Goal: Information Seeking & Learning: Learn about a topic

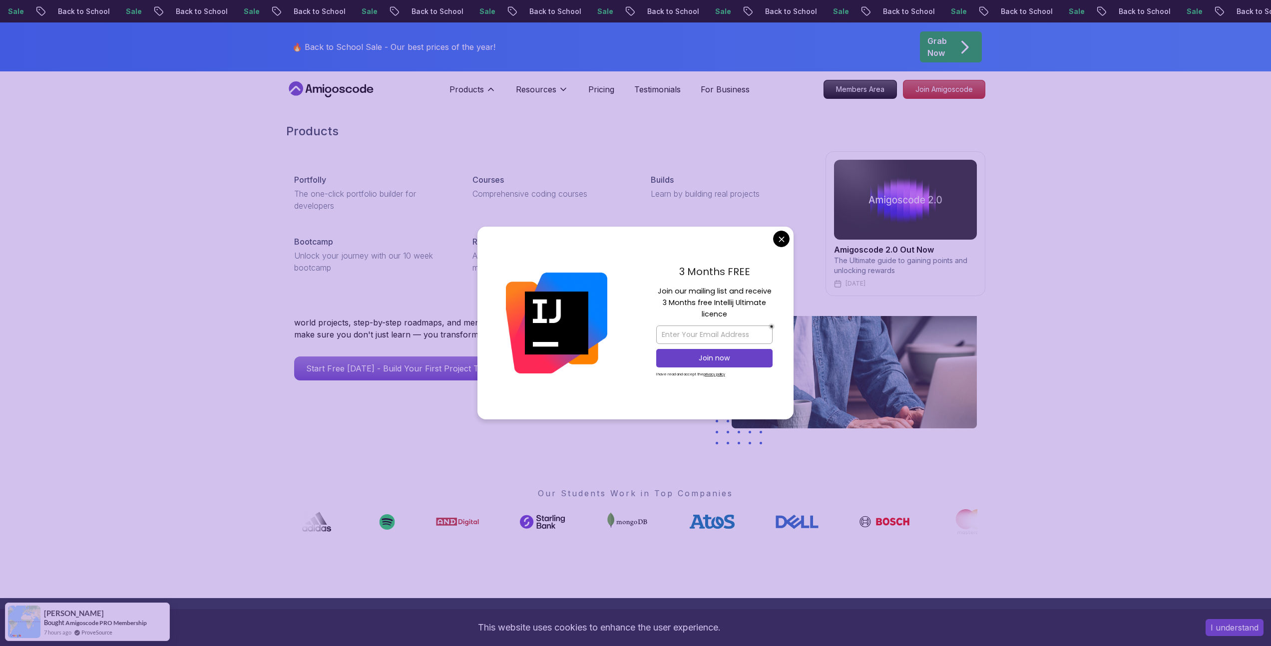
click at [256, 167] on div "Products Portfolly The one-click portfolio builder for developers Courses Compr…" at bounding box center [635, 209] width 1271 height 213
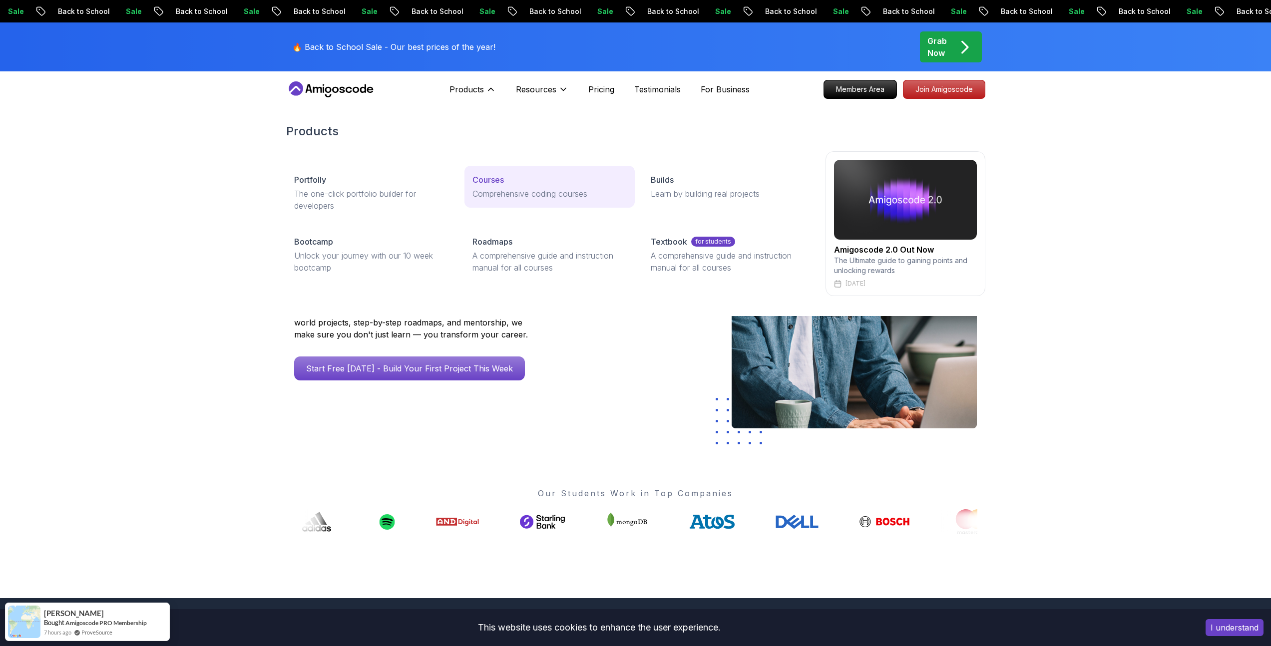
click at [493, 182] on p "Courses" at bounding box center [488, 180] width 31 height 12
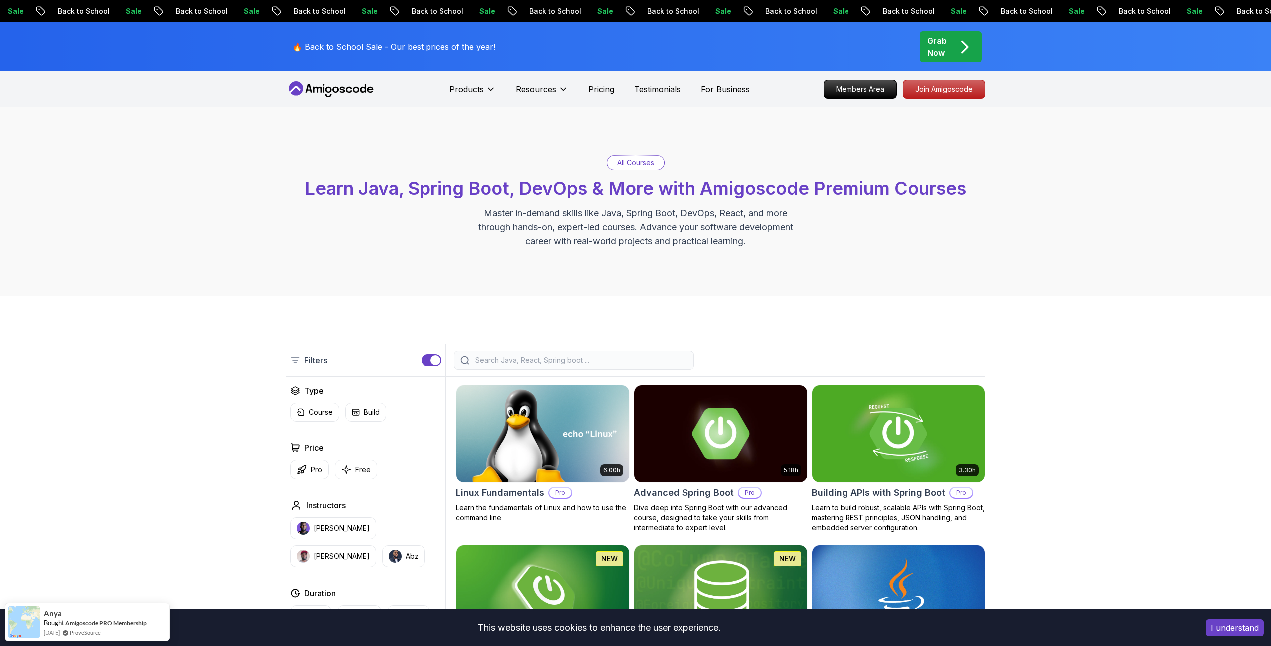
click at [933, 53] on p "Grab Now" at bounding box center [937, 47] width 19 height 24
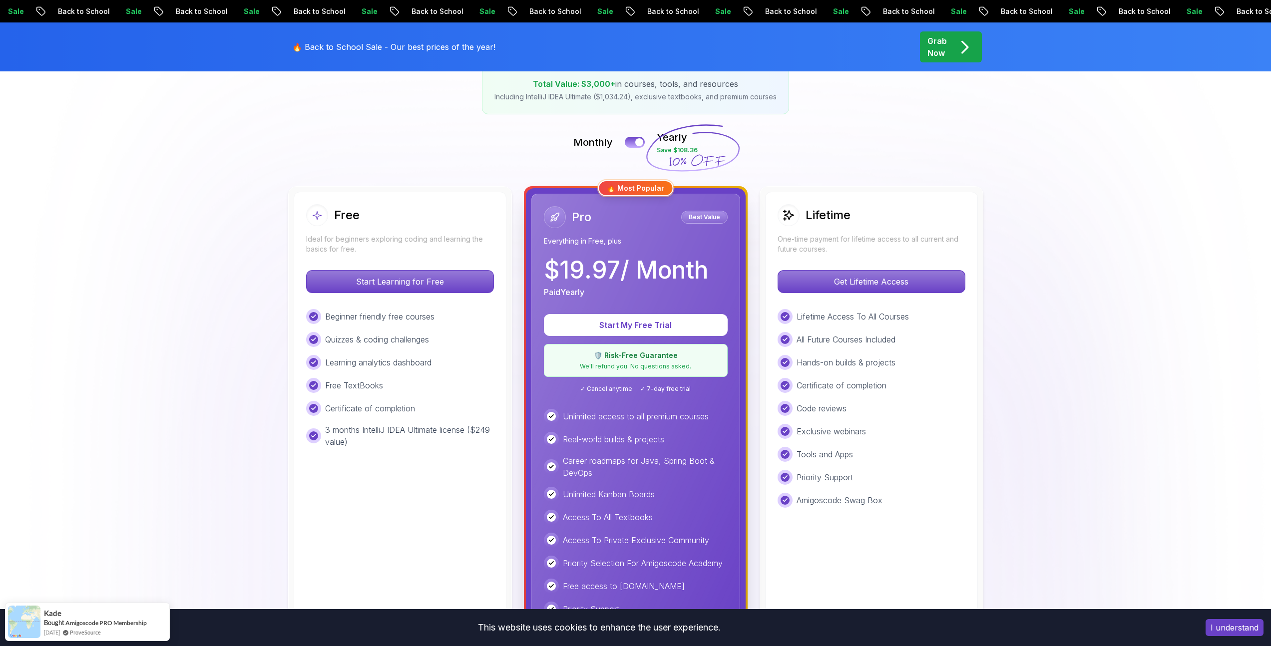
scroll to position [240, 0]
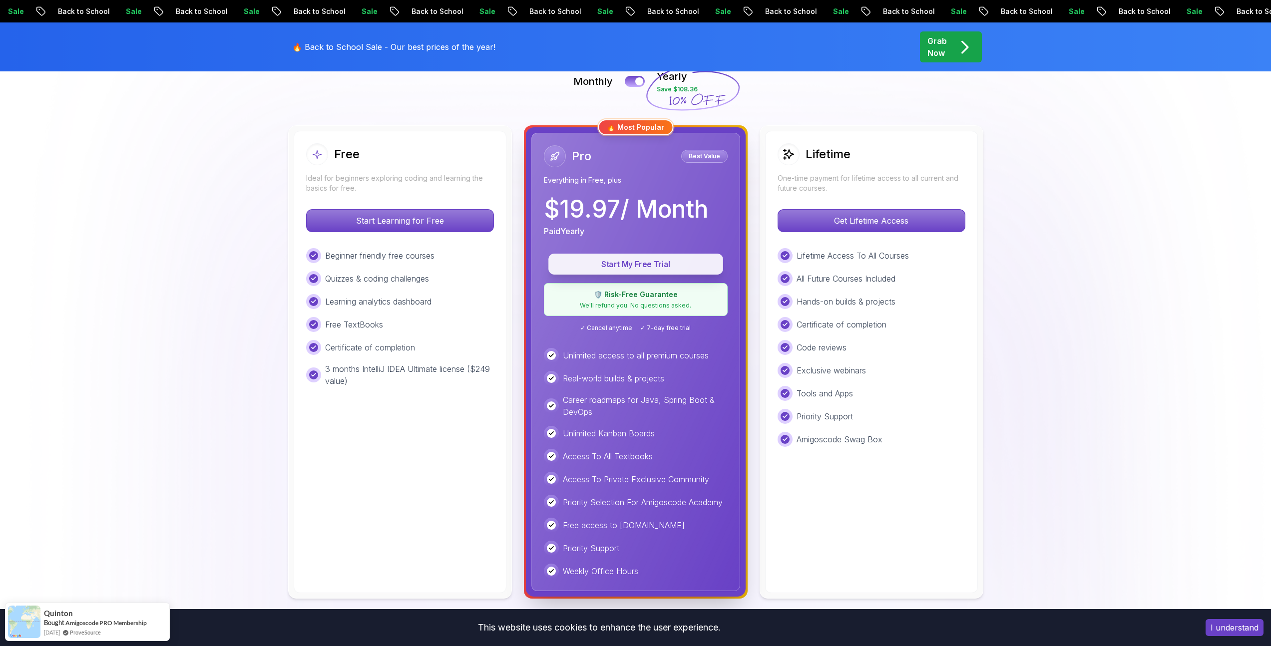
click at [626, 266] on p "Start My Free Trial" at bounding box center [636, 264] width 152 height 11
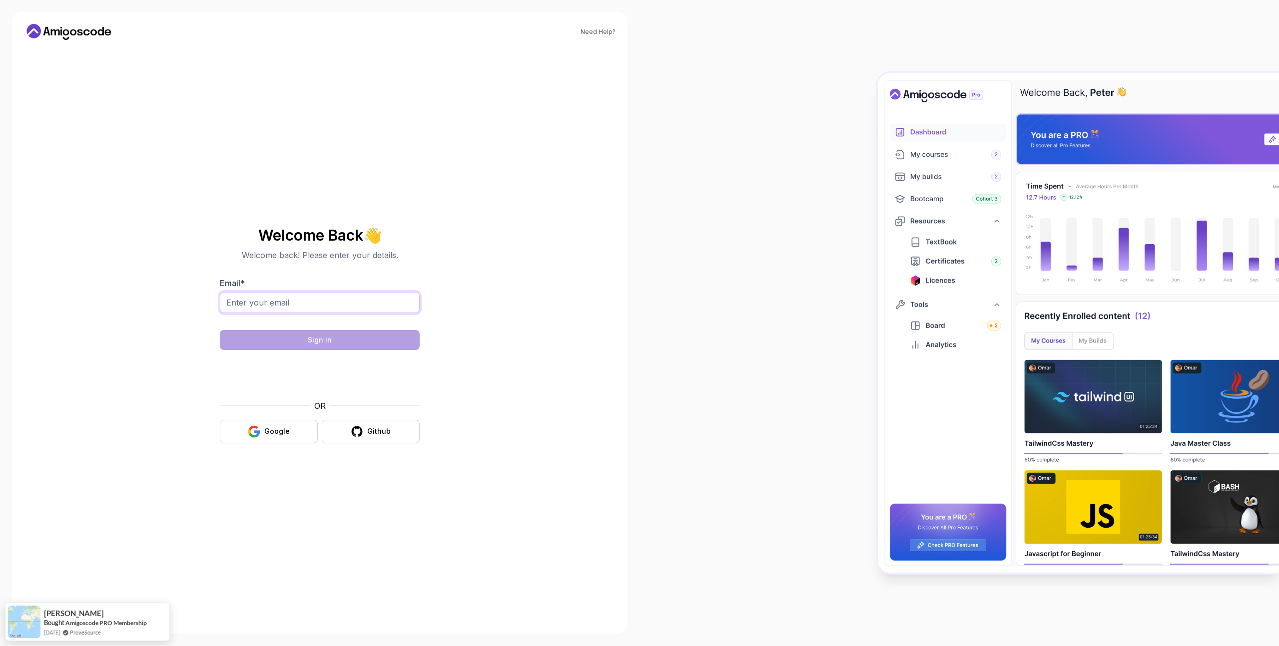
click at [354, 308] on input "Email *" at bounding box center [320, 302] width 200 height 21
type input "kazim.barik06@hotmail.com"
click at [372, 344] on button "Sign in" at bounding box center [320, 340] width 200 height 20
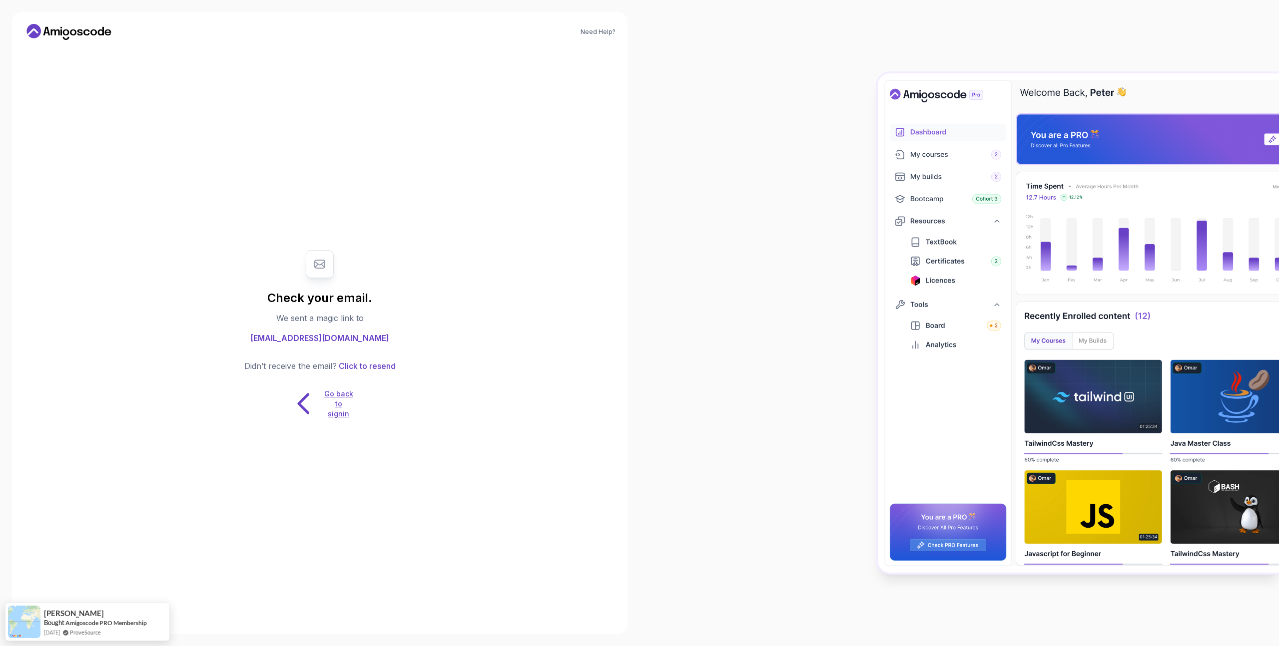
click at [342, 407] on p "Go back to signin" at bounding box center [339, 404] width 30 height 30
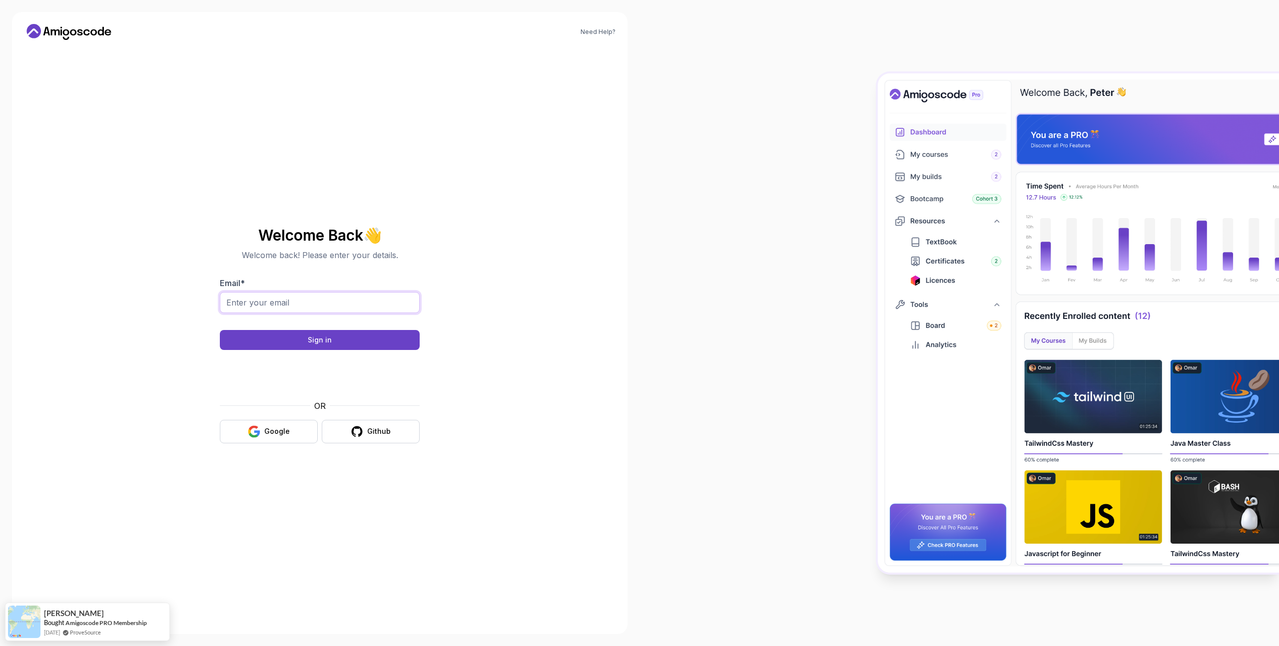
click at [346, 305] on input "Email *" at bounding box center [320, 302] width 200 height 21
type input "kazim.barik06@hotmail.com"
click at [357, 330] on button "Sign in" at bounding box center [320, 340] width 200 height 20
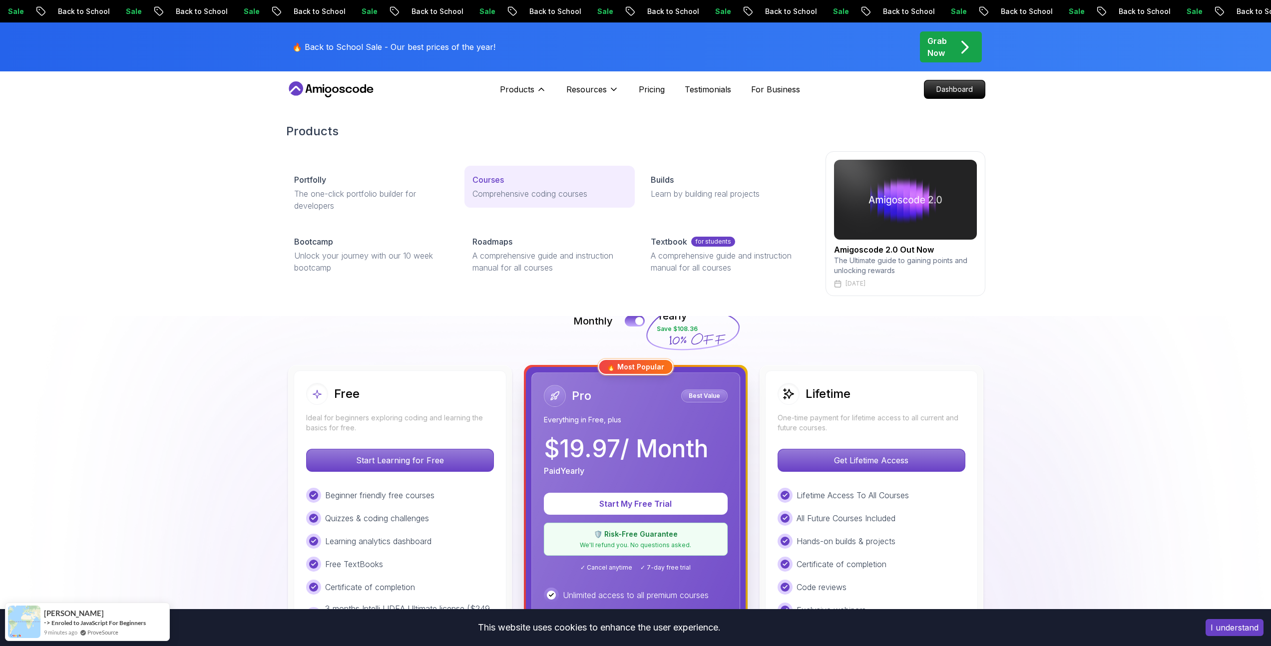
click at [476, 188] on p "Comprehensive coding courses" at bounding box center [550, 194] width 154 height 12
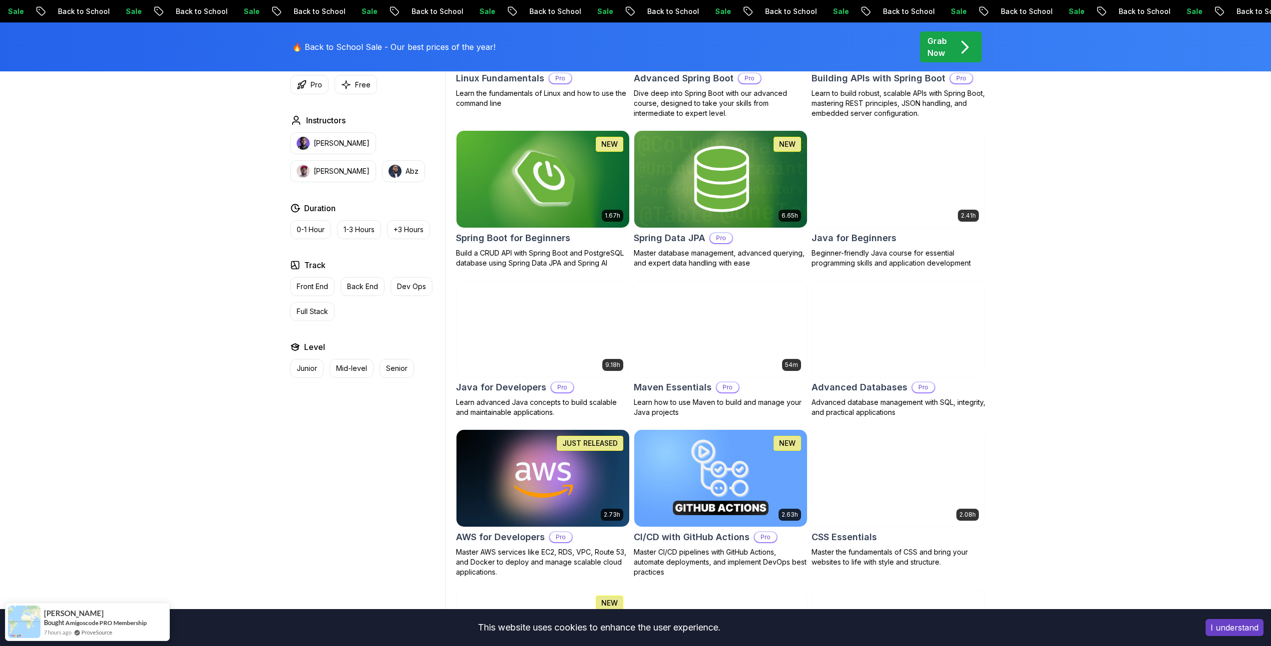
scroll to position [404, 0]
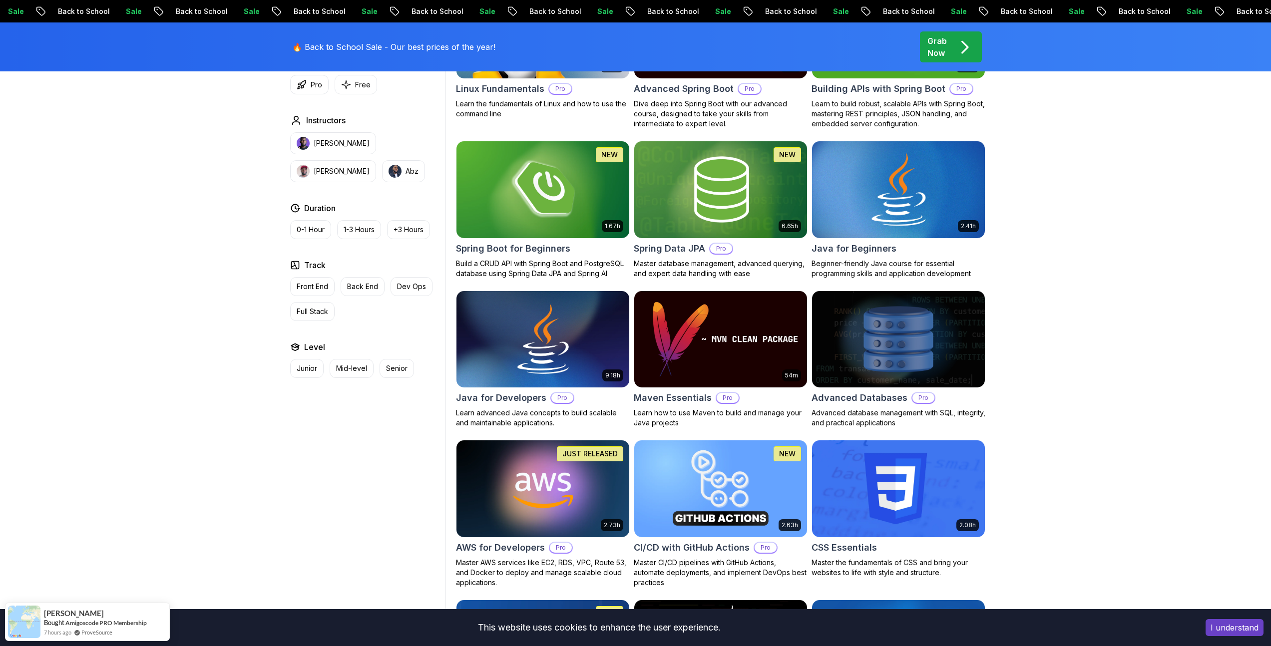
click at [911, 184] on img at bounding box center [898, 189] width 181 height 101
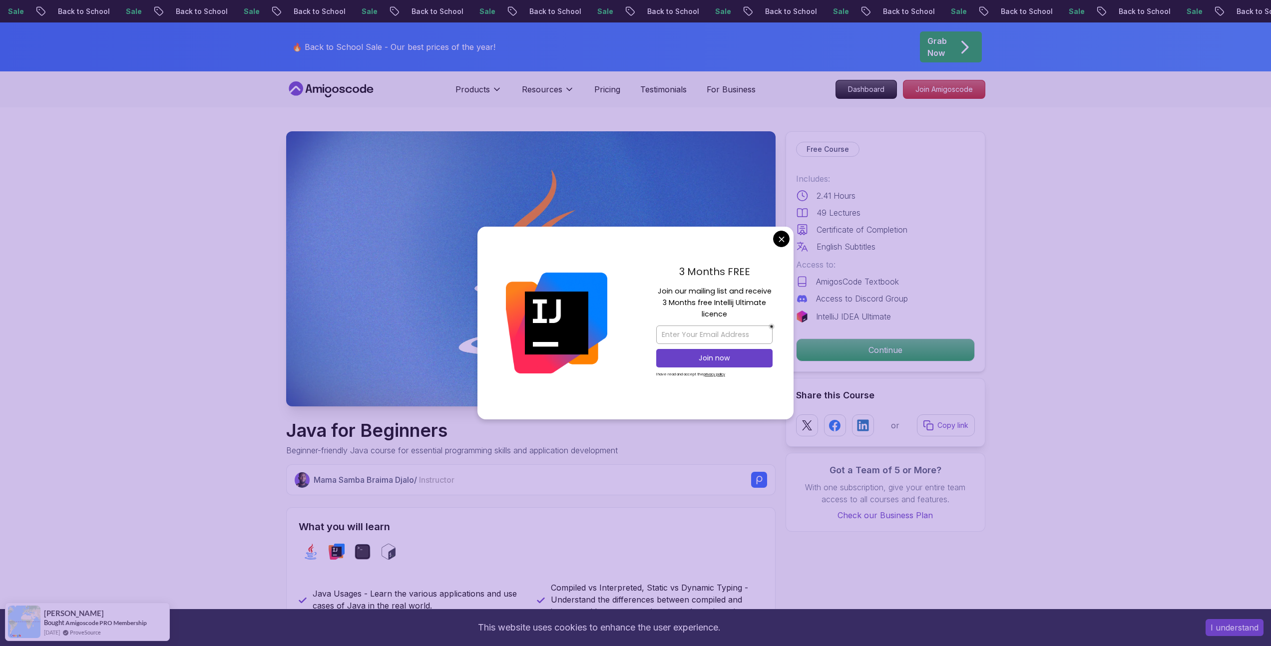
drag, startPoint x: 776, startPoint y: 240, endPoint x: 801, endPoint y: 268, distance: 37.2
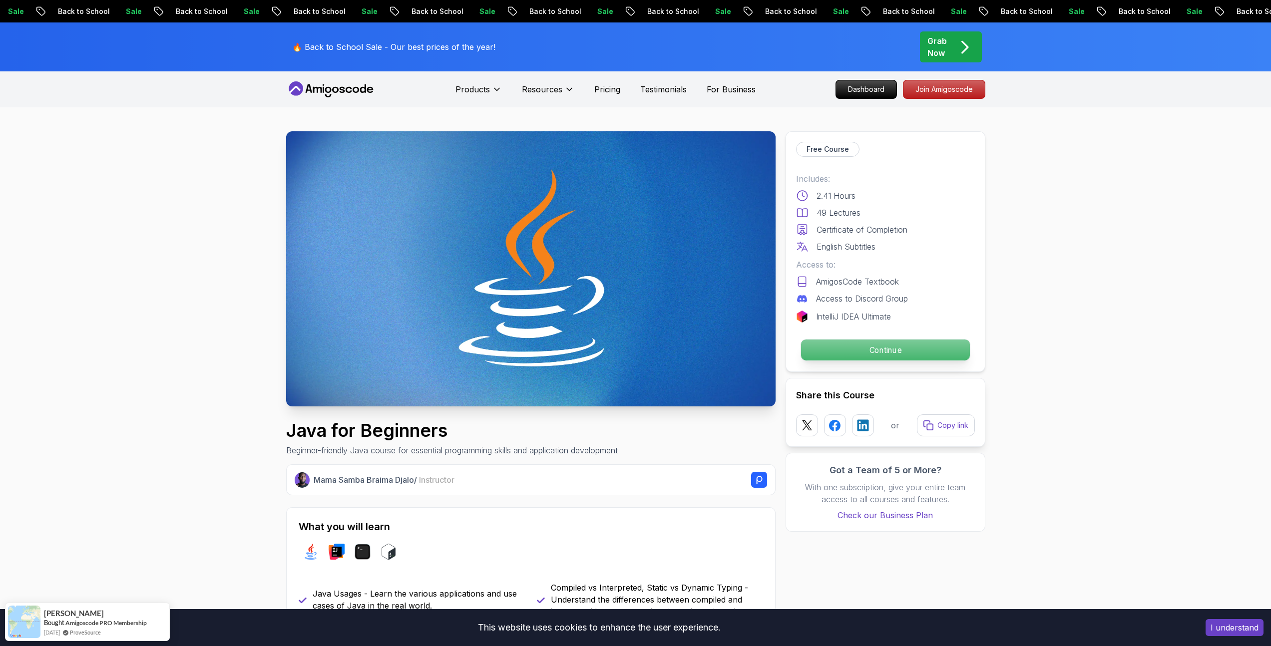
click at [853, 349] on p "Continue" at bounding box center [885, 350] width 169 height 21
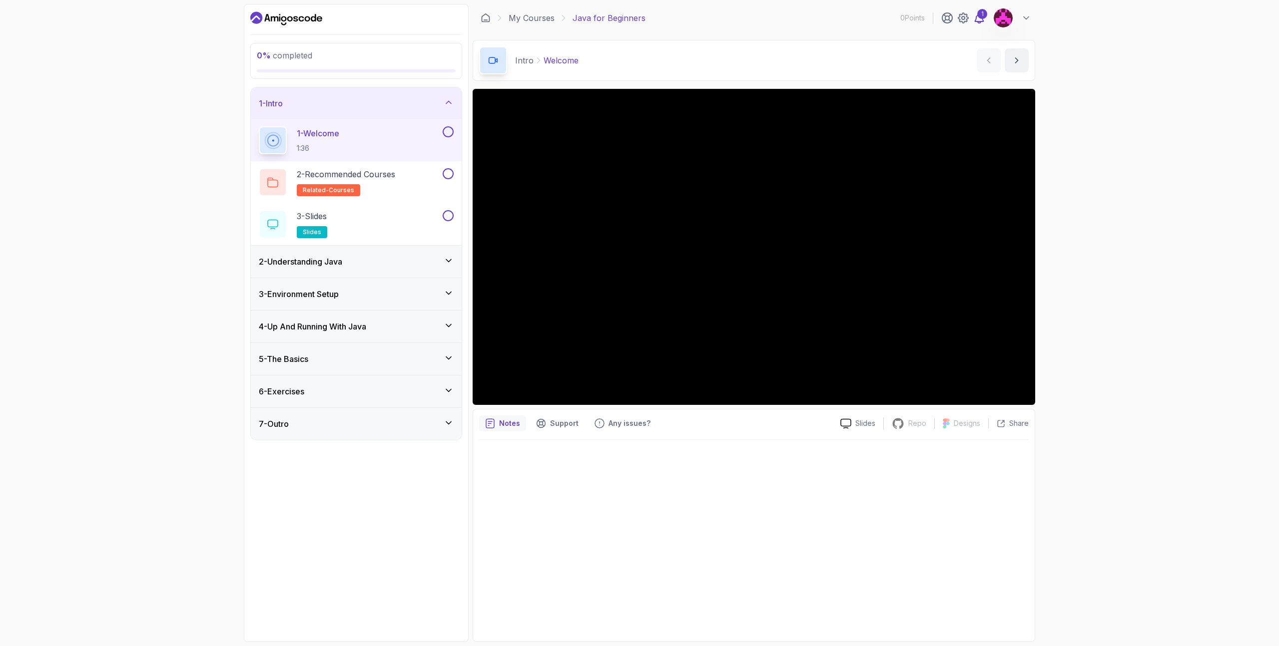
click at [979, 20] on icon at bounding box center [979, 18] width 12 height 12
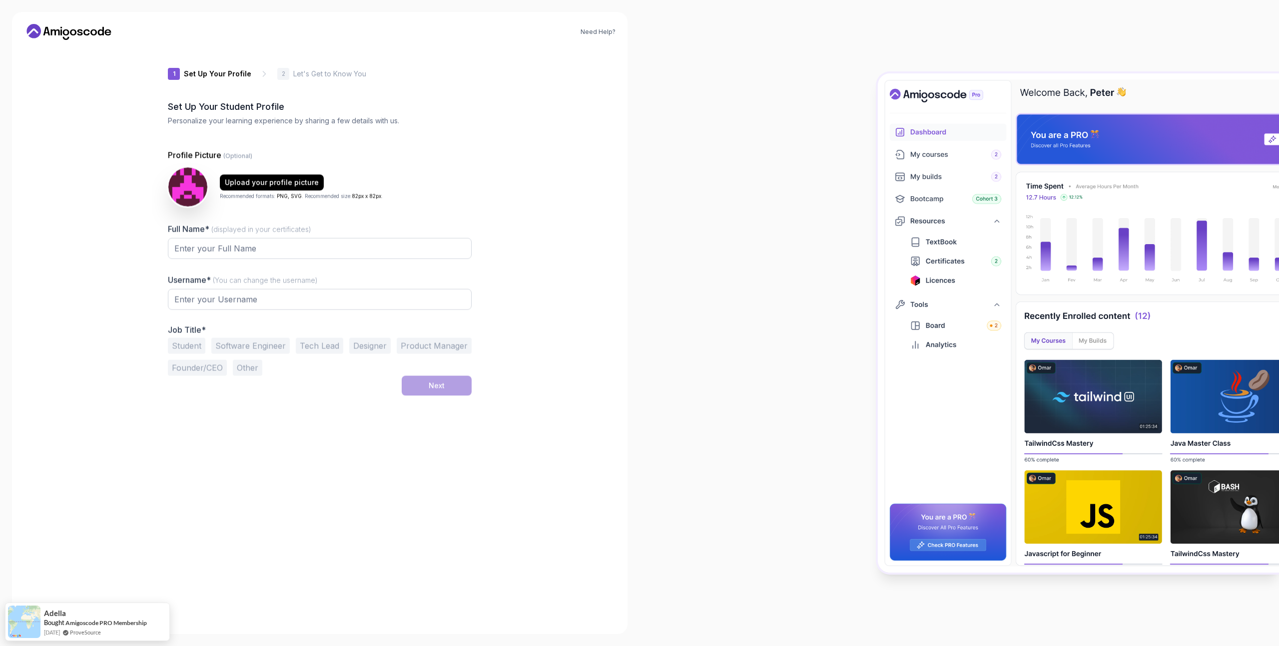
type input "calmjaguara98c2"
click at [44, 36] on icon at bounding box center [69, 32] width 90 height 16
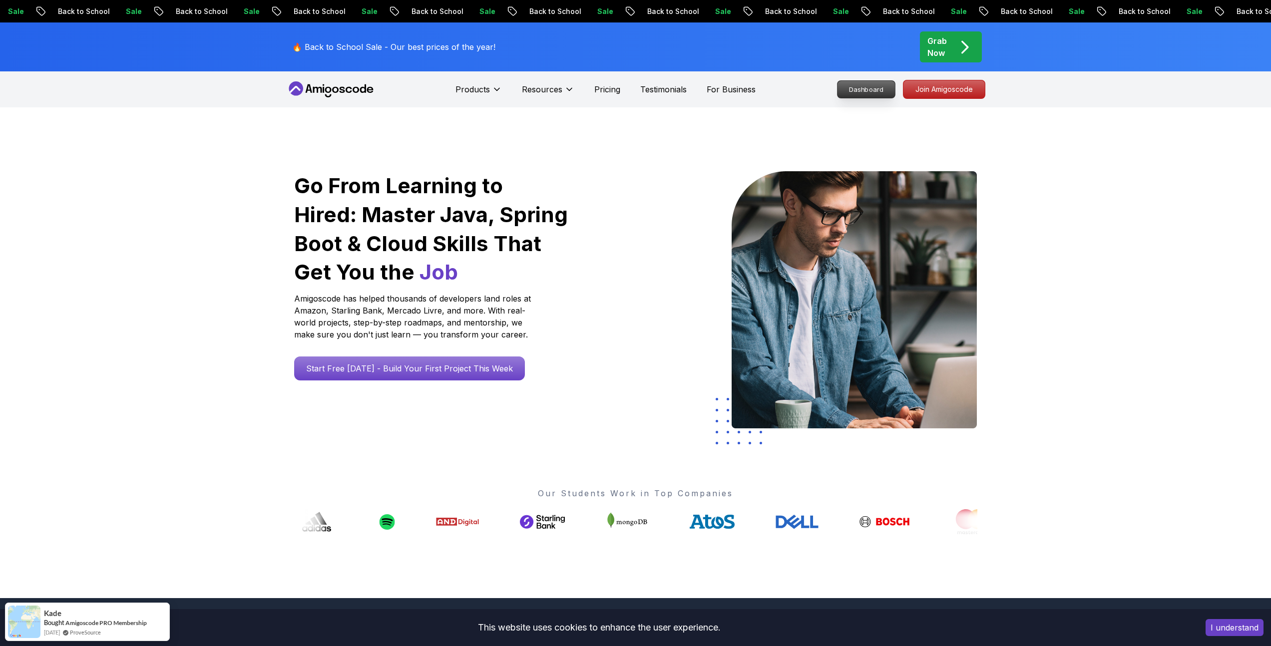
click at [852, 91] on p "Dashboard" at bounding box center [866, 89] width 57 height 17
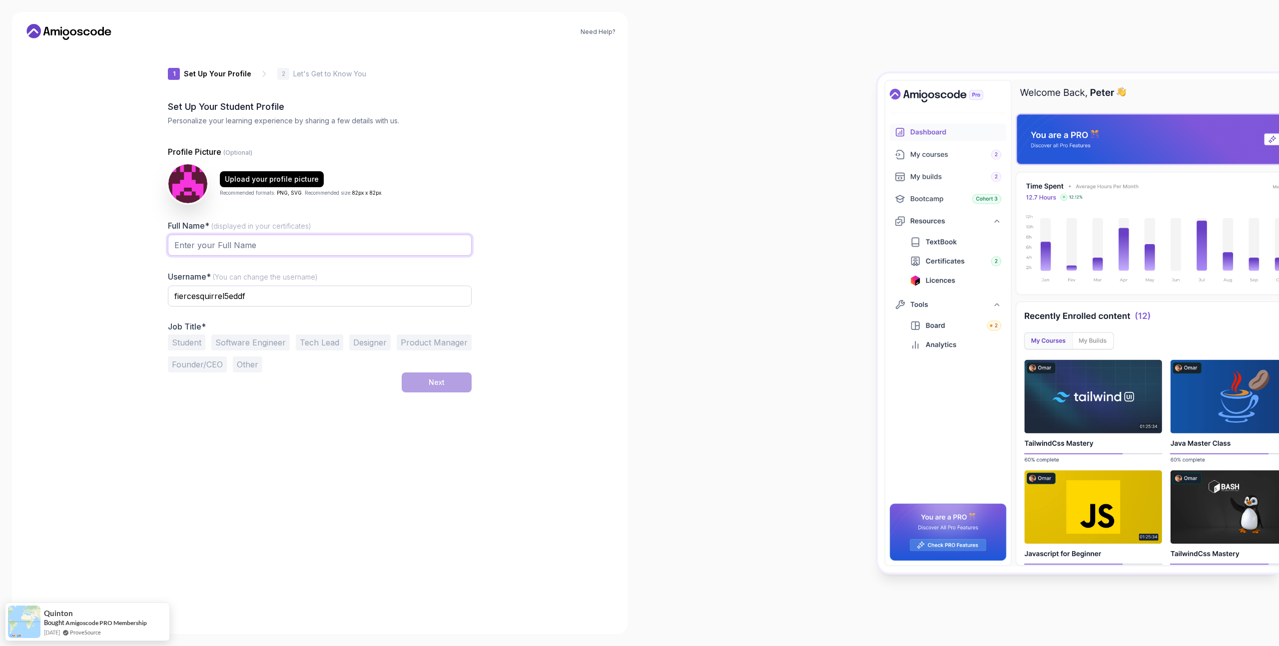
click at [298, 245] on input "Full Name* (displayed in your certificates)" at bounding box center [320, 245] width 304 height 21
type input "[PERSON_NAME]"
click at [264, 299] on input "fiercesquirrel5eddf" at bounding box center [320, 296] width 304 height 21
type input "kzmbrk"
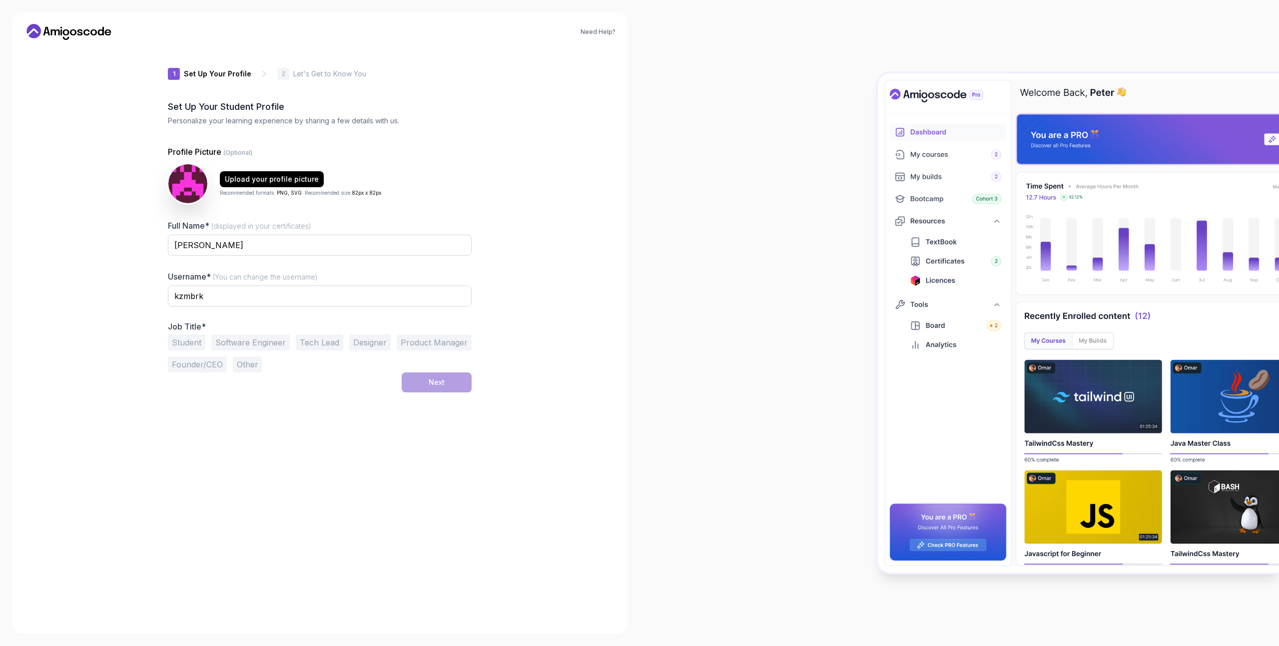
click at [190, 341] on button "Student" at bounding box center [186, 343] width 37 height 16
click at [442, 384] on div "Next" at bounding box center [437, 383] width 16 height 10
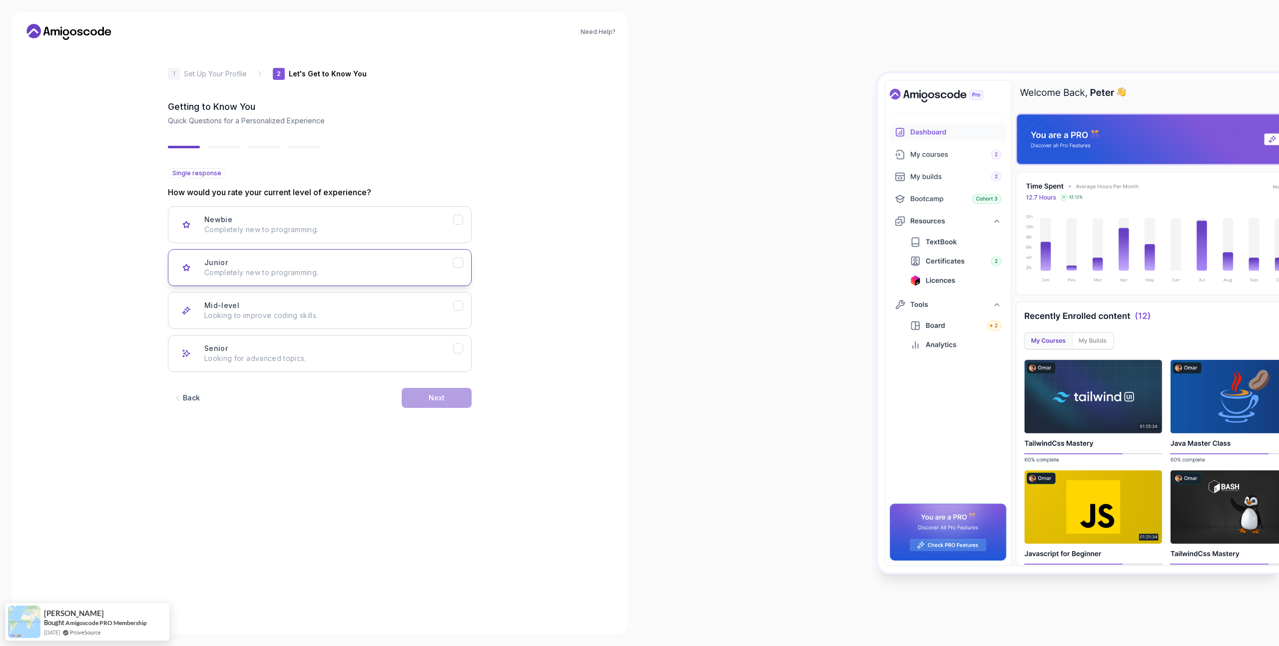
click at [356, 260] on div "Junior Completely new to programming." at bounding box center [328, 268] width 249 height 20
click at [425, 401] on button "Next" at bounding box center [437, 398] width 70 height 20
click at [330, 219] on div "Backend Development Node.js, Python, Java" at bounding box center [328, 225] width 249 height 20
click at [429, 404] on button "Next" at bounding box center [437, 398] width 70 height 20
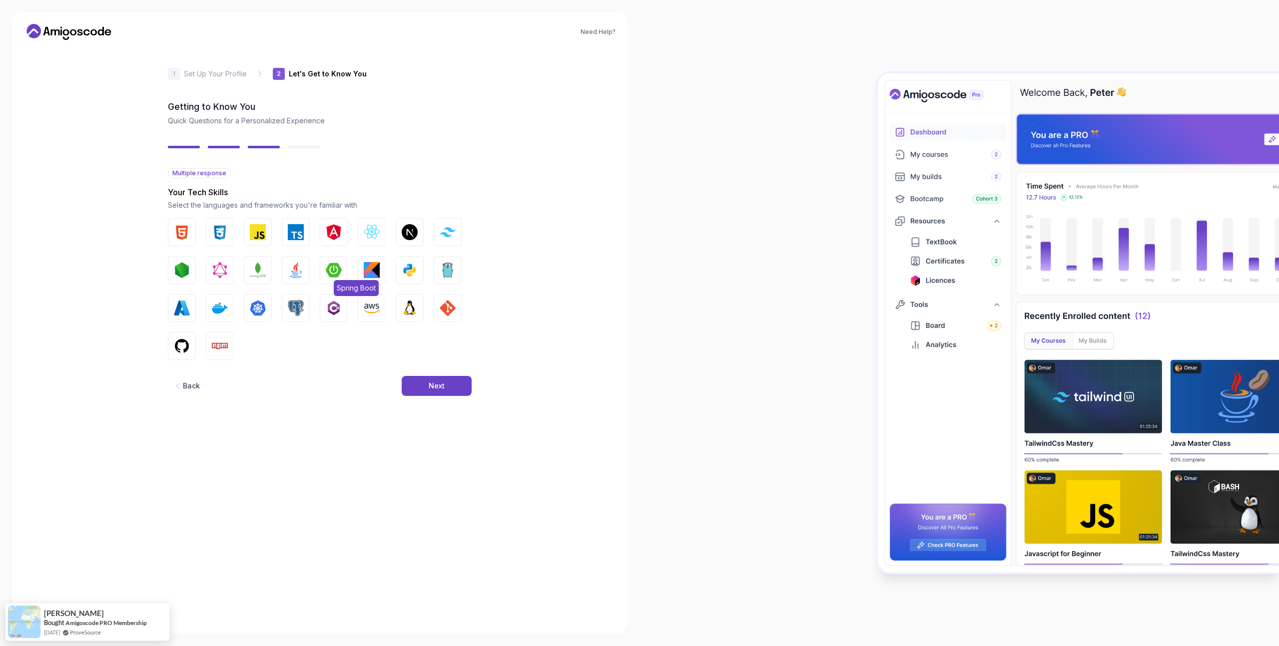
click at [327, 270] on img "button" at bounding box center [334, 270] width 16 height 16
click at [431, 396] on button "Next" at bounding box center [437, 386] width 70 height 20
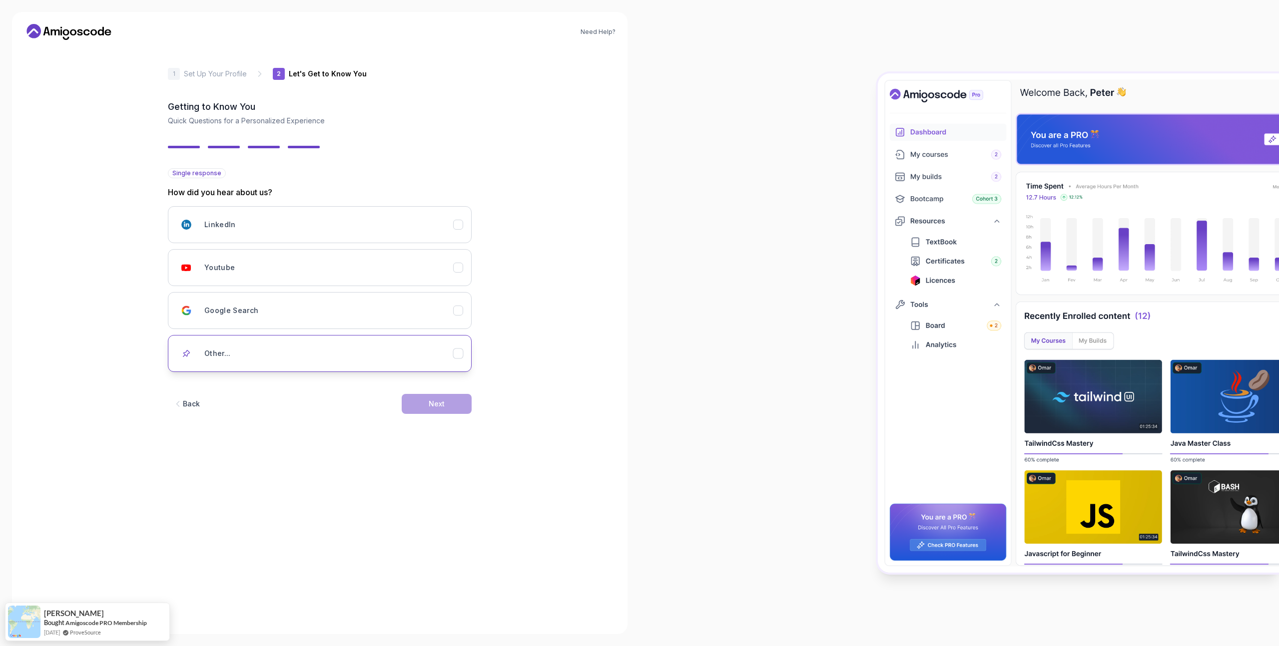
click at [338, 355] on div "Other..." at bounding box center [328, 354] width 249 height 20
click at [341, 281] on button "Youtube" at bounding box center [320, 267] width 304 height 37
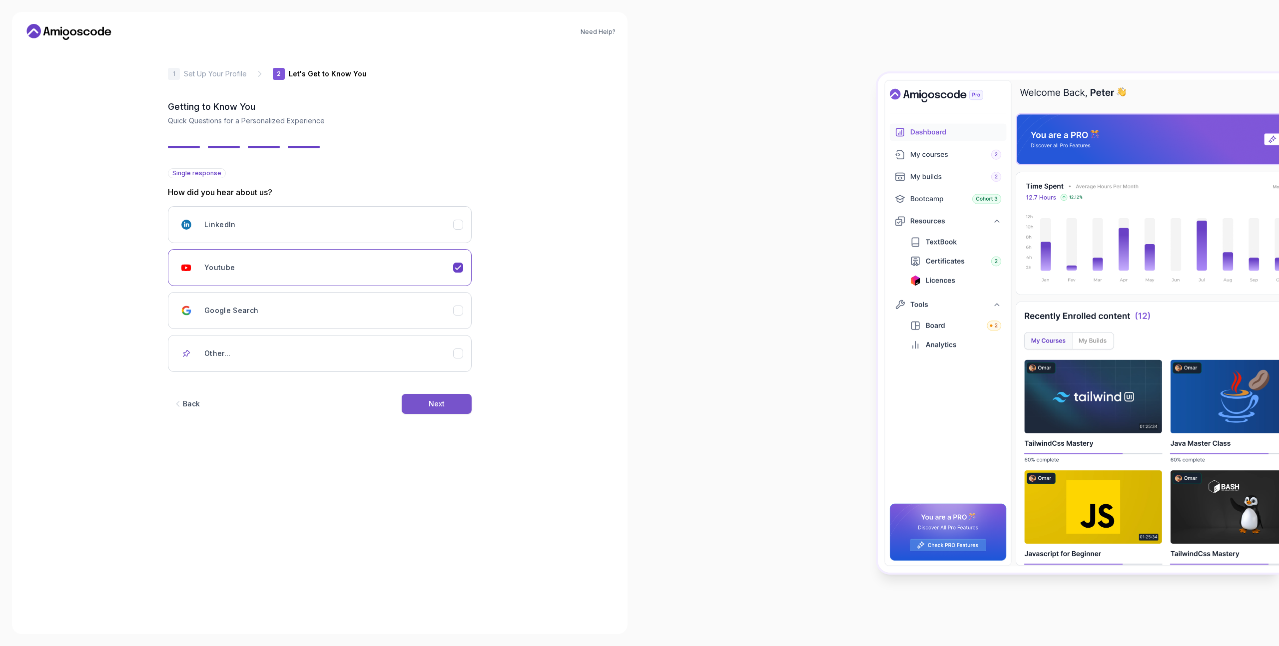
click at [438, 407] on div "Next" at bounding box center [437, 404] width 16 height 10
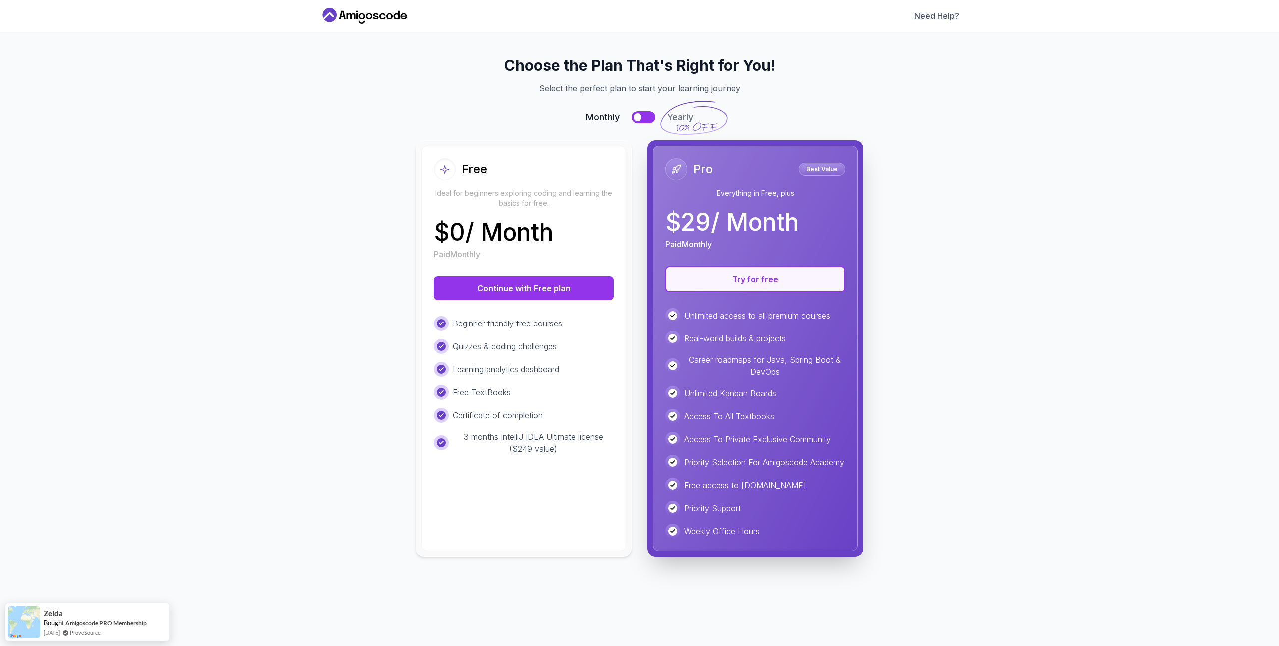
click at [722, 286] on button "Try for free" at bounding box center [755, 279] width 180 height 26
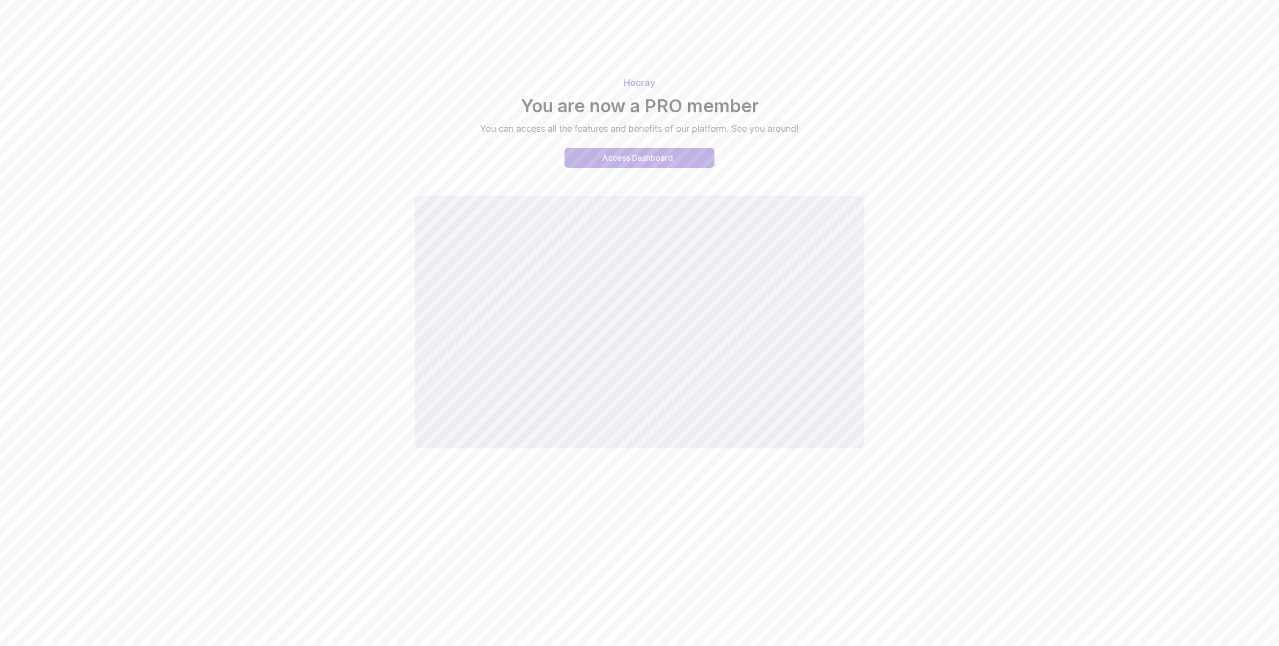
click at [642, 155] on div "Access Dashboard" at bounding box center [637, 158] width 71 height 12
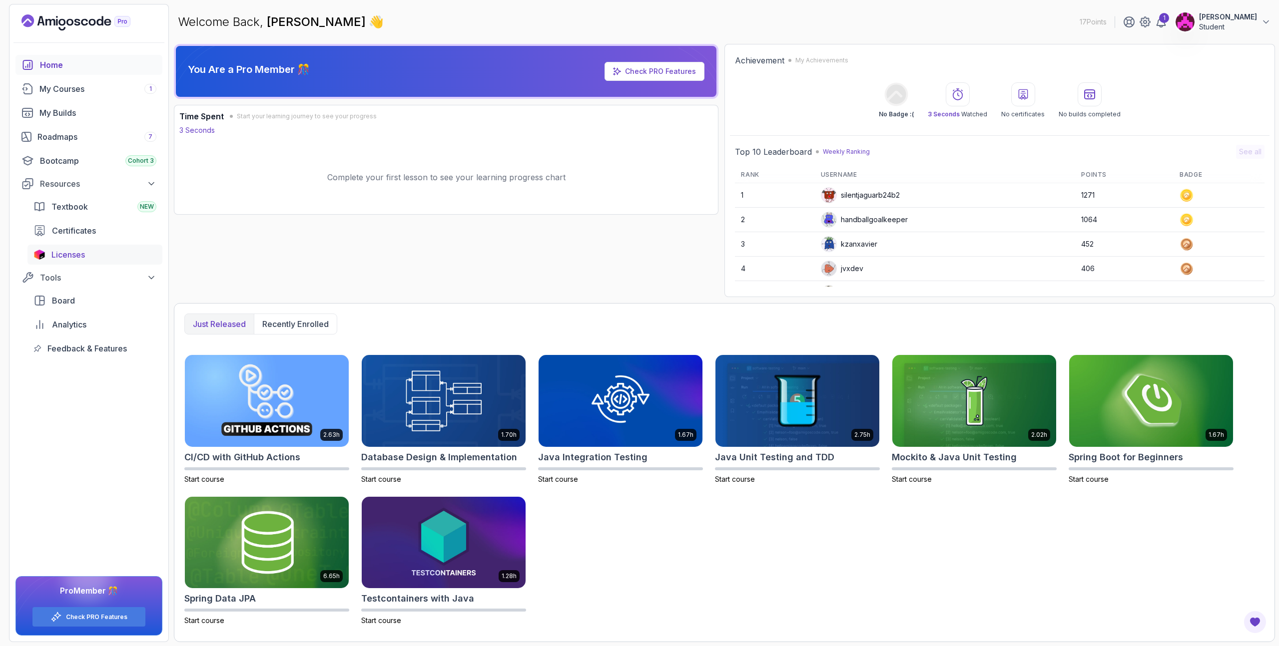
click at [94, 258] on div "Licenses" at bounding box center [103, 255] width 105 height 12
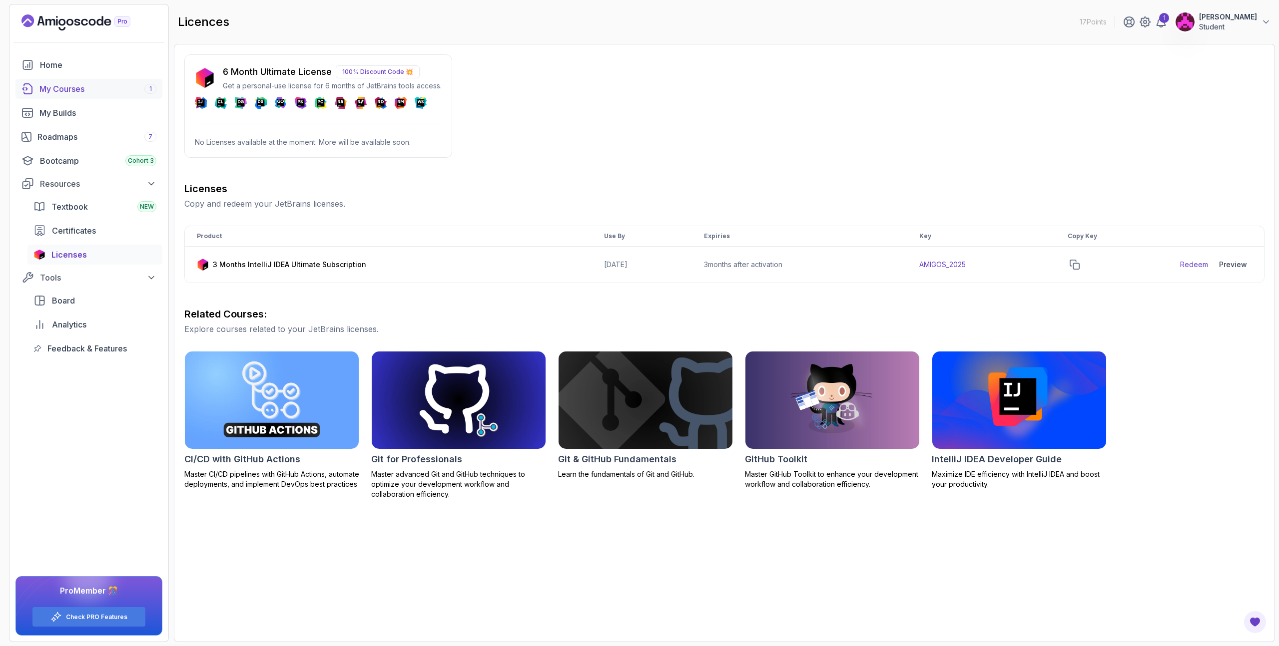
click at [62, 93] on div "My Courses 1" at bounding box center [97, 89] width 117 height 12
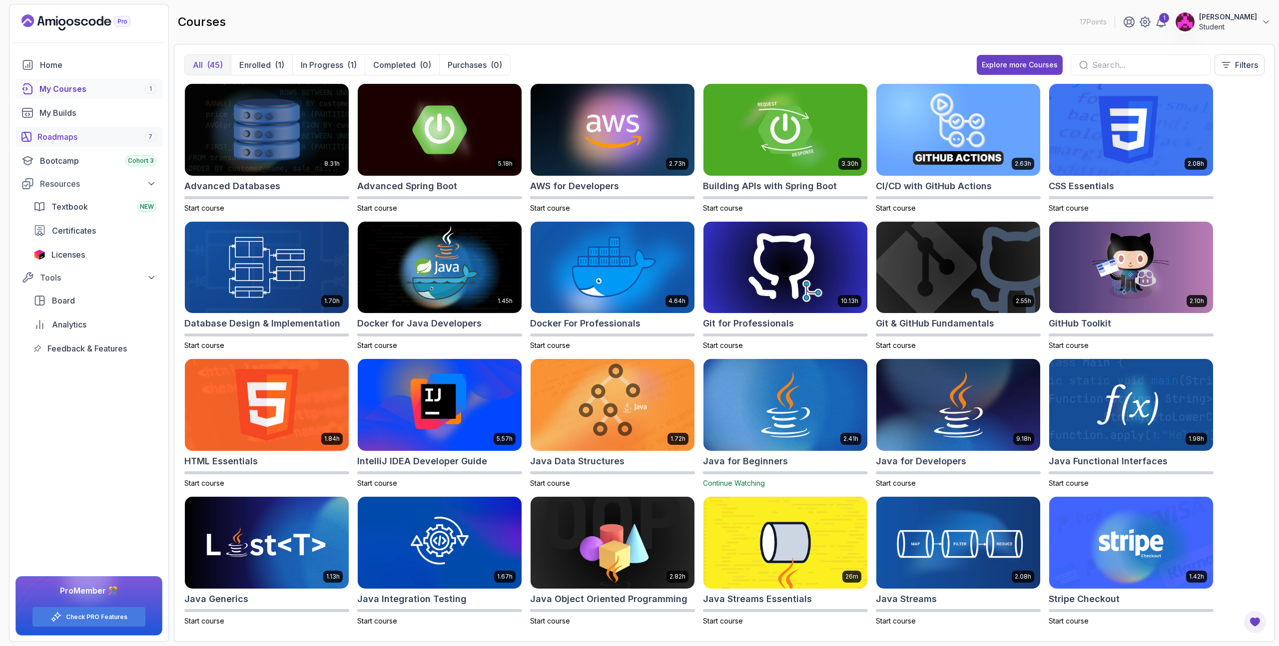
click at [86, 141] on div "Roadmaps 7" at bounding box center [96, 137] width 119 height 12
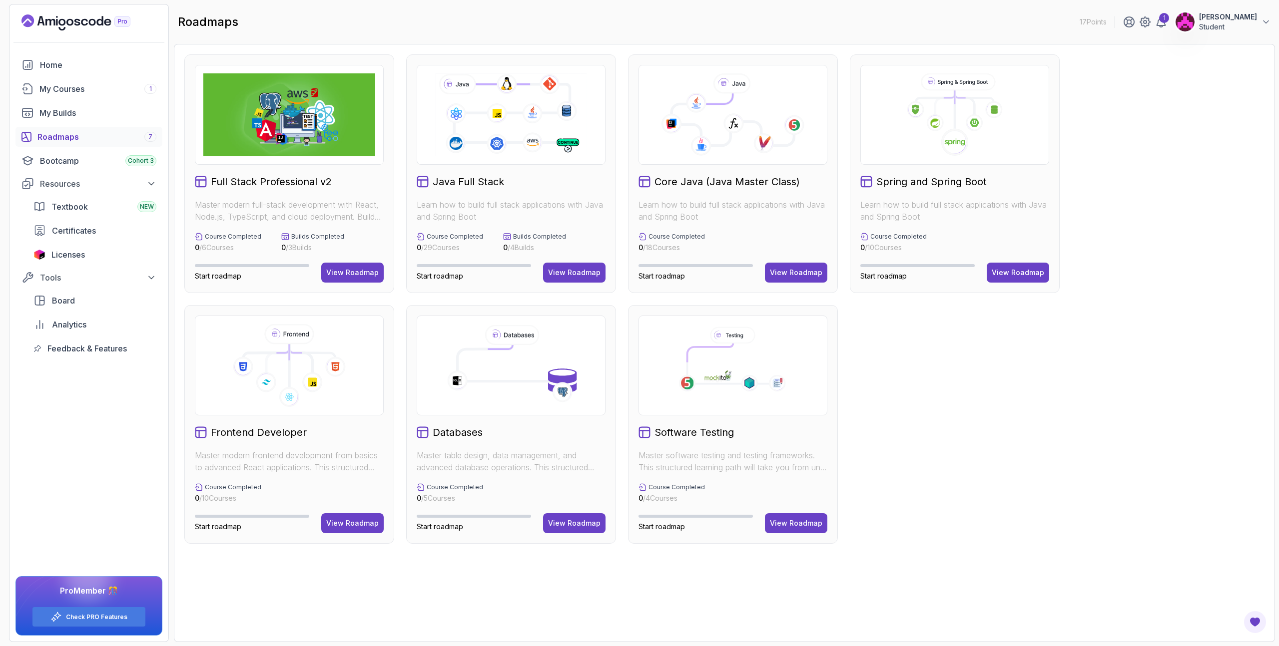
click at [947, 226] on div "Spring and Spring Boot Learn how to build full stack applications with Java and…" at bounding box center [955, 173] width 210 height 239
click at [1003, 276] on div "View Roadmap" at bounding box center [1018, 273] width 52 height 10
click at [798, 274] on div "View Roadmap" at bounding box center [796, 273] width 52 height 10
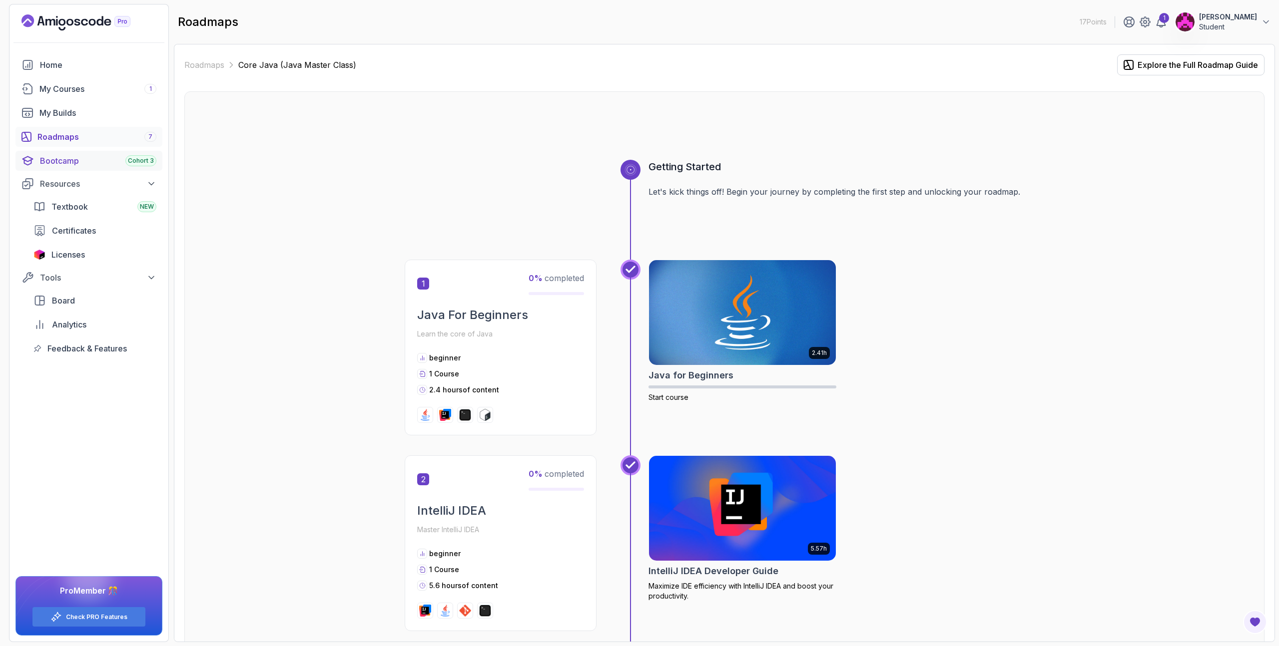
click at [100, 164] on div "Bootcamp Cohort 3" at bounding box center [98, 161] width 116 height 12
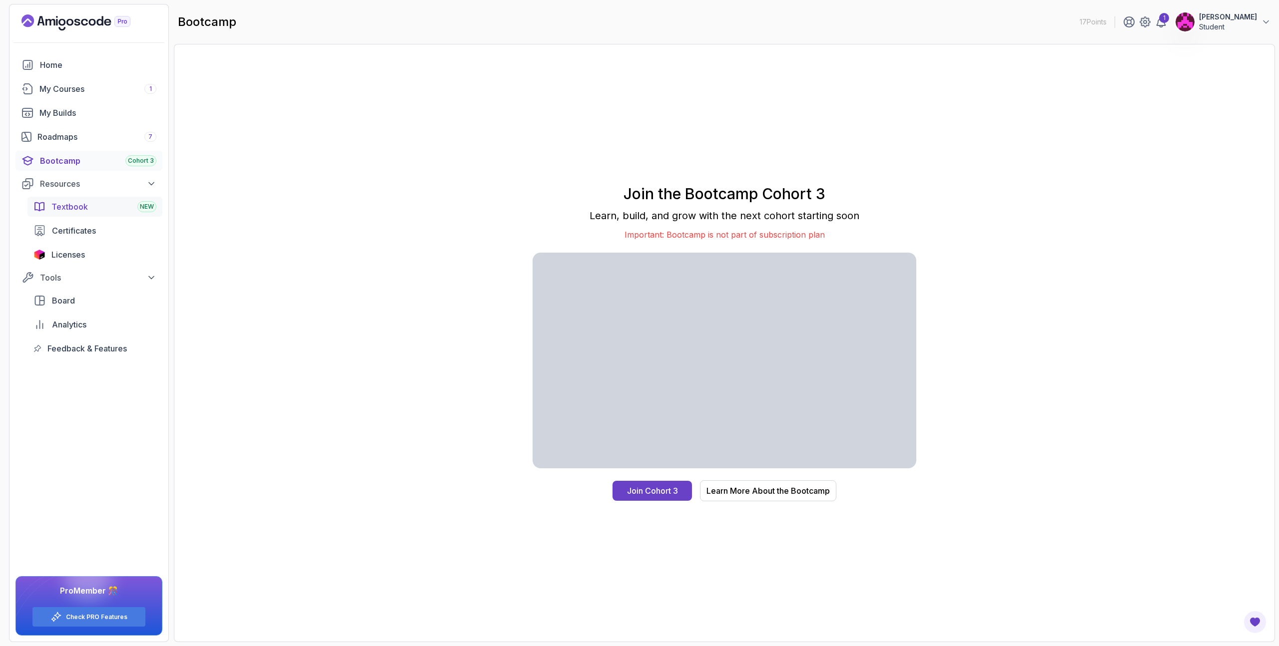
click at [71, 206] on span "Textbook" at bounding box center [69, 207] width 36 height 12
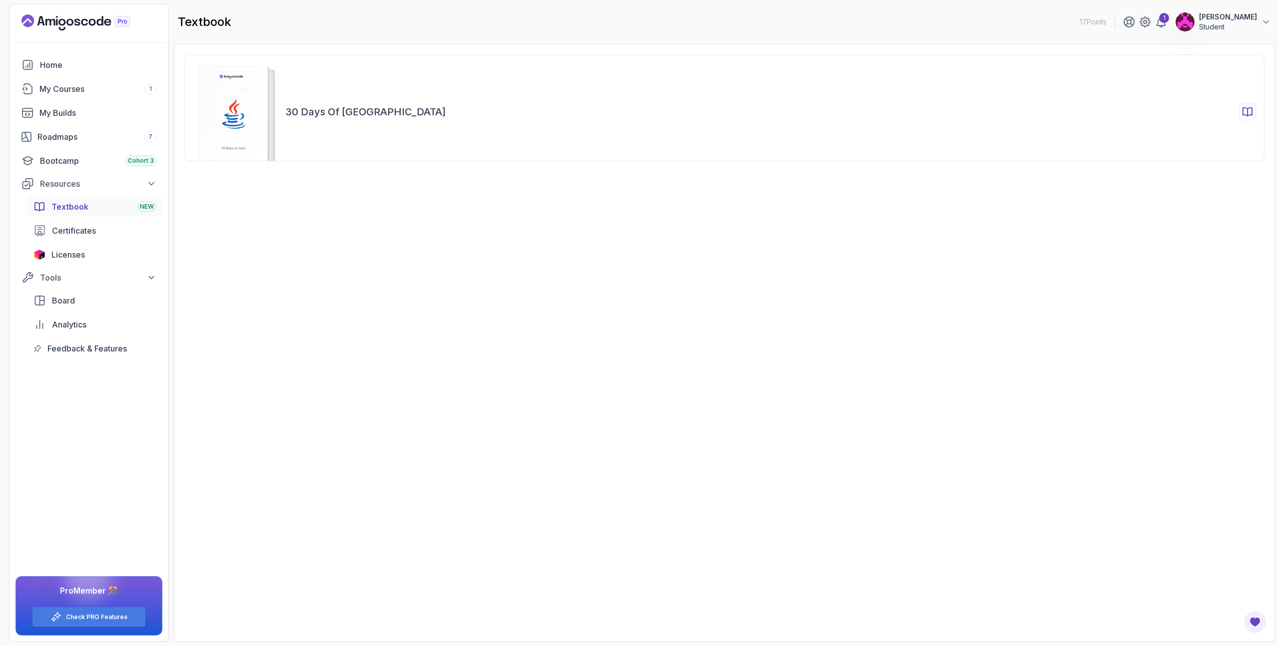
click at [341, 114] on h2 "30 Days of Java" at bounding box center [365, 112] width 160 height 14
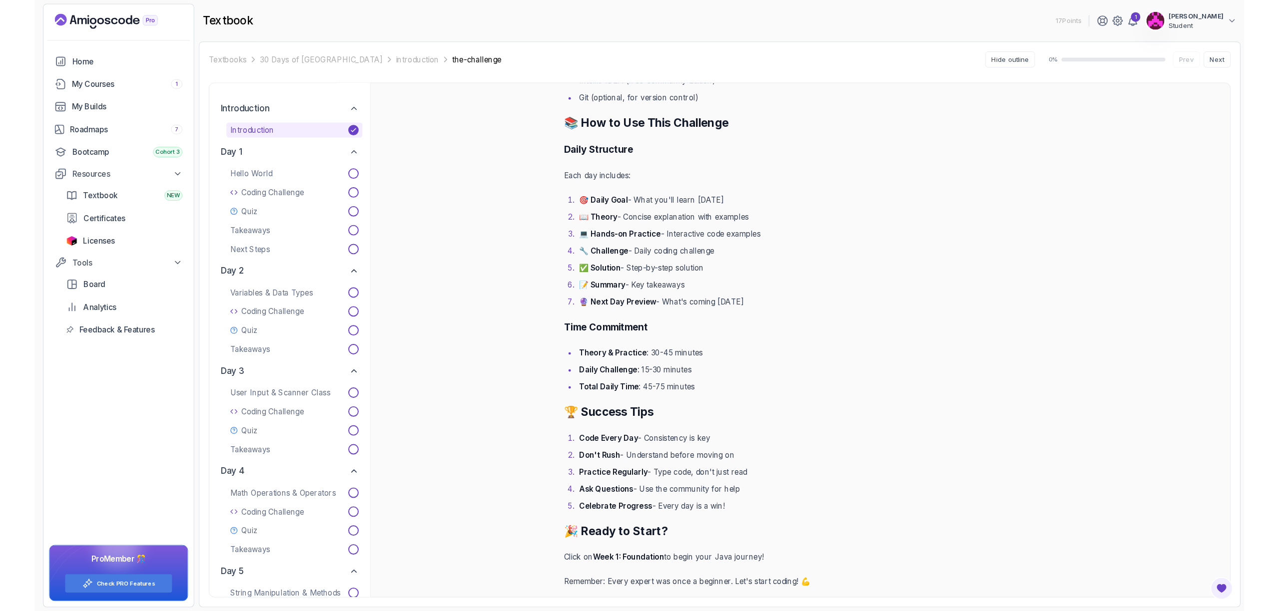
scroll to position [1345, 0]
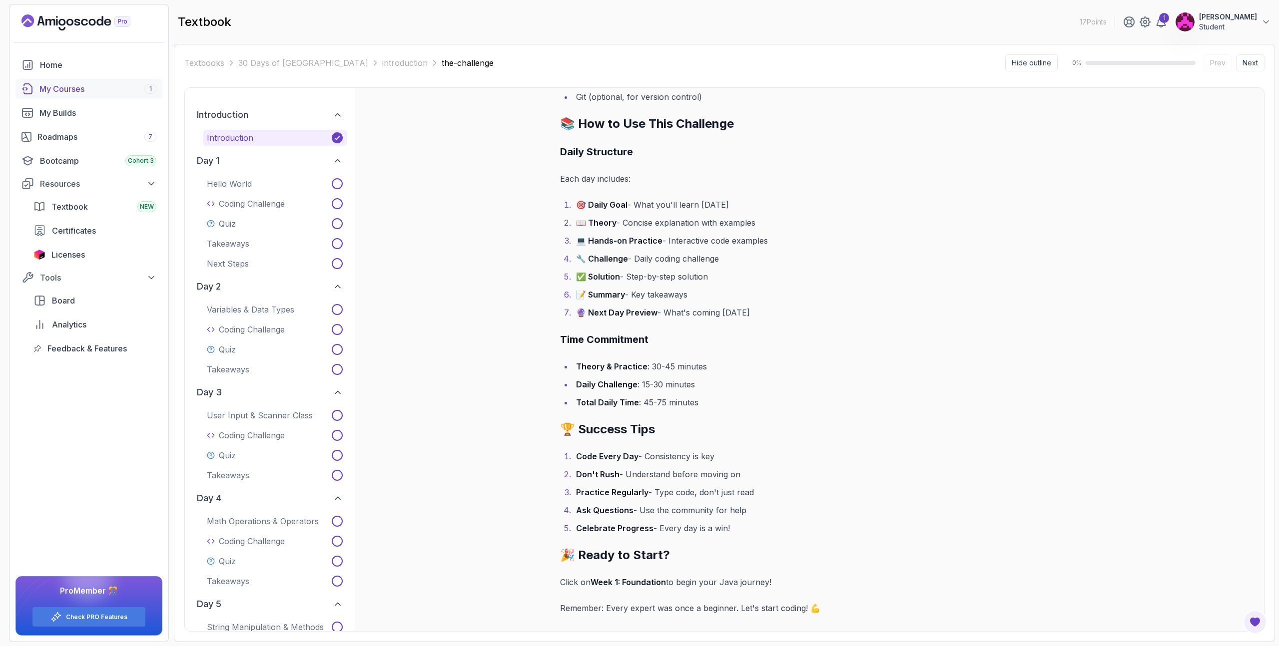
click at [68, 85] on div "My Courses 1" at bounding box center [97, 89] width 117 height 12
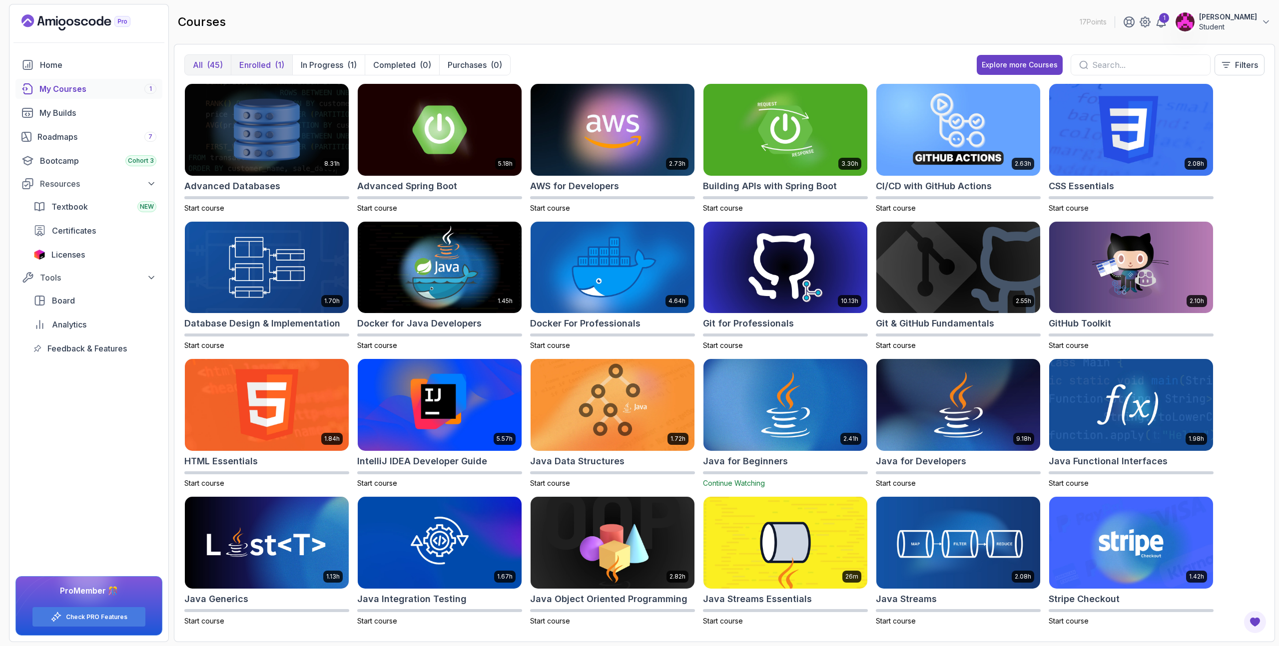
click at [250, 60] on p "Enrolled" at bounding box center [254, 65] width 31 height 12
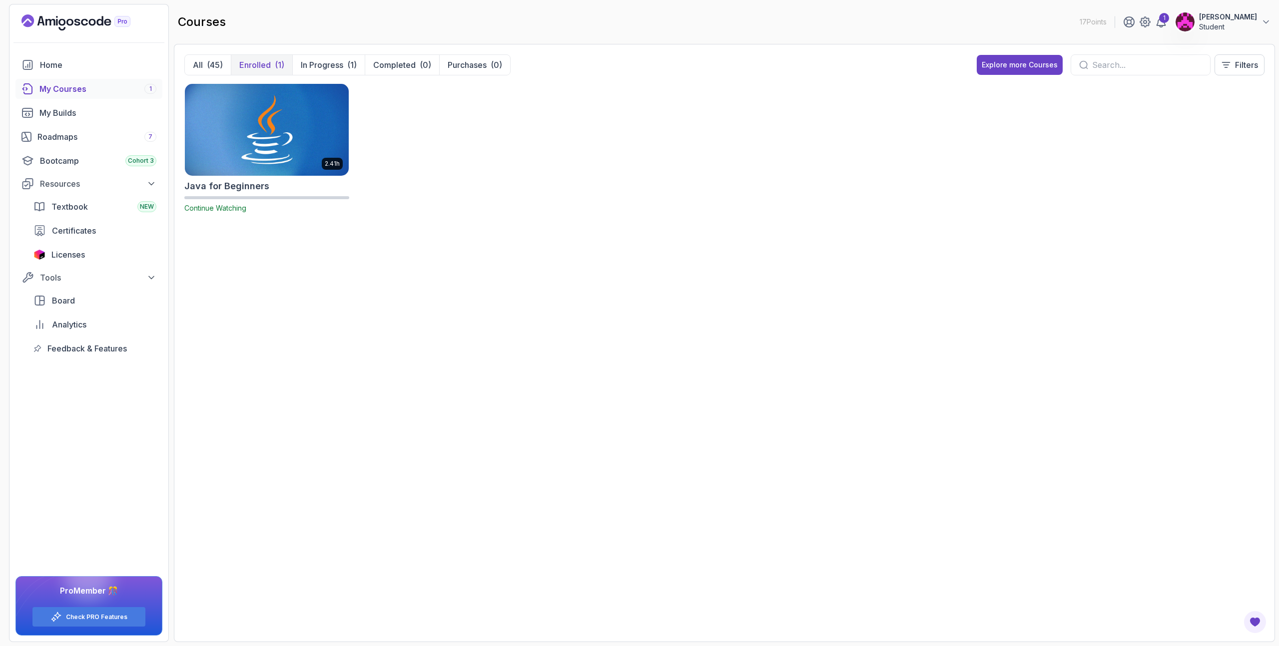
click at [258, 149] on img at bounding box center [267, 129] width 172 height 96
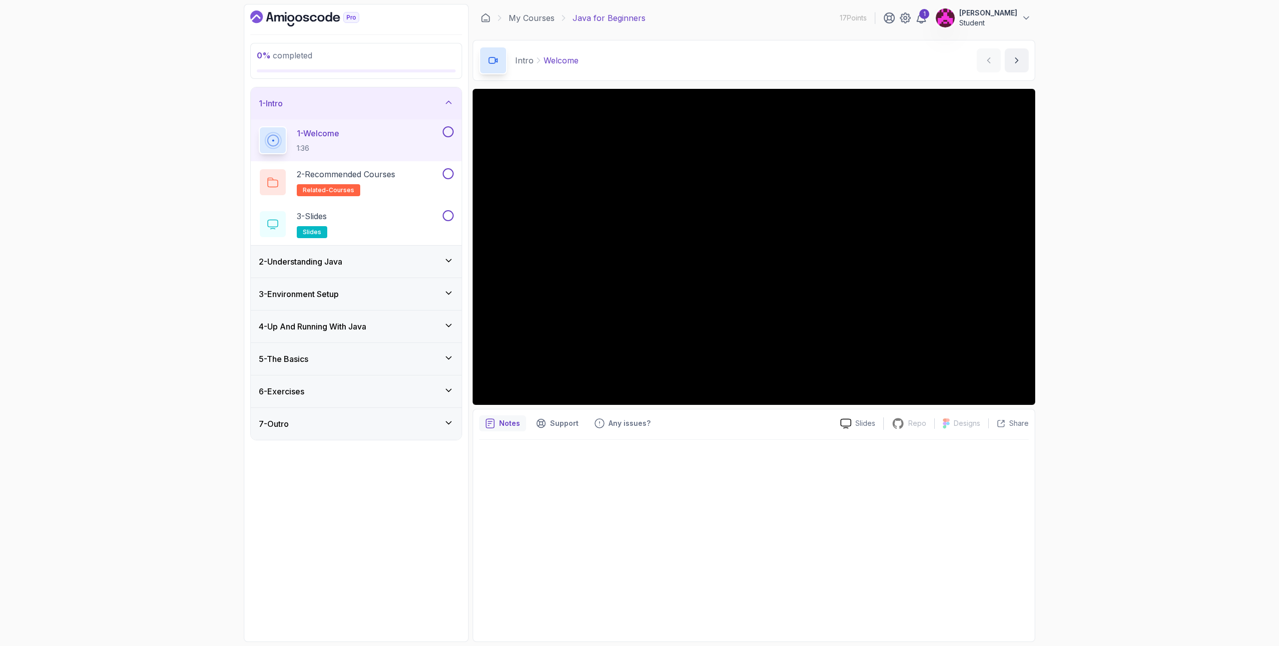
click at [1098, 343] on div "0 % completed 1 - Intro 1 - Welcome 1:36 2 - Recommended Courses related-course…" at bounding box center [639, 323] width 1279 height 646
click at [404, 396] on div "6 - Exercises" at bounding box center [356, 392] width 195 height 12
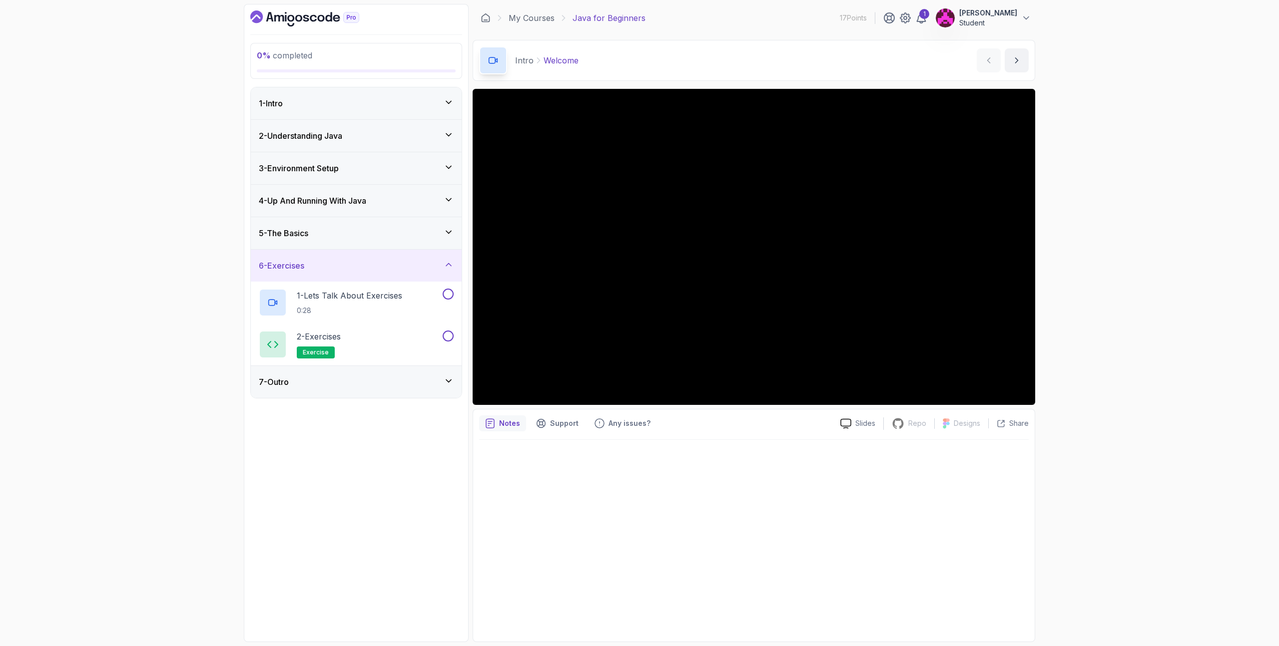
click at [393, 236] on div "5 - The Basics" at bounding box center [356, 233] width 195 height 12
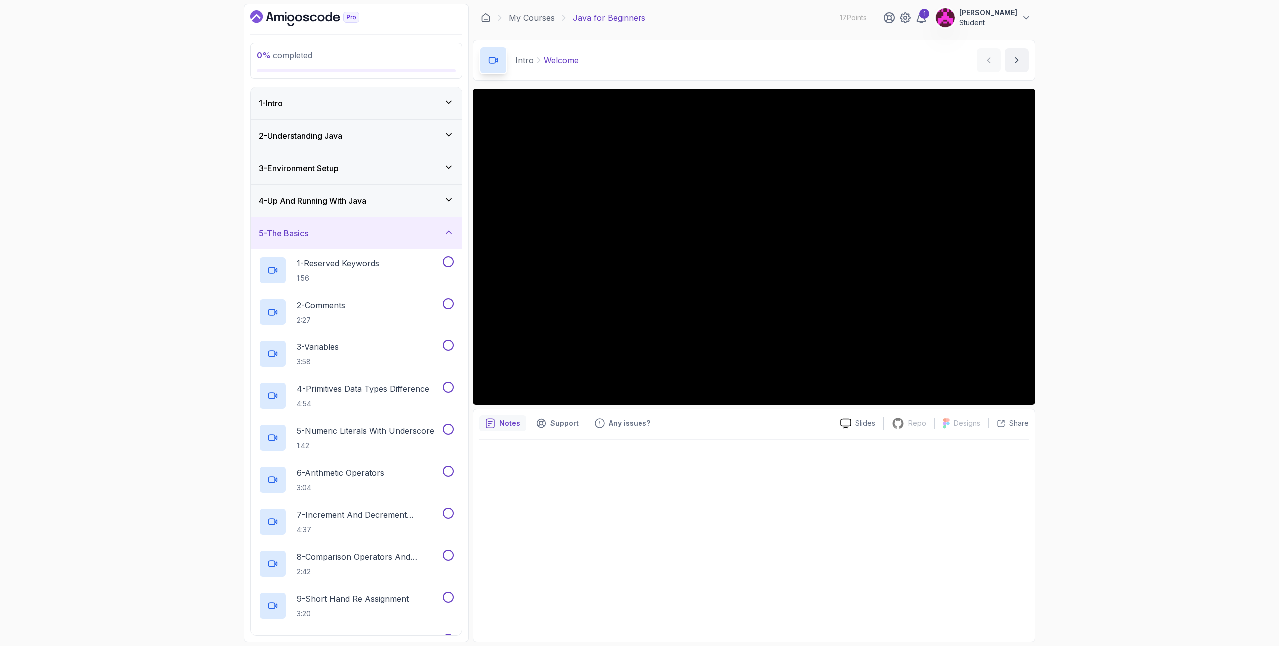
click at [396, 205] on div "4 - Up And Running With Java" at bounding box center [356, 201] width 195 height 12
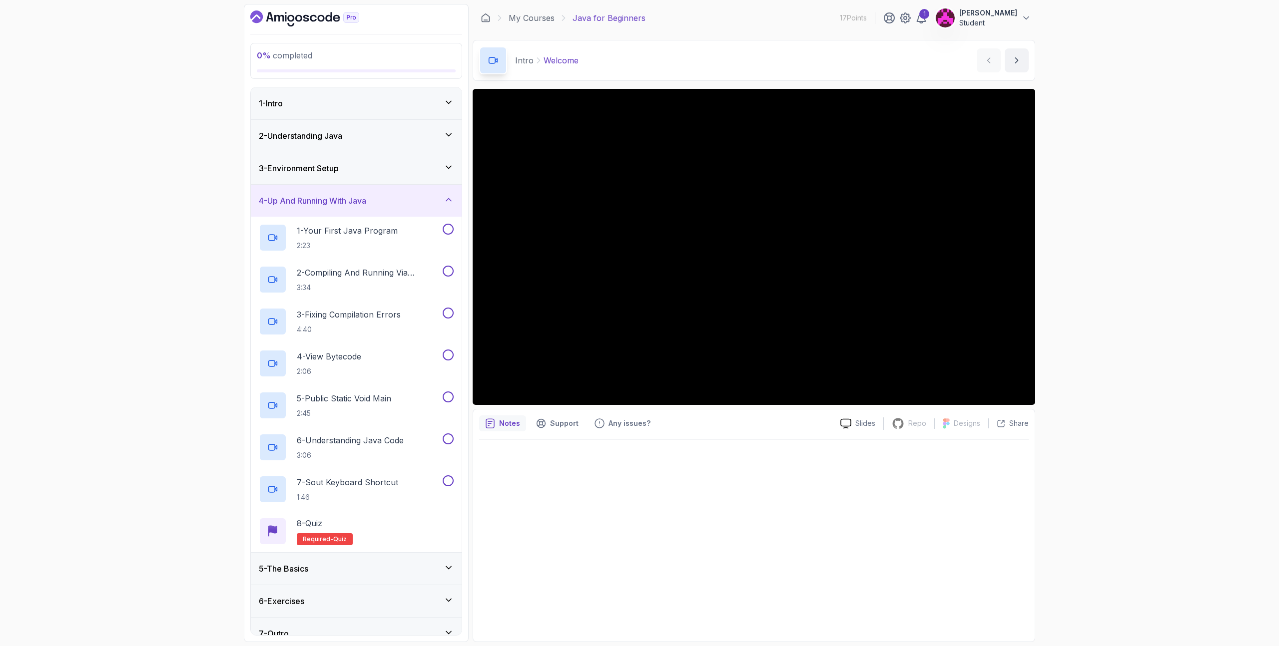
click at [392, 172] on div "3 - Environment Setup" at bounding box center [356, 168] width 195 height 12
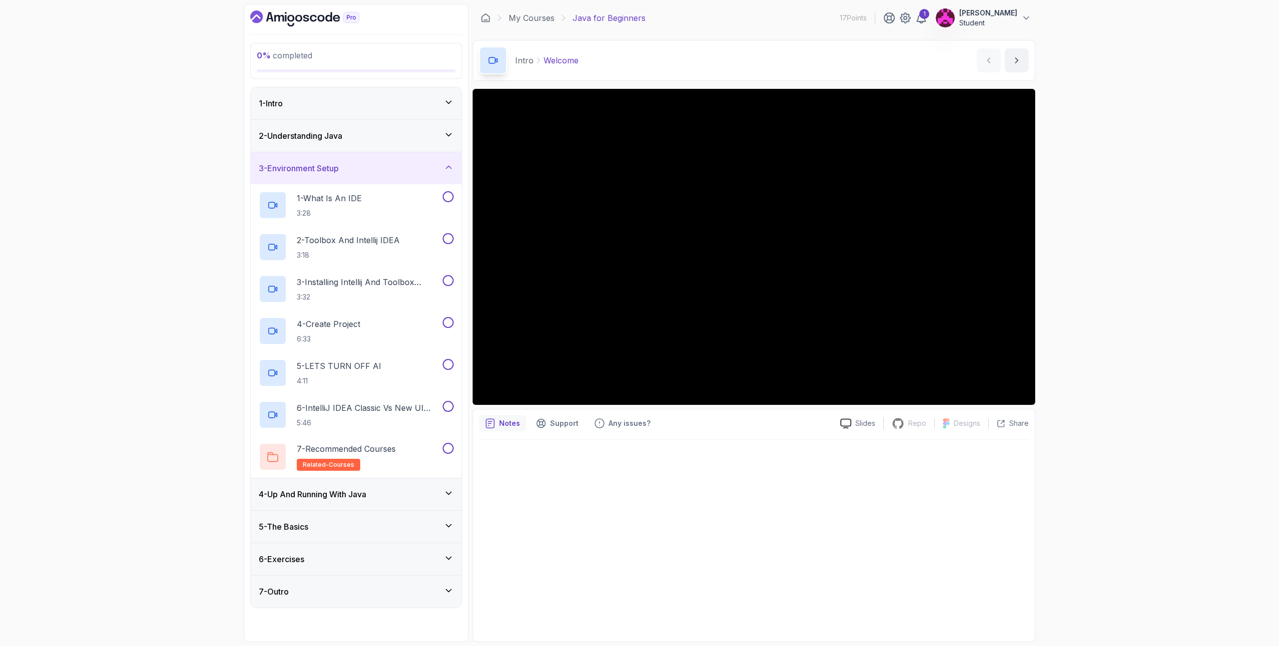
click at [383, 139] on div "2 - Understanding Java" at bounding box center [356, 136] width 195 height 12
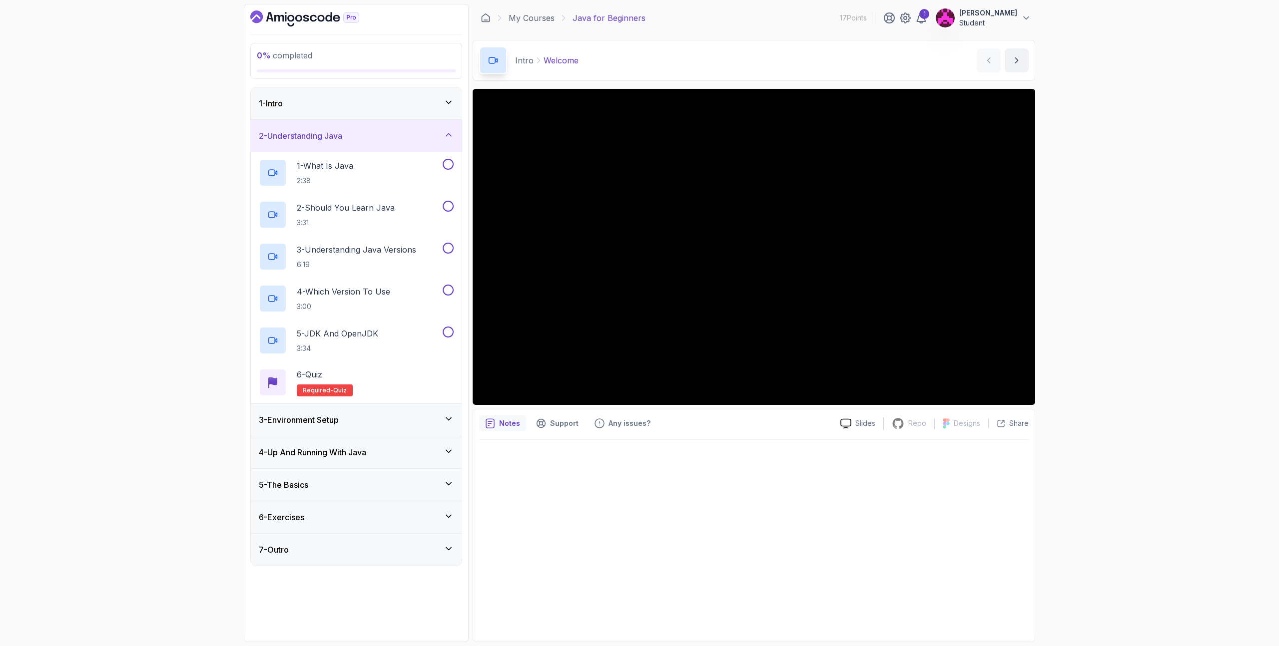
click at [386, 112] on div "1 - Intro" at bounding box center [356, 103] width 211 height 32
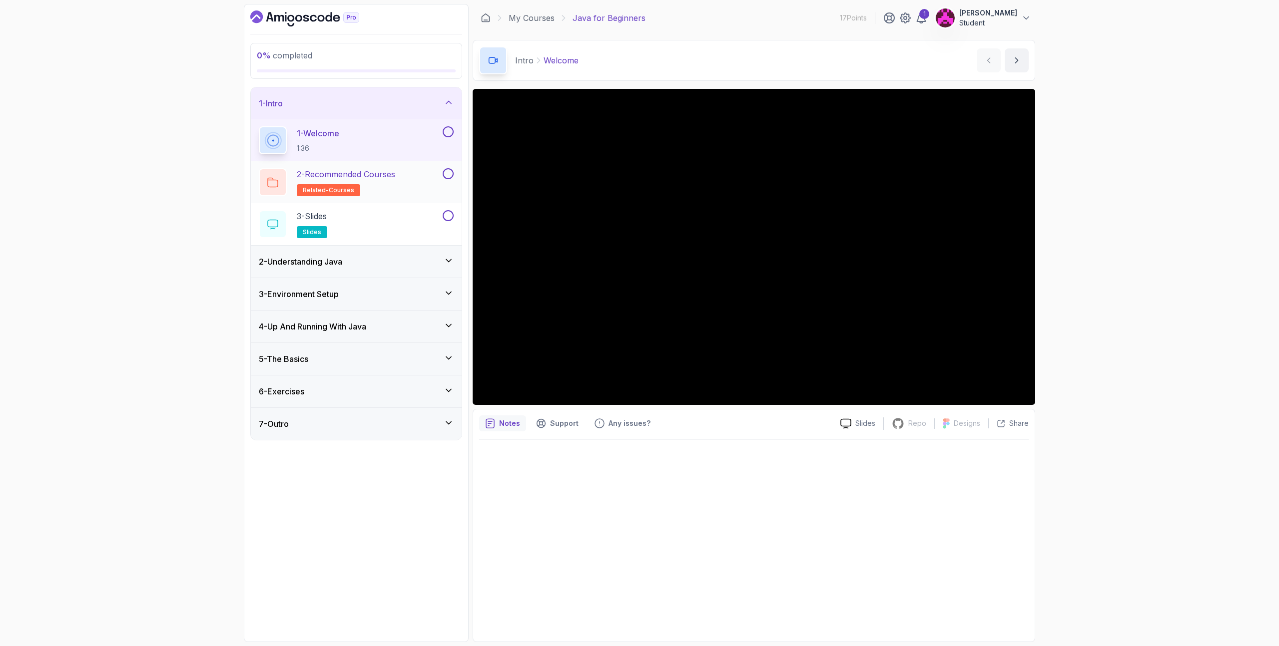
click at [389, 180] on h2 "2 - Recommended Courses related-courses" at bounding box center [346, 182] width 98 height 28
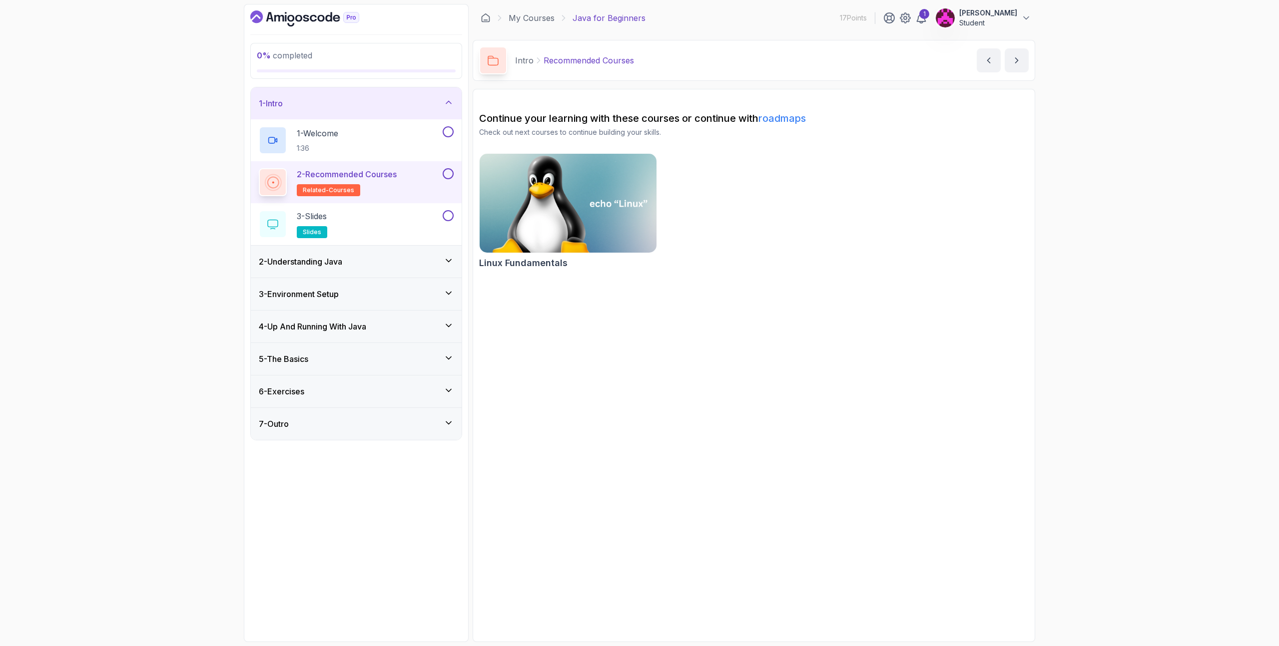
click at [564, 212] on img at bounding box center [568, 203] width 186 height 104
click at [352, 219] on div "3 - Slides slides" at bounding box center [350, 224] width 182 height 28
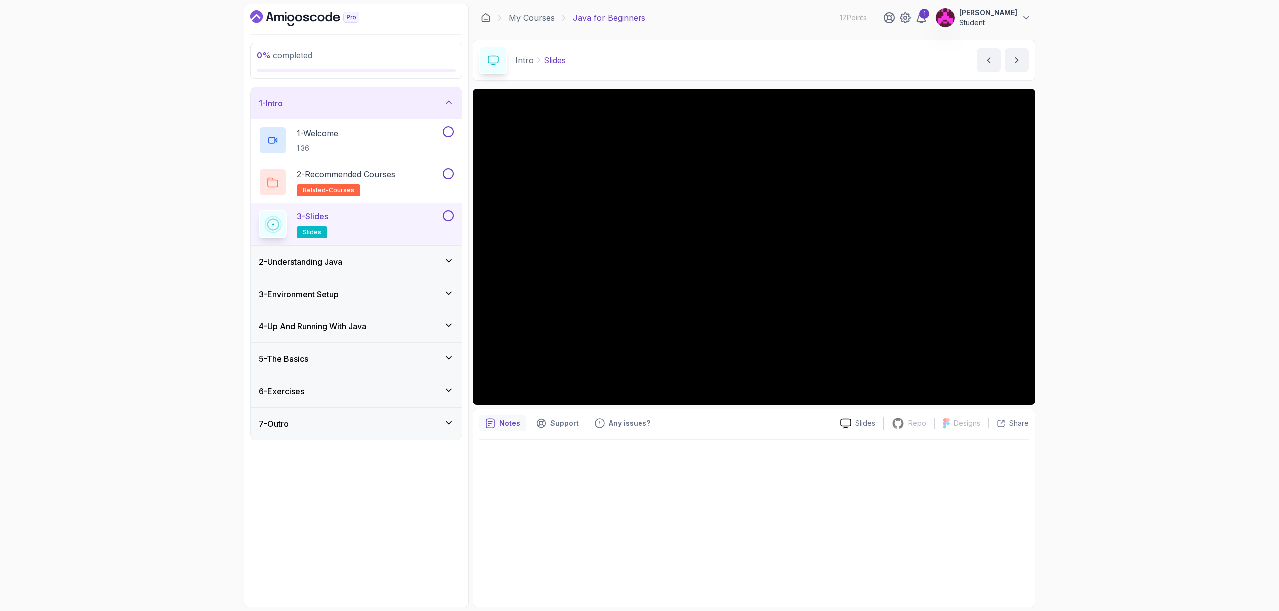
click at [378, 267] on div "2 - Understanding Java" at bounding box center [356, 262] width 195 height 12
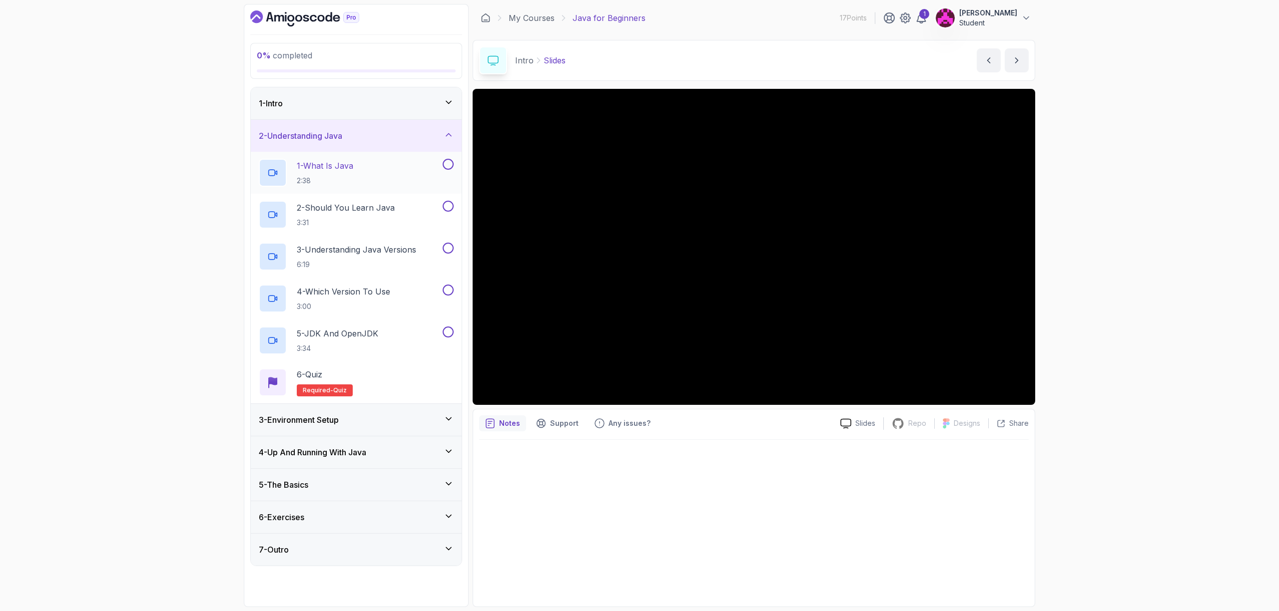
drag, startPoint x: 331, startPoint y: 180, endPoint x: 329, endPoint y: 187, distance: 7.8
click at [331, 179] on p "2:38" at bounding box center [325, 181] width 56 height 10
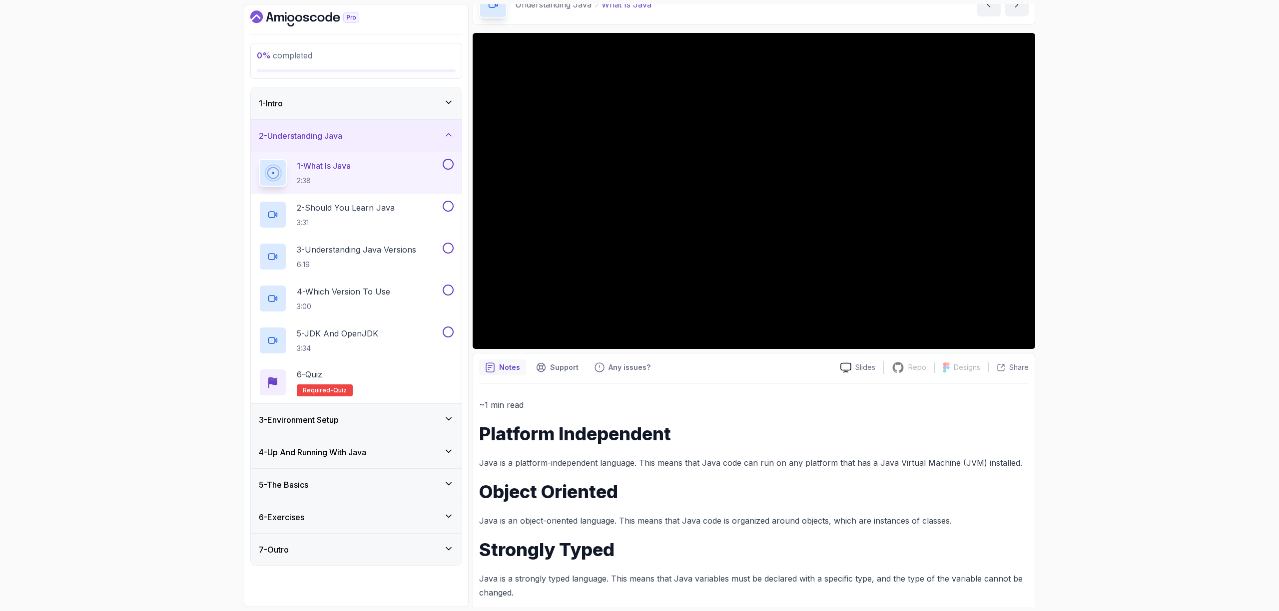
scroll to position [69, 0]
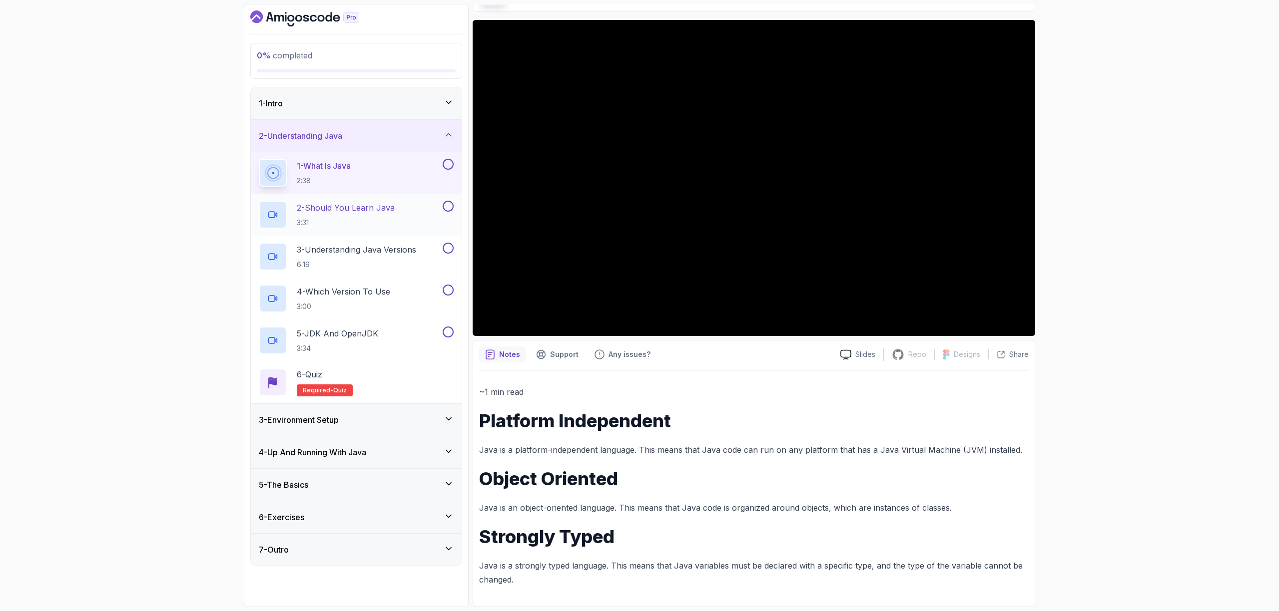
click at [344, 218] on p "3:31" at bounding box center [346, 223] width 98 height 10
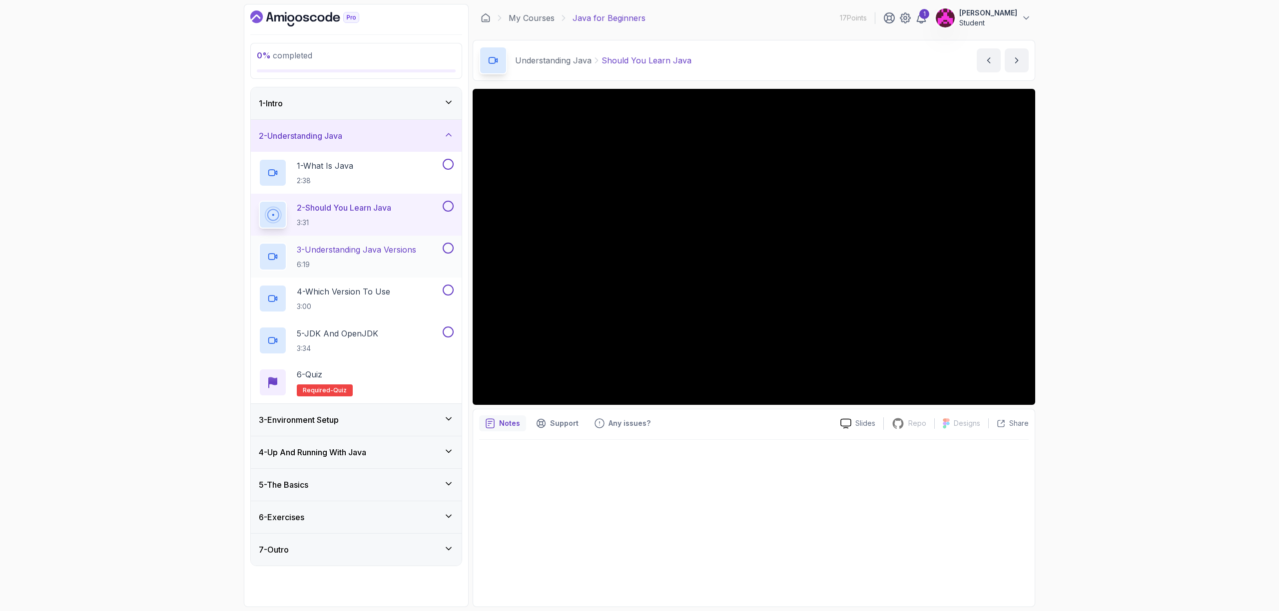
click at [345, 260] on p "6:19" at bounding box center [356, 265] width 119 height 10
click at [449, 211] on button at bounding box center [448, 206] width 11 height 11
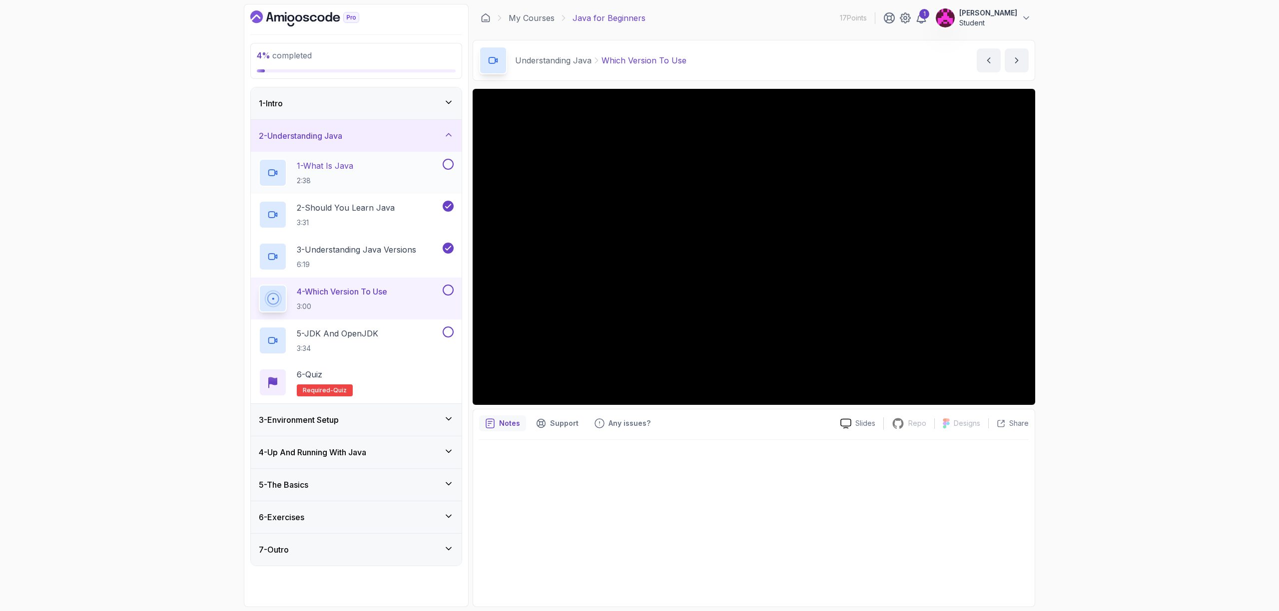
click at [448, 166] on button at bounding box center [448, 164] width 11 height 11
click at [405, 429] on div "3 - Environment Setup" at bounding box center [356, 420] width 211 height 32
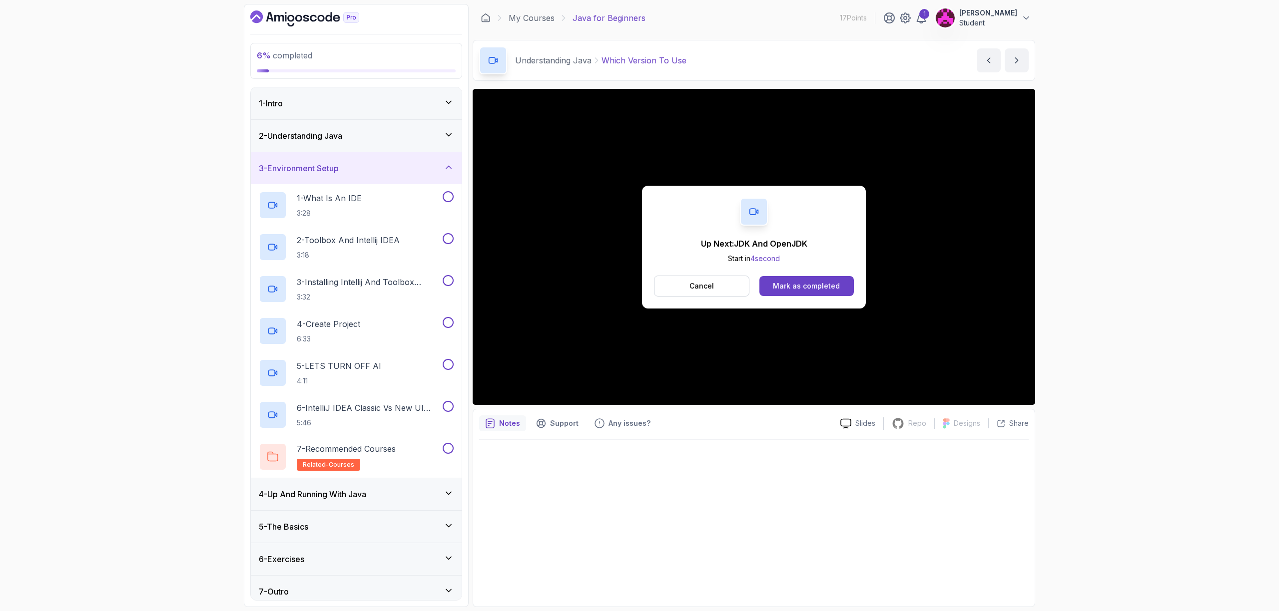
click at [365, 486] on div "4 - Up And Running With Java" at bounding box center [356, 495] width 211 height 32
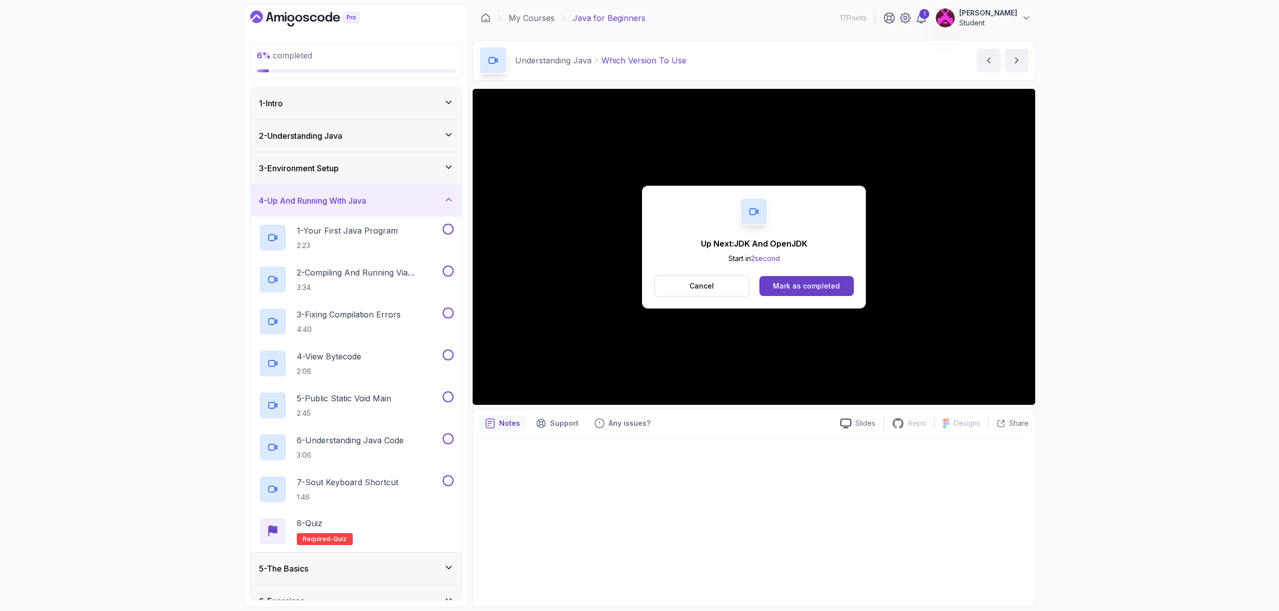
click at [359, 208] on div "4 - Up And Running With Java" at bounding box center [356, 201] width 211 height 32
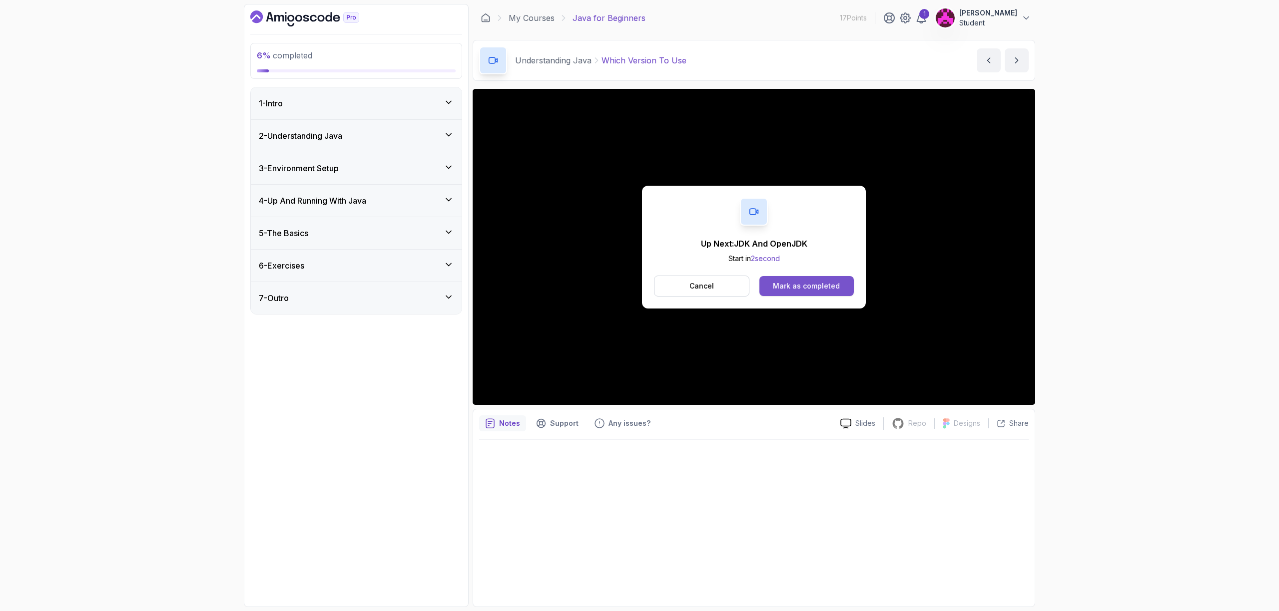
click at [806, 288] on div "Mark as completed" at bounding box center [806, 286] width 67 height 10
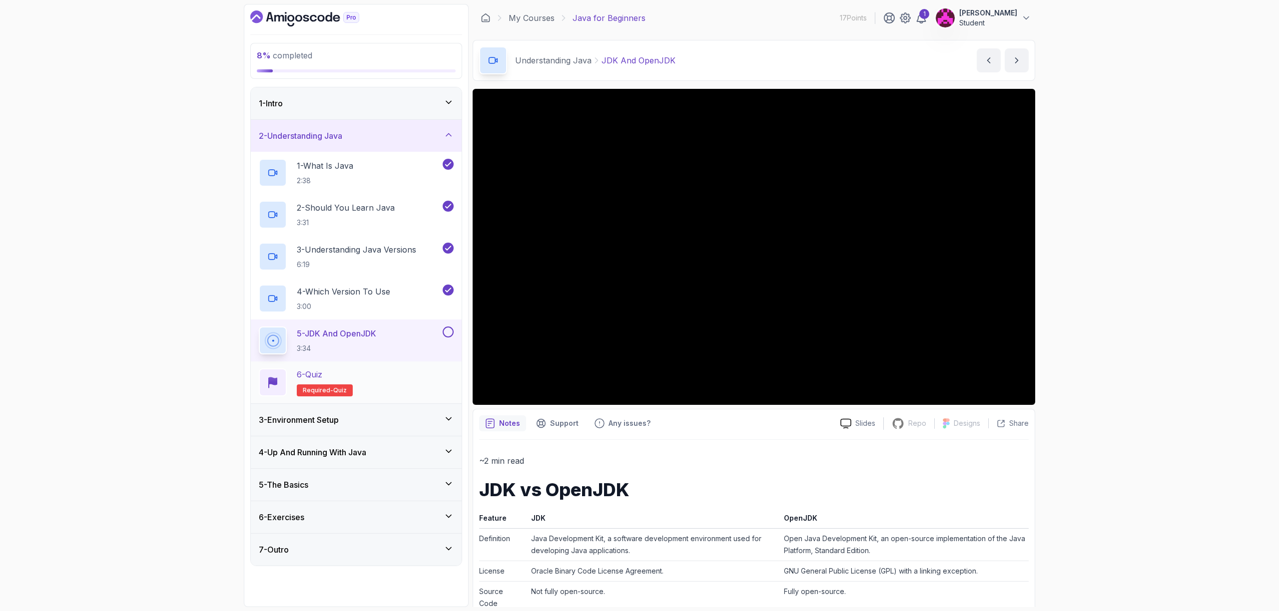
click at [341, 387] on span "quiz" at bounding box center [339, 391] width 13 height 8
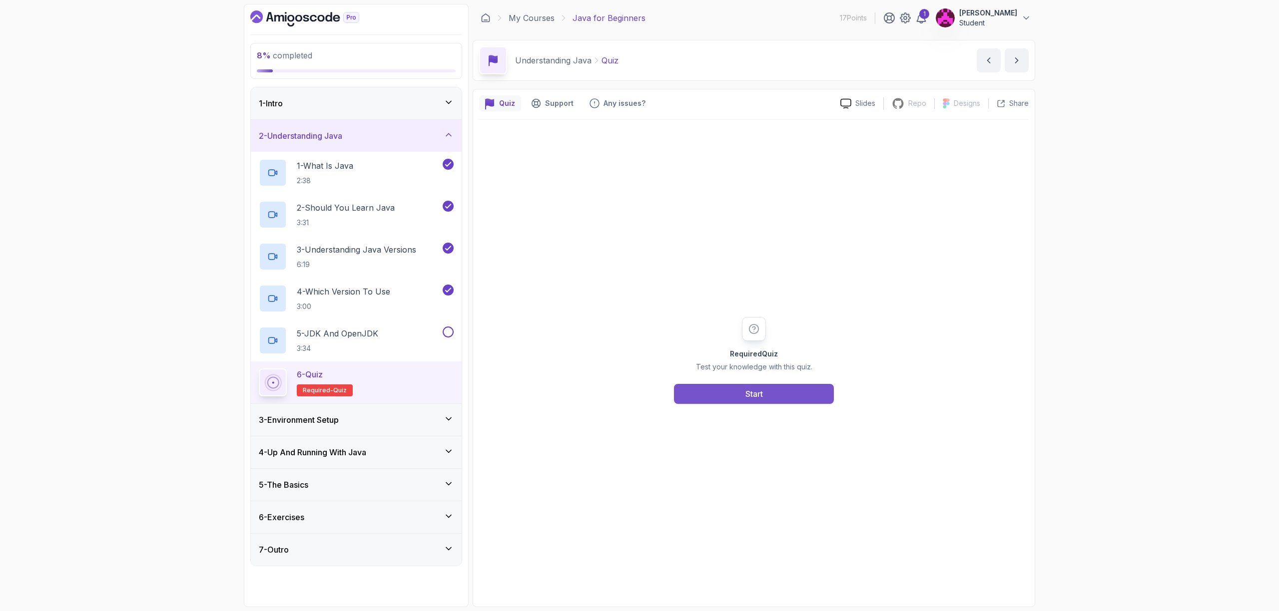
click at [711, 391] on button "Start" at bounding box center [754, 394] width 160 height 20
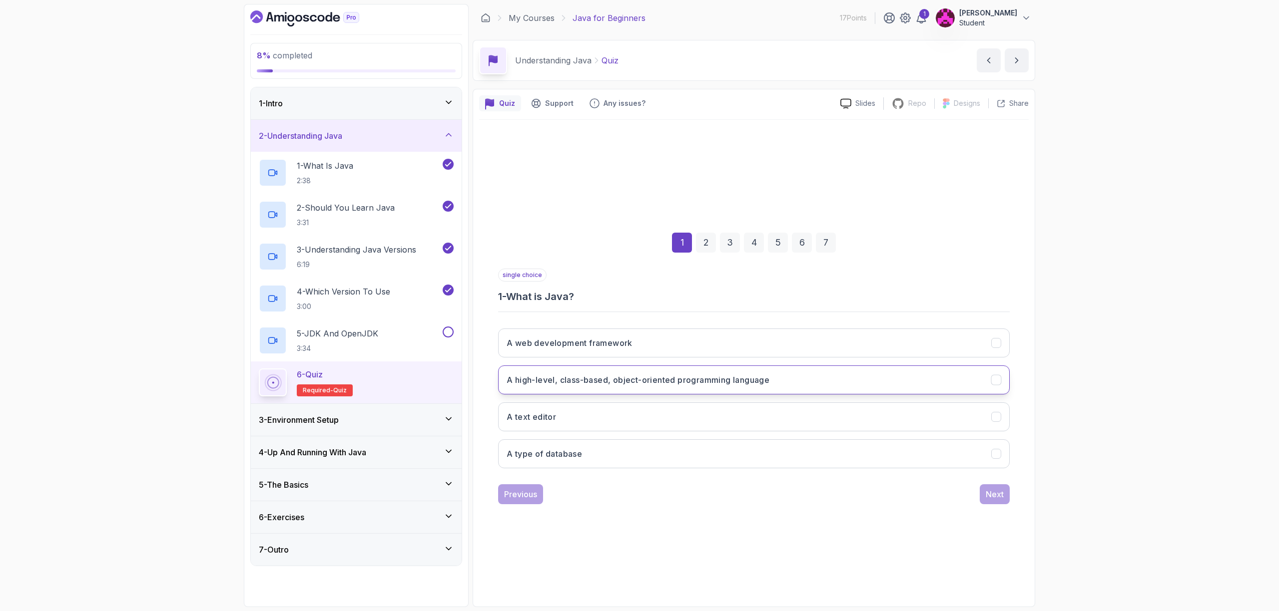
click at [582, 382] on h3 "A high-level, class-based, object-oriented programming language" at bounding box center [638, 380] width 263 height 12
click at [986, 492] on div "Next" at bounding box center [995, 495] width 18 height 12
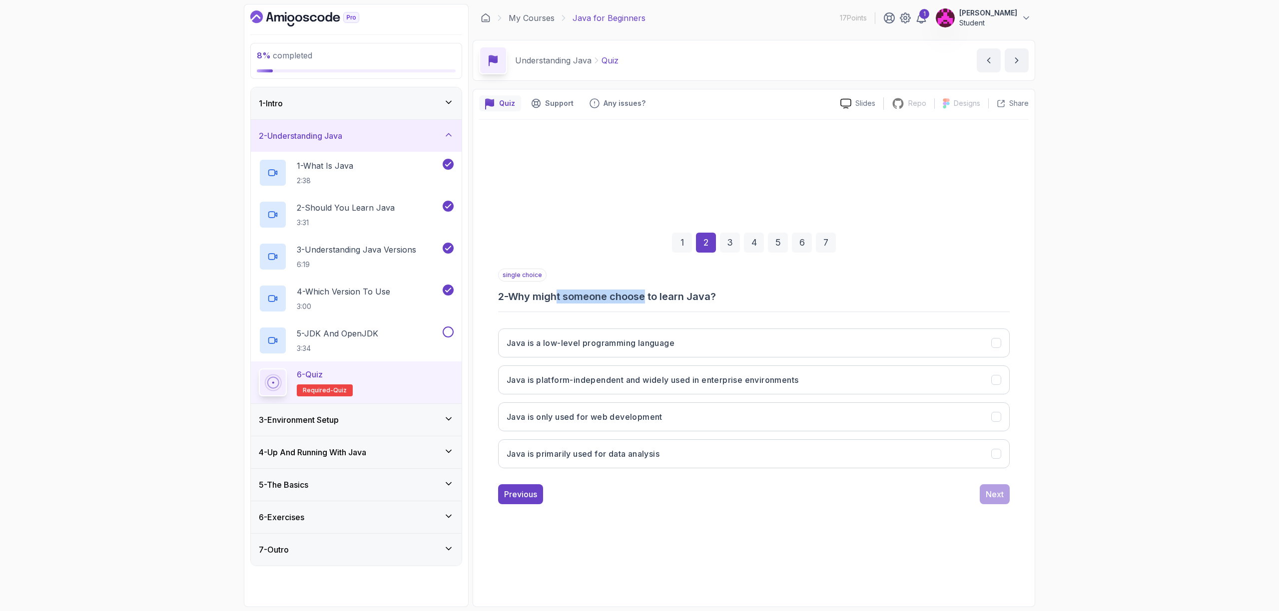
drag, startPoint x: 561, startPoint y: 300, endPoint x: 651, endPoint y: 300, distance: 89.4
click at [651, 300] on h3 "2 - Why might someone choose to learn Java?" at bounding box center [754, 297] width 512 height 14
click at [555, 378] on h3 "Java is platform-independent and widely used in enterprise environments" at bounding box center [653, 380] width 292 height 12
click at [996, 499] on div "Next" at bounding box center [995, 495] width 18 height 12
click at [591, 299] on h3 "3 - What is the significance of Java versions?" at bounding box center [754, 297] width 512 height 14
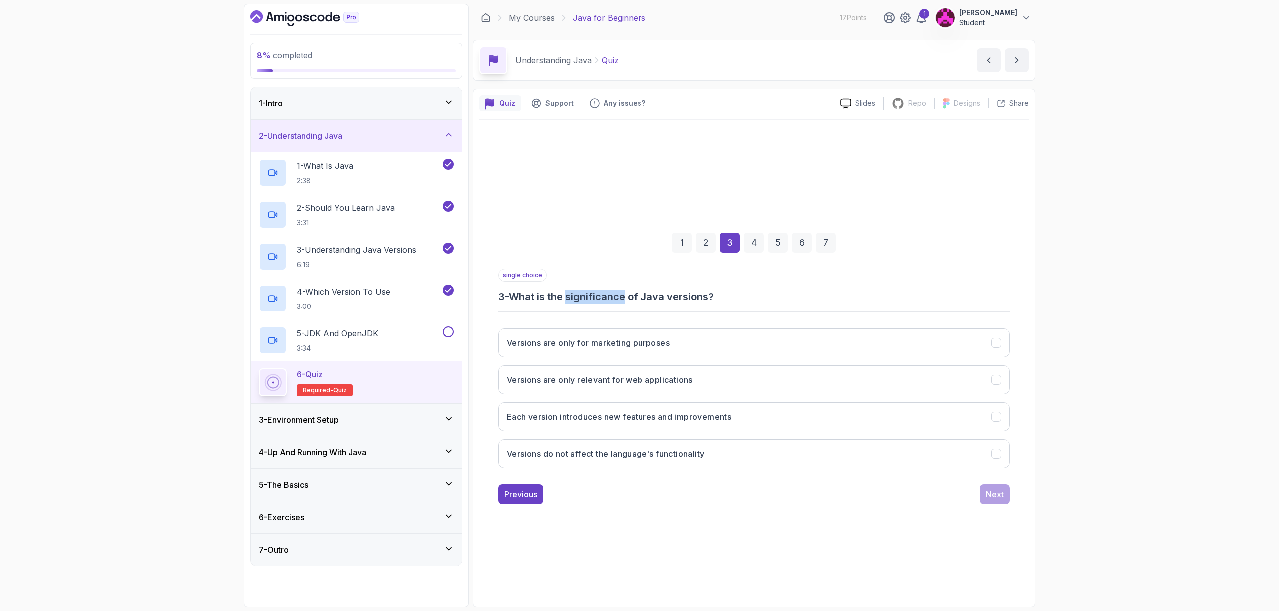
click at [591, 299] on h3 "3 - What is the significance of Java versions?" at bounding box center [754, 297] width 512 height 14
copy h3 "significance"
click at [671, 422] on h3 "Each version introduces new features and improvements" at bounding box center [619, 417] width 225 height 12
click at [988, 493] on div "Next" at bounding box center [995, 495] width 18 height 12
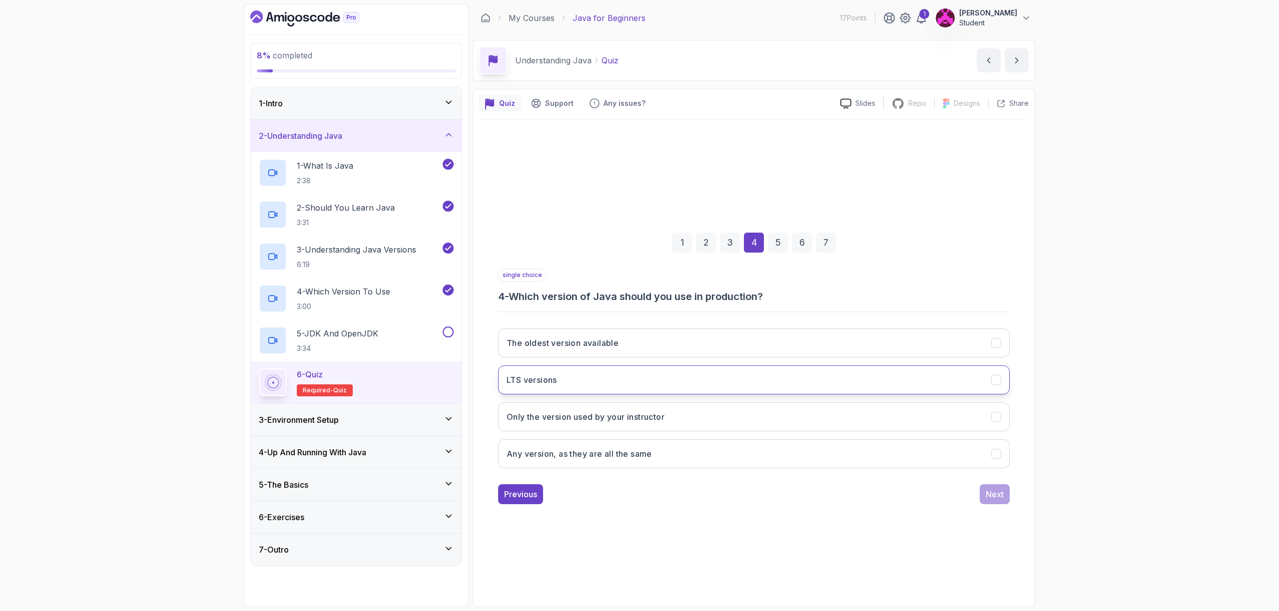
click at [548, 382] on h3 "LTS versions" at bounding box center [532, 380] width 50 height 12
click at [990, 497] on div "Next" at bounding box center [995, 495] width 18 height 12
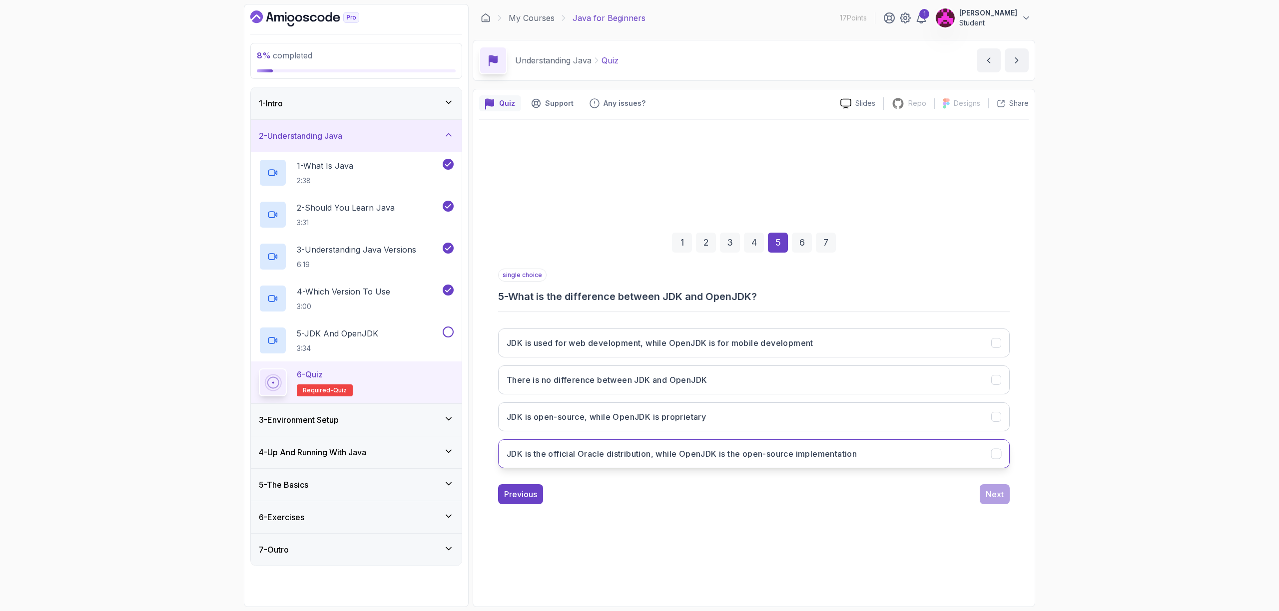
click at [647, 458] on h3 "JDK is the official Oracle distribution, while OpenJDK is the open-source imple…" at bounding box center [682, 454] width 350 height 12
click at [989, 498] on div "Next" at bounding box center [995, 495] width 18 height 12
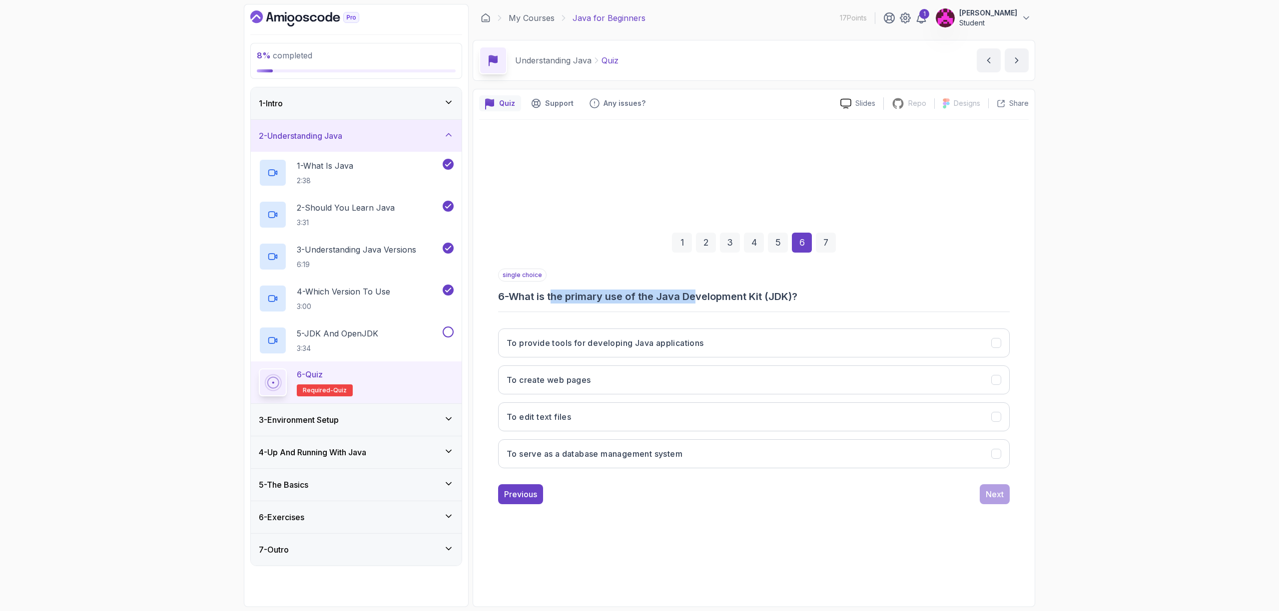
drag, startPoint x: 556, startPoint y: 292, endPoint x: 699, endPoint y: 295, distance: 142.9
click at [698, 296] on h3 "6 - What is the primary use of the Java Development Kit (JDK)?" at bounding box center [754, 297] width 512 height 14
click at [774, 288] on div "single choice 6 - What is the primary use of the Java Development Kit (JDK)?" at bounding box center [754, 286] width 512 height 35
click at [643, 340] on h3 "To provide tools for developing Java applications" at bounding box center [605, 343] width 197 height 12
click at [986, 492] on div "Next" at bounding box center [995, 495] width 18 height 12
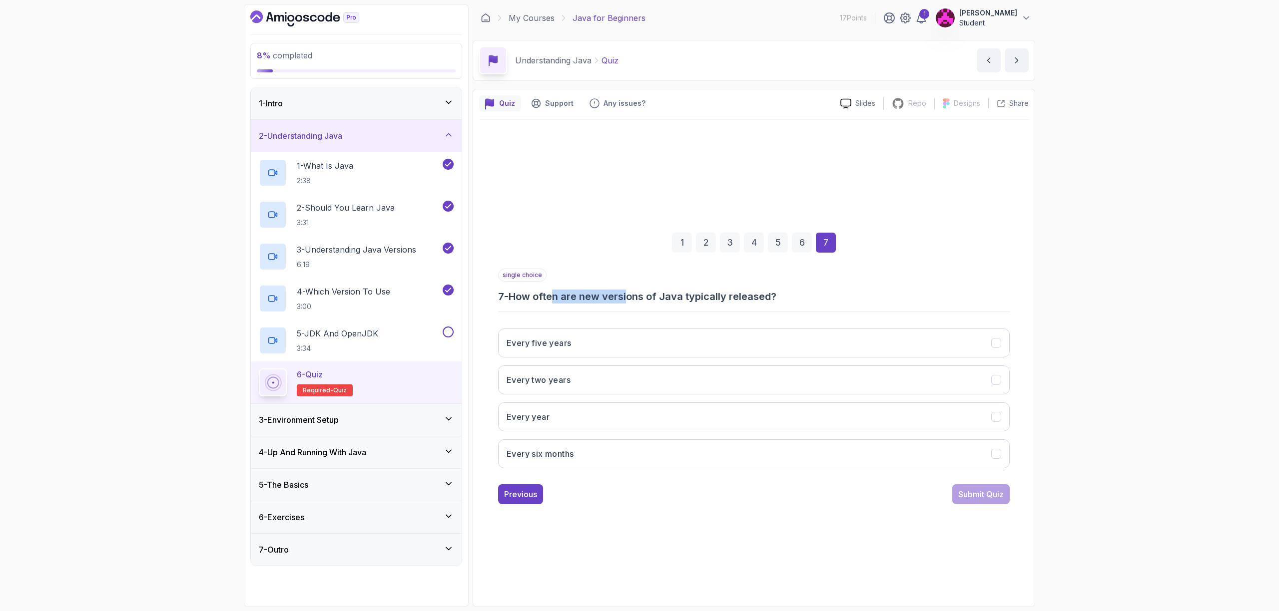
drag, startPoint x: 555, startPoint y: 295, endPoint x: 631, endPoint y: 295, distance: 76.4
click at [631, 295] on h3 "7 - How often are new versions of Java typically released?" at bounding box center [754, 297] width 512 height 14
click at [695, 297] on h3 "7 - How often are new versions of Java typically released?" at bounding box center [754, 297] width 512 height 14
click at [588, 454] on button "Every six months" at bounding box center [754, 454] width 512 height 29
click at [971, 493] on div "Submit Quiz" at bounding box center [980, 495] width 45 height 12
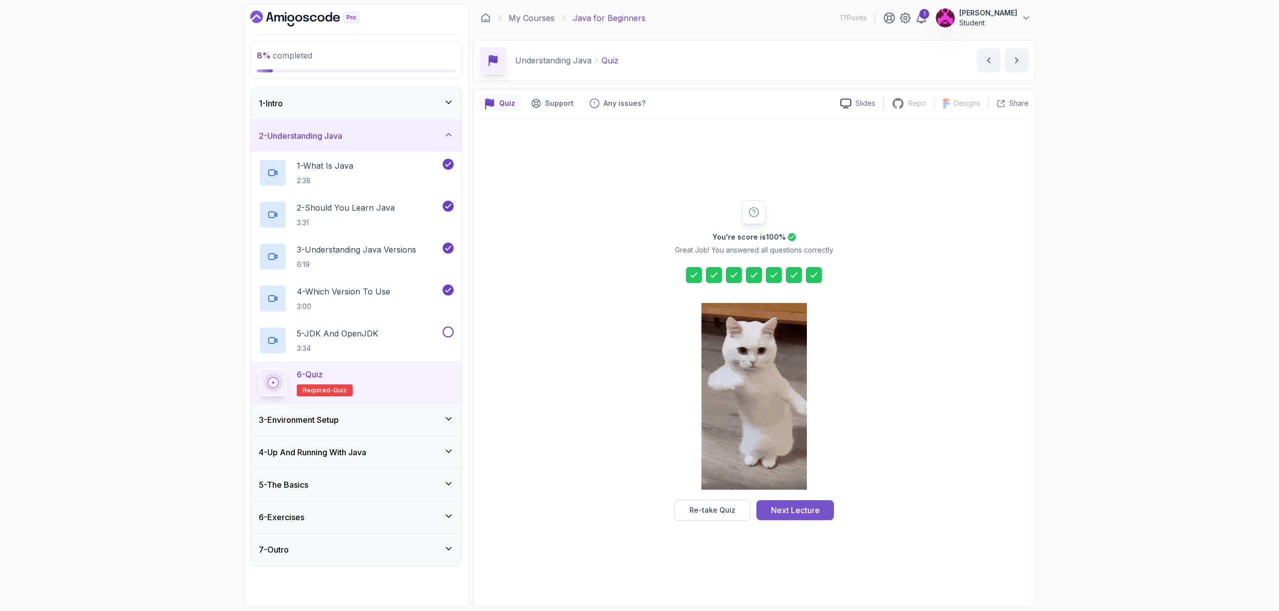
click at [775, 511] on div "Next Lecture" at bounding box center [795, 511] width 49 height 12
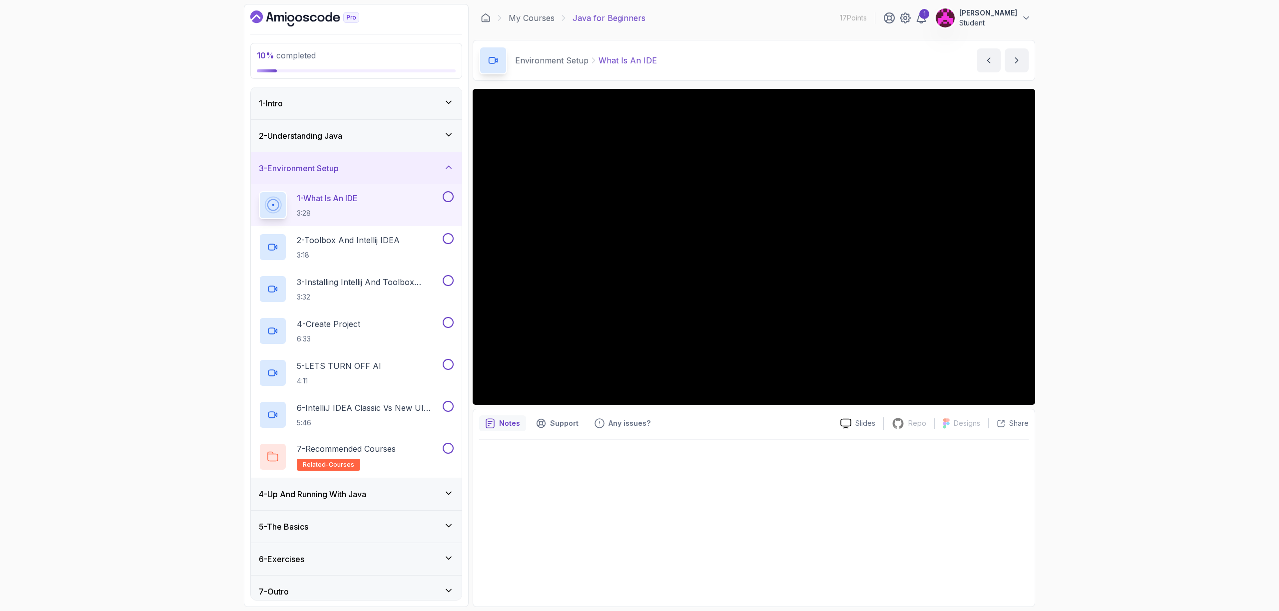
click at [412, 504] on div "4 - Up And Running With Java" at bounding box center [356, 495] width 211 height 32
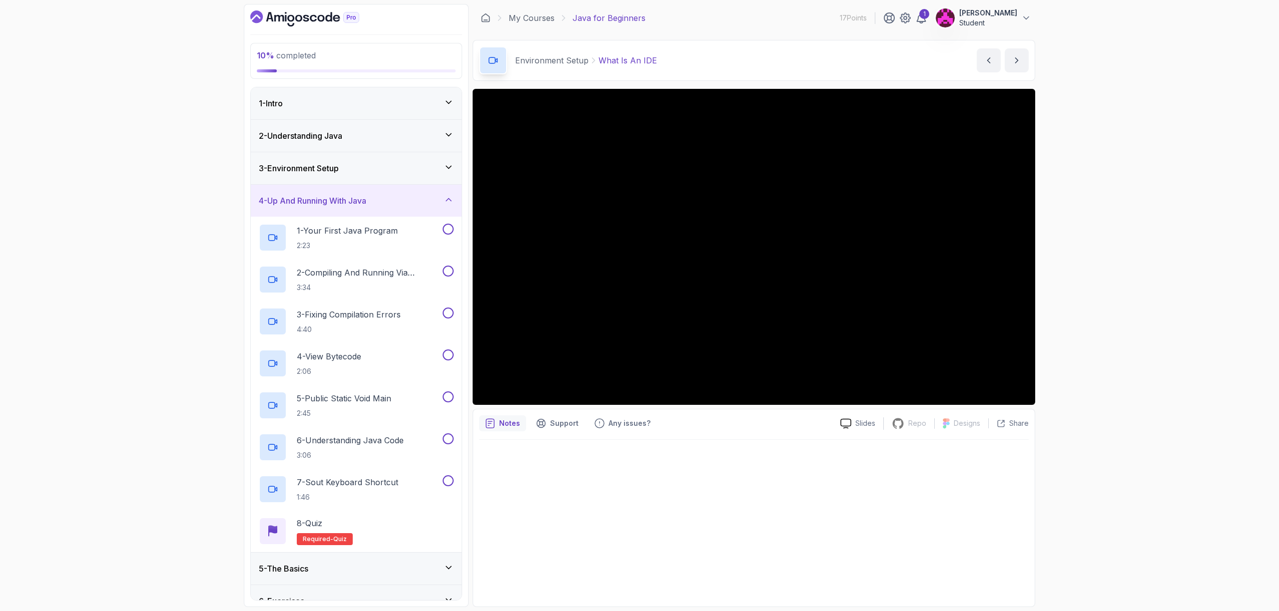
click at [366, 205] on h3 "4 - Up And Running With Java" at bounding box center [312, 201] width 107 height 12
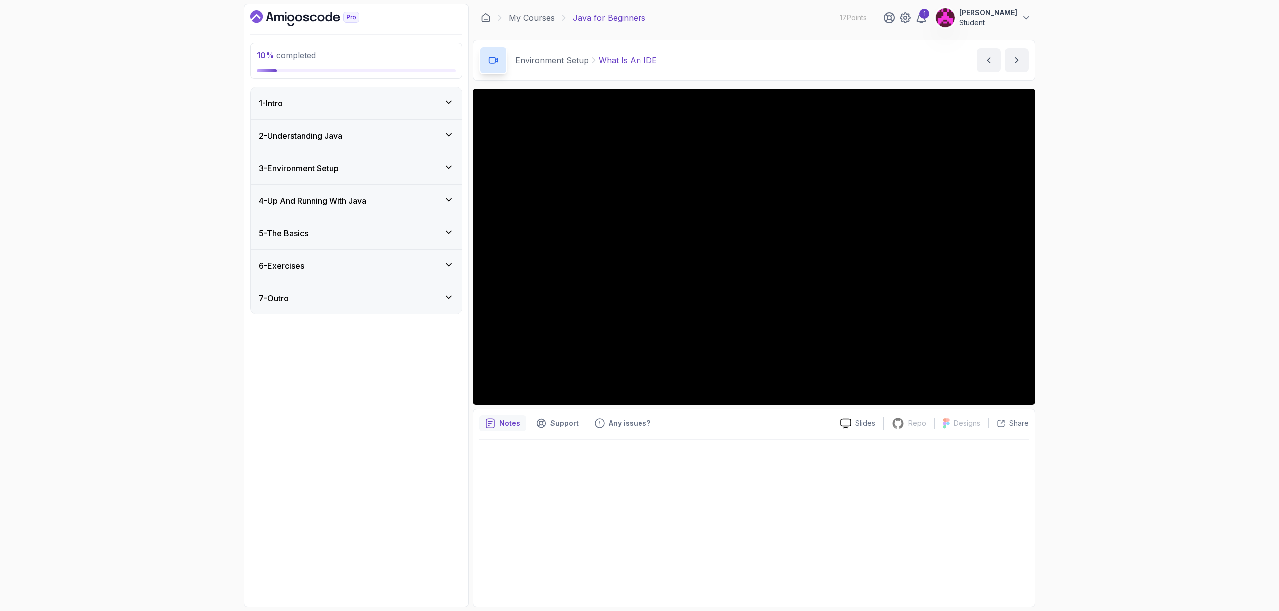
click at [360, 180] on div "3 - Environment Setup" at bounding box center [356, 168] width 211 height 32
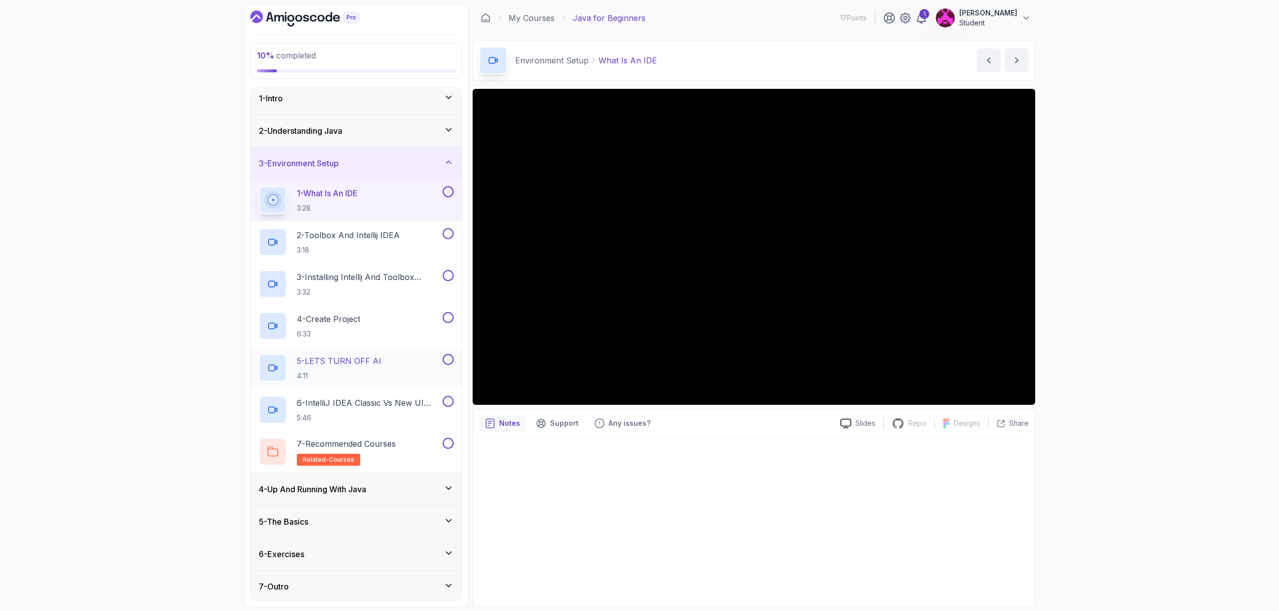
scroll to position [7, 0]
click at [382, 512] on div "5 - The Basics" at bounding box center [356, 520] width 211 height 32
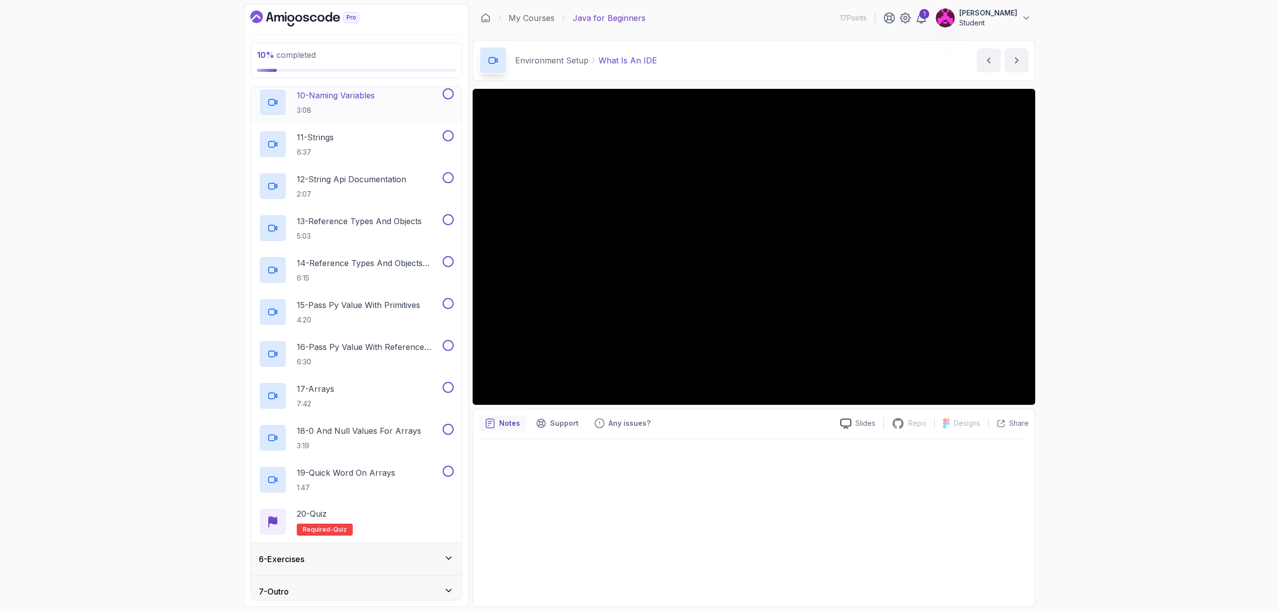
scroll to position [552, 0]
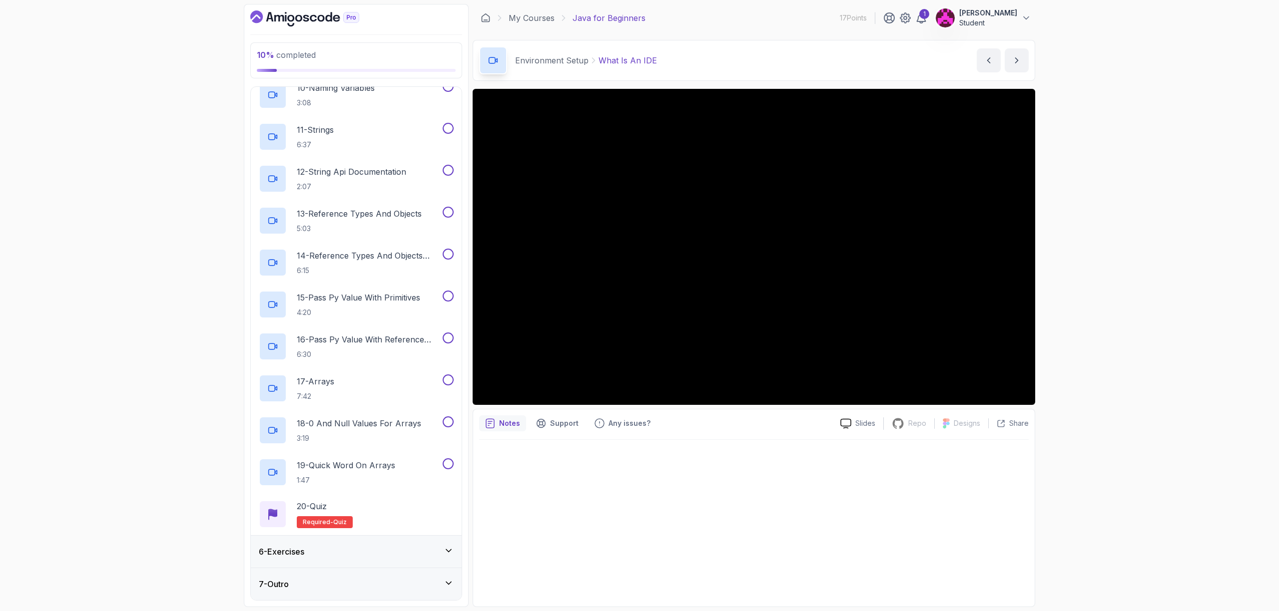
click at [384, 550] on div "6 - Exercises" at bounding box center [356, 552] width 195 height 12
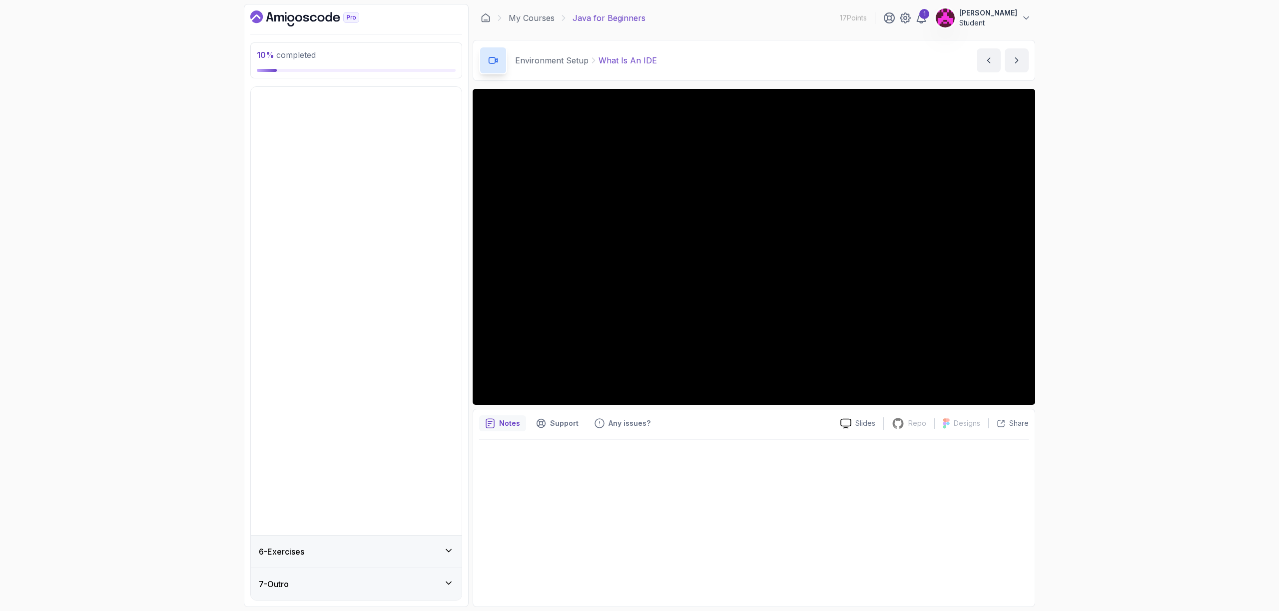
scroll to position [0, 0]
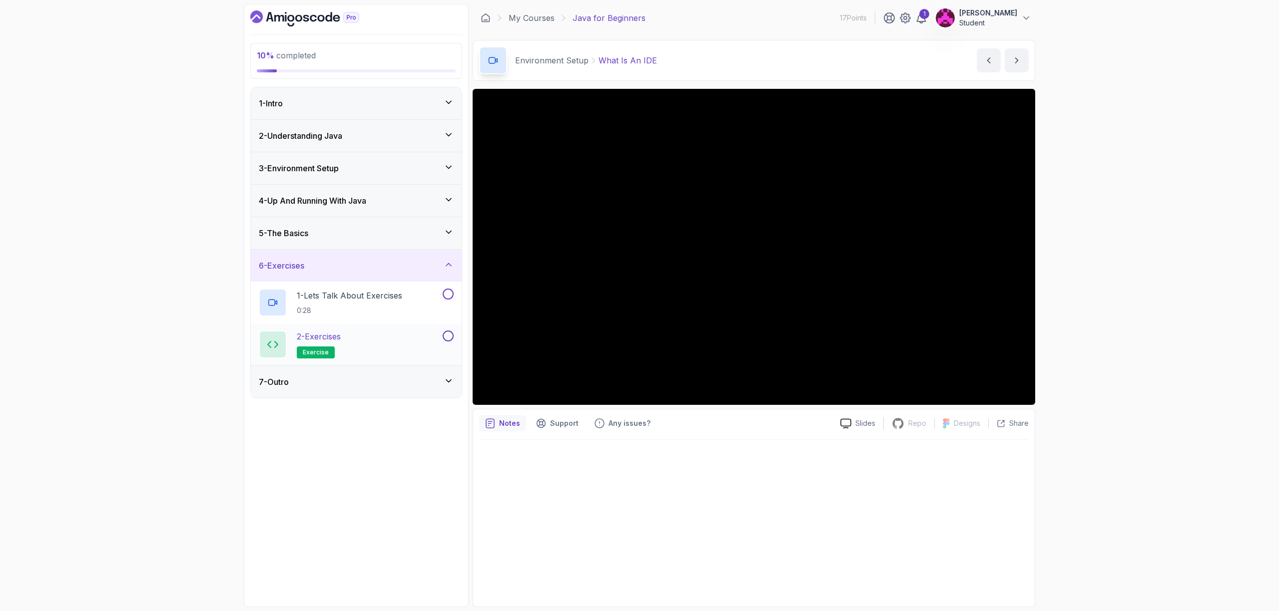
click at [373, 346] on div "2 - Exercises exercise" at bounding box center [350, 345] width 182 height 28
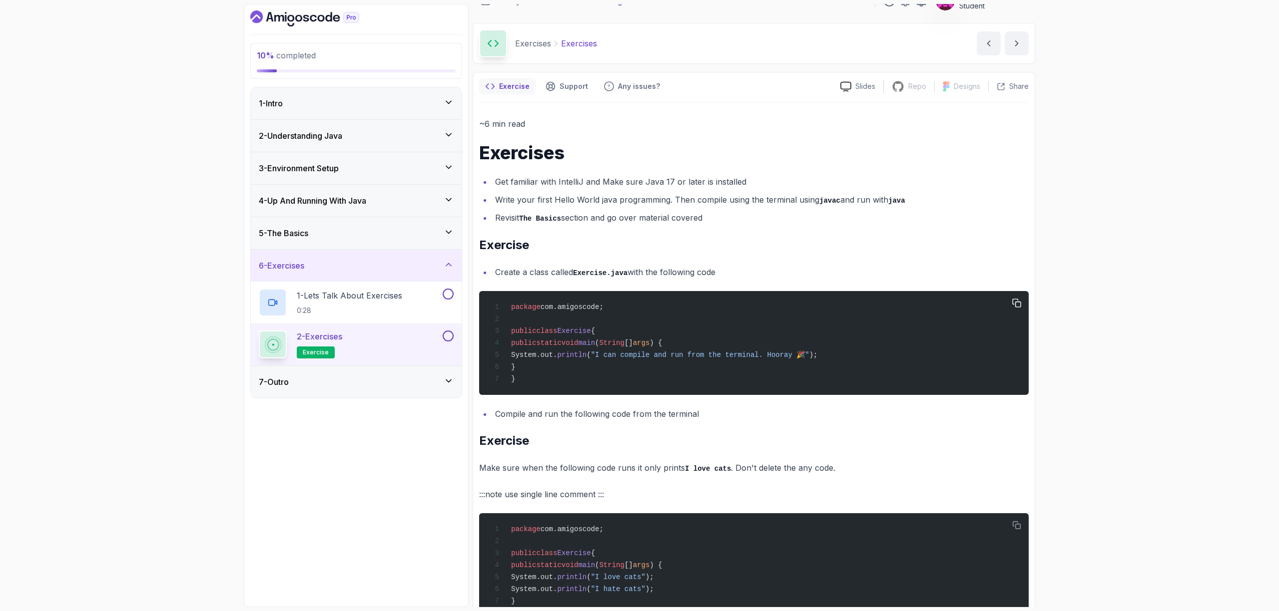
scroll to position [48, 0]
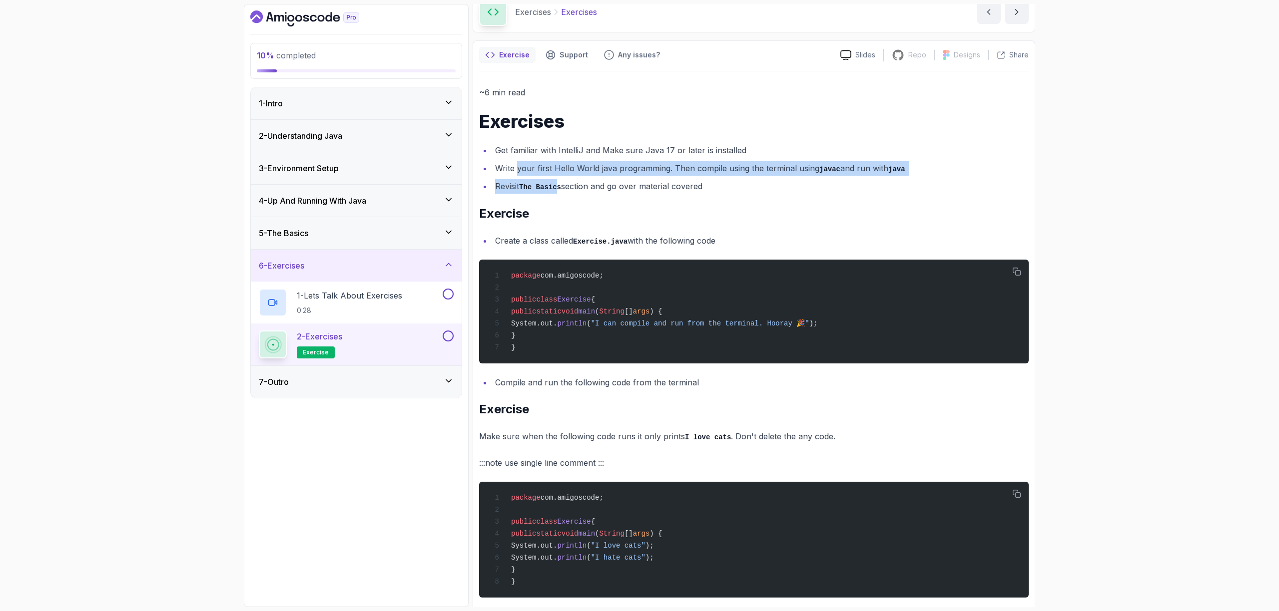
drag, startPoint x: 516, startPoint y: 167, endPoint x: 559, endPoint y: 185, distance: 47.0
click at [559, 185] on ul "Get familiar with IntelliJ and Make sure Java 17 or later is installed Write yo…" at bounding box center [753, 168] width 549 height 50
click at [446, 340] on button at bounding box center [448, 336] width 11 height 11
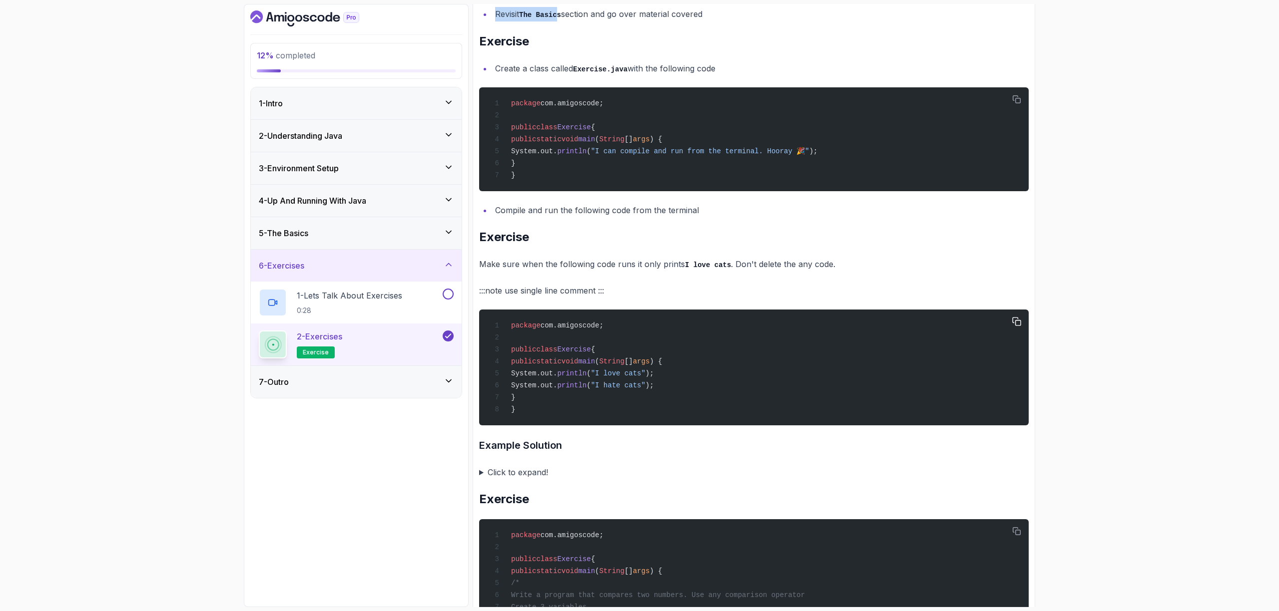
scroll to position [312, 0]
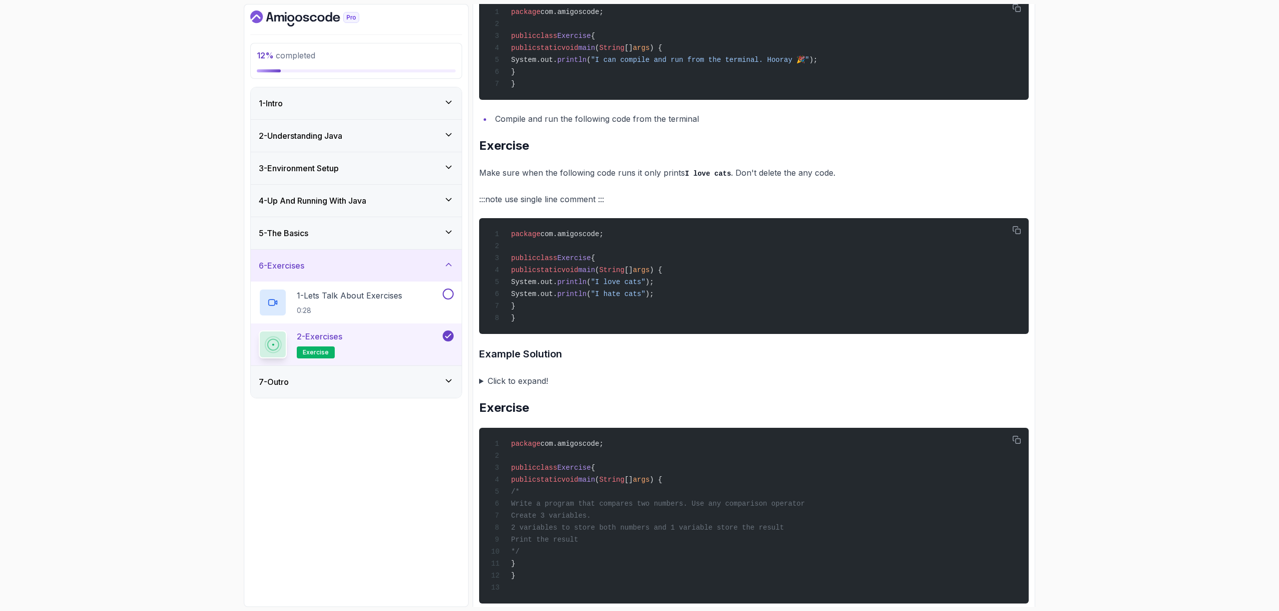
click at [542, 382] on summary "Click to expand!" at bounding box center [753, 381] width 549 height 14
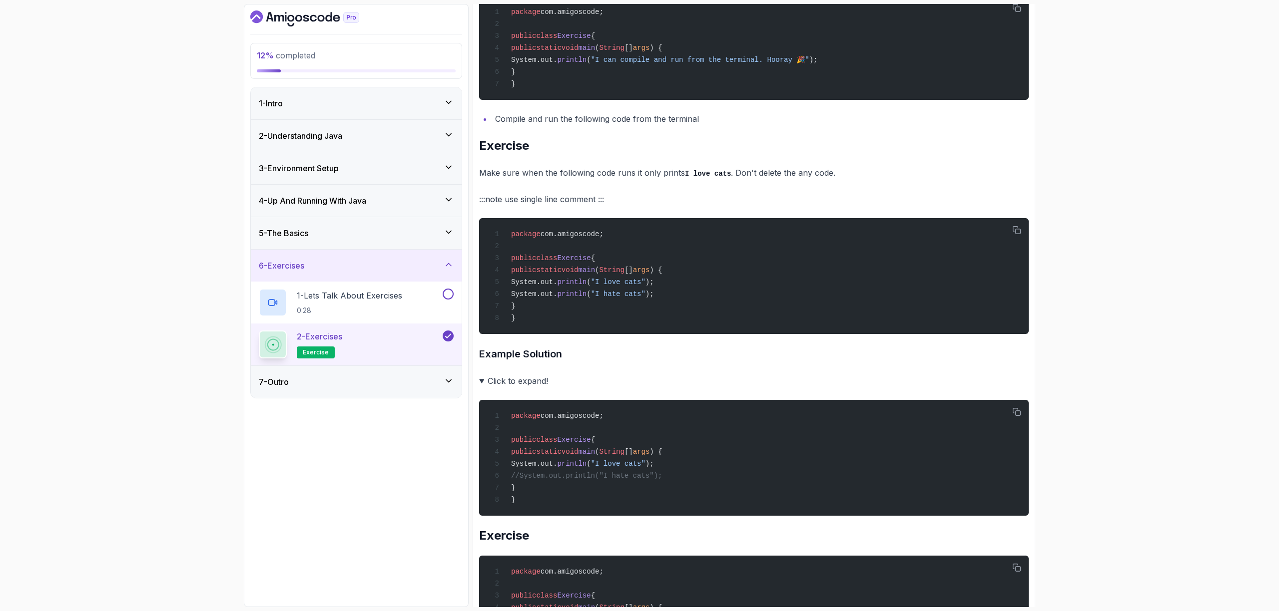
click at [517, 382] on summary "Click to expand!" at bounding box center [753, 381] width 549 height 14
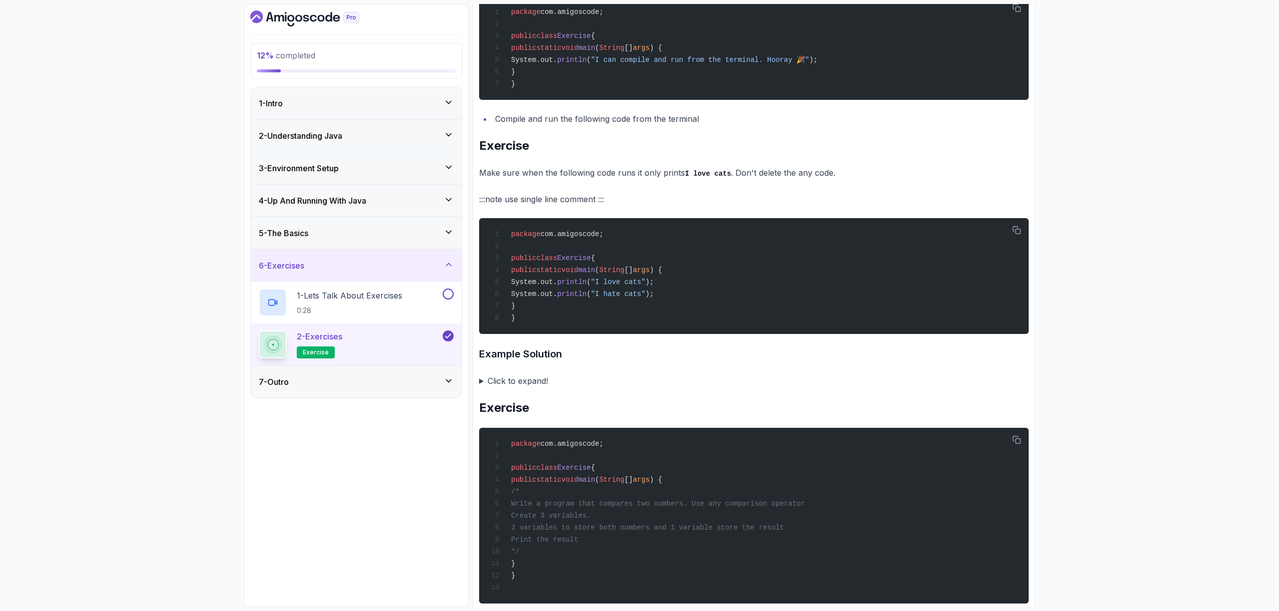
click at [486, 380] on summary "Click to expand!" at bounding box center [753, 381] width 549 height 14
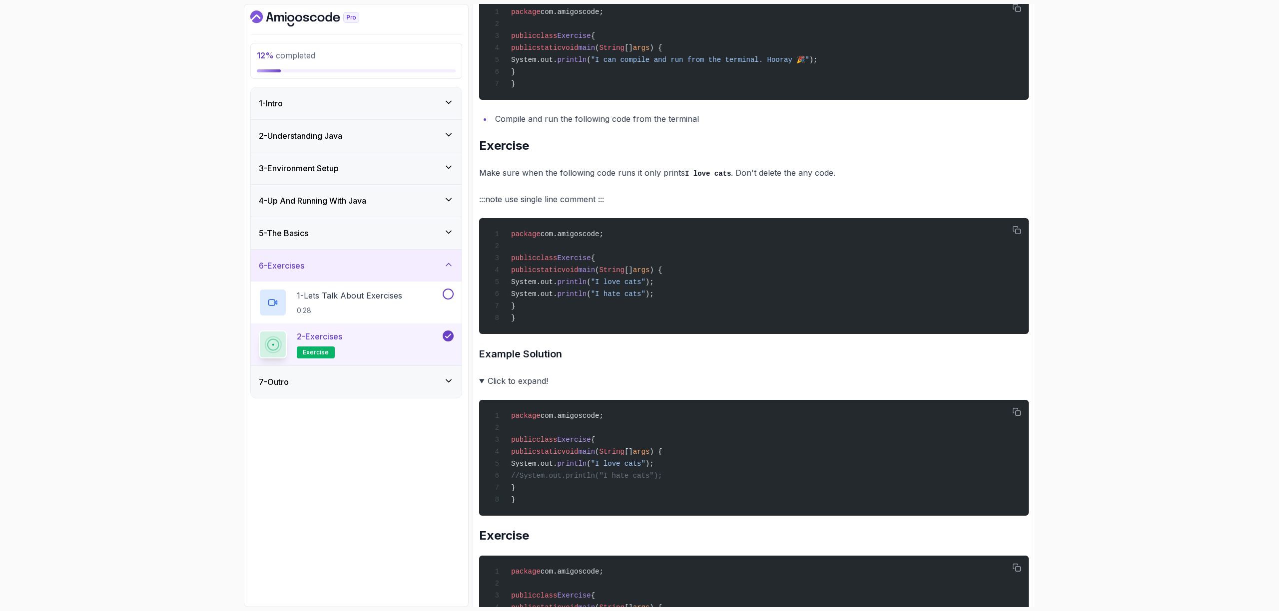
click at [483, 380] on summary "Click to expand!" at bounding box center [753, 381] width 549 height 14
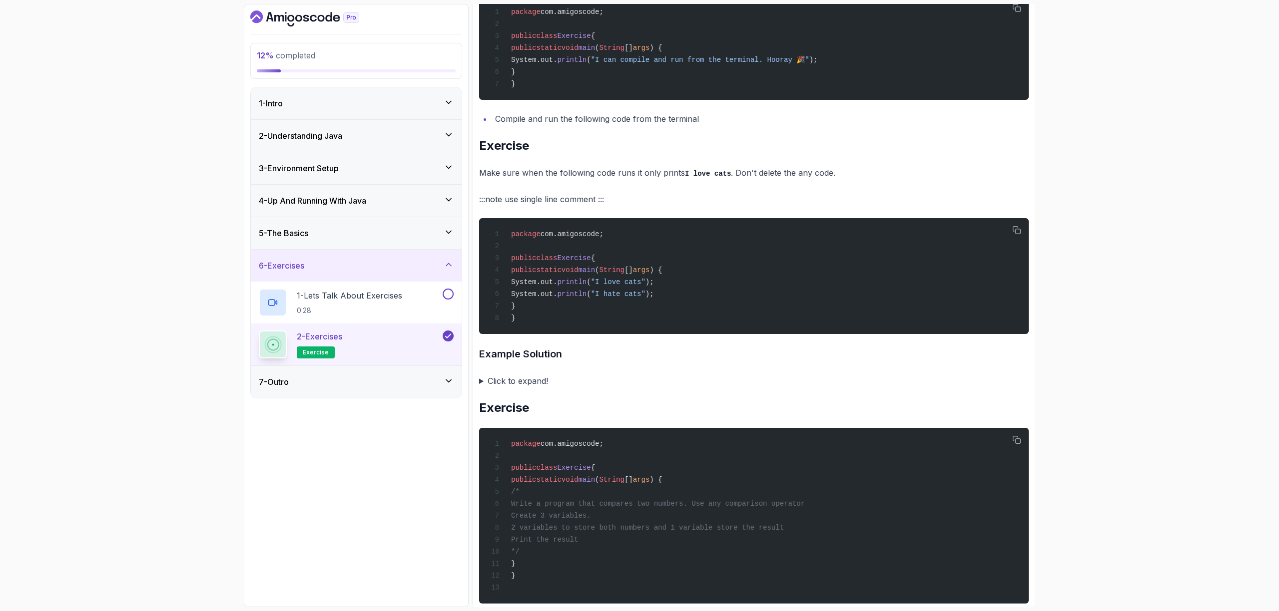
click at [483, 380] on summary "Click to expand!" at bounding box center [753, 381] width 549 height 14
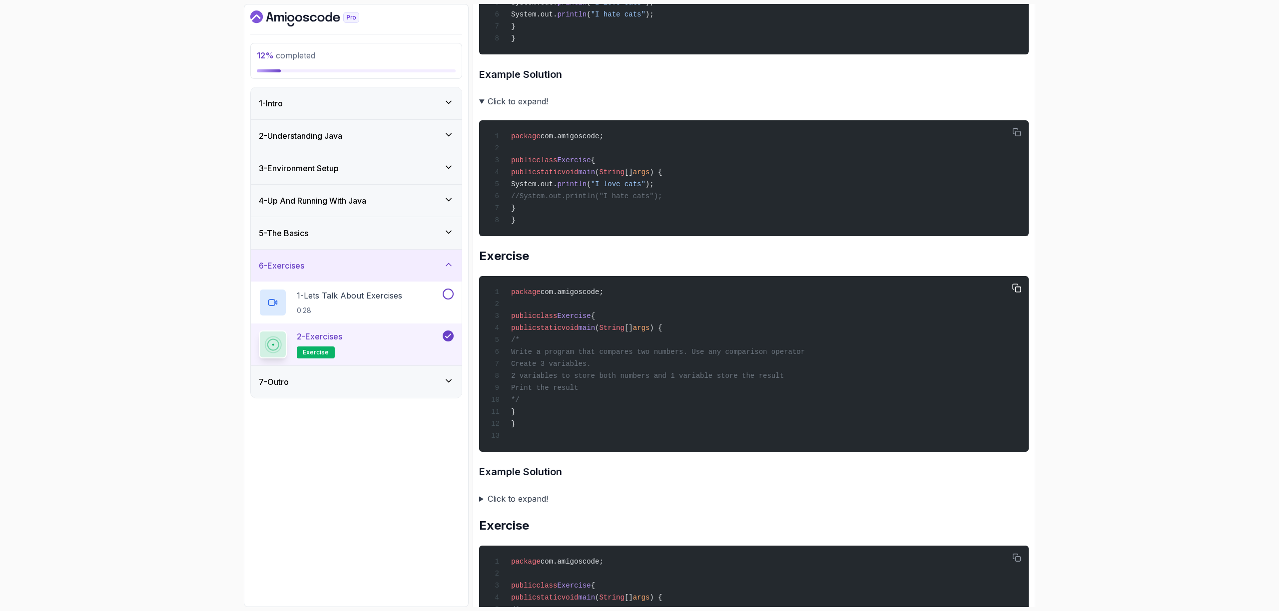
scroll to position [592, 0]
click at [483, 496] on summary "Click to expand!" at bounding box center [753, 499] width 549 height 14
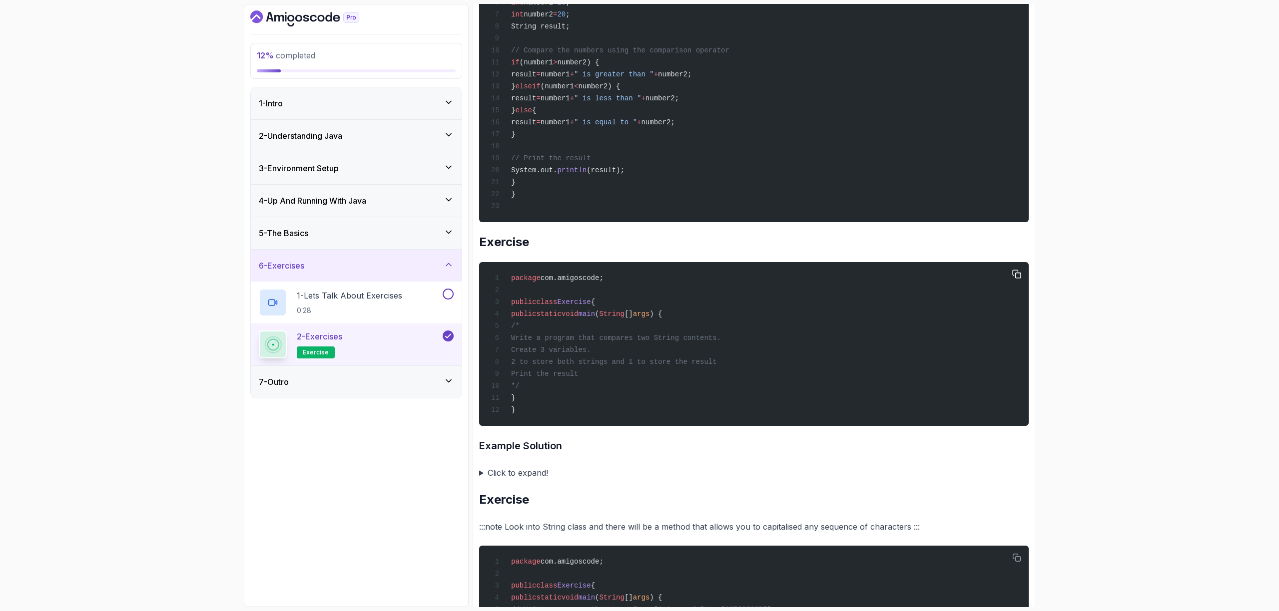
scroll to position [1189, 0]
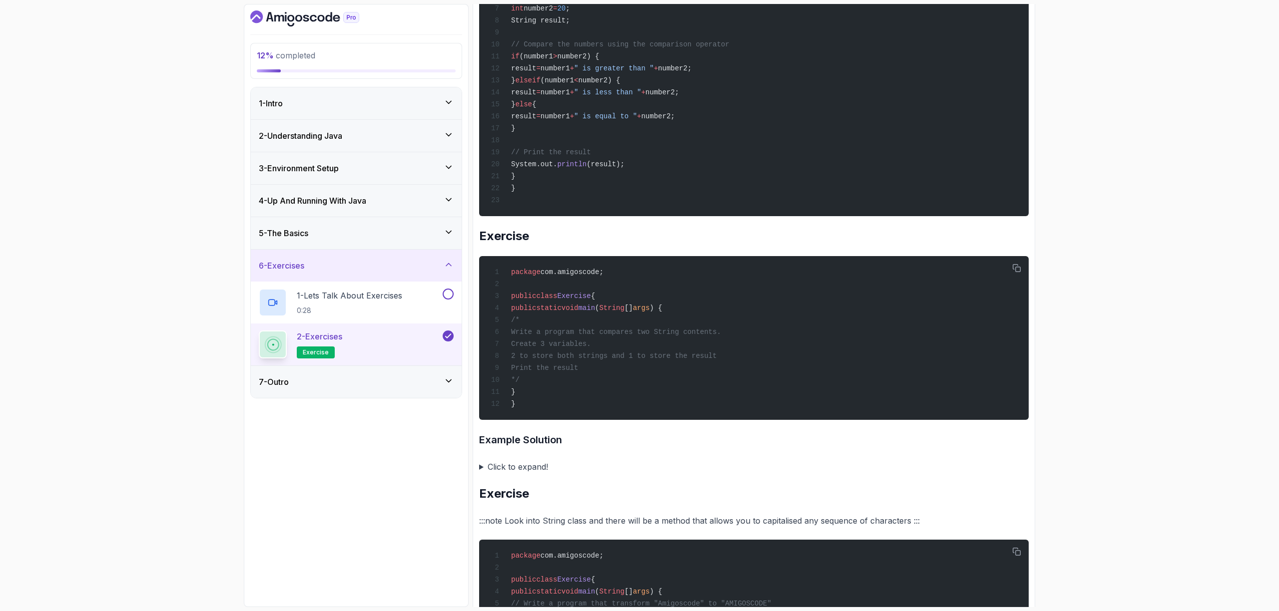
click at [482, 469] on summary "Click to expand!" at bounding box center [753, 467] width 549 height 14
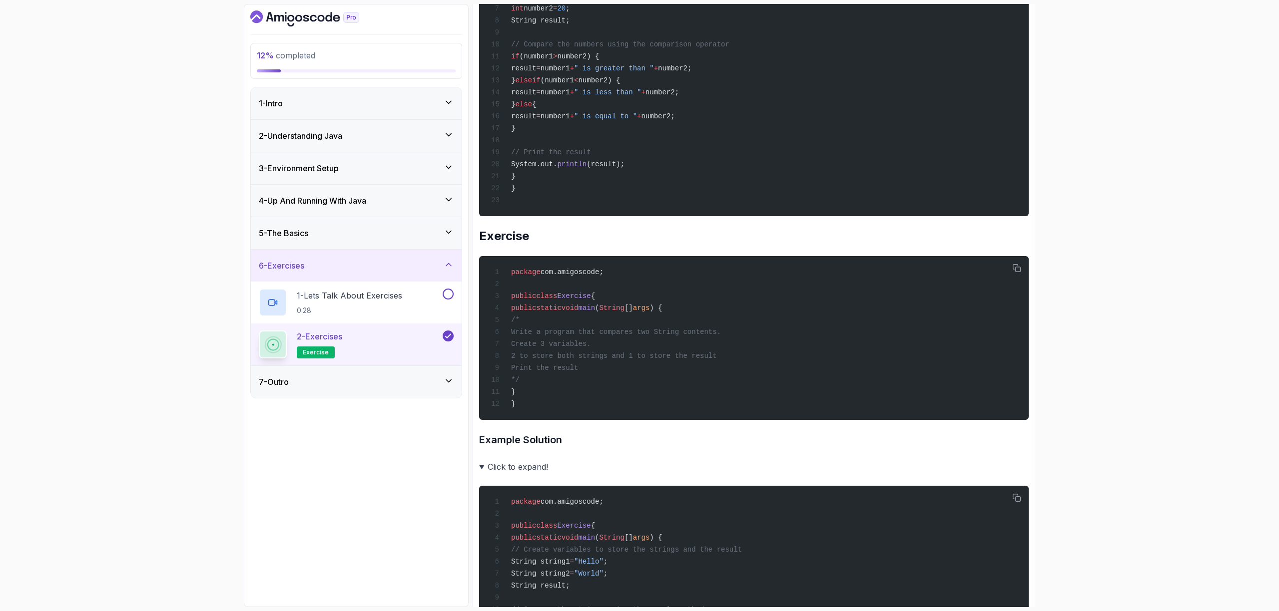
click at [482, 468] on summary "Click to expand!" at bounding box center [753, 467] width 549 height 14
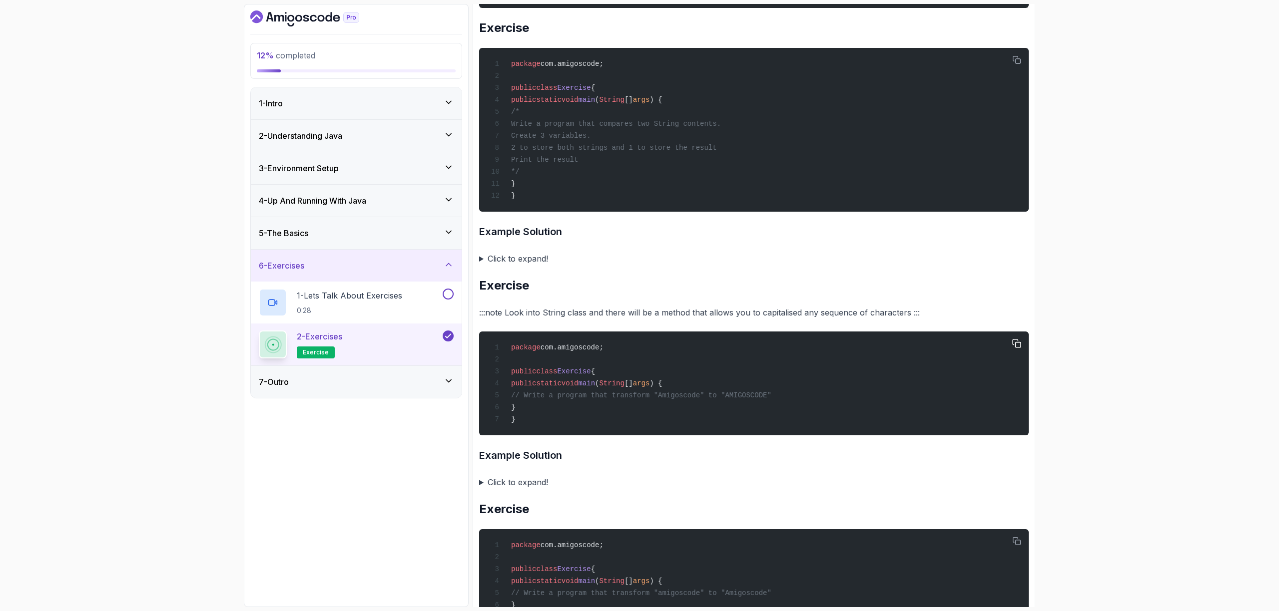
scroll to position [1396, 0]
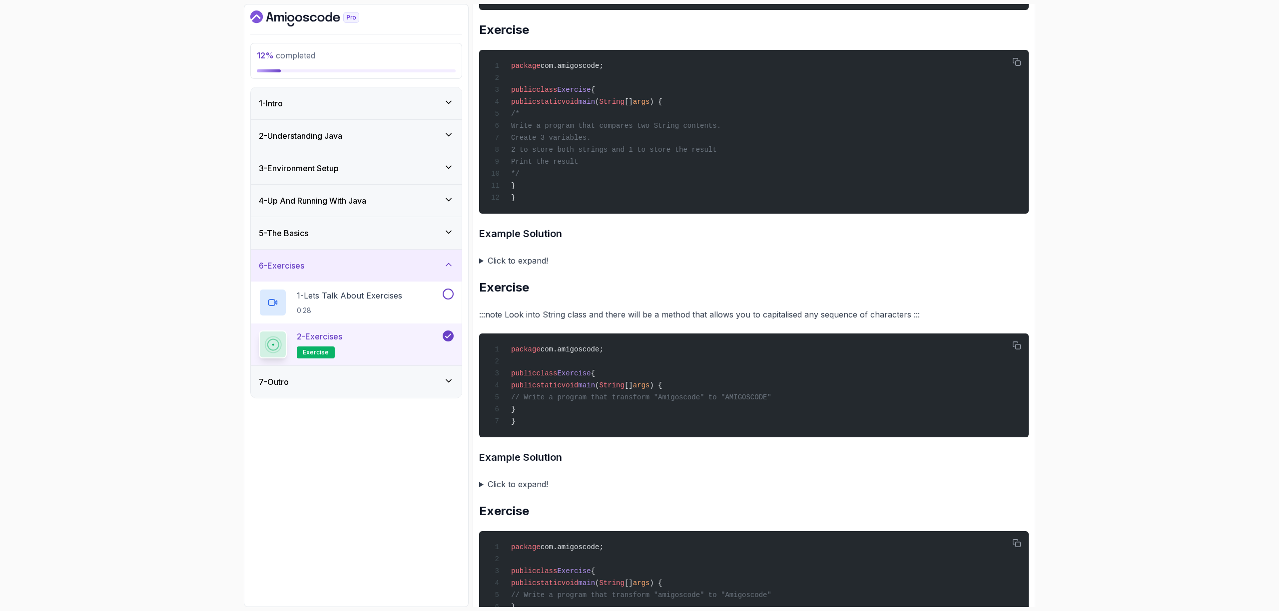
click at [481, 259] on summary "Click to expand!" at bounding box center [753, 261] width 549 height 14
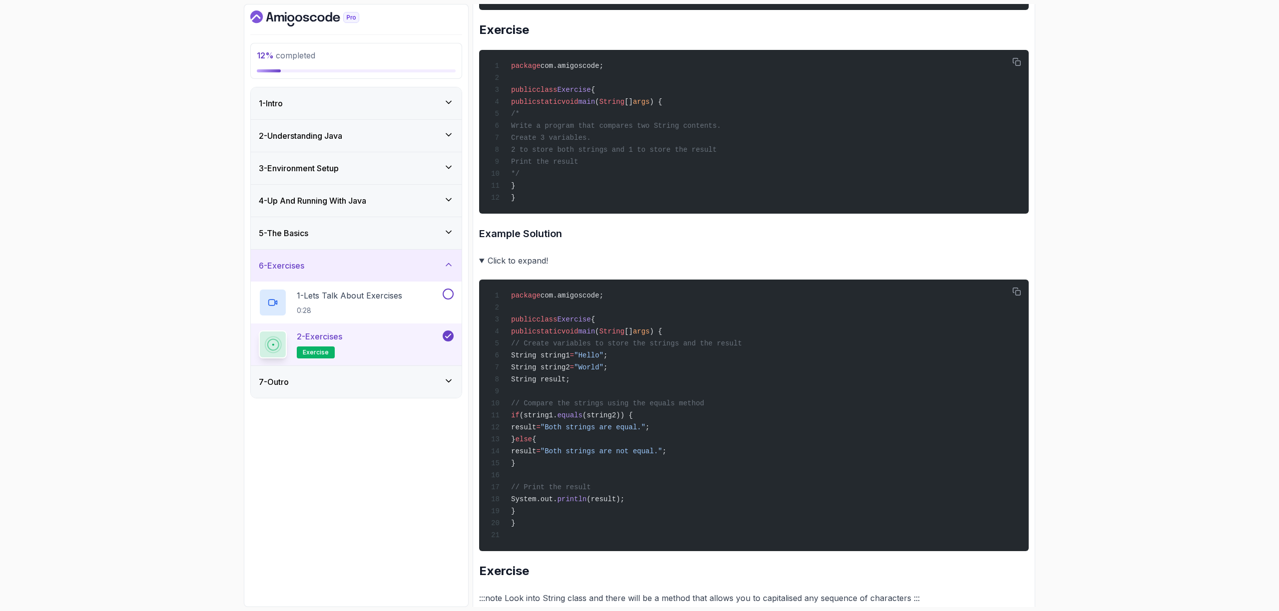
click at [481, 259] on summary "Click to expand!" at bounding box center [753, 261] width 549 height 14
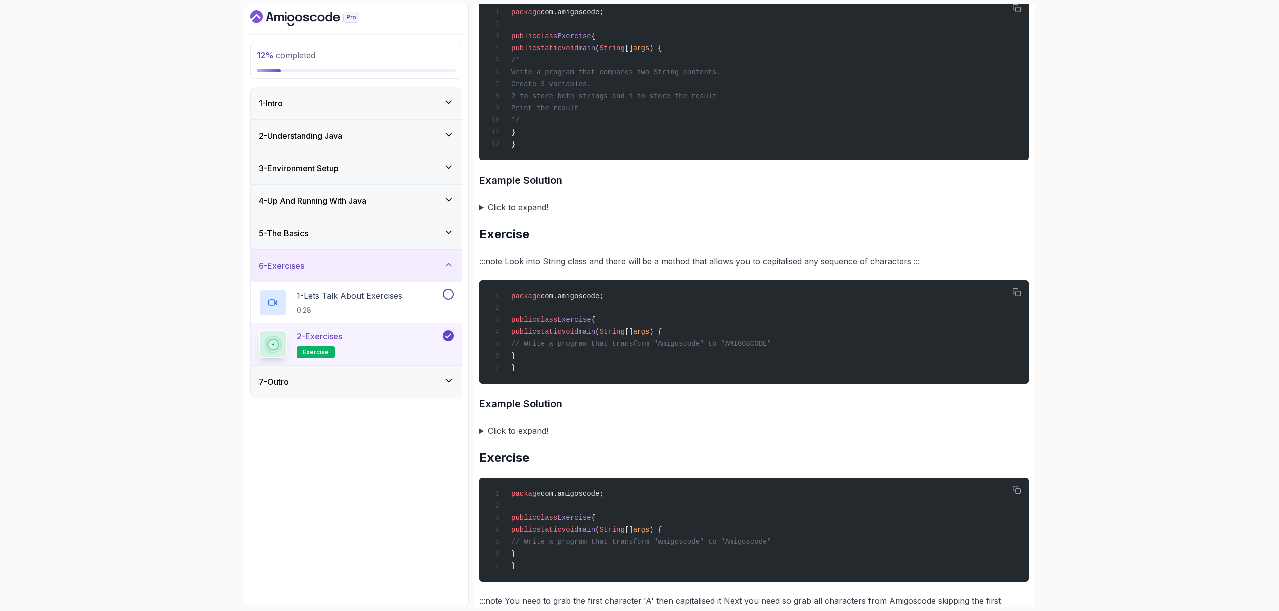
scroll to position [1539, 0]
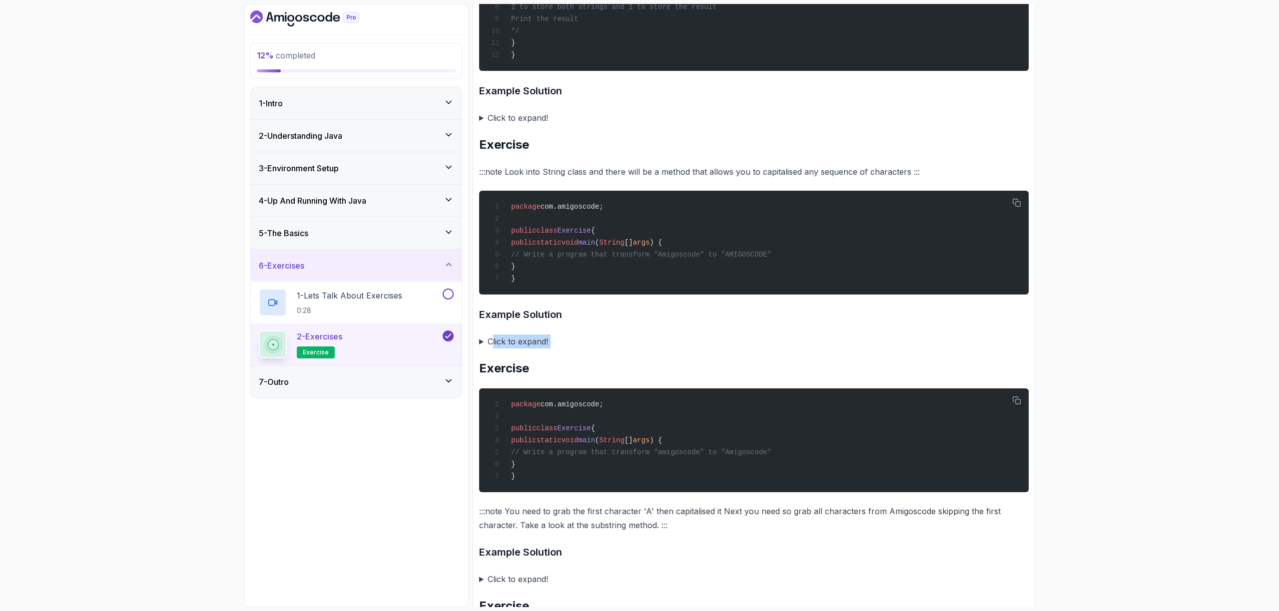
click at [488, 344] on summary "Click to expand!" at bounding box center [753, 342] width 549 height 14
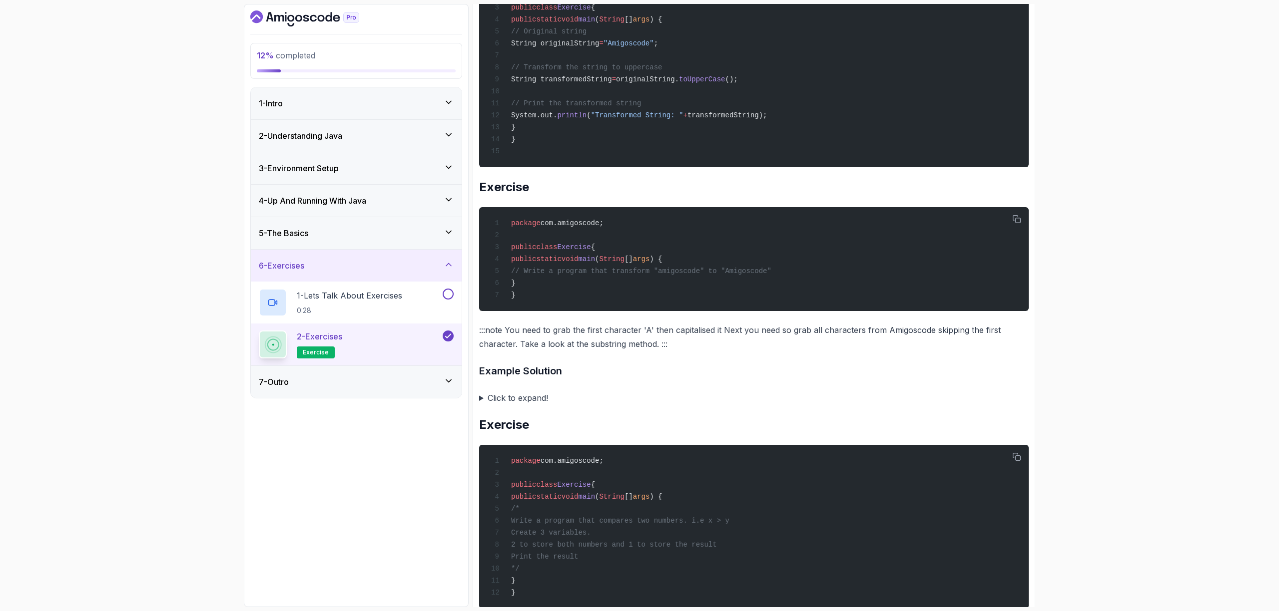
scroll to position [1960, 0]
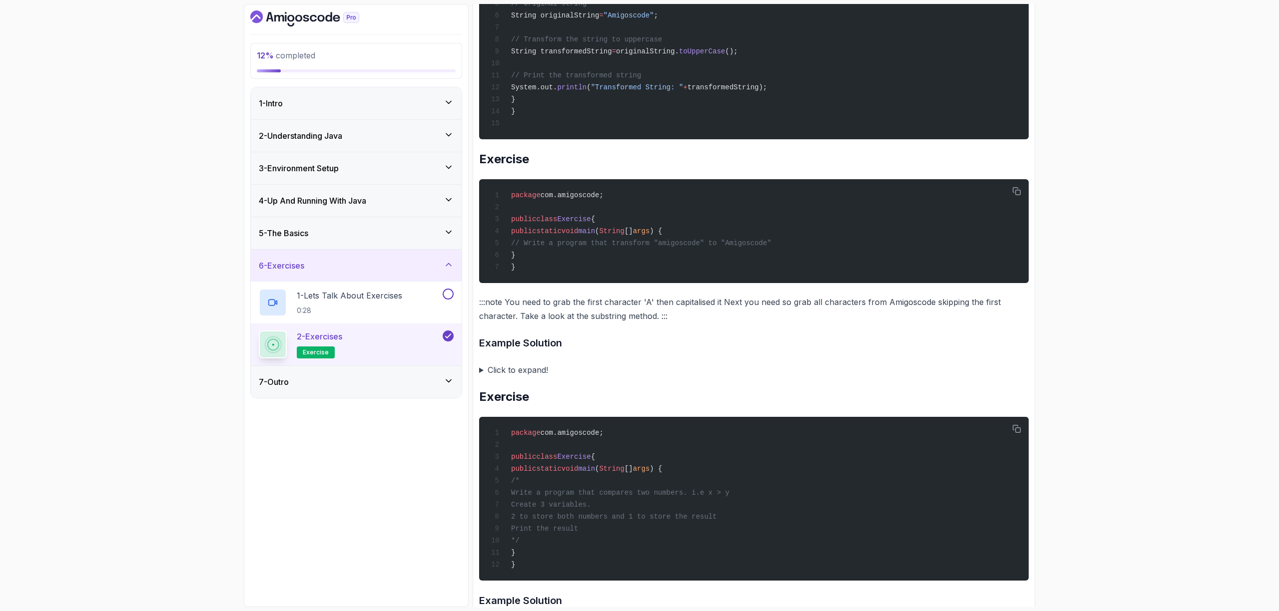
click at [484, 368] on summary "Click to expand!" at bounding box center [753, 370] width 549 height 14
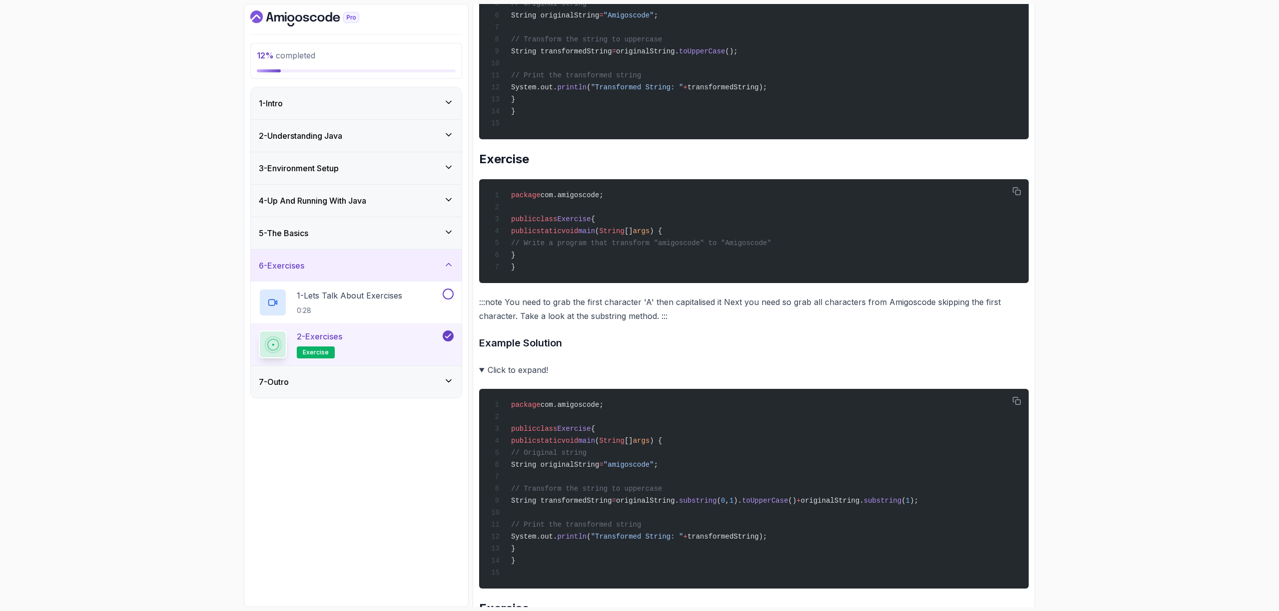
click at [484, 368] on summary "Click to expand!" at bounding box center [753, 370] width 549 height 14
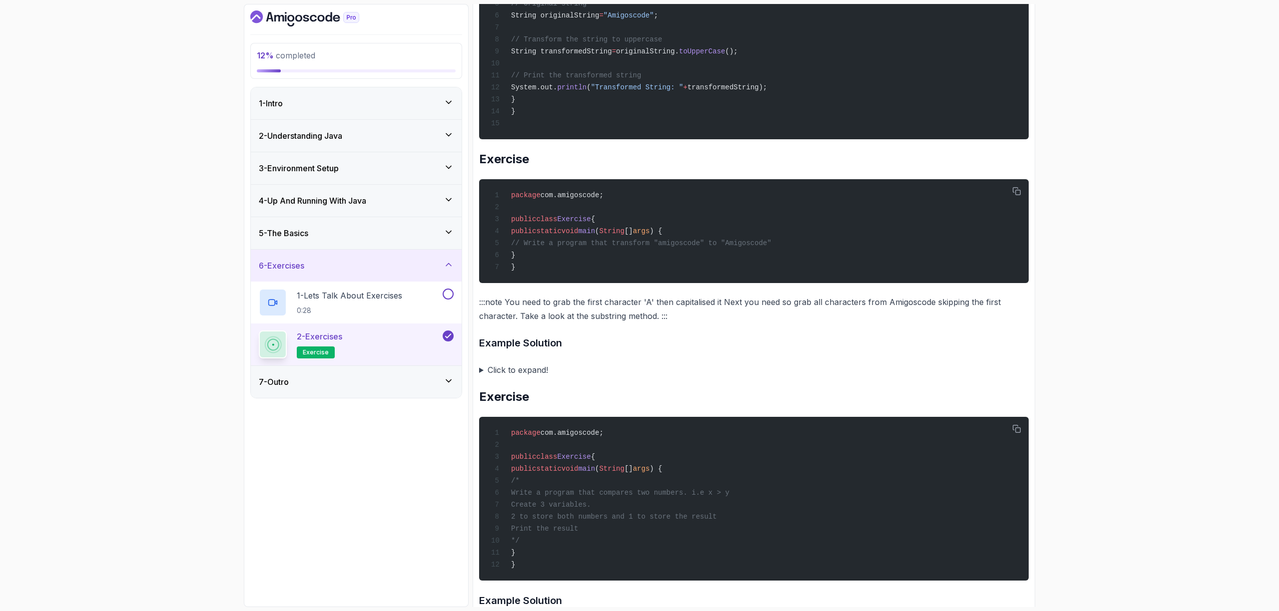
scroll to position [2292, 0]
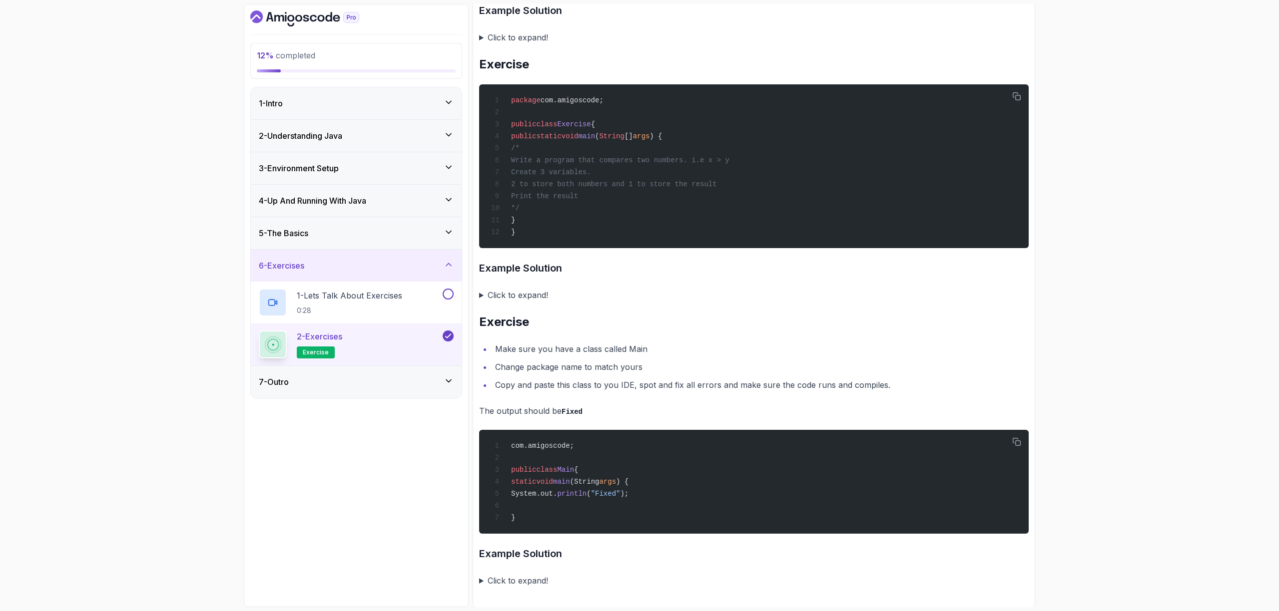
click at [484, 583] on summary "Click to expand!" at bounding box center [753, 581] width 549 height 14
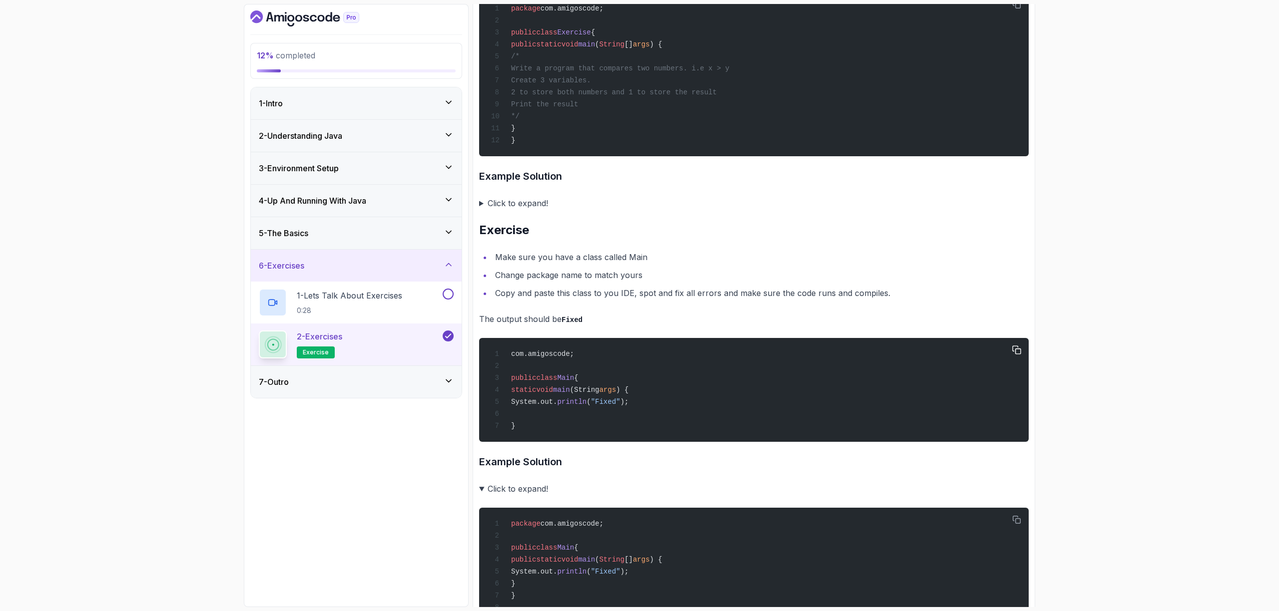
scroll to position [2248, 0]
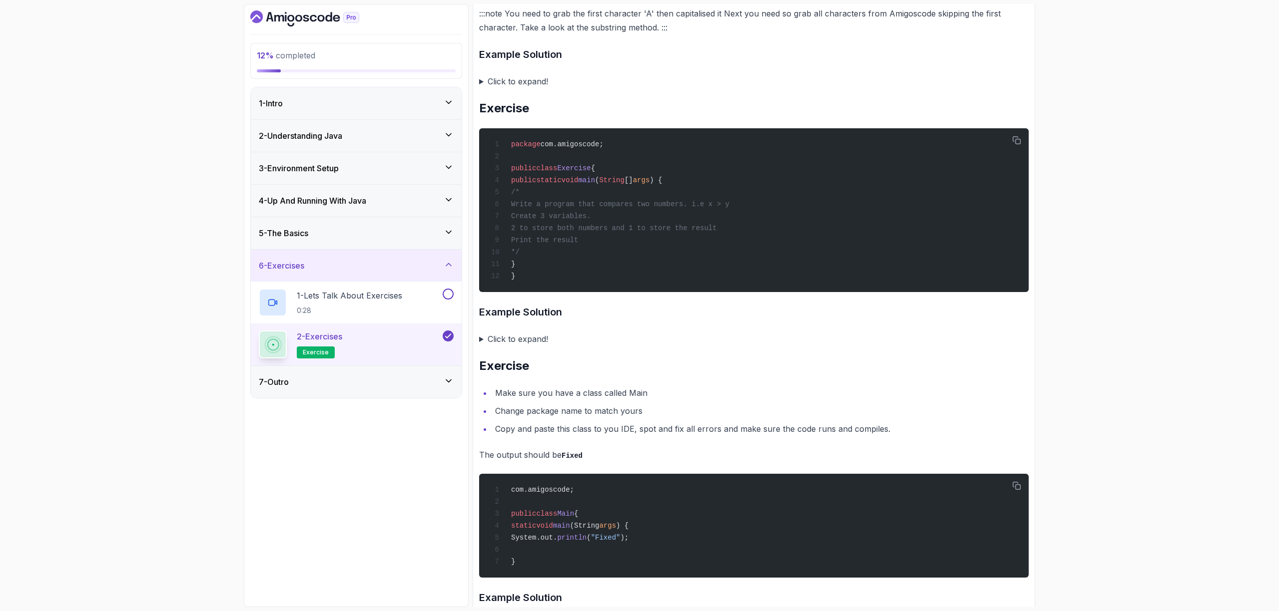
click at [416, 380] on div "7 - Outro" at bounding box center [356, 382] width 195 height 12
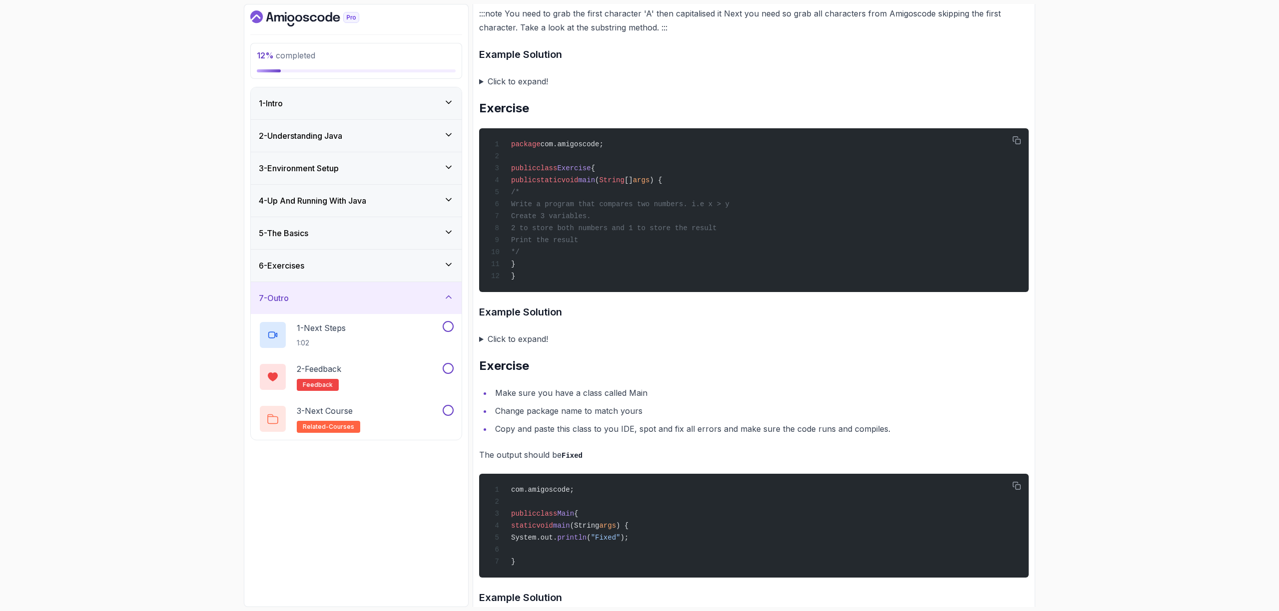
click at [357, 210] on div "4 - Up And Running With Java" at bounding box center [356, 201] width 211 height 32
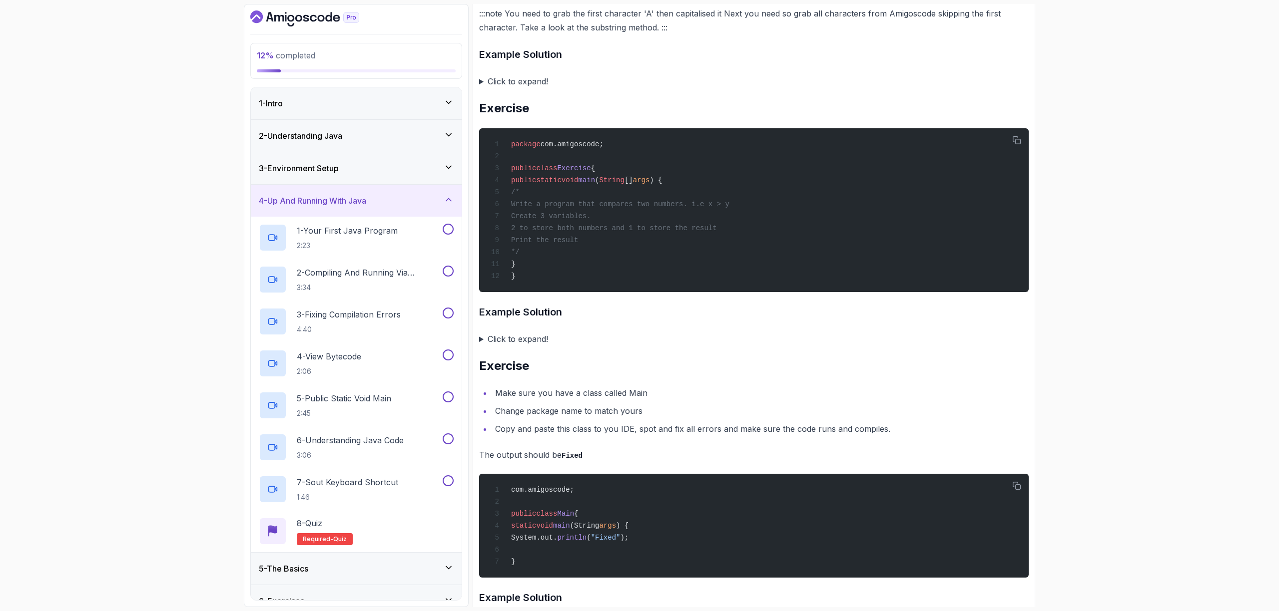
click at [380, 211] on div "4 - Up And Running With Java" at bounding box center [356, 201] width 211 height 32
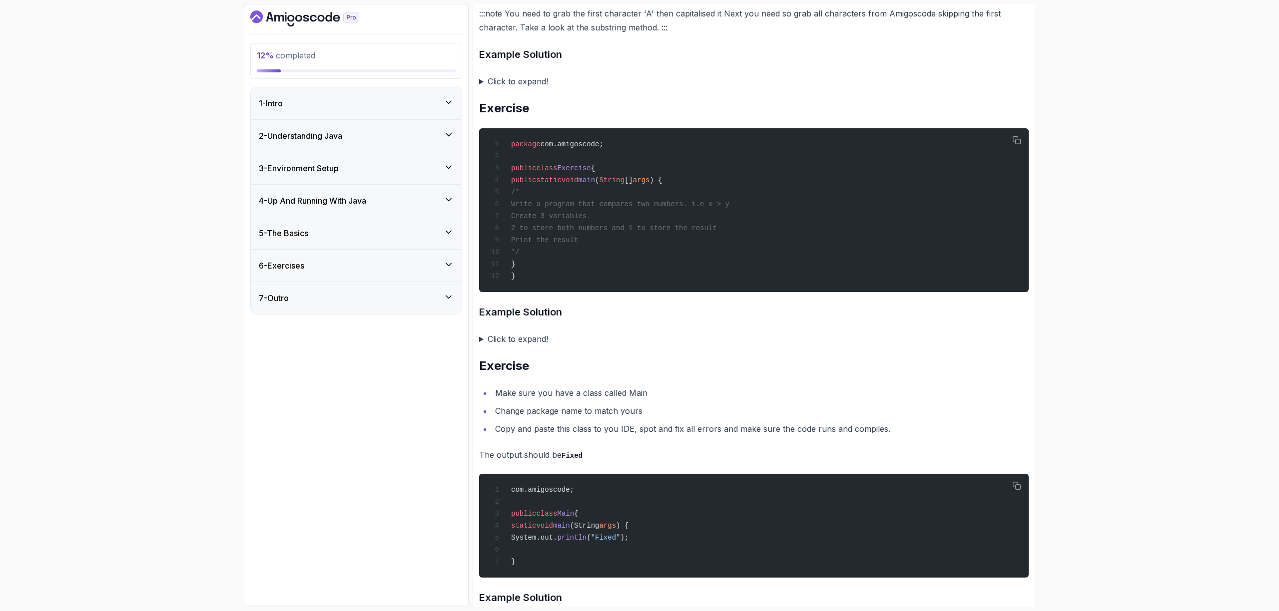
click at [370, 236] on div "5 - The Basics" at bounding box center [356, 233] width 195 height 12
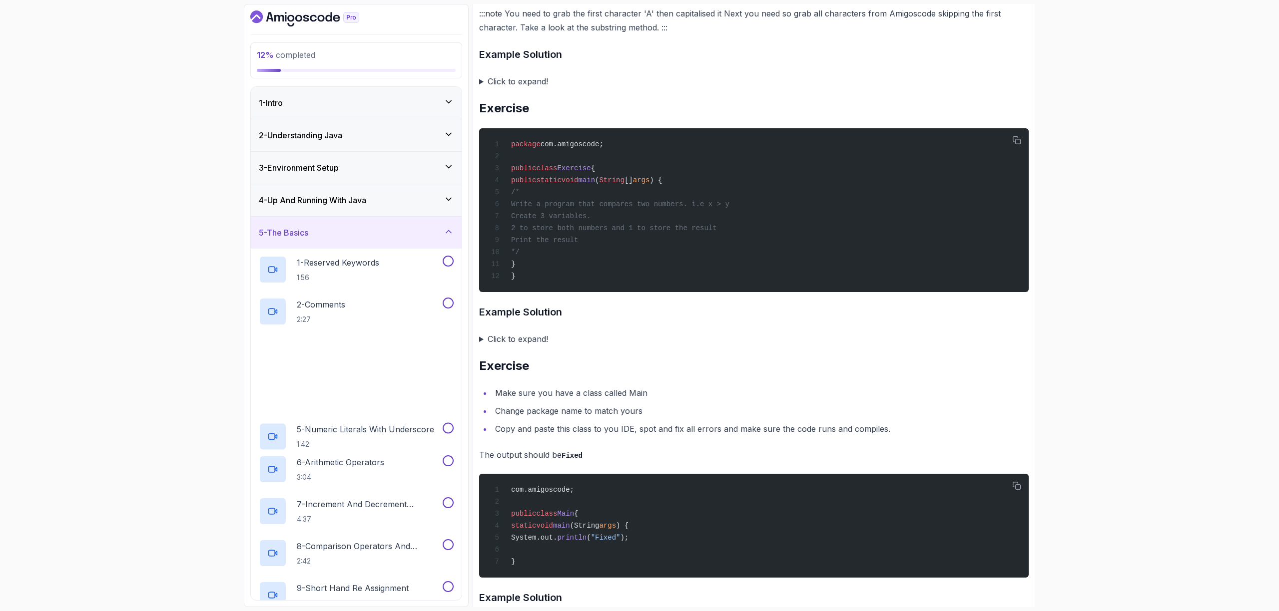
click at [370, 236] on div "5 - The Basics" at bounding box center [356, 233] width 195 height 12
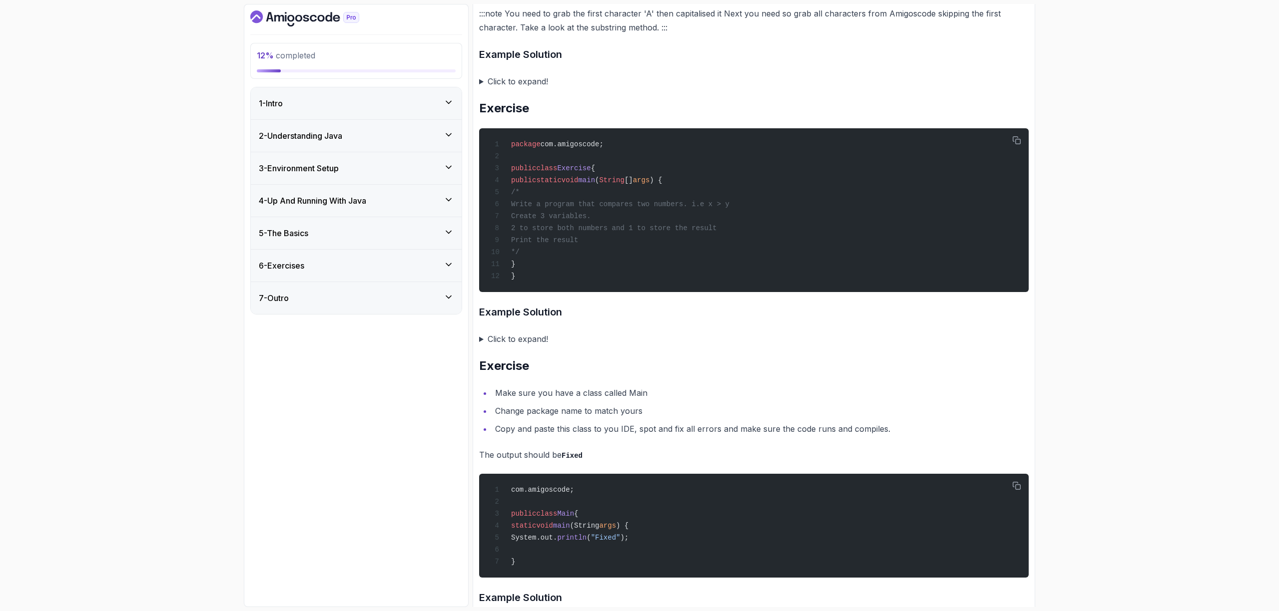
click at [372, 143] on div "2 - Understanding Java" at bounding box center [356, 136] width 211 height 32
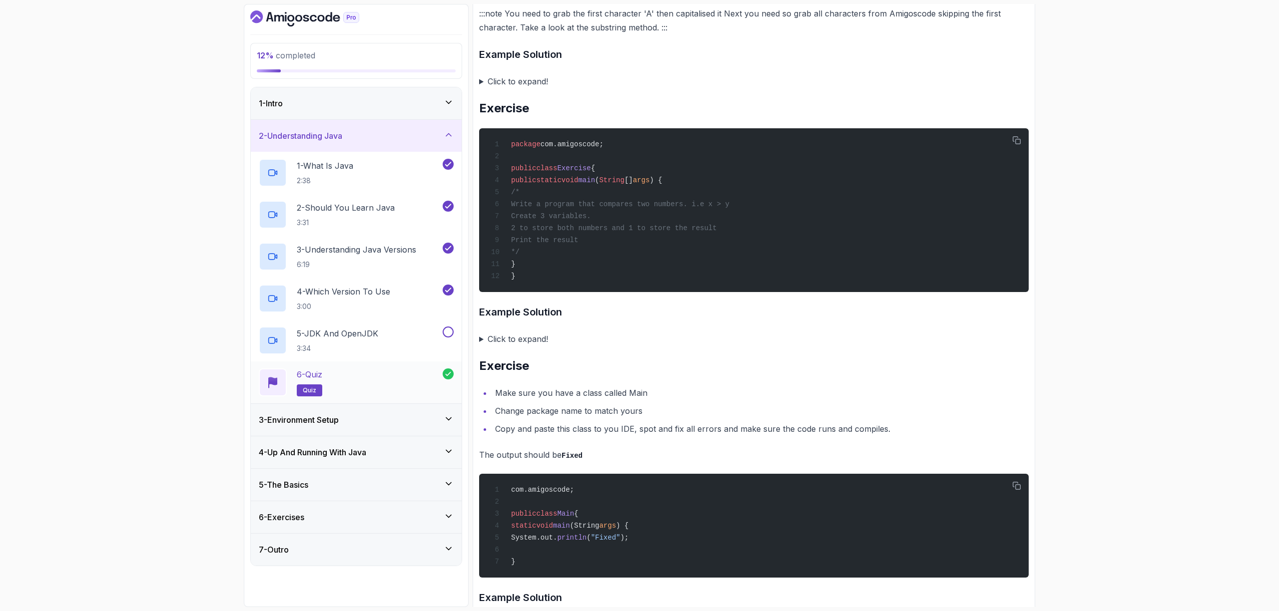
drag, startPoint x: 371, startPoint y: 386, endPoint x: 370, endPoint y: 394, distance: 8.1
click at [370, 394] on div "6 - Quiz quiz" at bounding box center [356, 383] width 211 height 42
click at [369, 427] on div "3 - Environment Setup" at bounding box center [356, 420] width 211 height 32
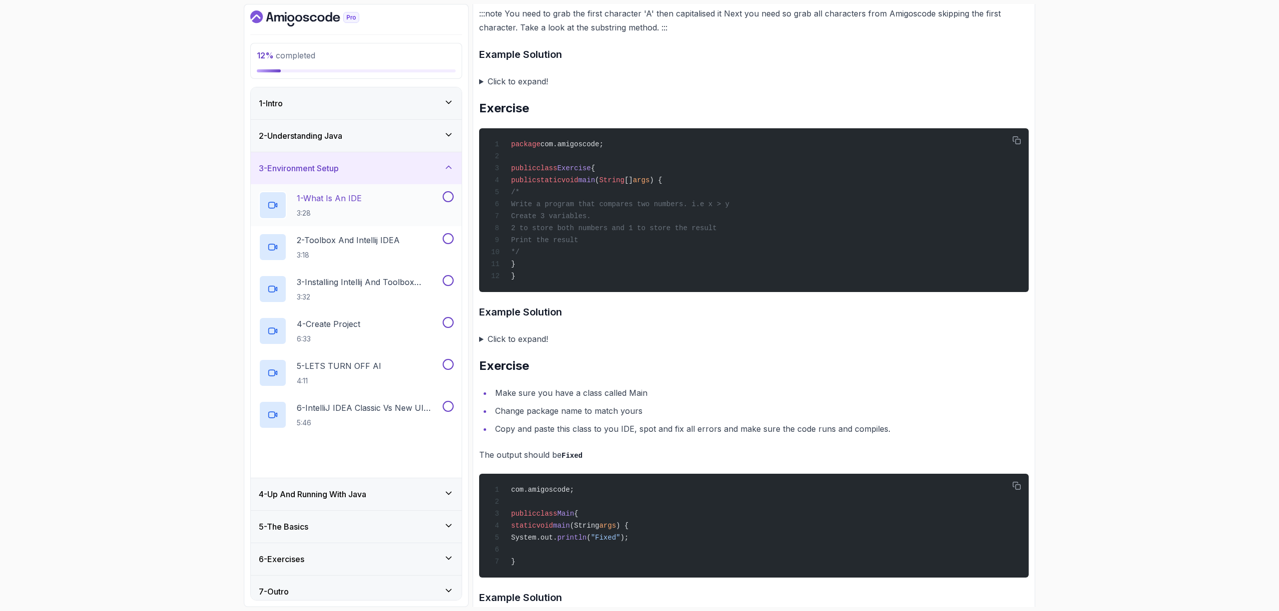
click at [358, 207] on h2 "1 - What Is An IDE 3:28" at bounding box center [329, 205] width 65 height 26
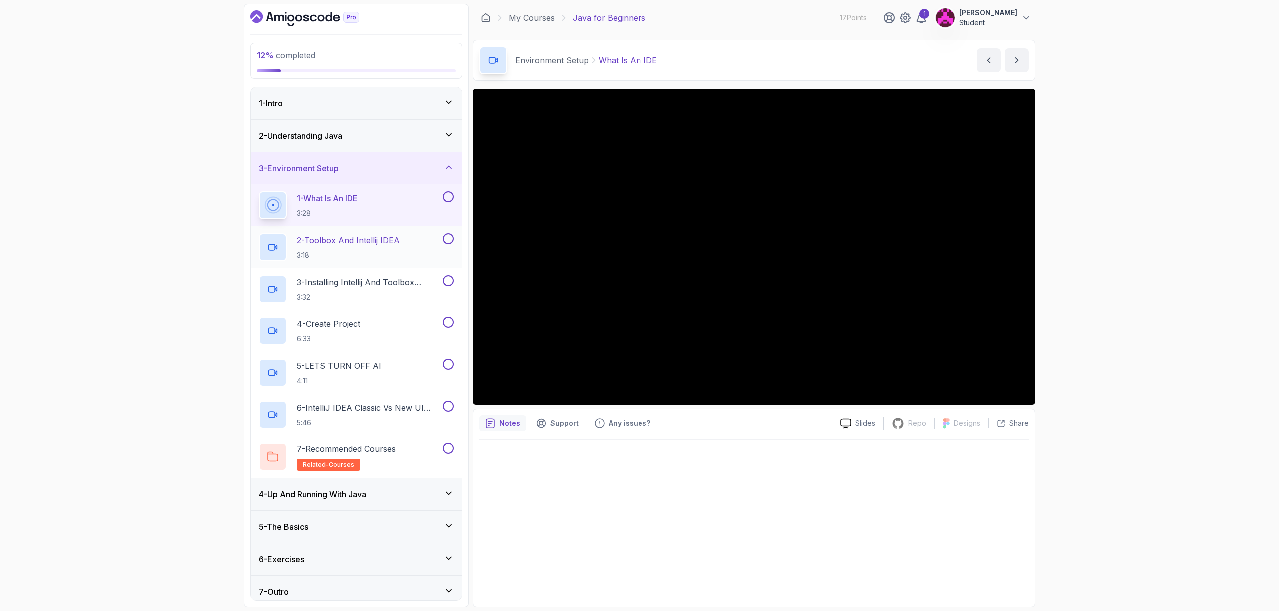
click at [378, 250] on p "3:18" at bounding box center [348, 255] width 103 height 10
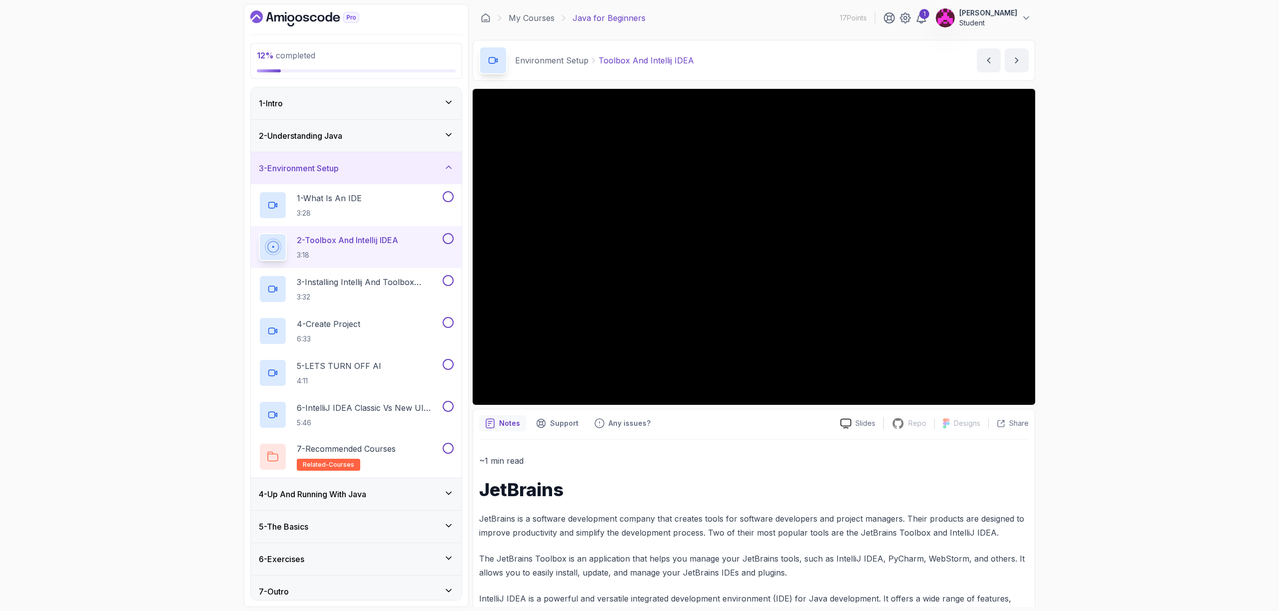
click at [451, 241] on button at bounding box center [448, 238] width 11 height 11
click at [449, 193] on button at bounding box center [448, 196] width 11 height 11
click at [377, 288] on h2 "3 - Installing Intellij And Toolbox Configuration 3:32" at bounding box center [369, 289] width 144 height 26
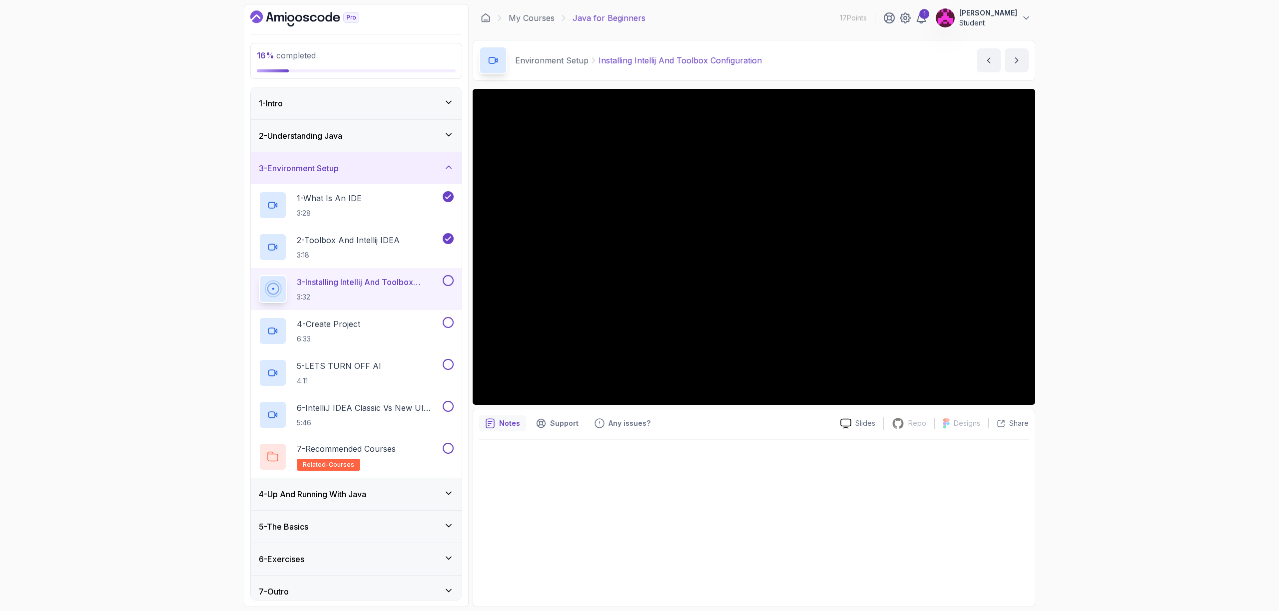
click at [450, 285] on button at bounding box center [448, 280] width 11 height 11
click at [388, 332] on div "4 - Create Project 6:33" at bounding box center [350, 331] width 182 height 28
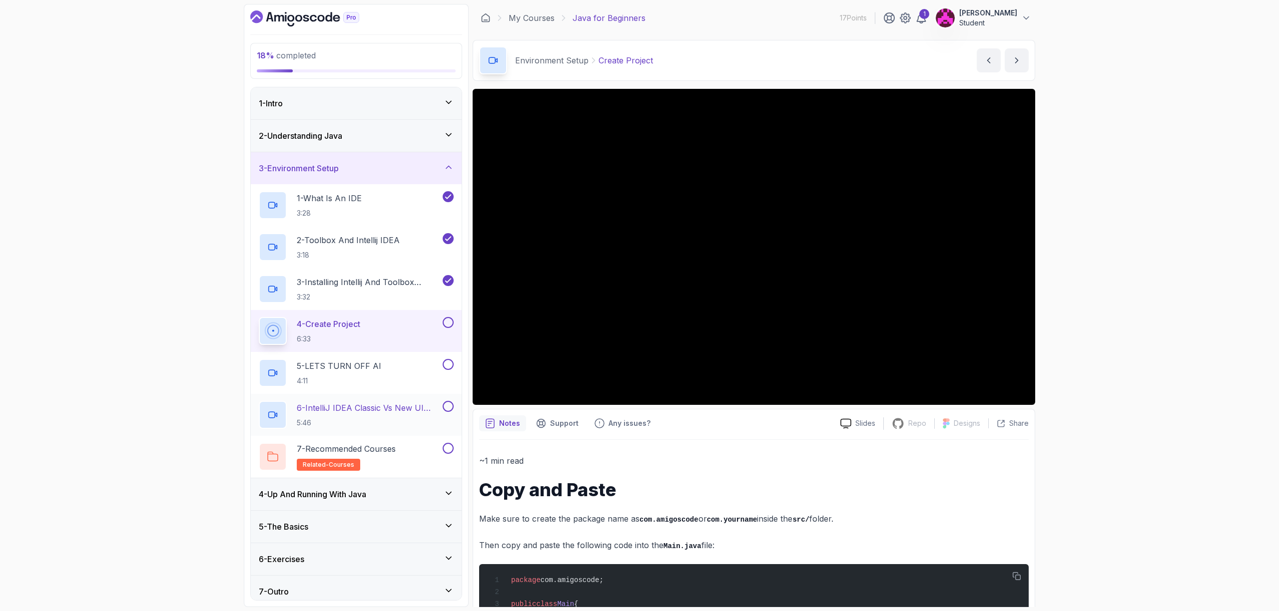
click at [443, 407] on button at bounding box center [448, 406] width 11 height 11
click at [366, 408] on p "6 - IntelliJ IDEA Classic Vs New UI (User Interface)" at bounding box center [369, 408] width 144 height 12
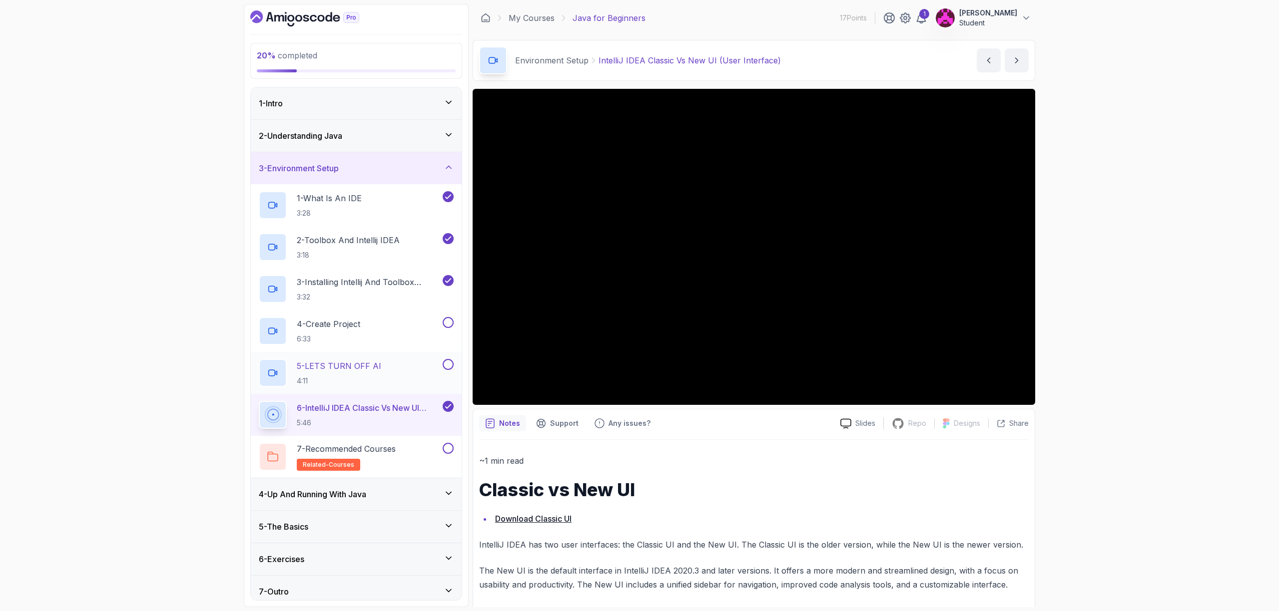
click at [447, 370] on button at bounding box center [448, 364] width 11 height 11
click at [447, 450] on button at bounding box center [448, 448] width 11 height 11
click at [450, 326] on button at bounding box center [448, 322] width 11 height 11
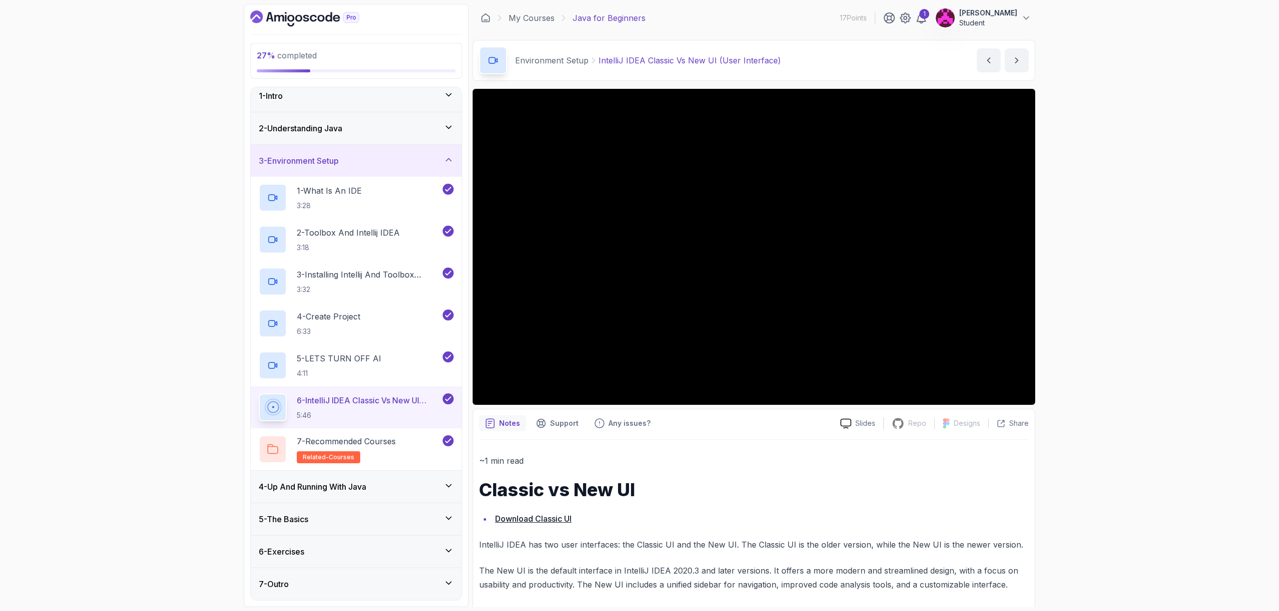
click at [364, 488] on h3 "4 - Up And Running With Java" at bounding box center [312, 487] width 107 height 12
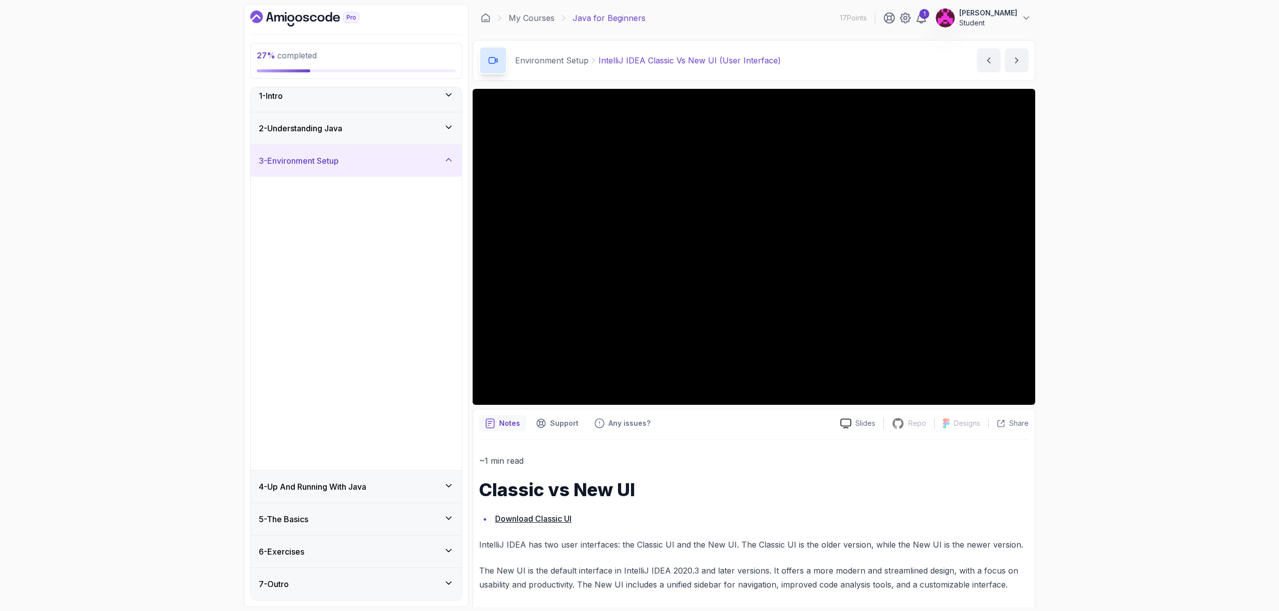
scroll to position [0, 0]
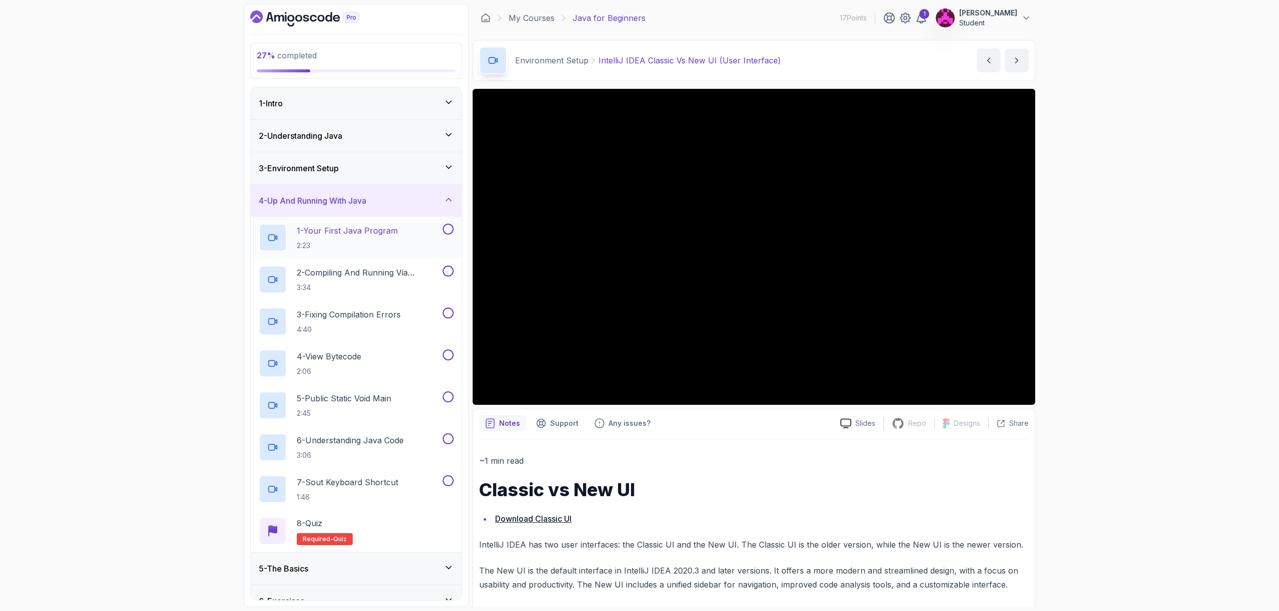
click at [367, 233] on p "1 - Your First Java Program" at bounding box center [347, 231] width 101 height 12
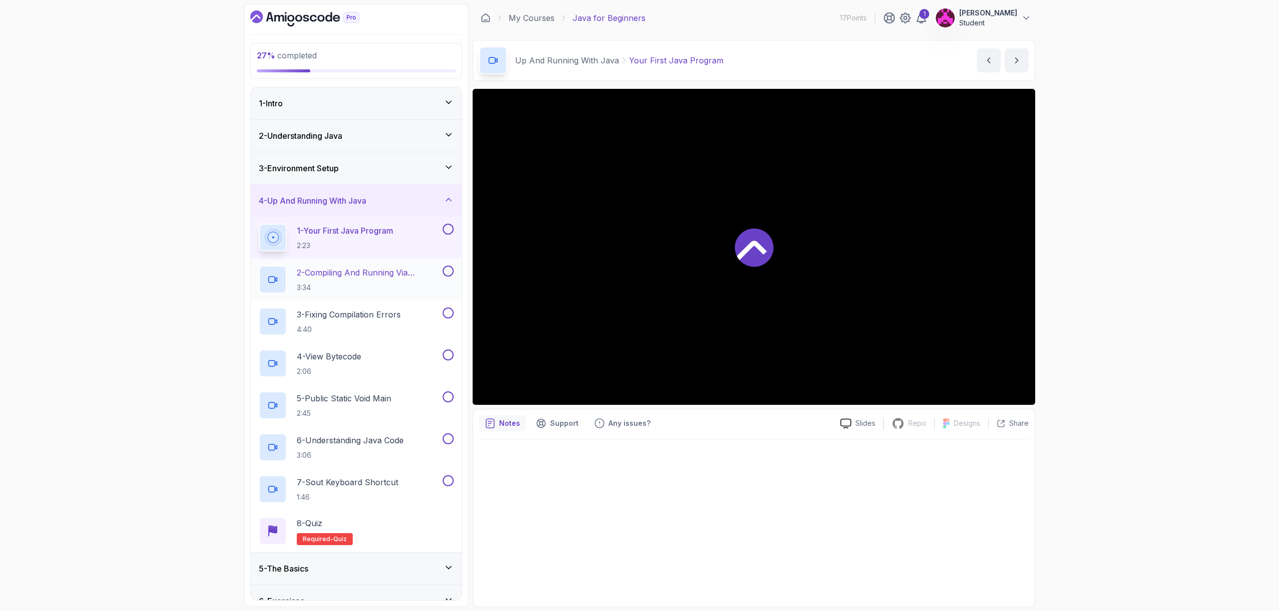
click at [365, 281] on h2 "2 - Compiling And Running Via Terminal 3:34" at bounding box center [369, 280] width 144 height 26
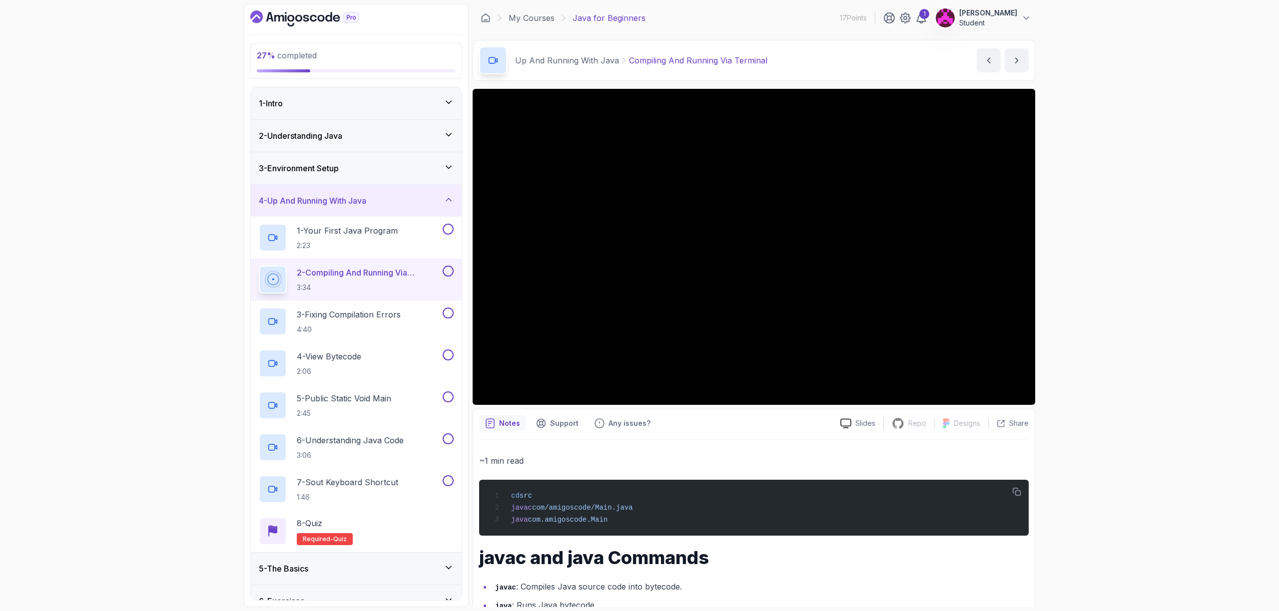
click at [1199, 167] on div "27 % completed 1 - Intro 2 - Understanding Java 3 - Environment Setup 4 - Up An…" at bounding box center [639, 305] width 1279 height 611
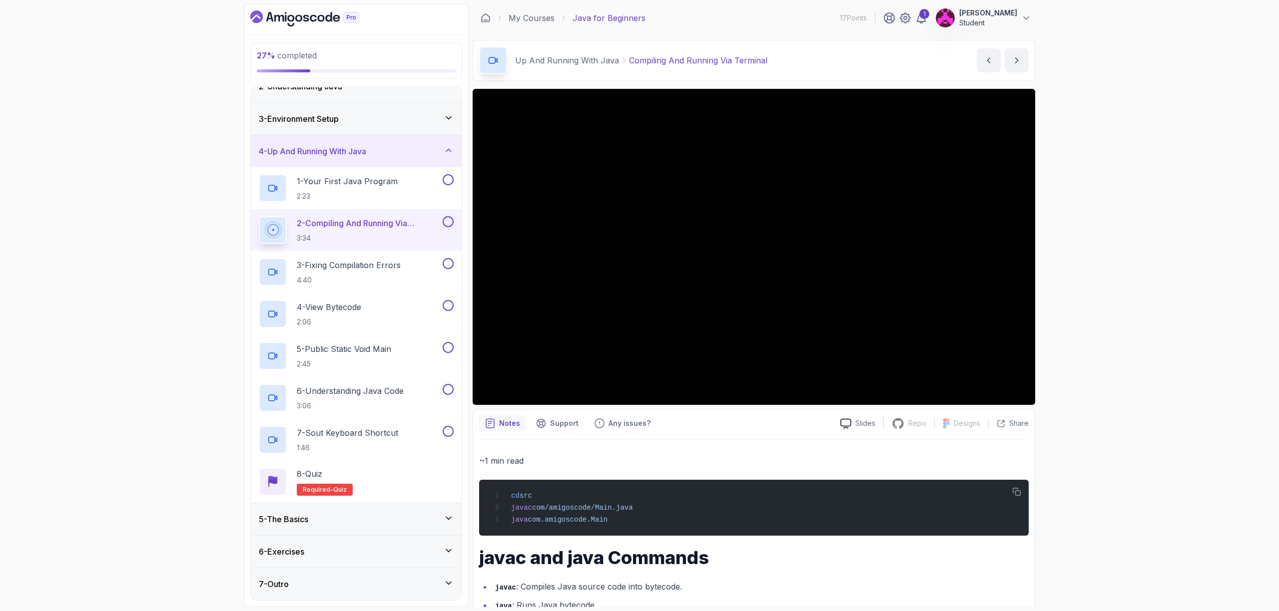
scroll to position [49, 0]
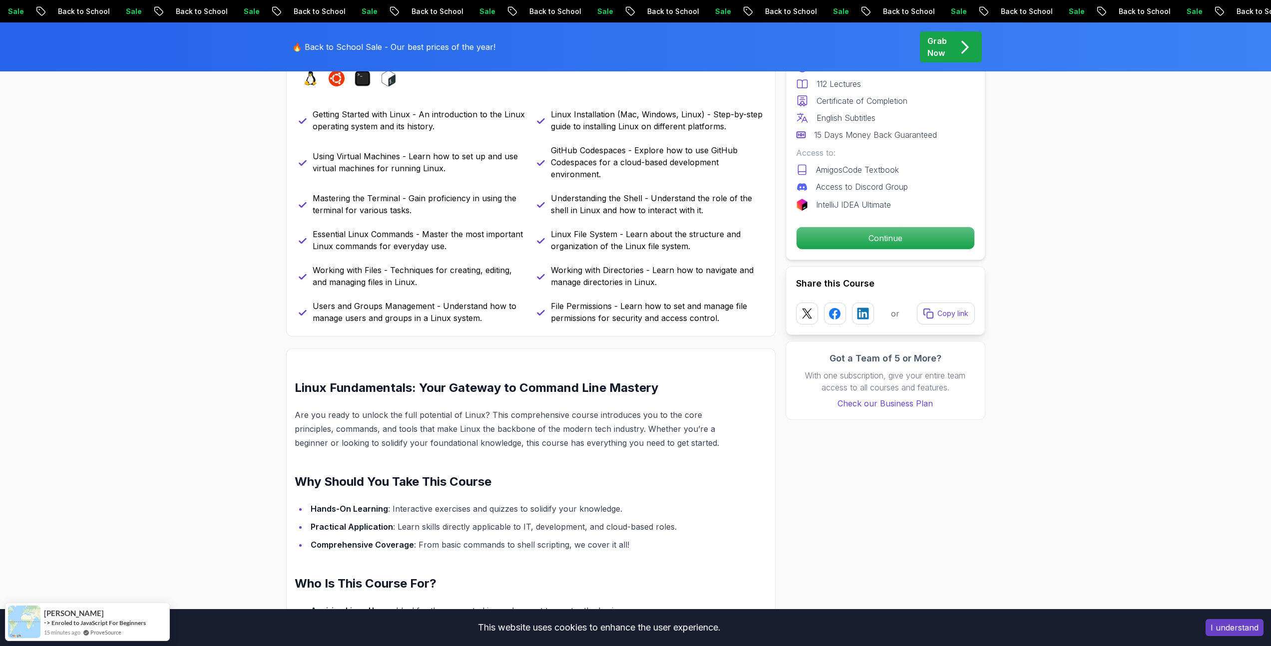
scroll to position [473, 0]
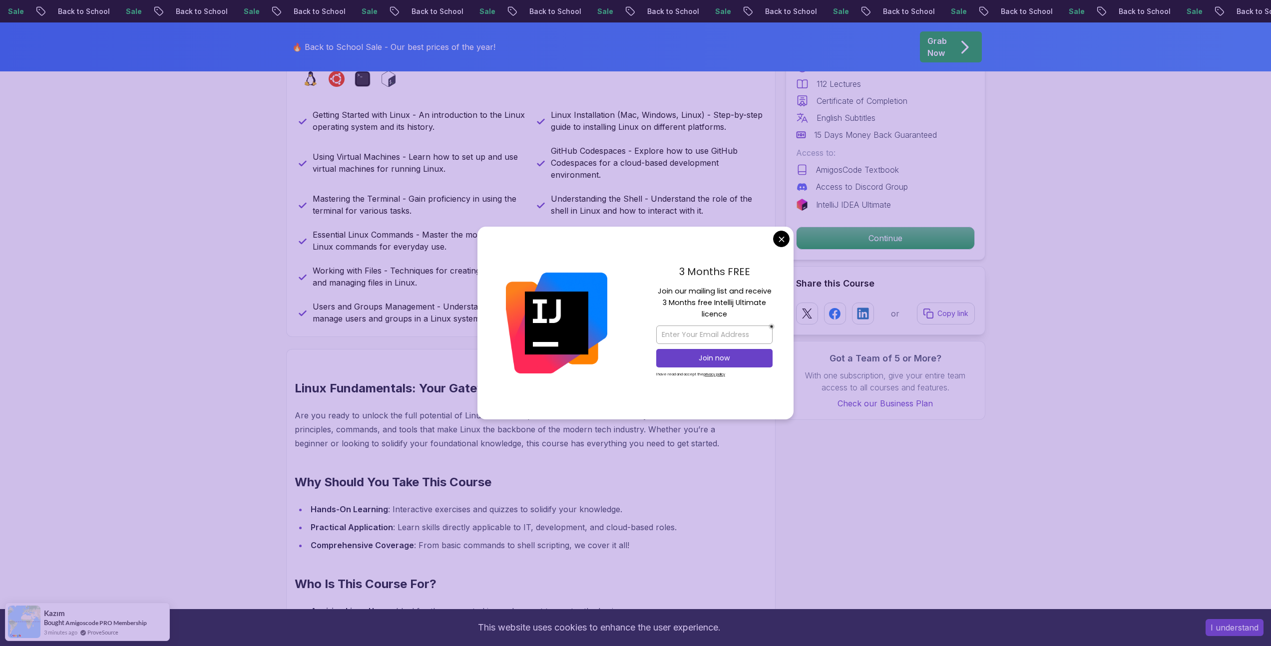
click at [772, 242] on div "3 Months FREE Join our mailing list and receive 3 Months free Intellij Ultimate…" at bounding box center [714, 323] width 158 height 193
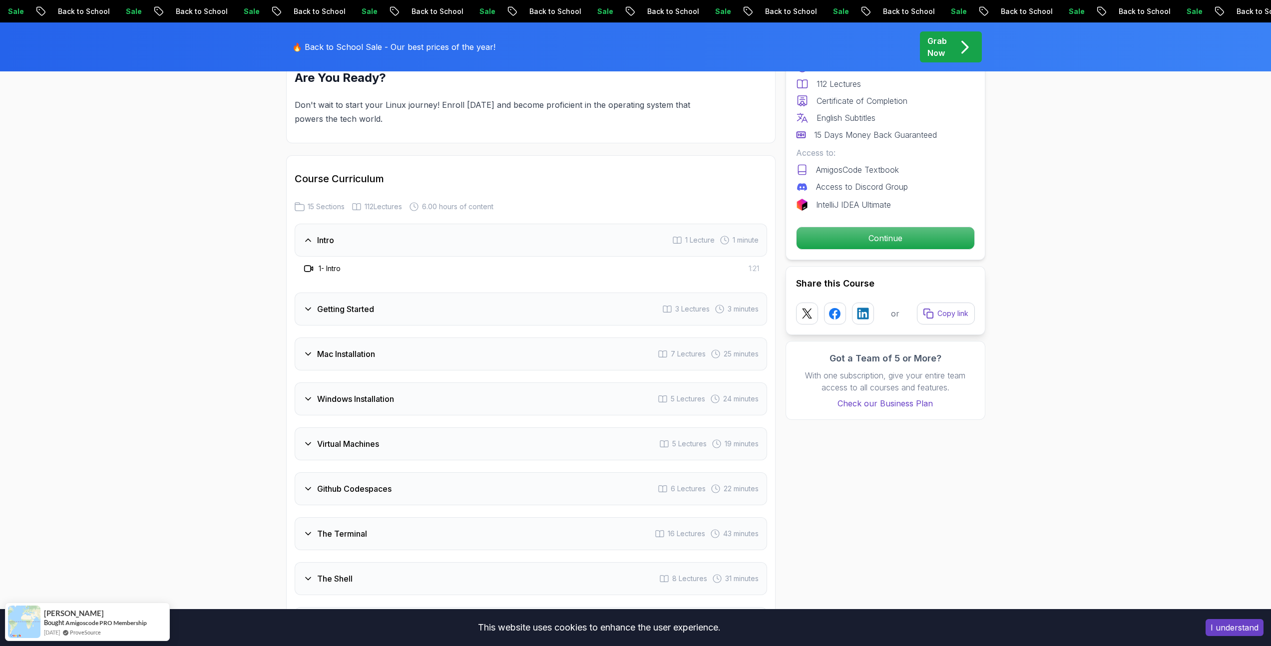
scroll to position [1387, 0]
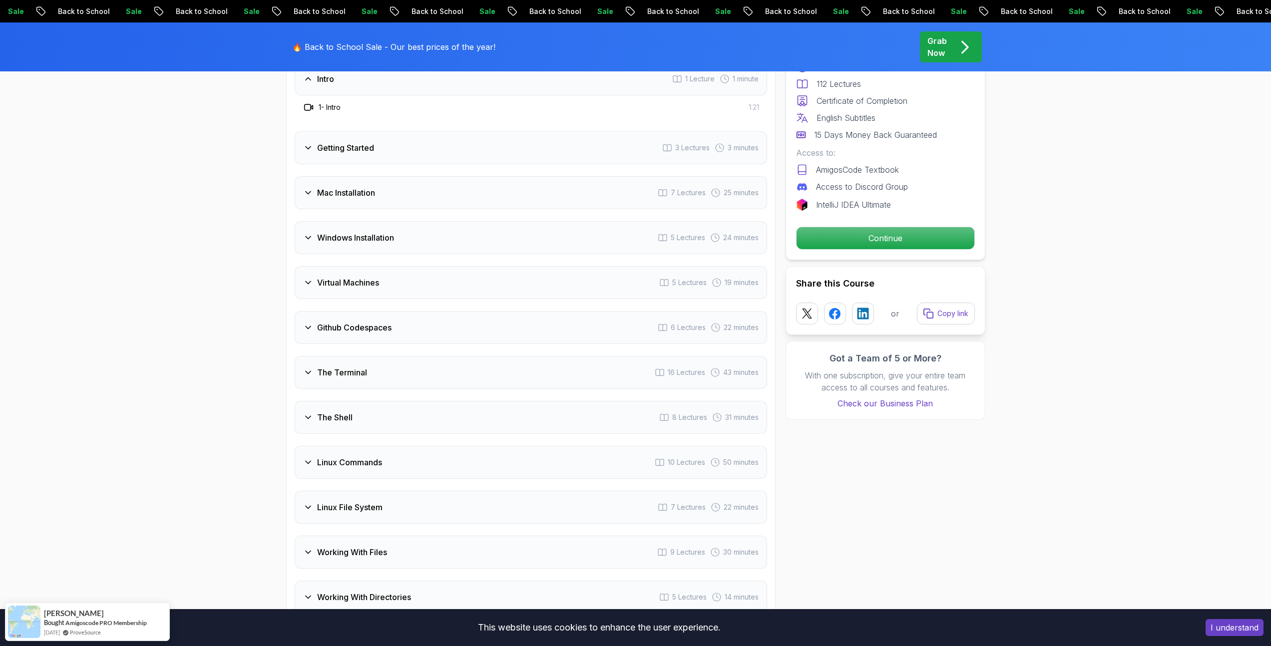
click at [338, 192] on h3 "Mac Installation" at bounding box center [346, 193] width 58 height 12
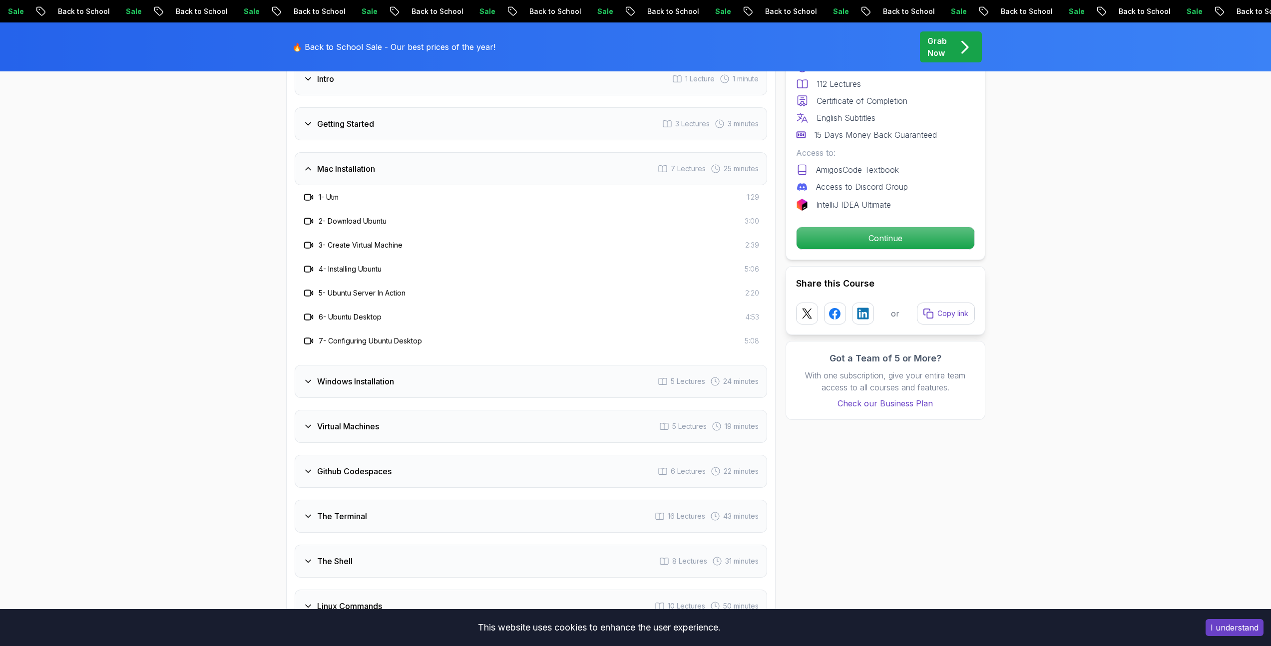
click at [351, 167] on h3 "Mac Installation" at bounding box center [346, 169] width 58 height 12
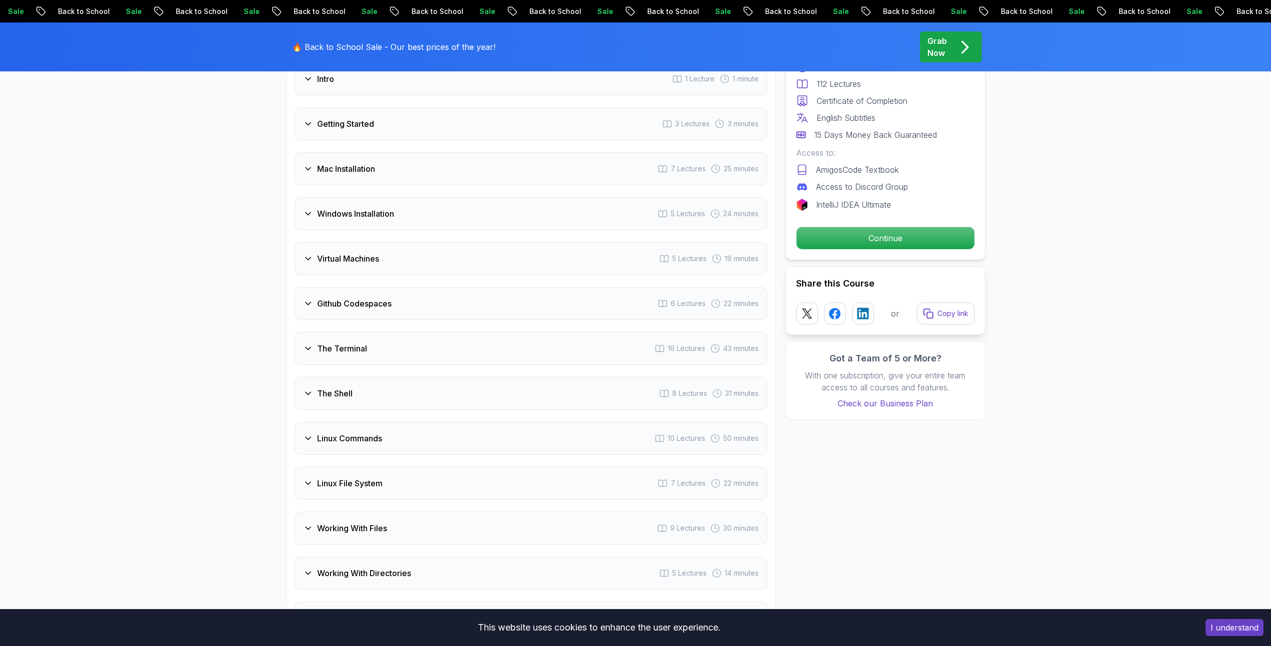
click at [373, 222] on div "Windows Installation 5 Lectures 24 minutes" at bounding box center [531, 213] width 473 height 33
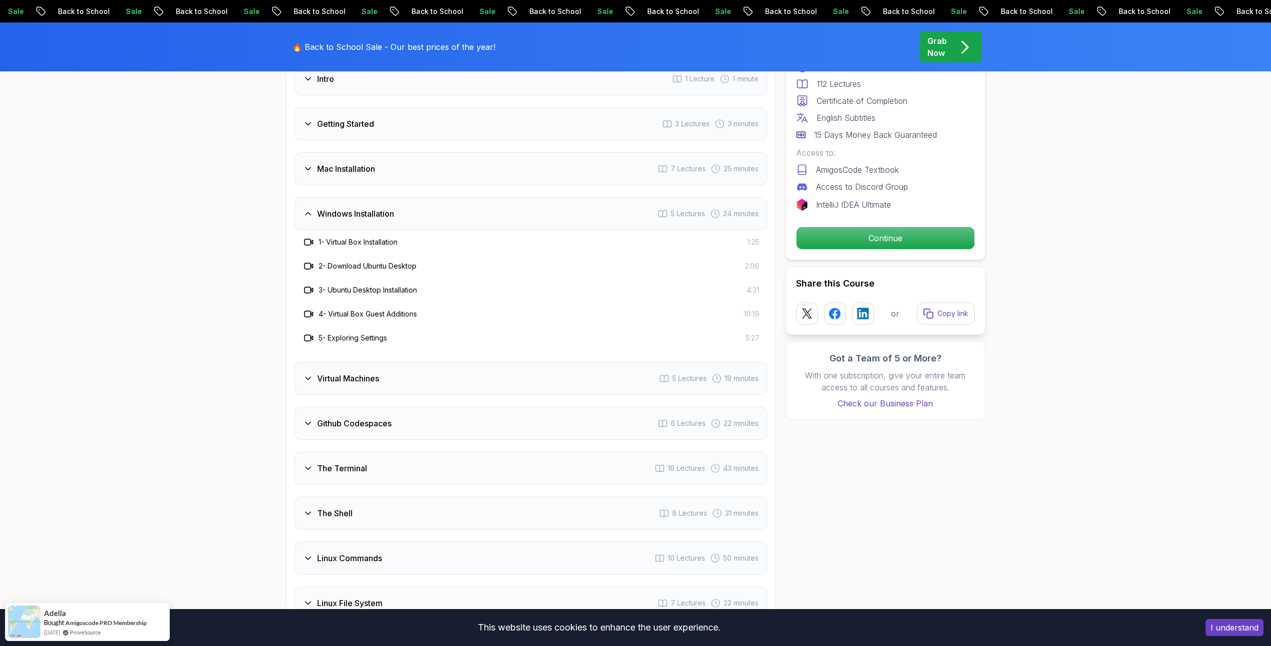
click at [377, 384] on h3 "Virtual Machines" at bounding box center [348, 379] width 62 height 12
click at [396, 423] on div "Github Codespaces 6 Lectures 22 minutes" at bounding box center [531, 423] width 473 height 33
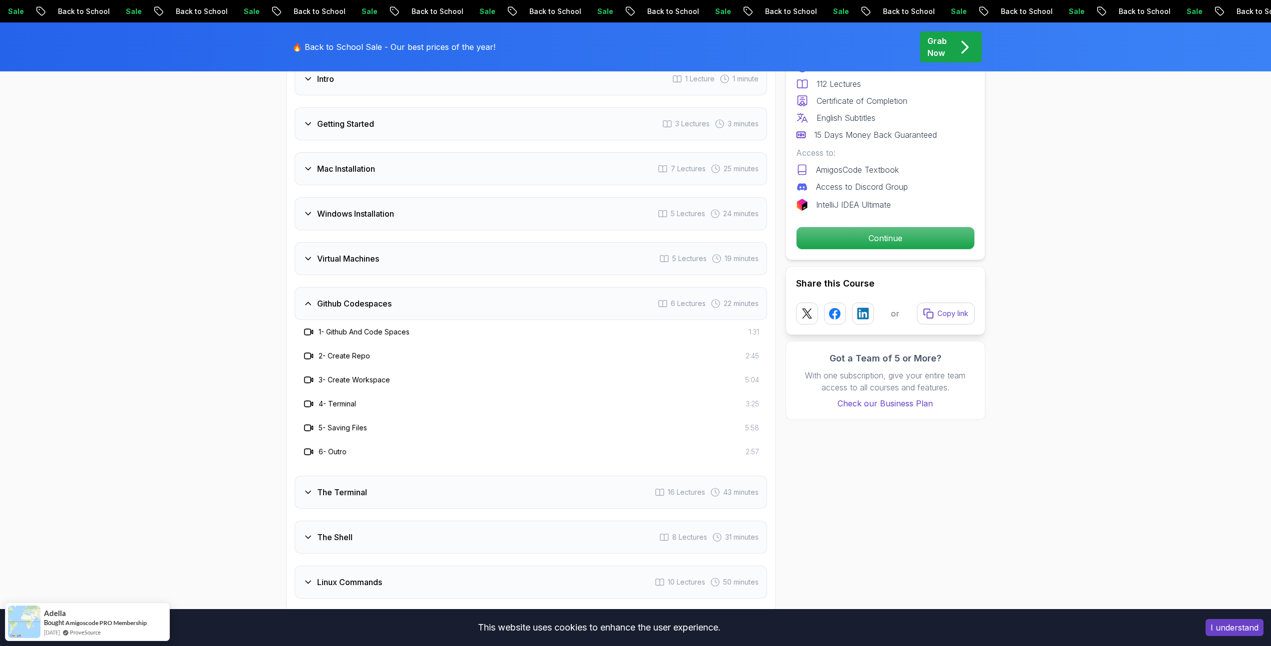
click at [391, 493] on div "The Terminal 16 Lectures 43 minutes" at bounding box center [531, 492] width 473 height 33
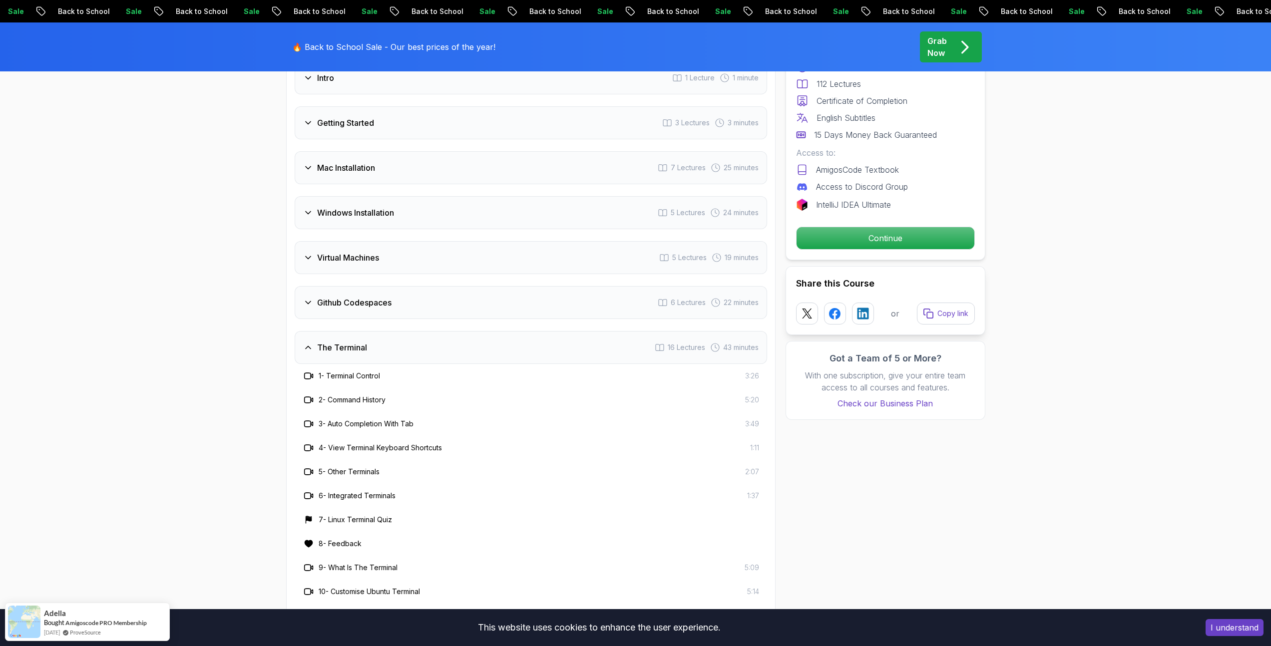
scroll to position [1729, 0]
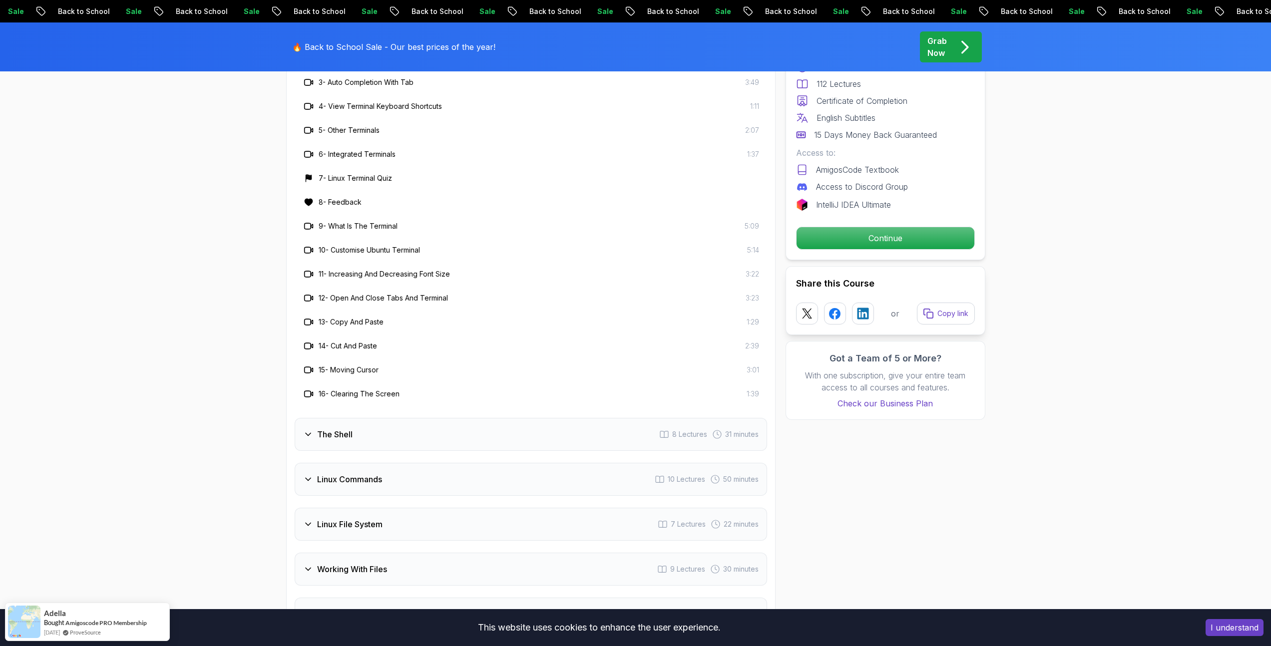
click at [401, 440] on div "The Shell 8 Lectures 31 minutes" at bounding box center [531, 434] width 473 height 33
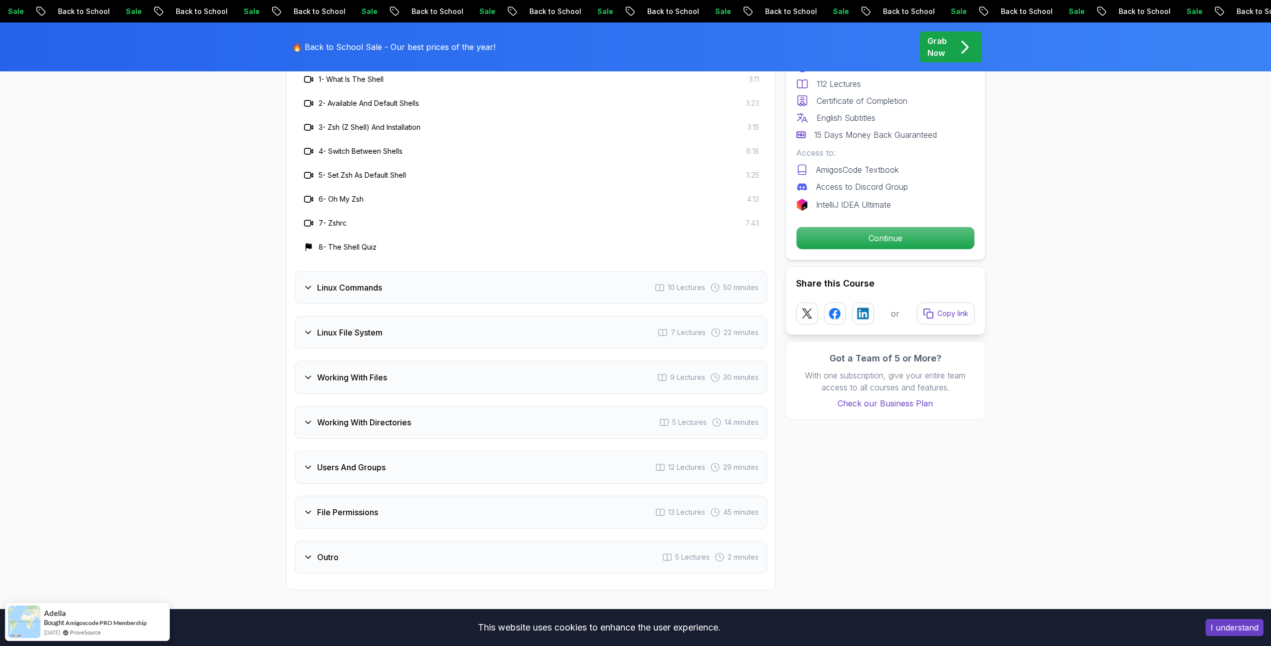
click at [402, 288] on div "Linux Commands 10 Lectures 50 minutes" at bounding box center [531, 287] width 473 height 33
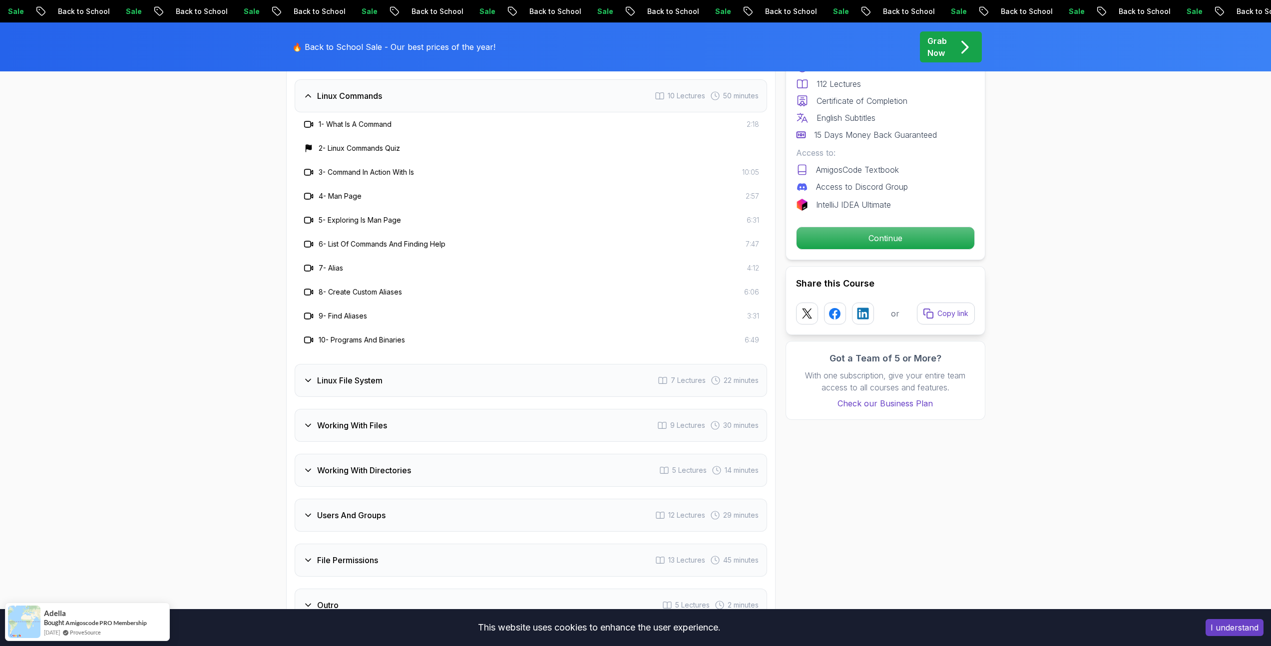
click at [387, 384] on div "Linux File System 7 Lectures 22 minutes" at bounding box center [531, 380] width 473 height 33
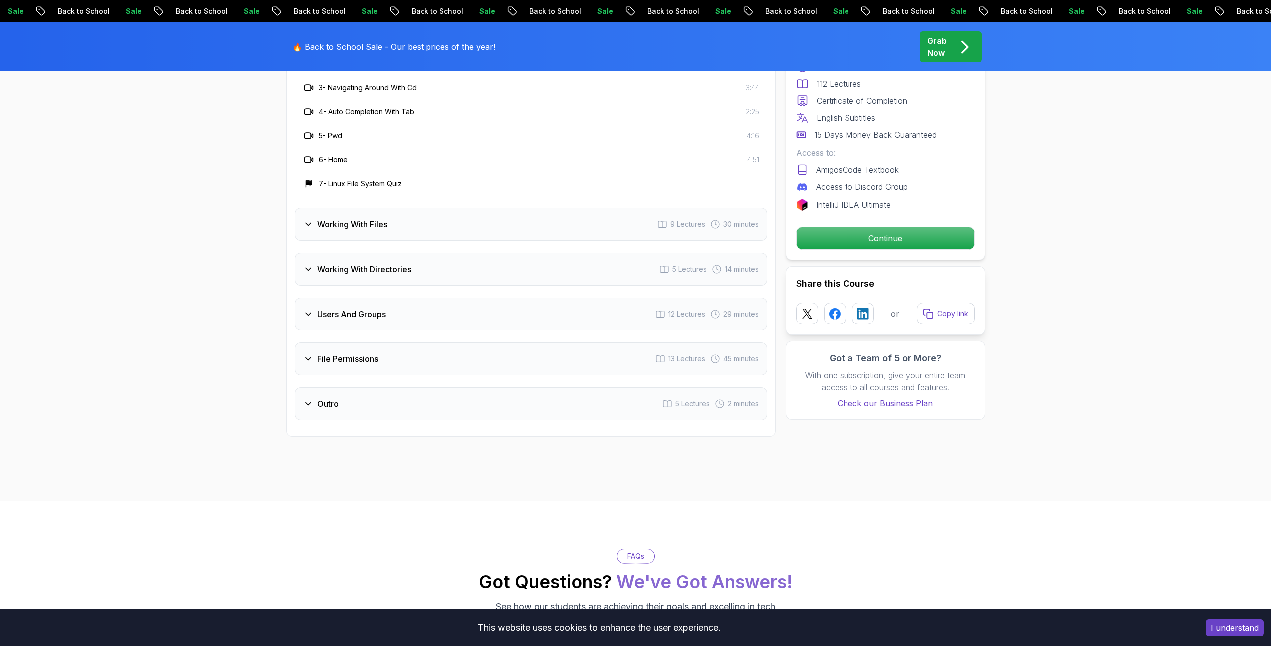
scroll to position [1854, 0]
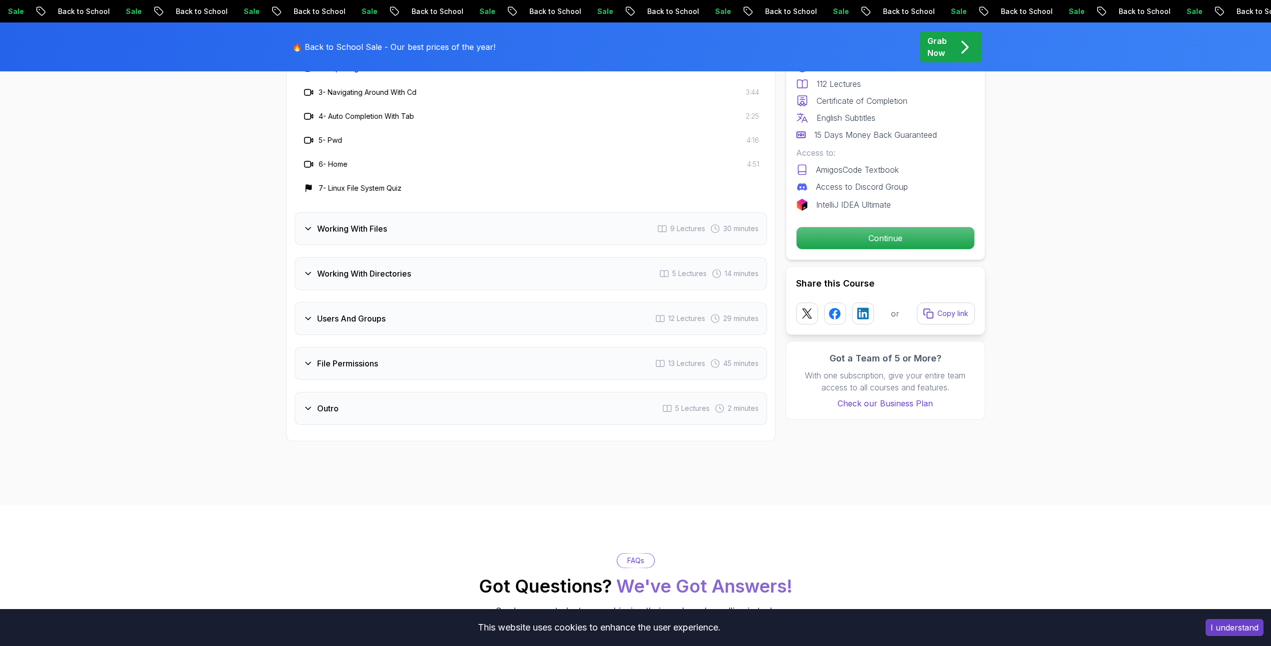
click at [397, 242] on div "Working With Files 9 Lectures 30 minutes" at bounding box center [531, 228] width 473 height 33
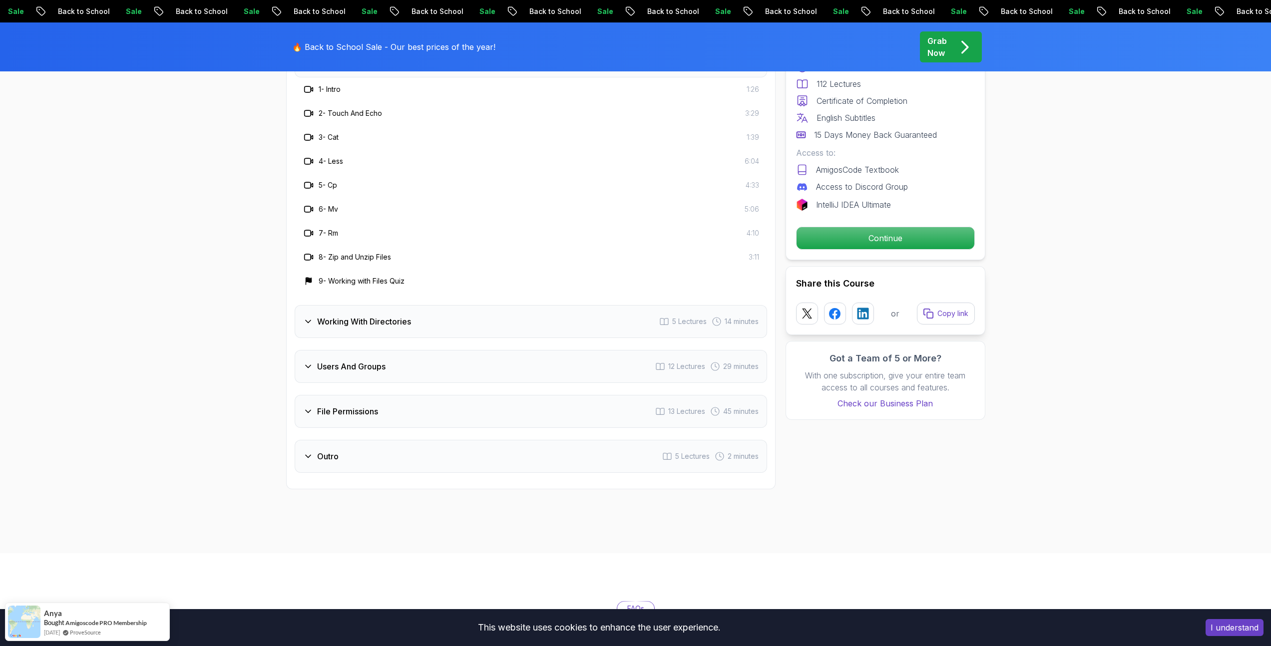
click at [376, 317] on h3 "Working With Directories" at bounding box center [364, 322] width 94 height 12
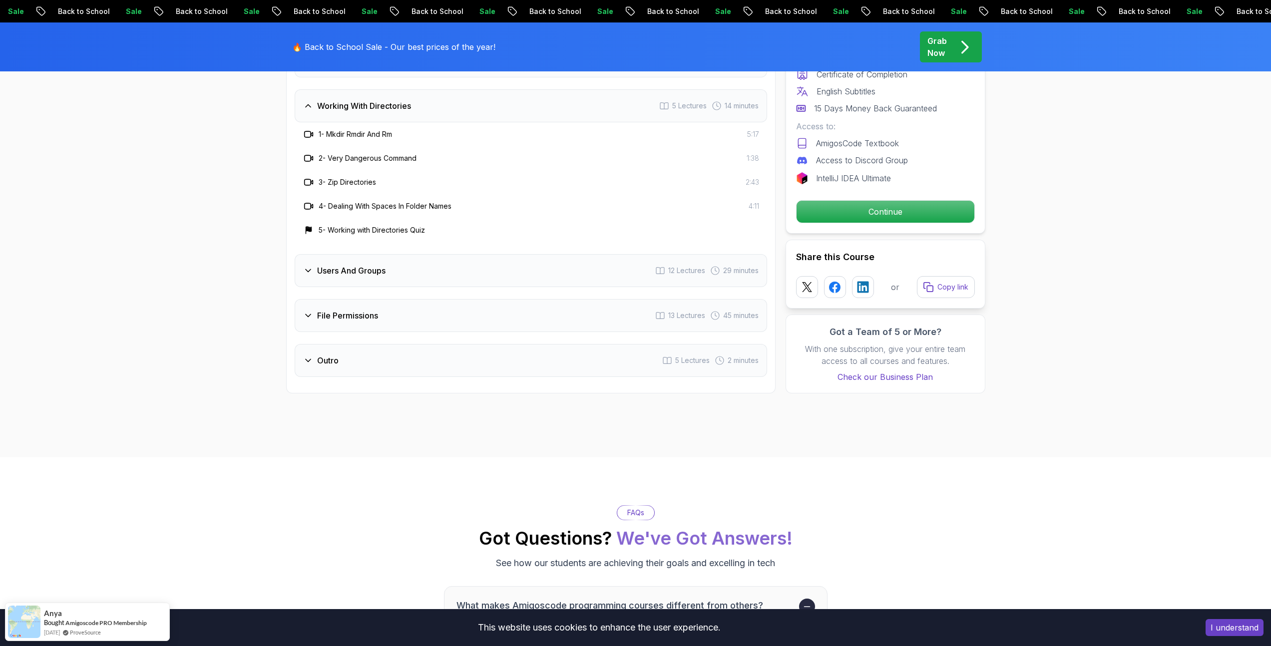
click at [375, 271] on h3 "Users And Groups" at bounding box center [351, 271] width 68 height 12
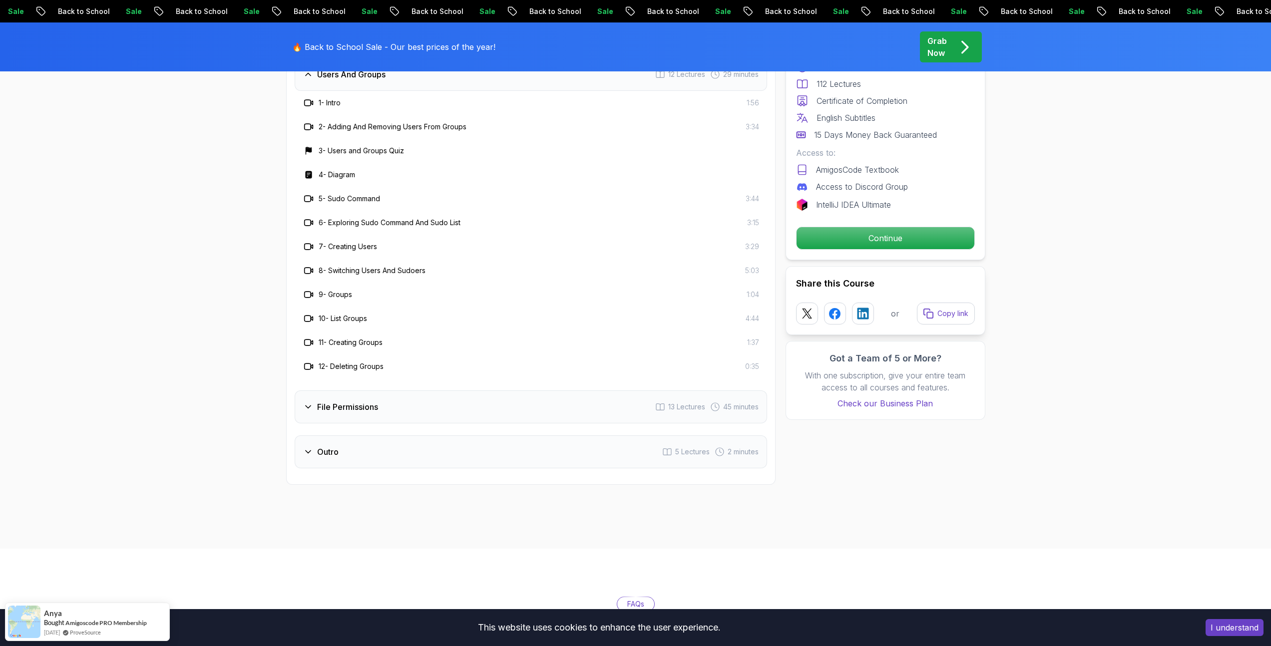
scroll to position [2041, 0]
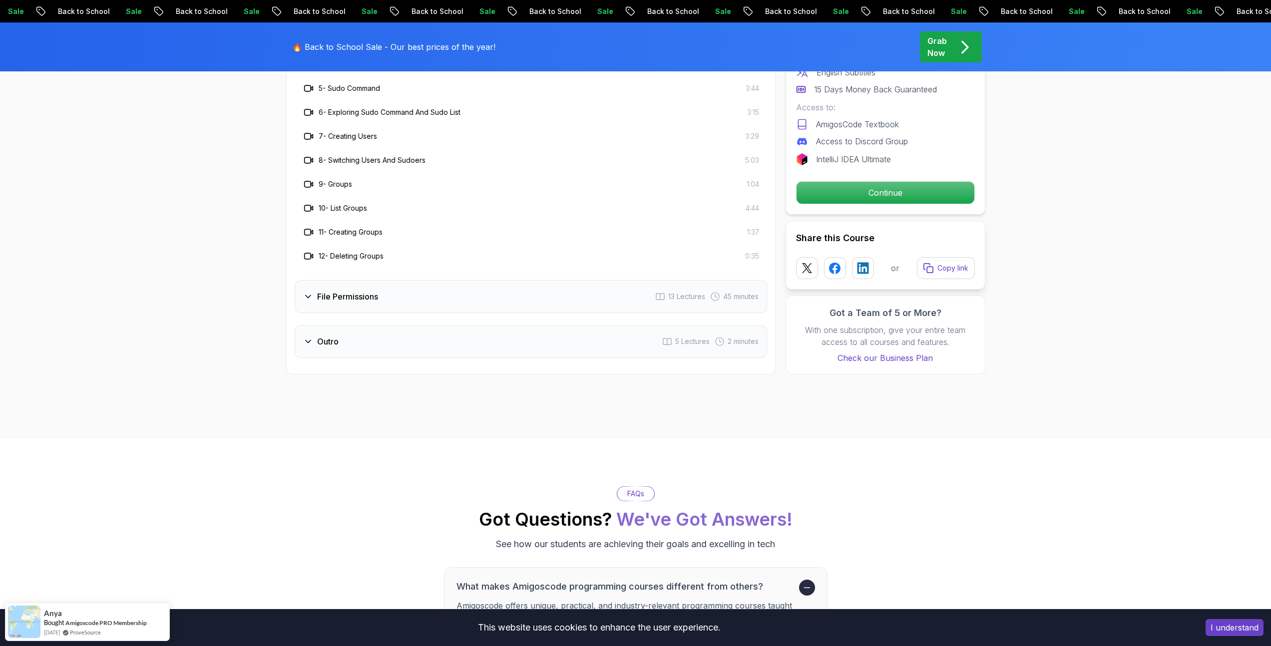
click at [381, 297] on div "File Permissions 13 Lectures 45 minutes" at bounding box center [531, 296] width 473 height 33
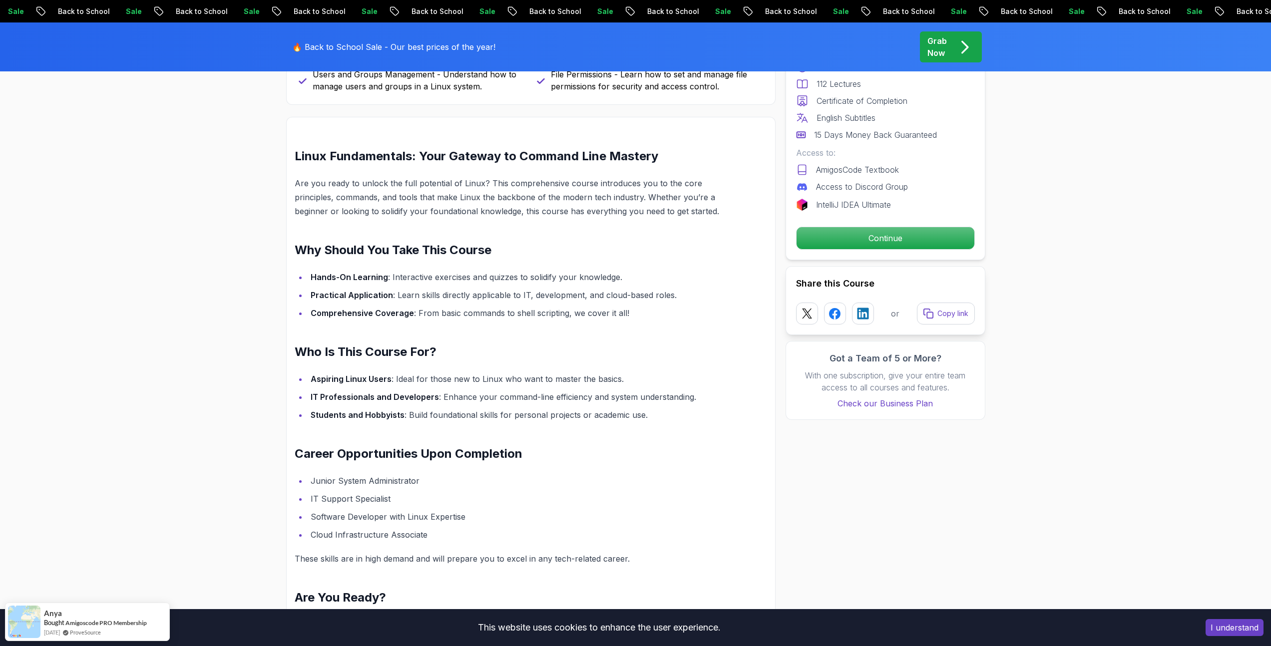
scroll to position [0, 0]
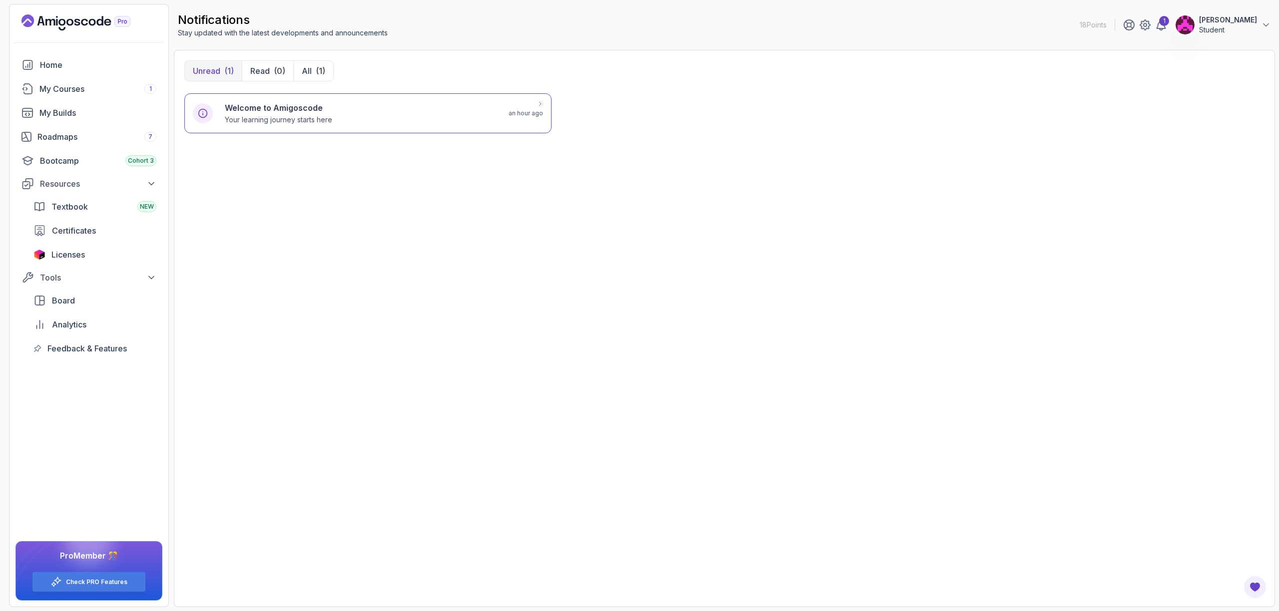
click at [345, 112] on div "Welcome to Amigoscode Your learning journey starts here" at bounding box center [361, 113] width 272 height 23
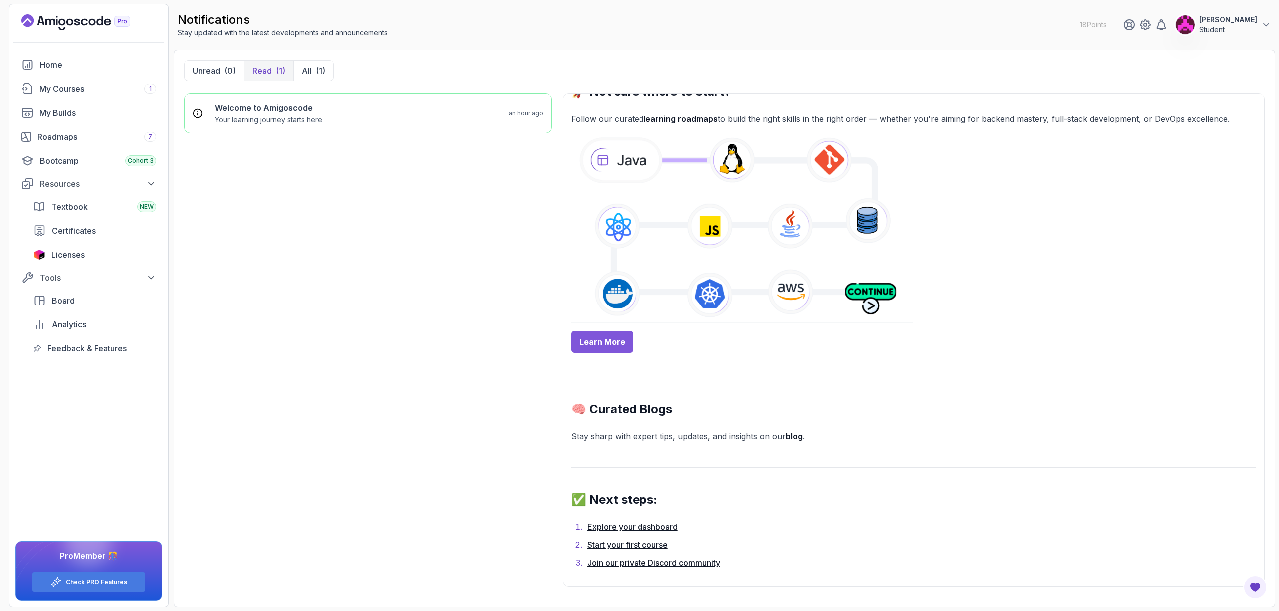
scroll to position [650, 0]
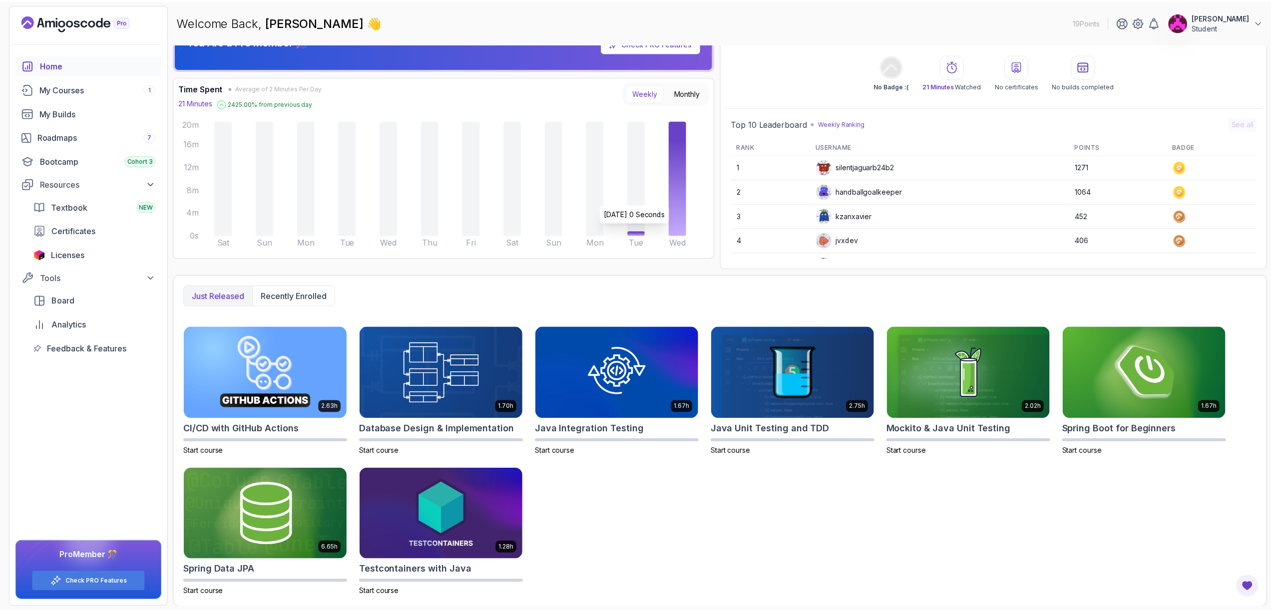
scroll to position [29, 0]
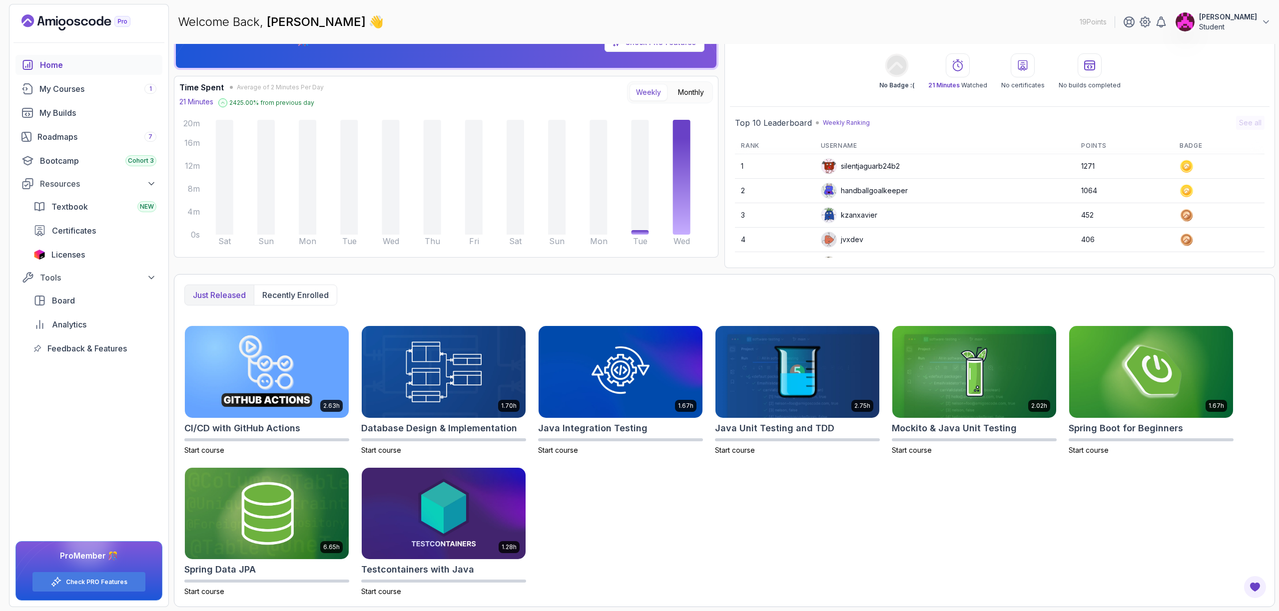
click at [68, 62] on div "Home" at bounding box center [98, 65] width 116 height 12
click at [72, 17] on icon "Landing page" at bounding box center [75, 22] width 109 height 16
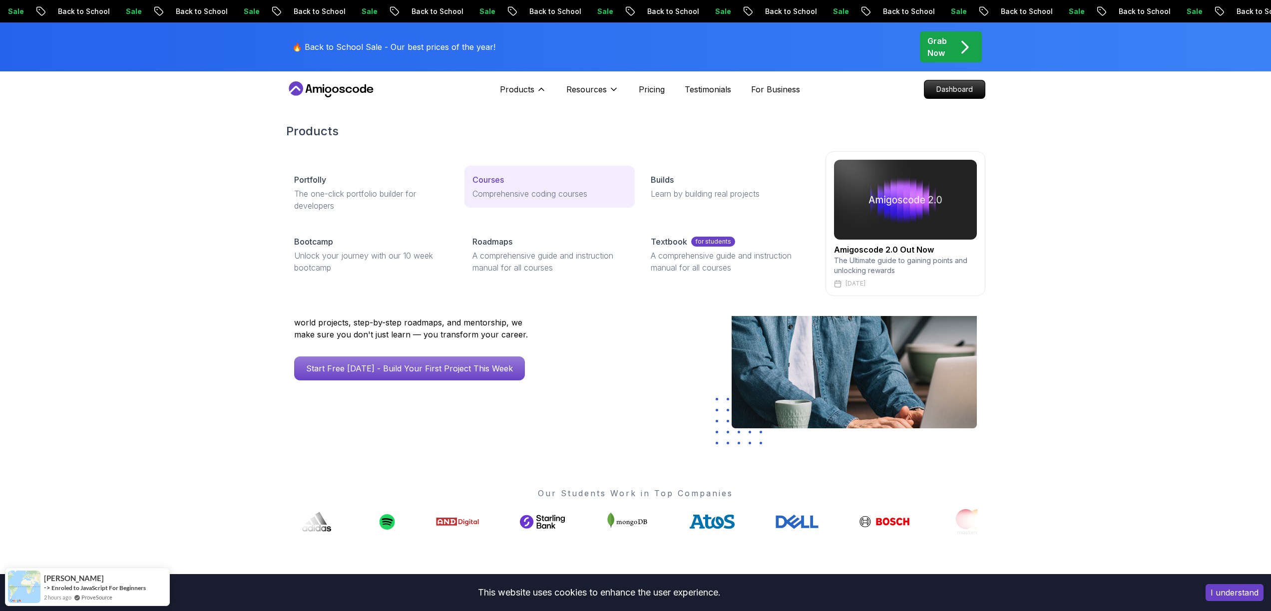
click at [504, 188] on p "Comprehensive coding courses" at bounding box center [550, 194] width 154 height 12
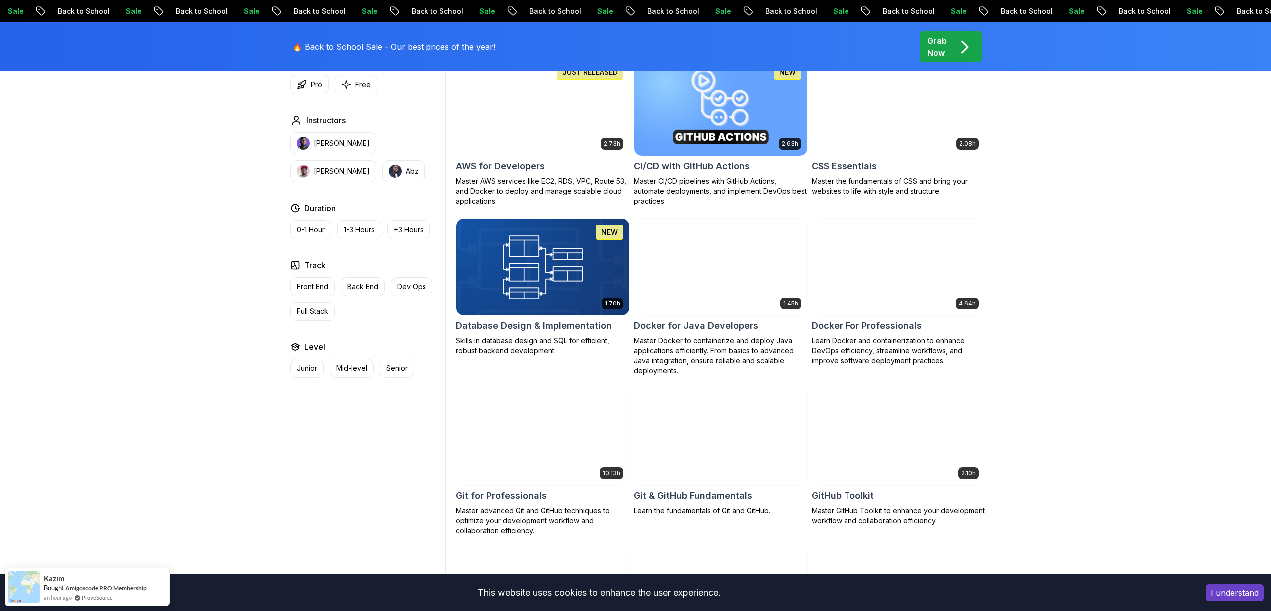
scroll to position [818, 0]
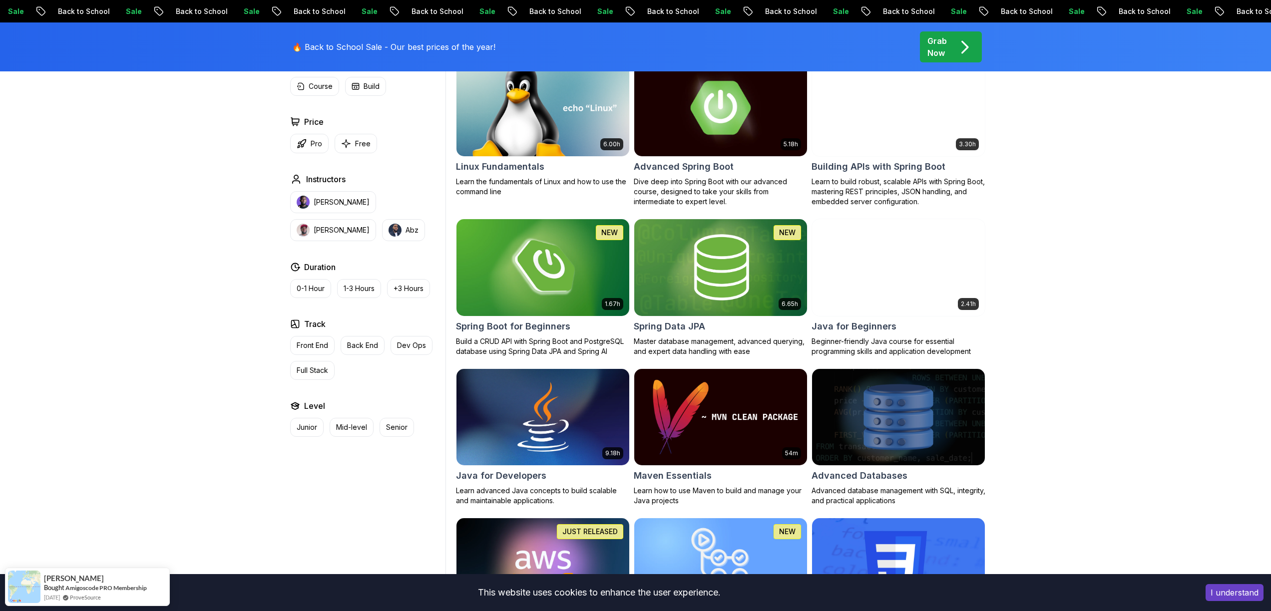
scroll to position [326, 0]
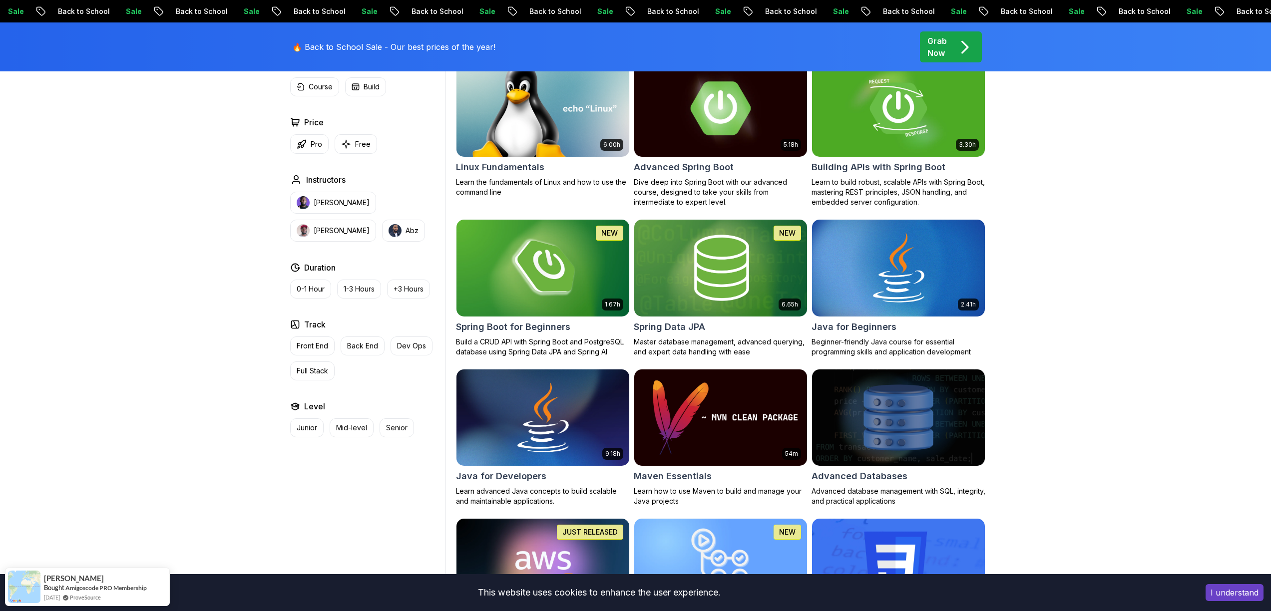
click at [705, 129] on img at bounding box center [720, 107] width 181 height 101
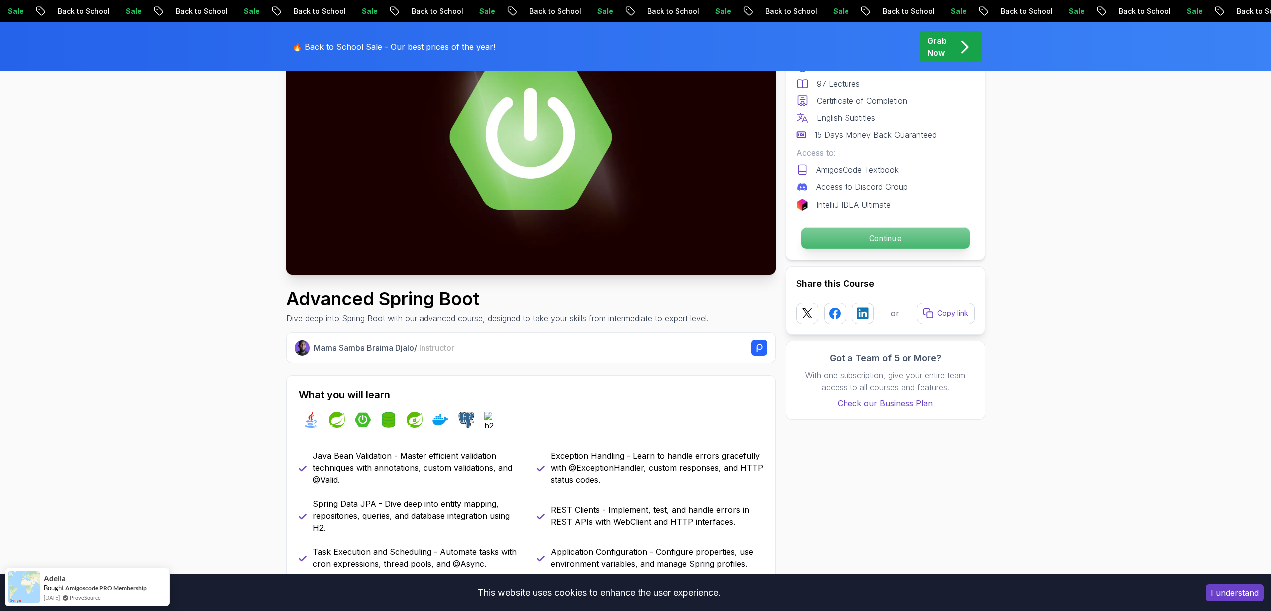
scroll to position [177, 0]
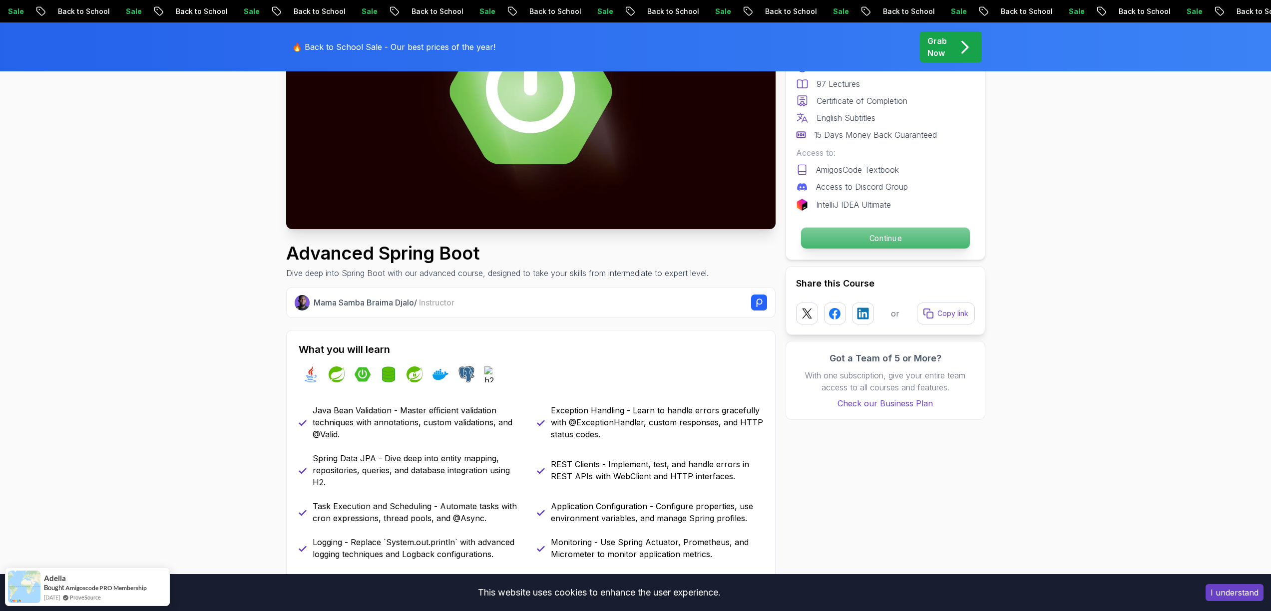
click at [907, 245] on p "Continue" at bounding box center [885, 238] width 169 height 21
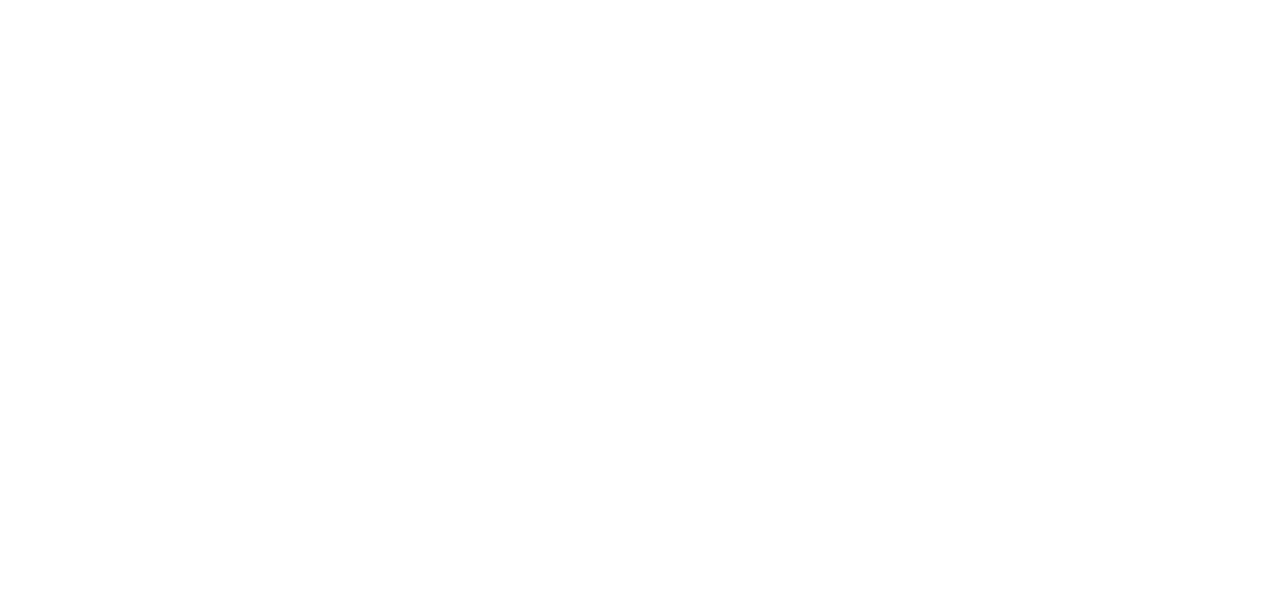
click at [898, 0] on html "0s" at bounding box center [639, 0] width 1279 height 0
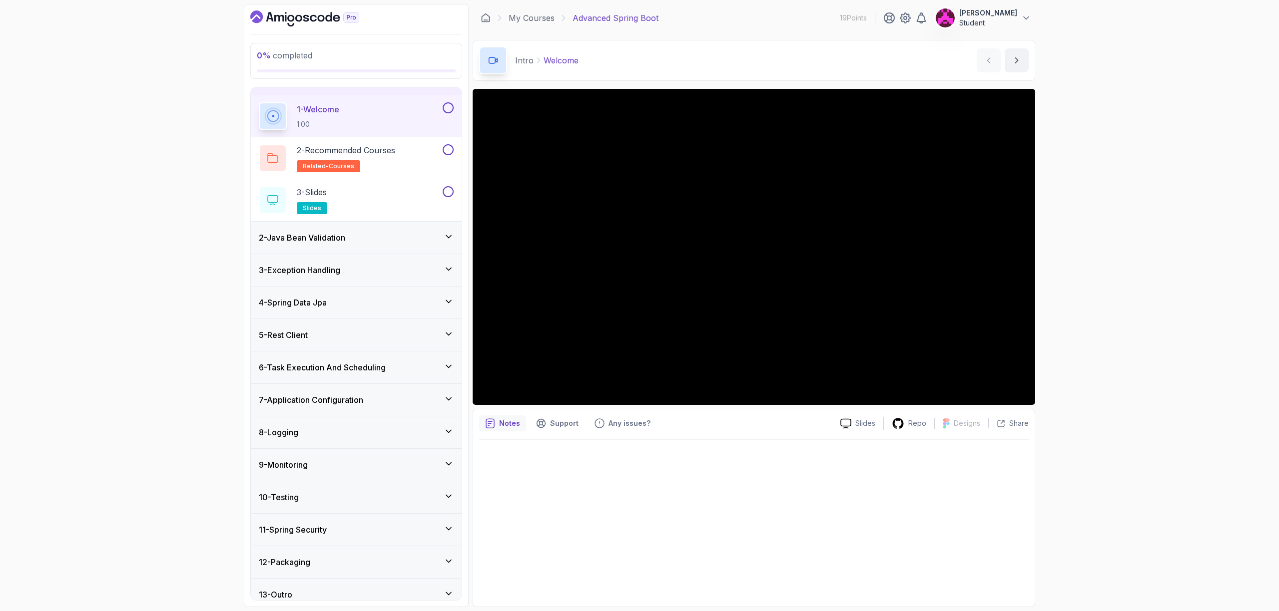
scroll to position [34, 0]
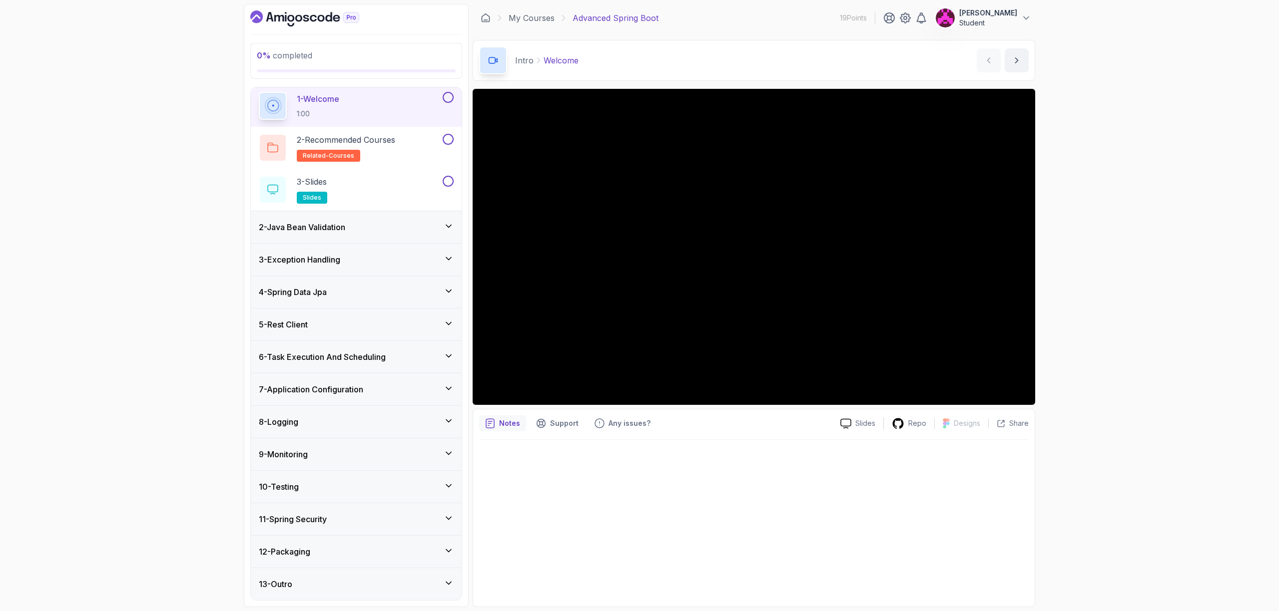
click at [339, 264] on h3 "3 - Exception Handling" at bounding box center [299, 260] width 81 height 12
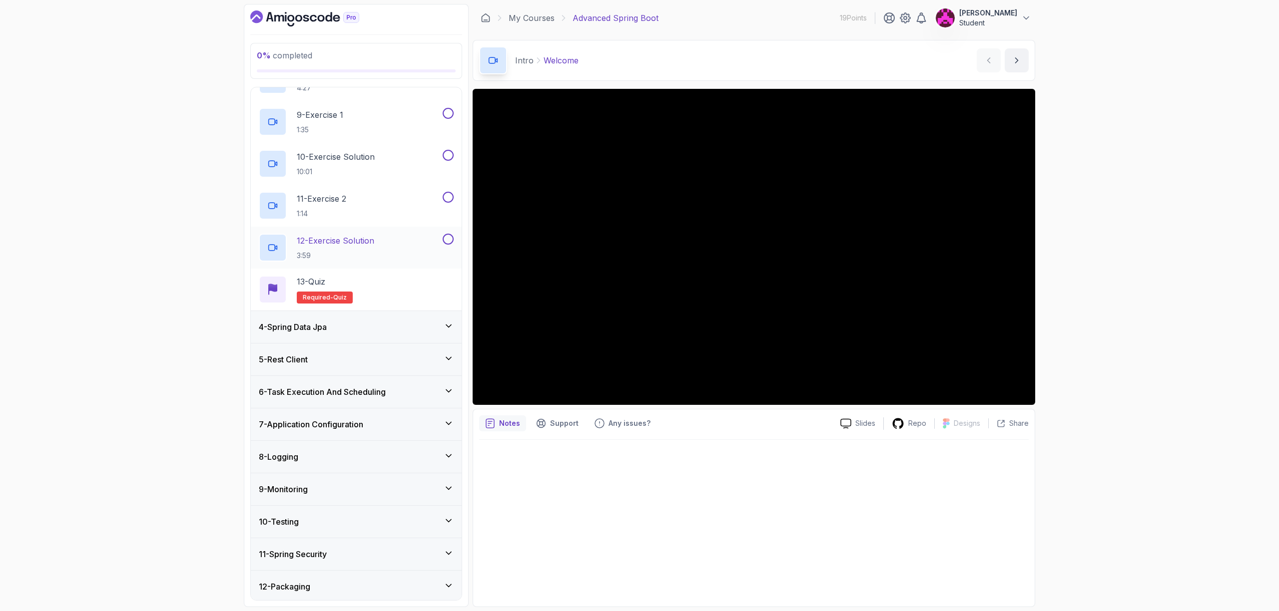
scroll to position [454, 0]
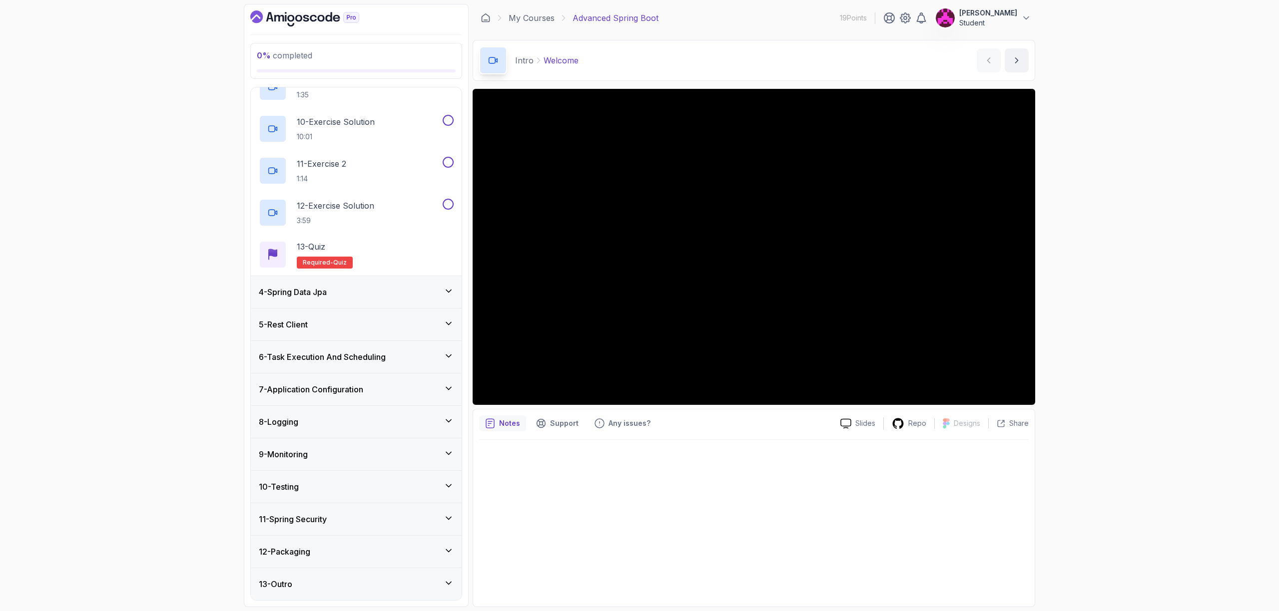
click at [372, 463] on div "9 - Monitoring" at bounding box center [356, 455] width 211 height 32
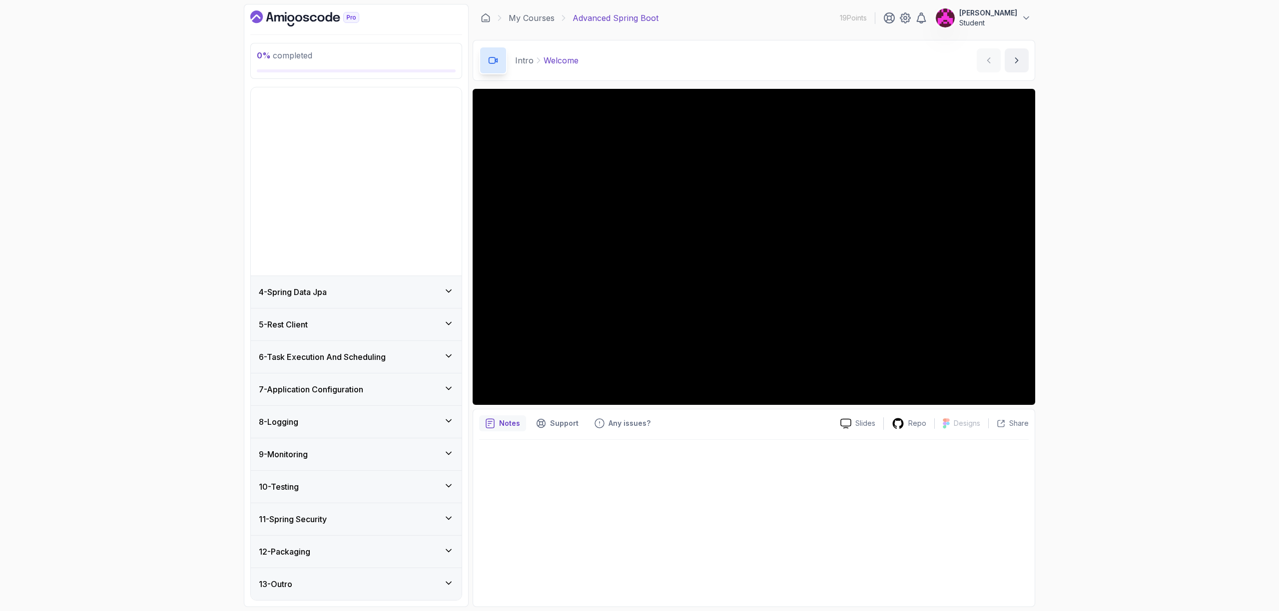
scroll to position [0, 0]
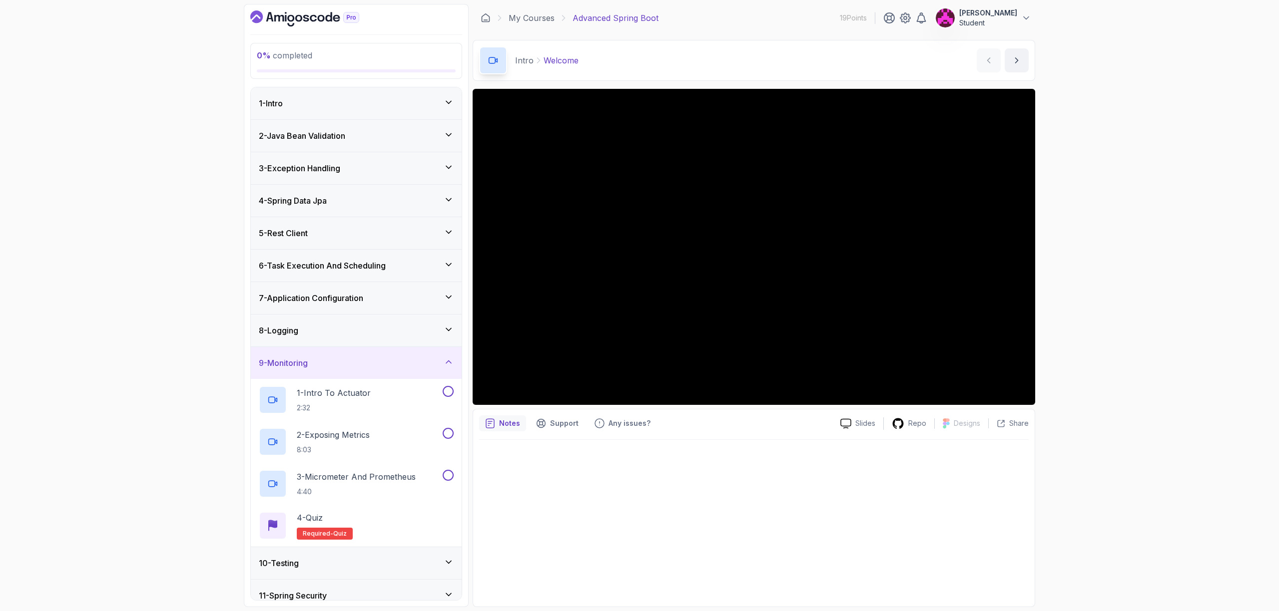
click at [382, 369] on div "9 - Monitoring" at bounding box center [356, 363] width 195 height 12
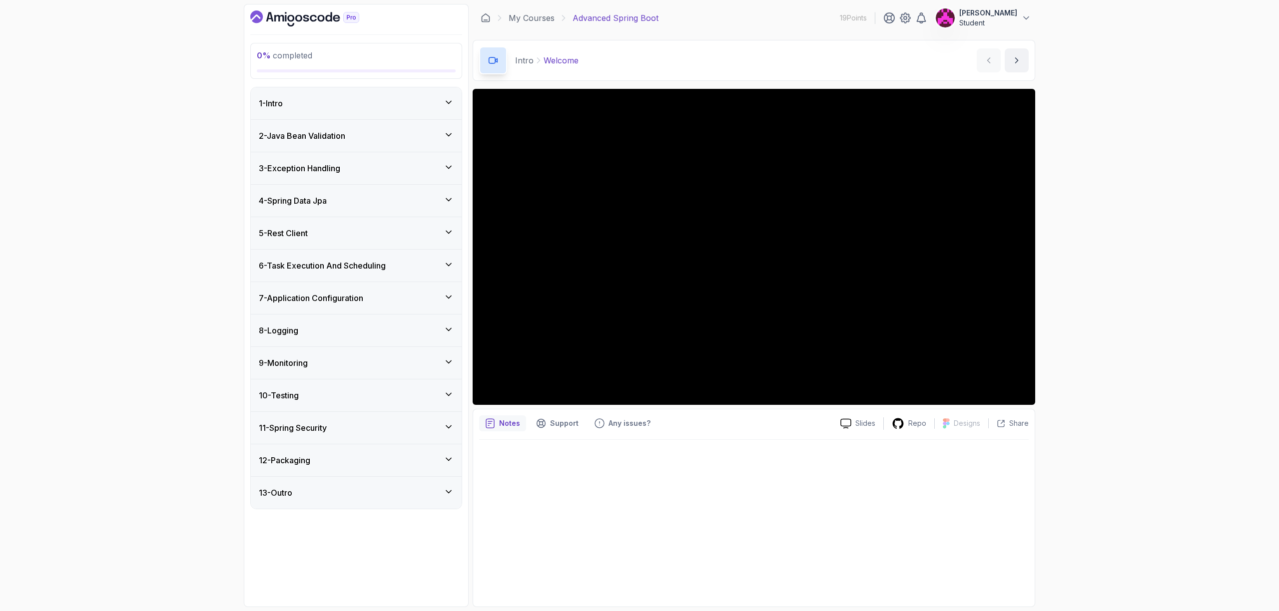
click at [365, 394] on div "10 - Testing" at bounding box center [356, 396] width 195 height 12
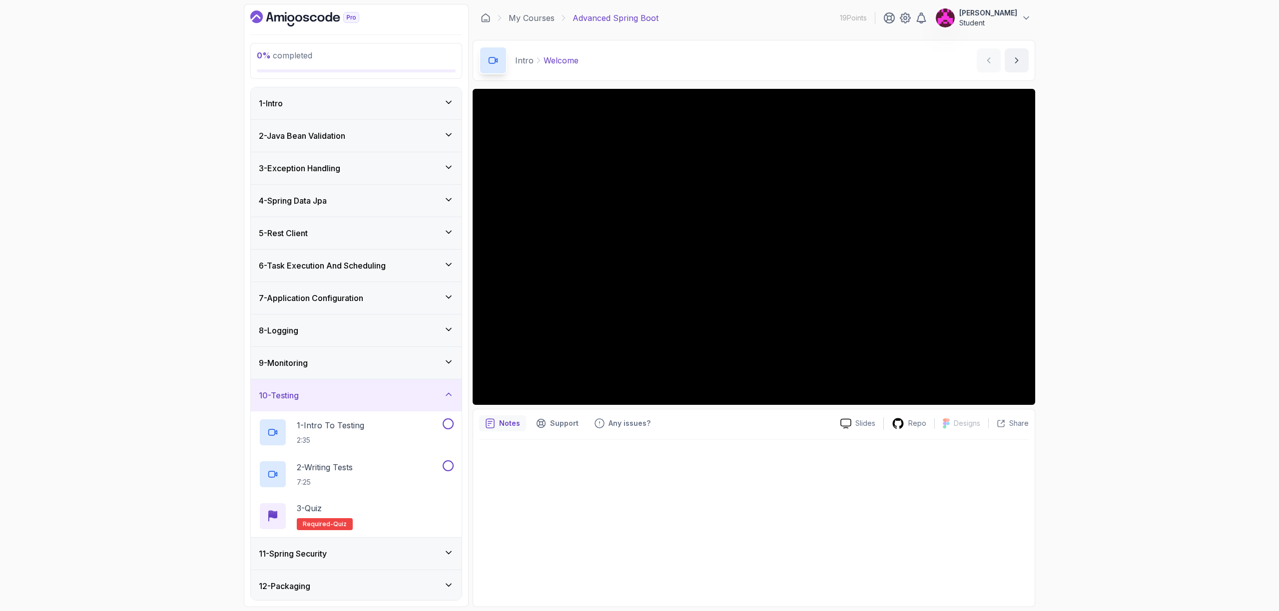
click at [366, 393] on div "10 - Testing" at bounding box center [356, 396] width 195 height 12
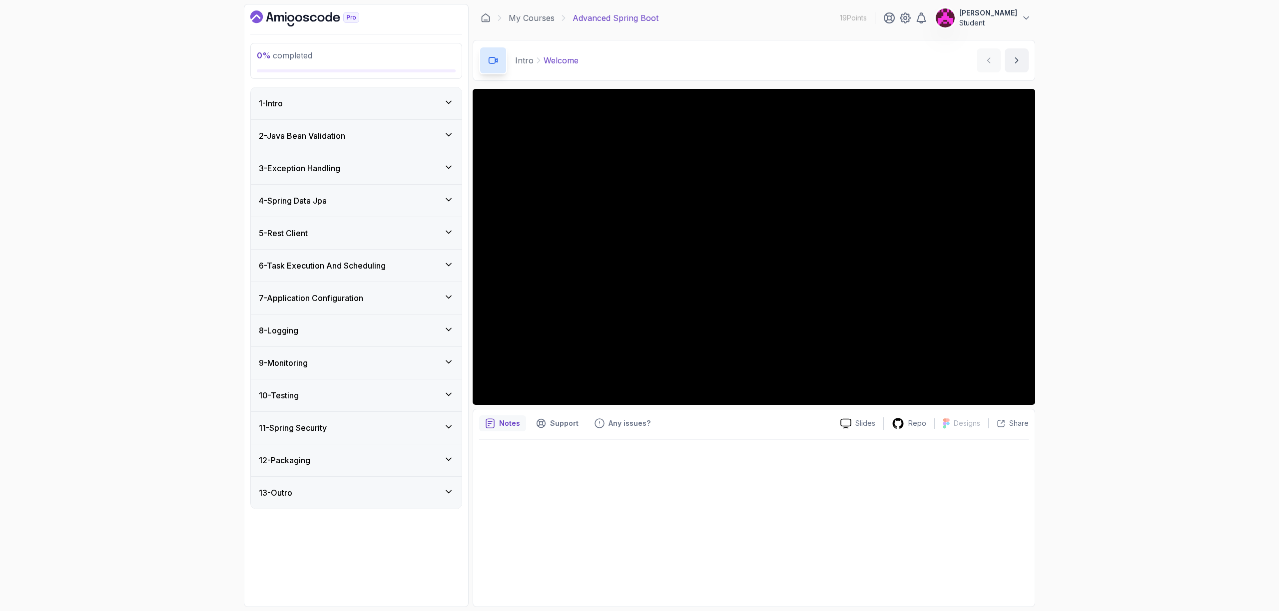
click at [367, 437] on div "11 - Spring Security" at bounding box center [356, 428] width 211 height 32
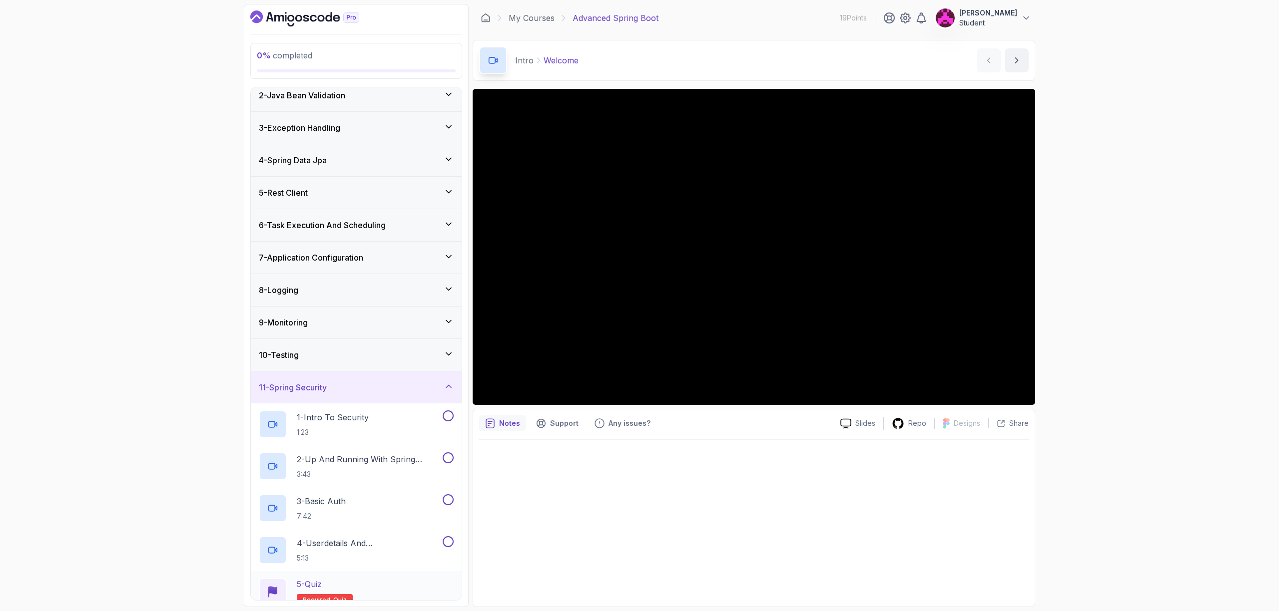
scroll to position [160, 0]
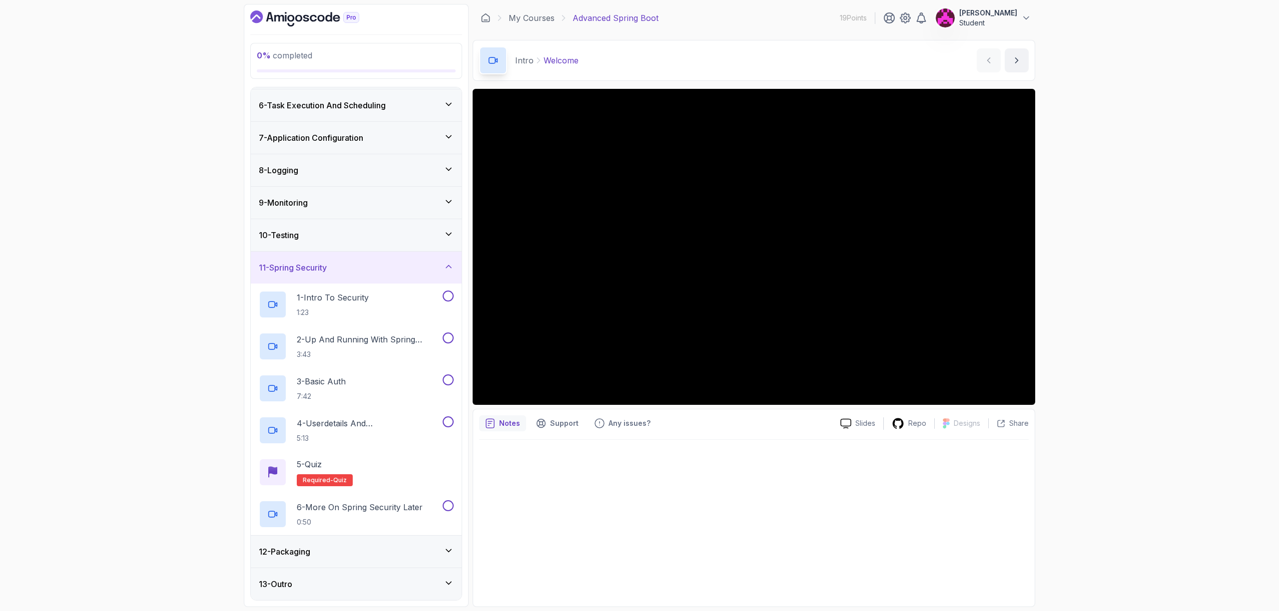
click at [346, 557] on div "12 - Packaging" at bounding box center [356, 552] width 195 height 12
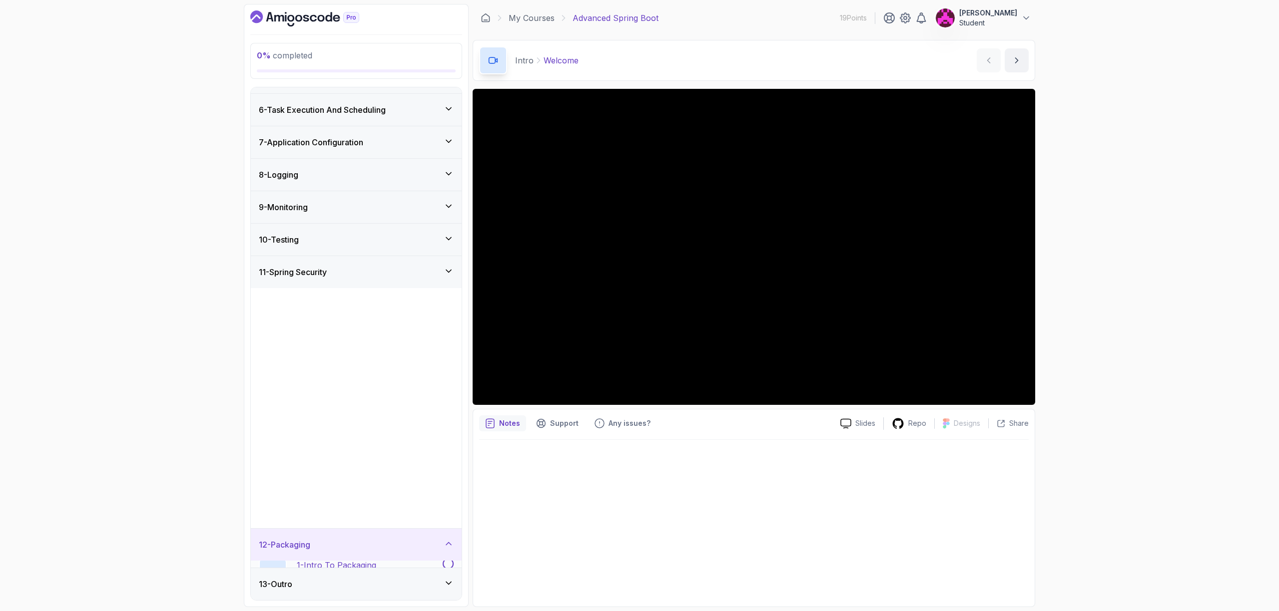
scroll to position [0, 0]
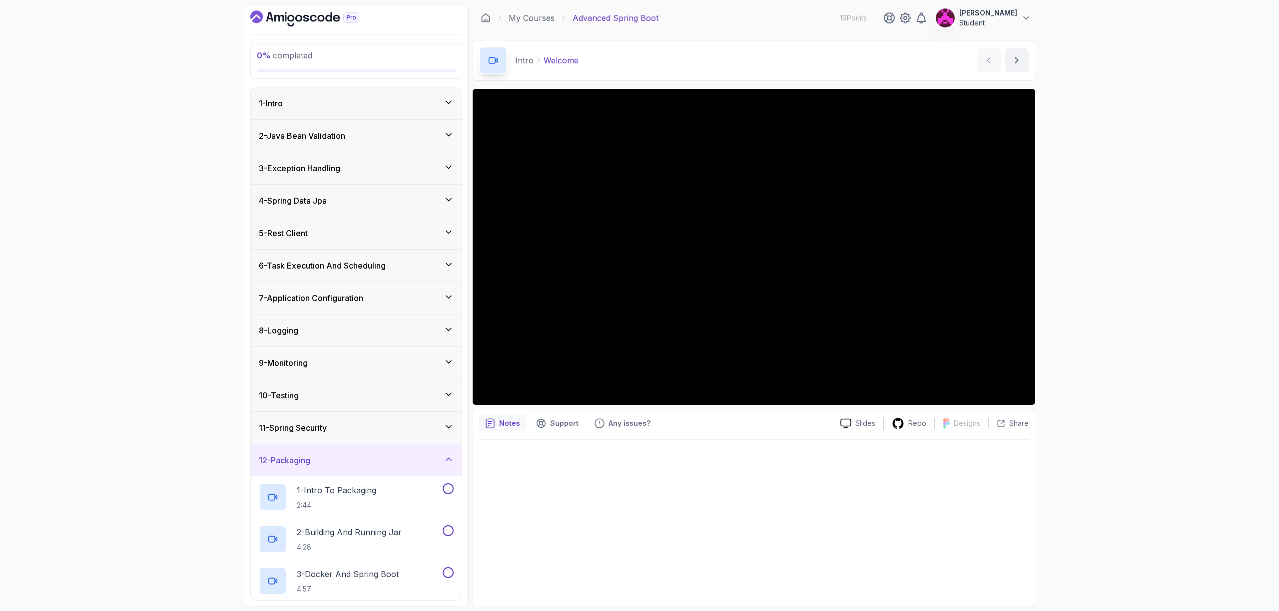
click at [366, 466] on div "12 - Packaging" at bounding box center [356, 461] width 195 height 12
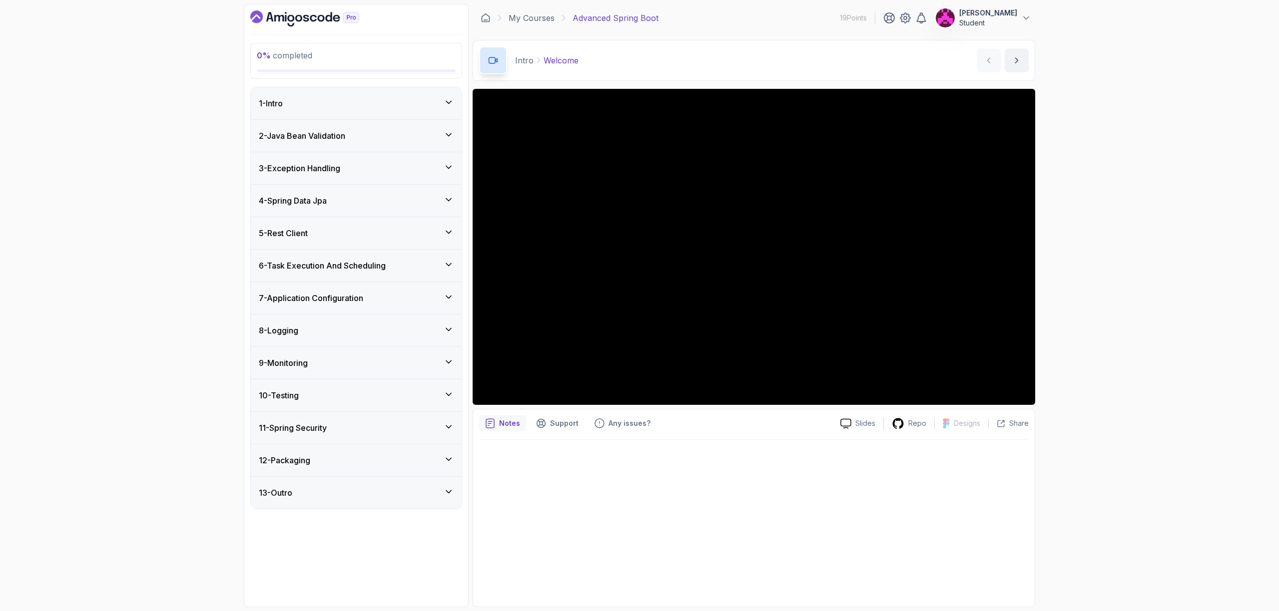
click at [370, 438] on div "11 - Spring Security" at bounding box center [356, 428] width 211 height 32
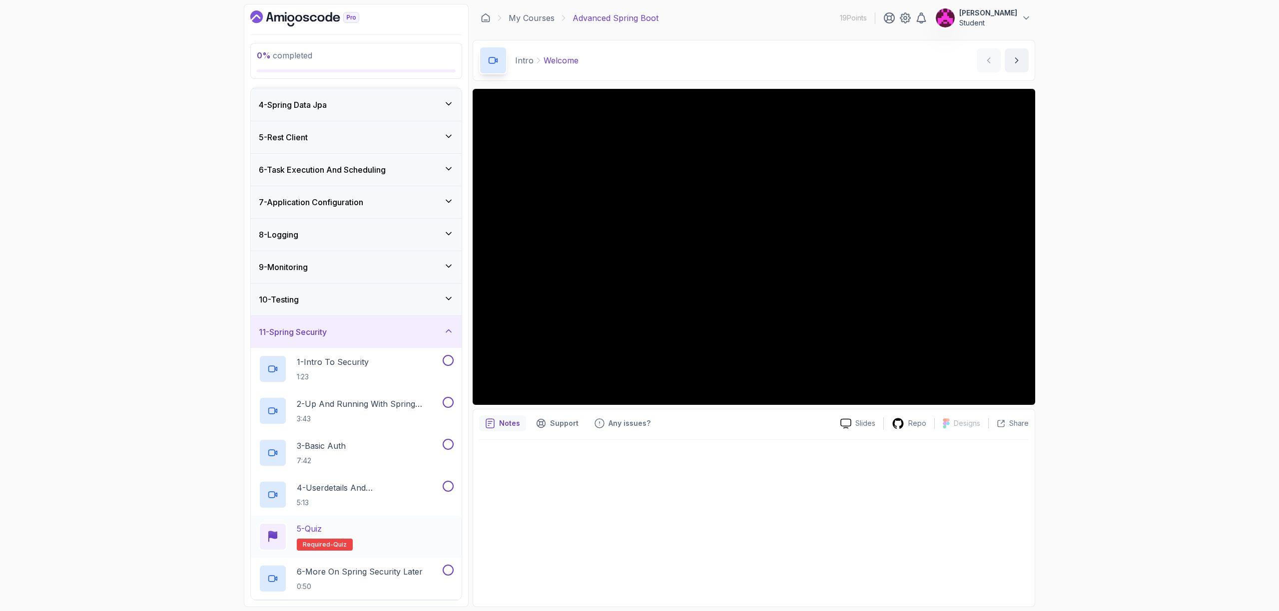
scroll to position [160, 0]
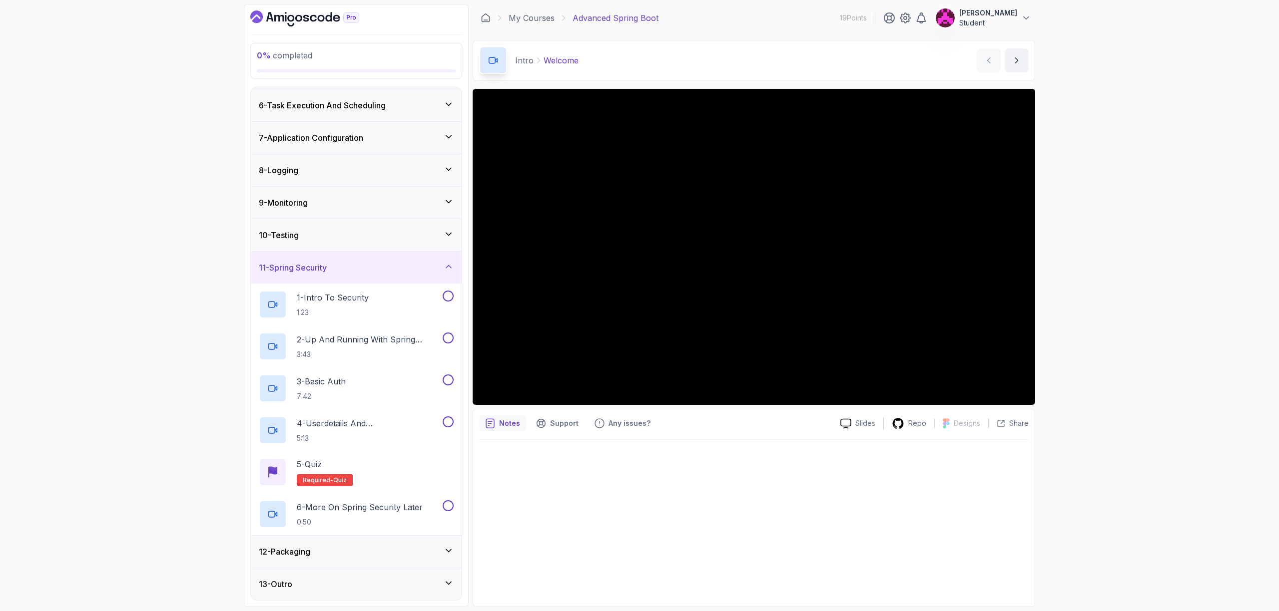
click at [349, 269] on div "11 - Spring Security" at bounding box center [356, 268] width 195 height 12
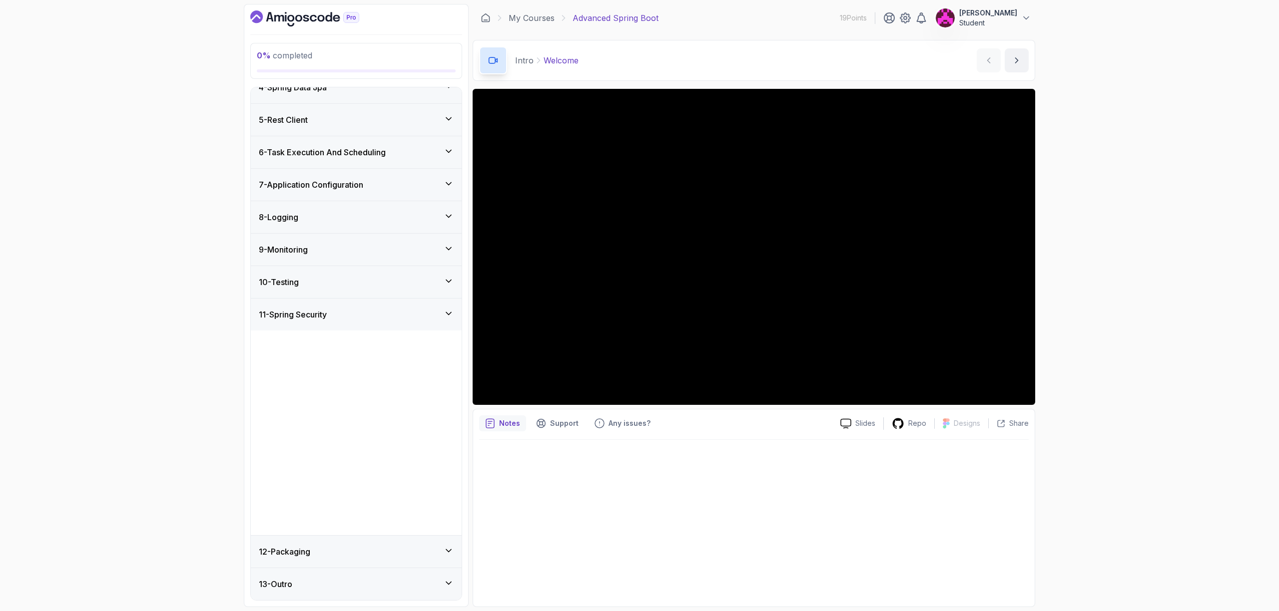
scroll to position [0, 0]
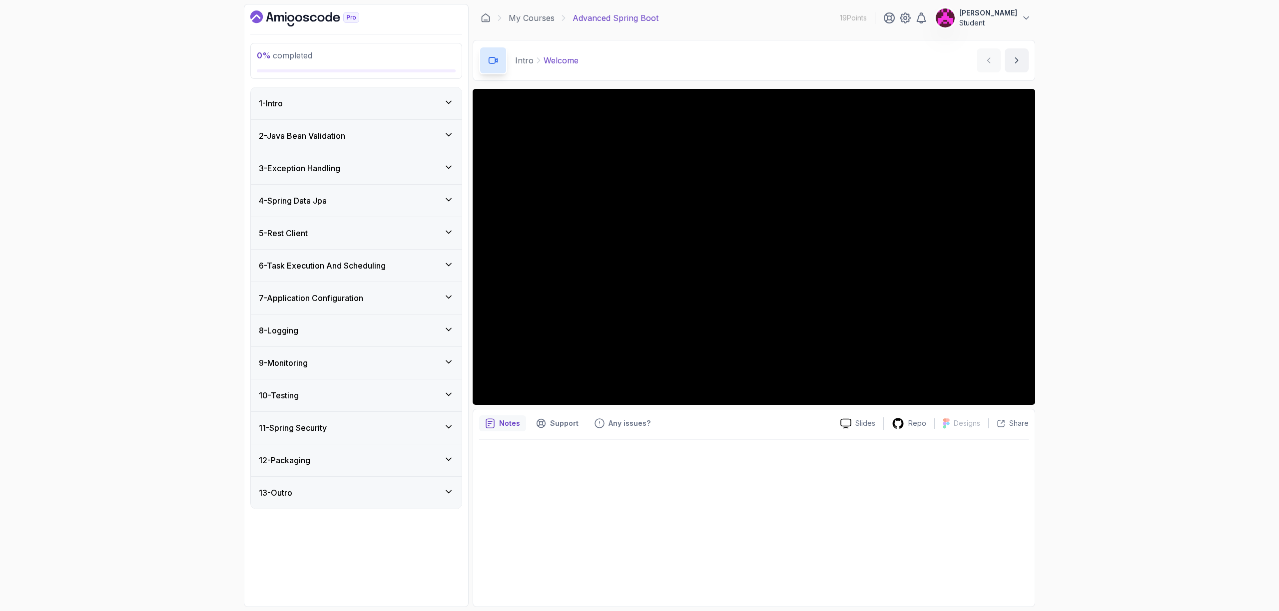
click at [343, 494] on div "13 - Outro" at bounding box center [356, 493] width 195 height 12
click at [343, 495] on div "13 - Outro" at bounding box center [356, 493] width 195 height 12
click at [351, 260] on h3 "6 - Task Execution And Scheduling" at bounding box center [322, 266] width 127 height 12
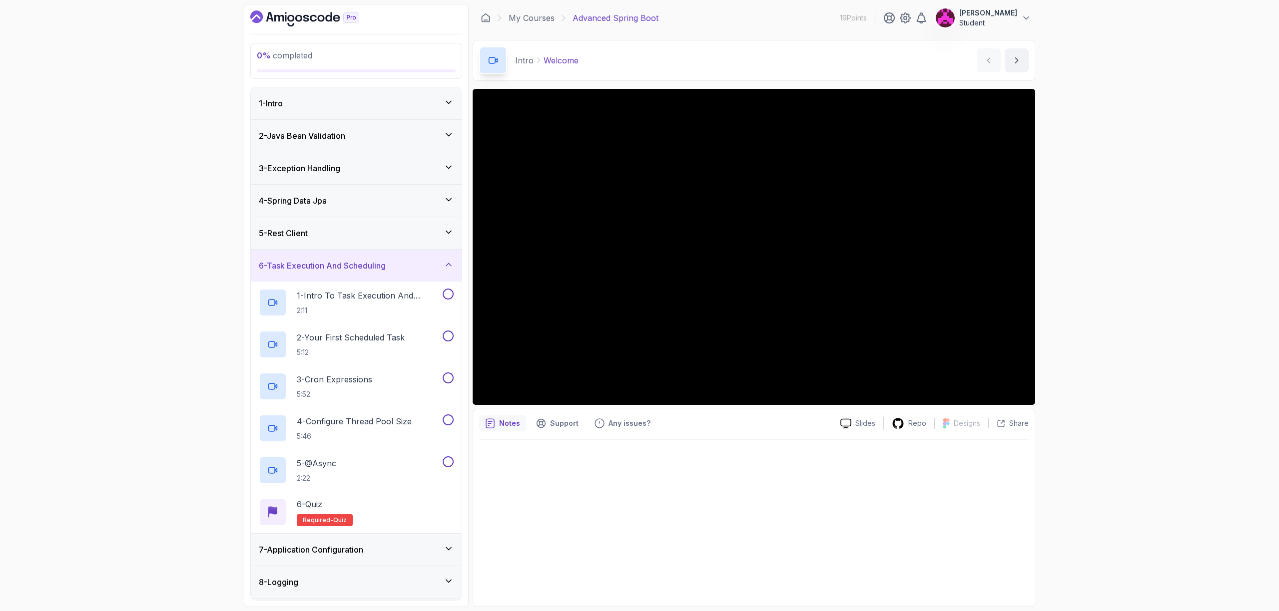
click at [370, 272] on div "6 - Task Execution And Scheduling" at bounding box center [356, 266] width 211 height 32
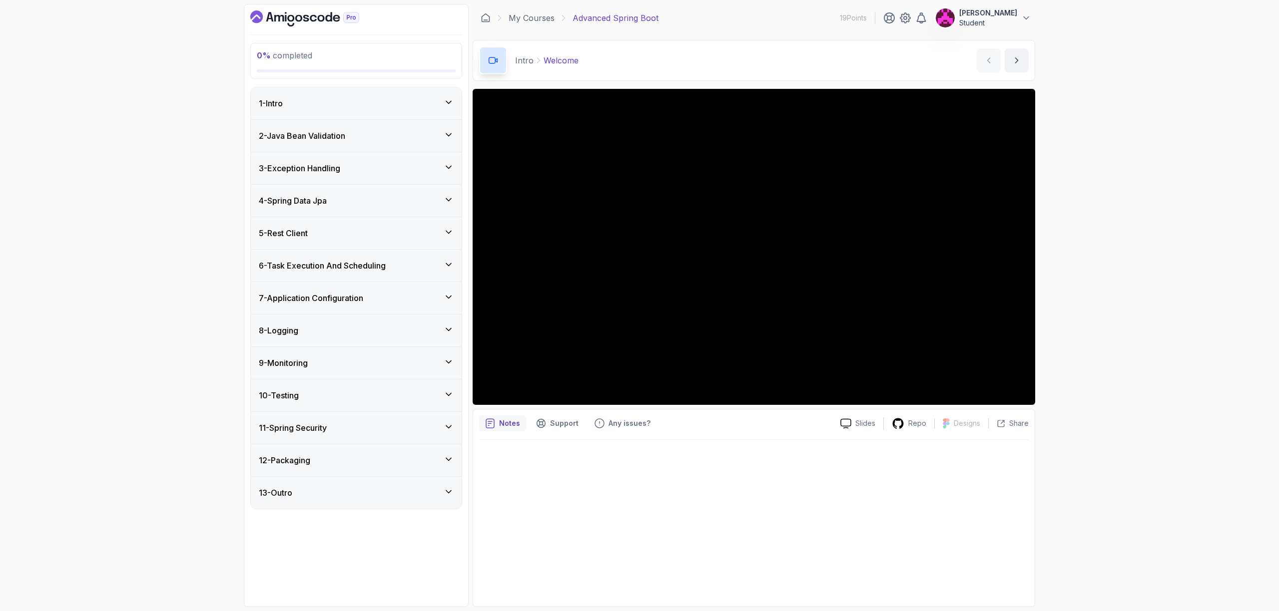
click at [343, 232] on div "5 - Rest Client" at bounding box center [356, 233] width 195 height 12
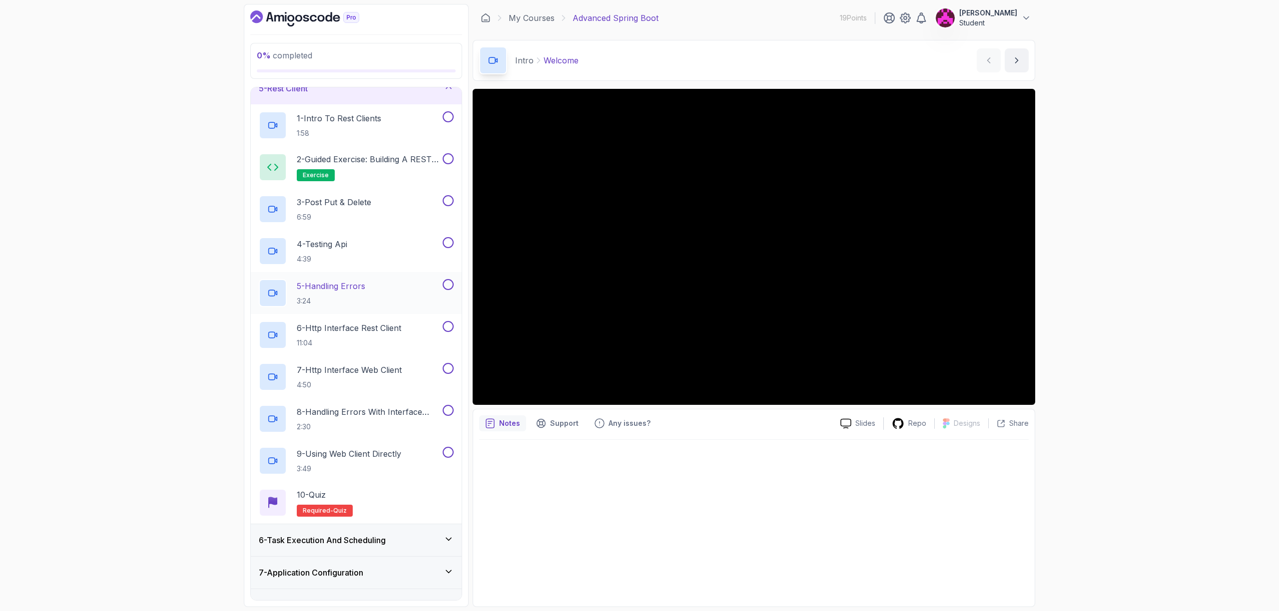
scroll to position [156, 0]
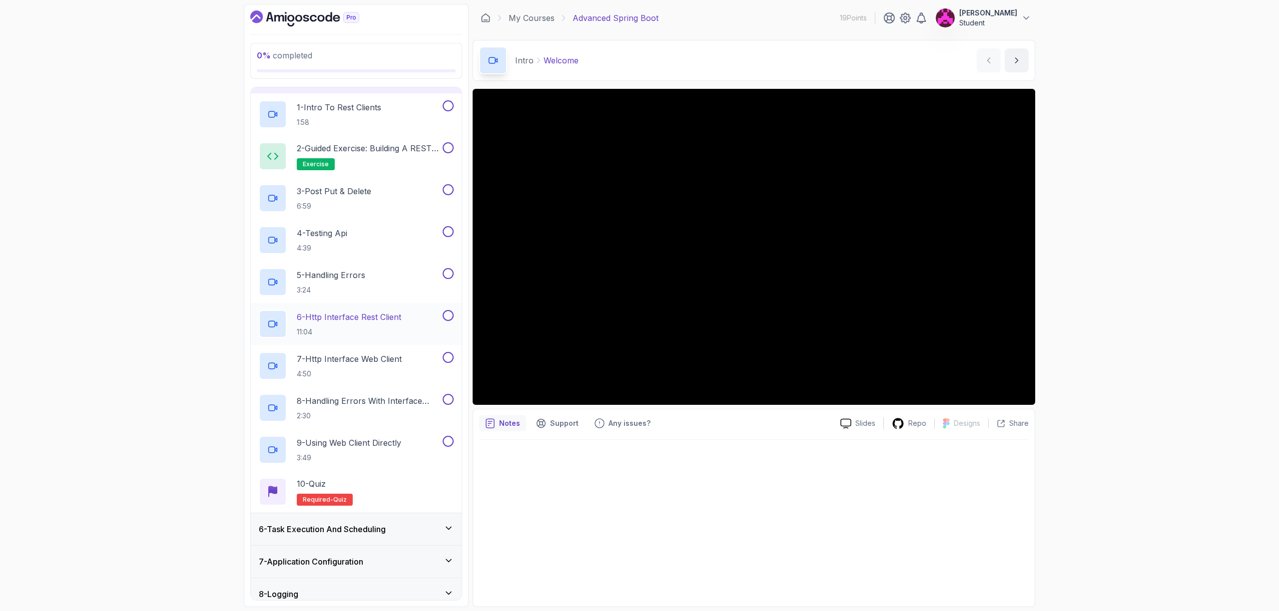
click at [337, 313] on p "6 - Http Interface Rest Client" at bounding box center [349, 317] width 104 height 12
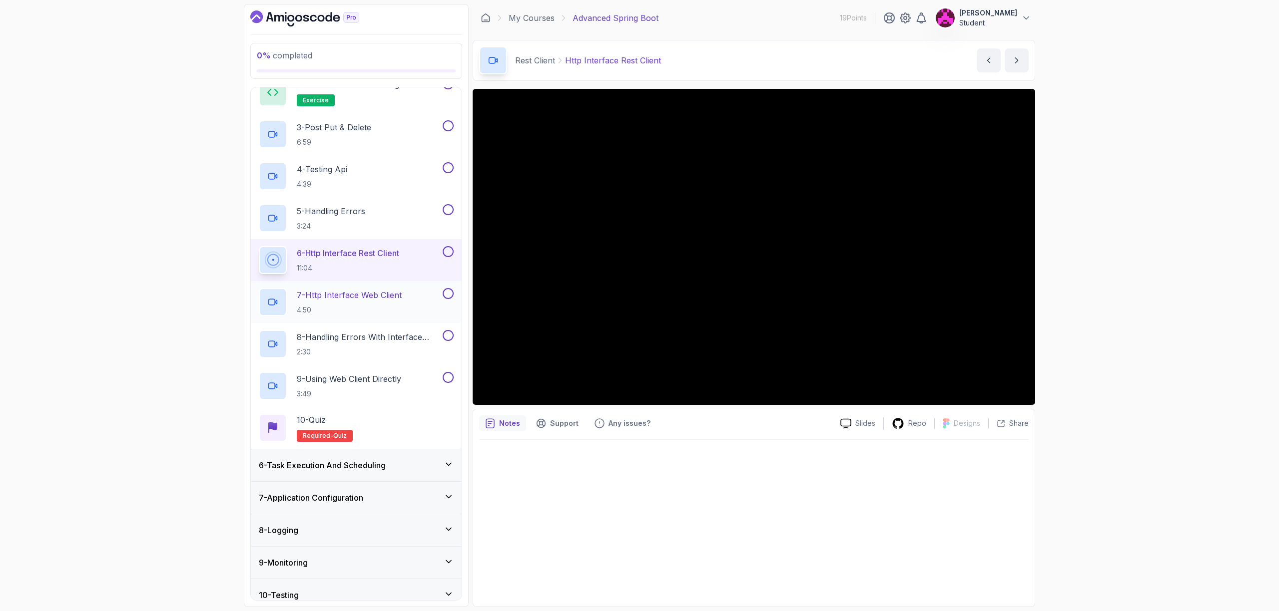
scroll to position [222, 0]
click at [333, 212] on p "5 - Handling Errors" at bounding box center [331, 209] width 68 height 12
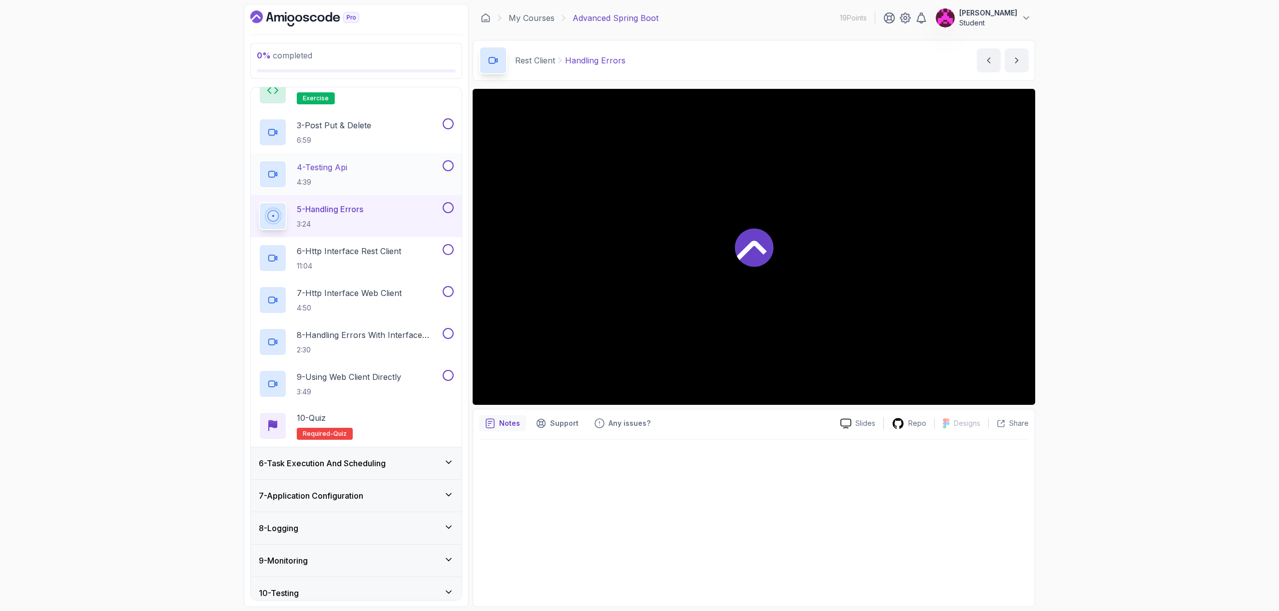
click at [355, 165] on div "4 - Testing Api 4:39" at bounding box center [350, 174] width 182 height 28
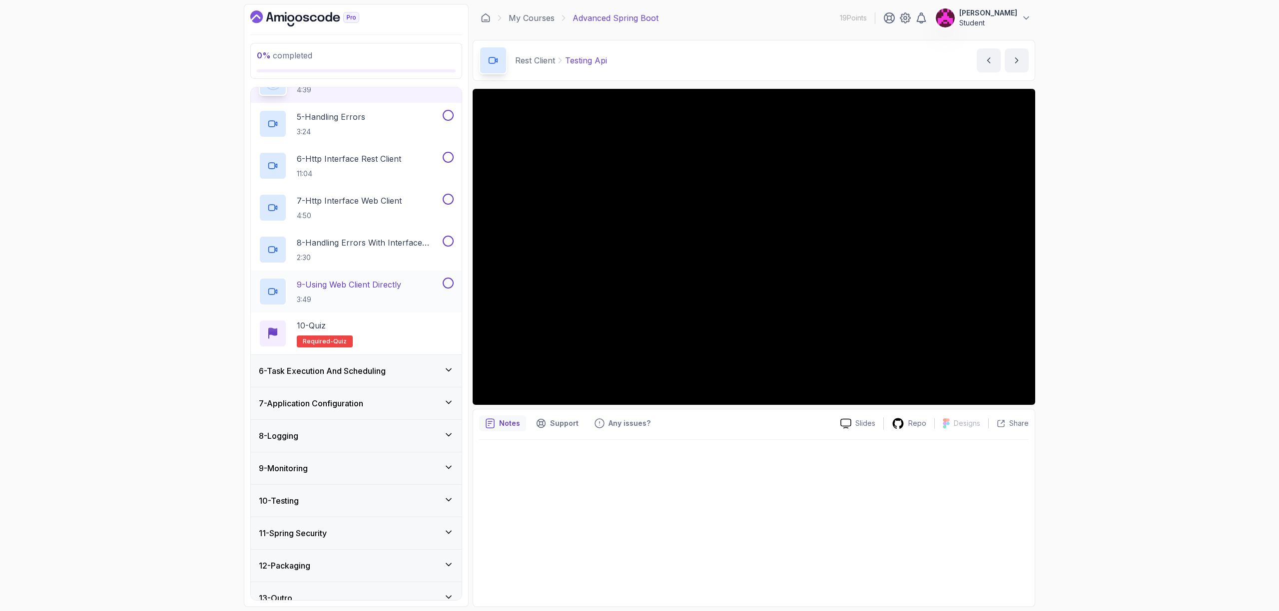
scroll to position [328, 0]
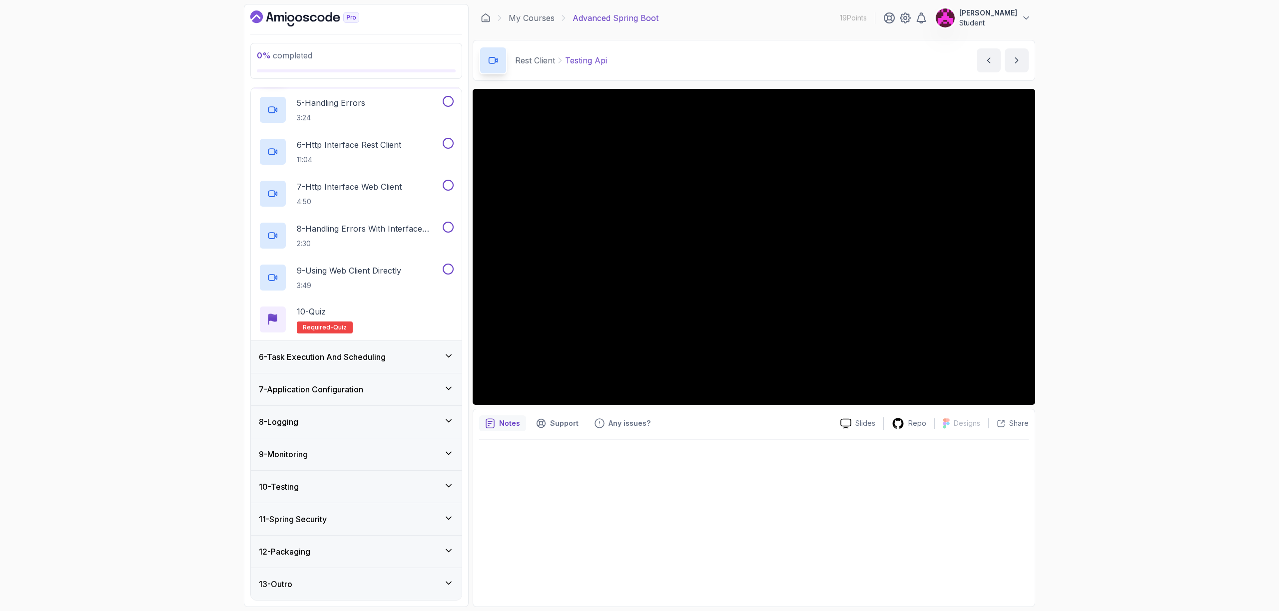
click at [341, 523] on div "11 - Spring Security" at bounding box center [356, 520] width 195 height 12
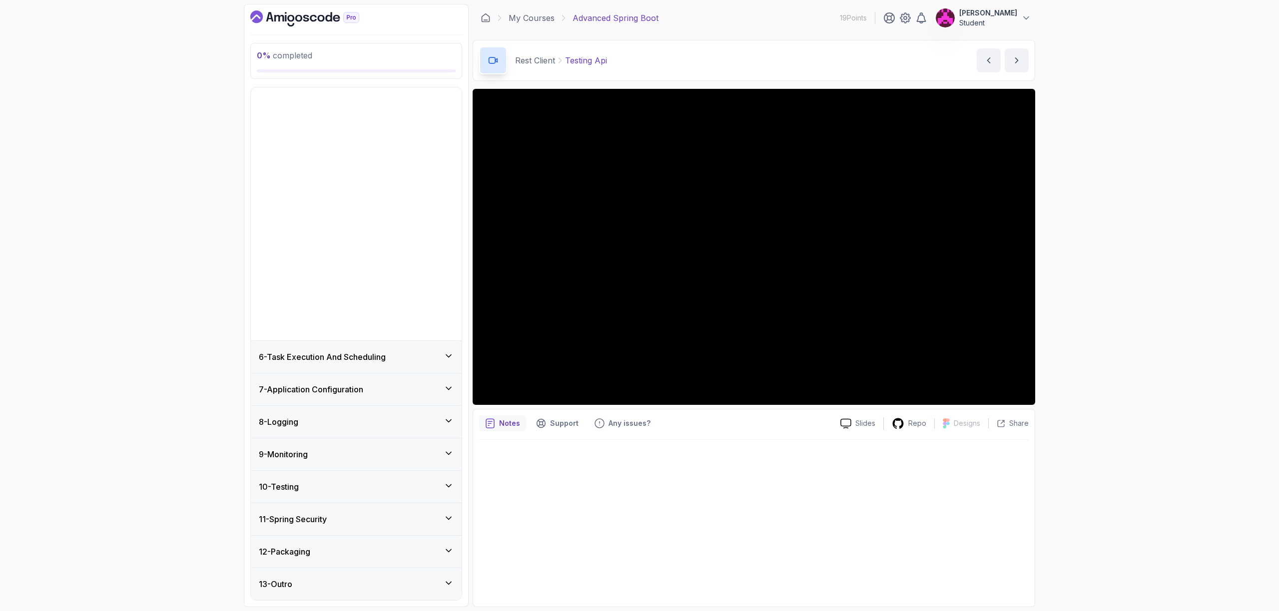
scroll to position [0, 0]
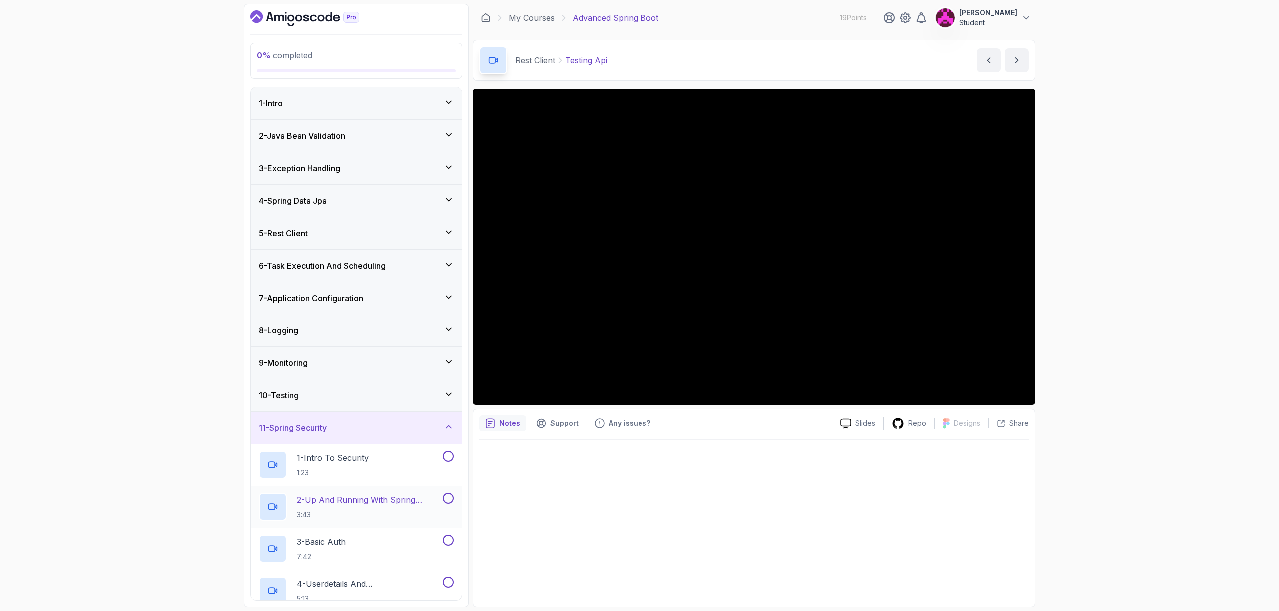
click at [356, 501] on p "2 - Up And Running With Spring Security" at bounding box center [369, 500] width 144 height 12
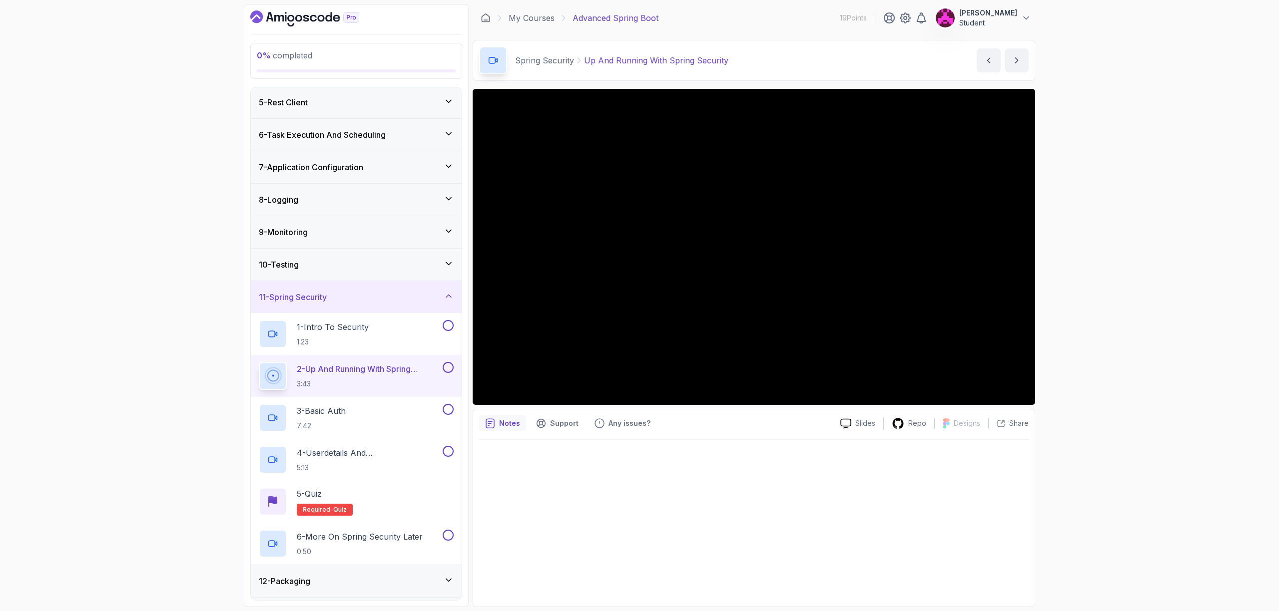
scroll to position [160, 0]
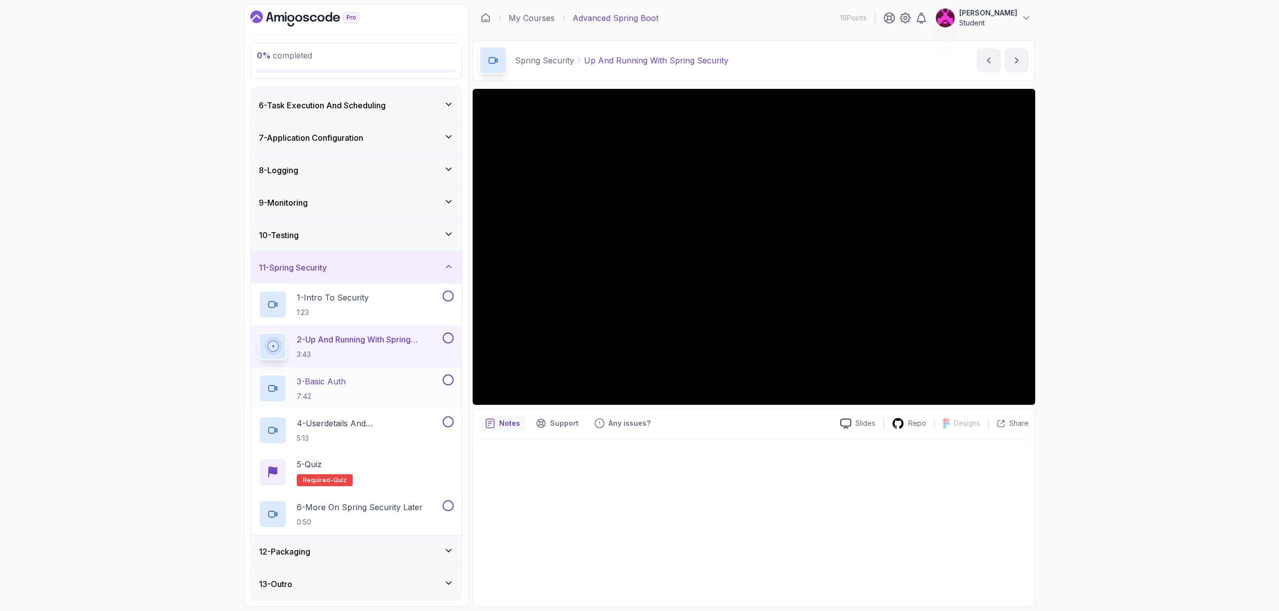
click at [366, 378] on div "3 - Basic Auth 7:42" at bounding box center [350, 389] width 182 height 28
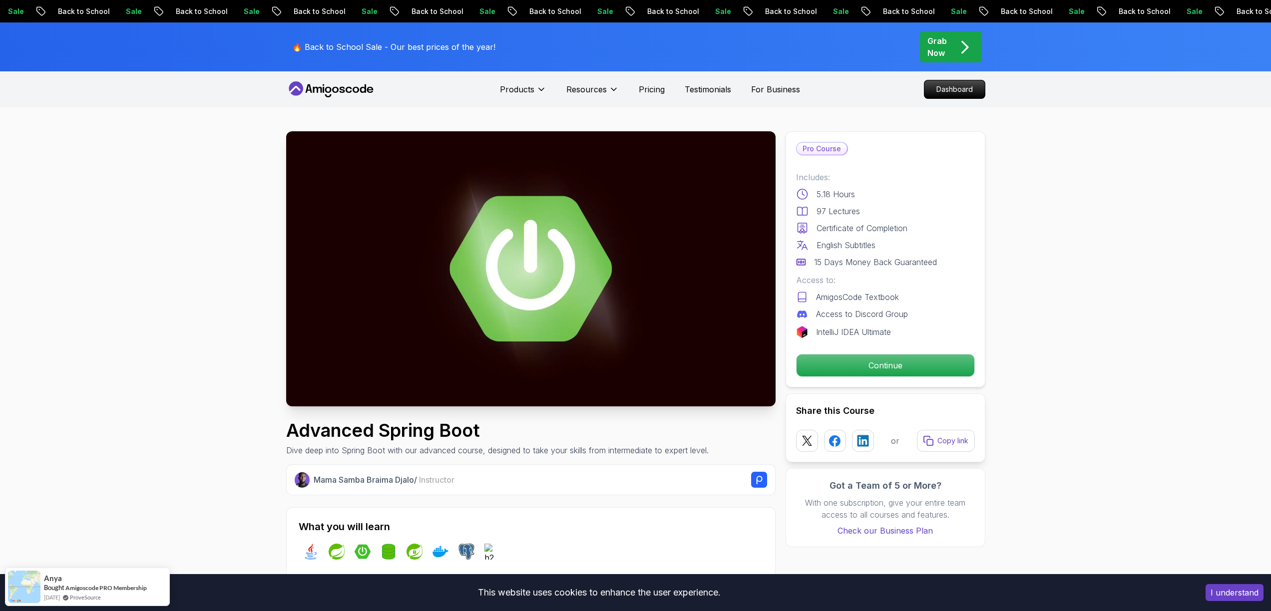
click at [324, 88] on icon at bounding box center [331, 89] width 90 height 16
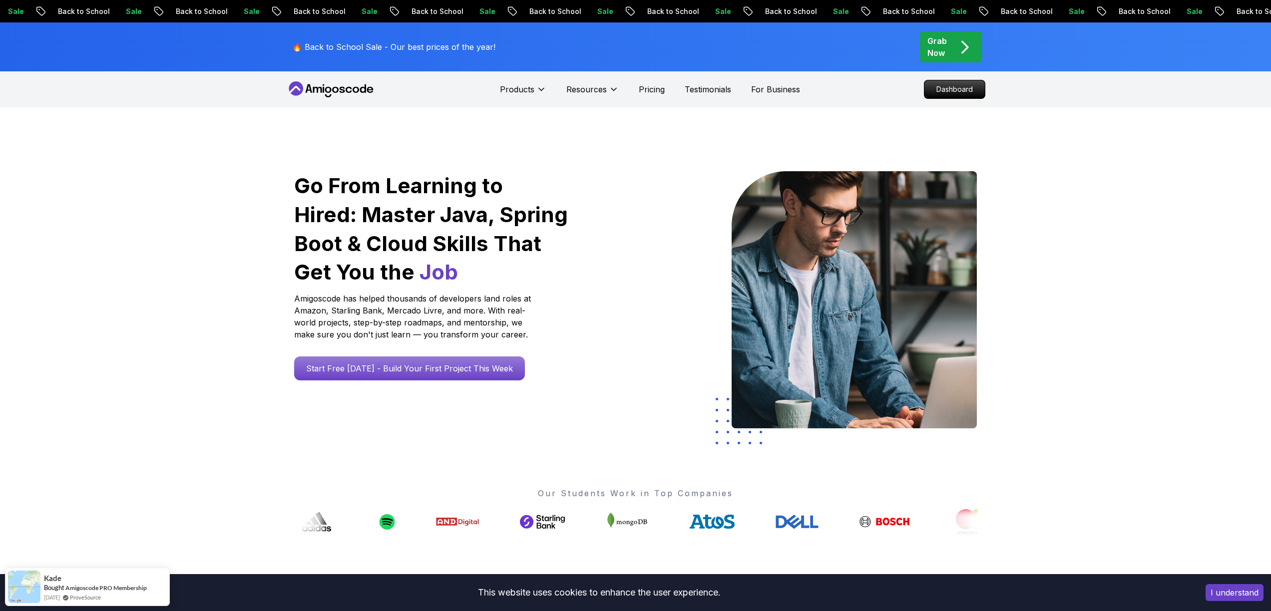
click at [954, 52] on div "Grab Now" at bounding box center [951, 47] width 47 height 24
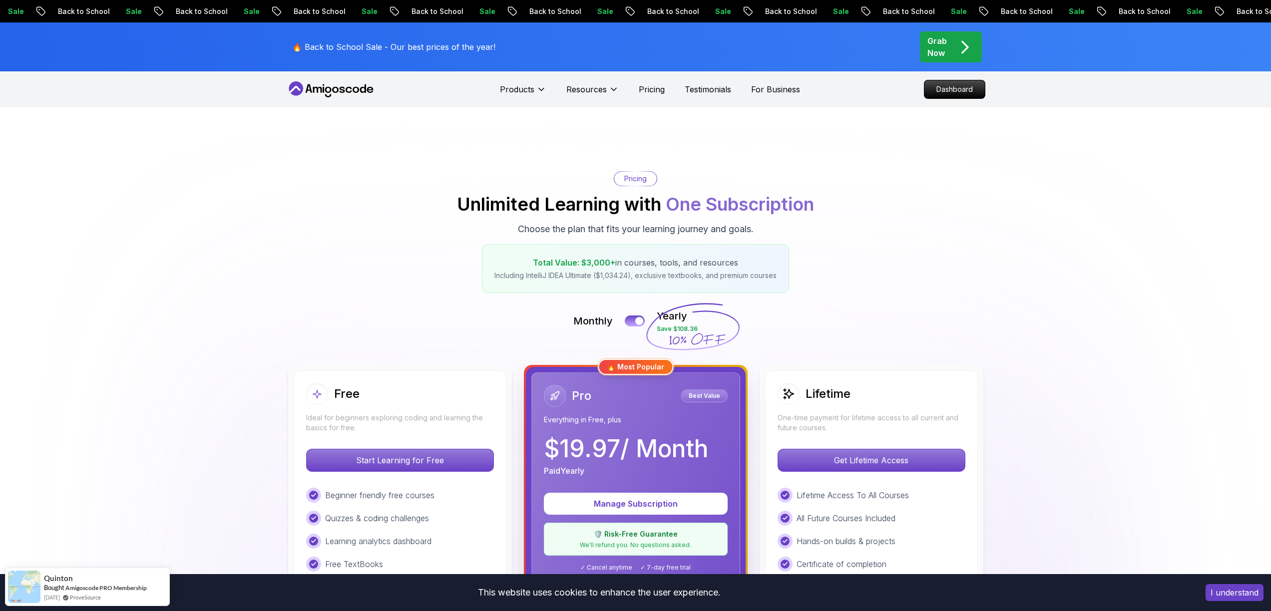
click at [632, 366] on div "🔥 Most Popular" at bounding box center [635, 367] width 75 height 16
click at [636, 320] on div at bounding box center [639, 321] width 8 height 8
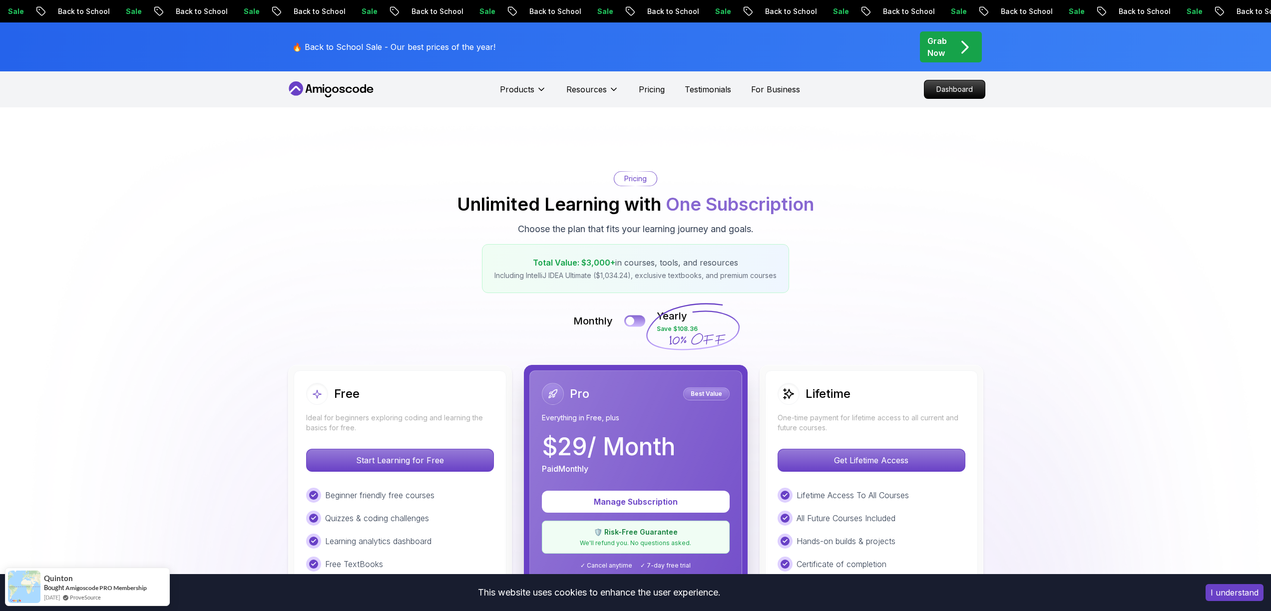
click at [636, 320] on button at bounding box center [634, 320] width 21 height 11
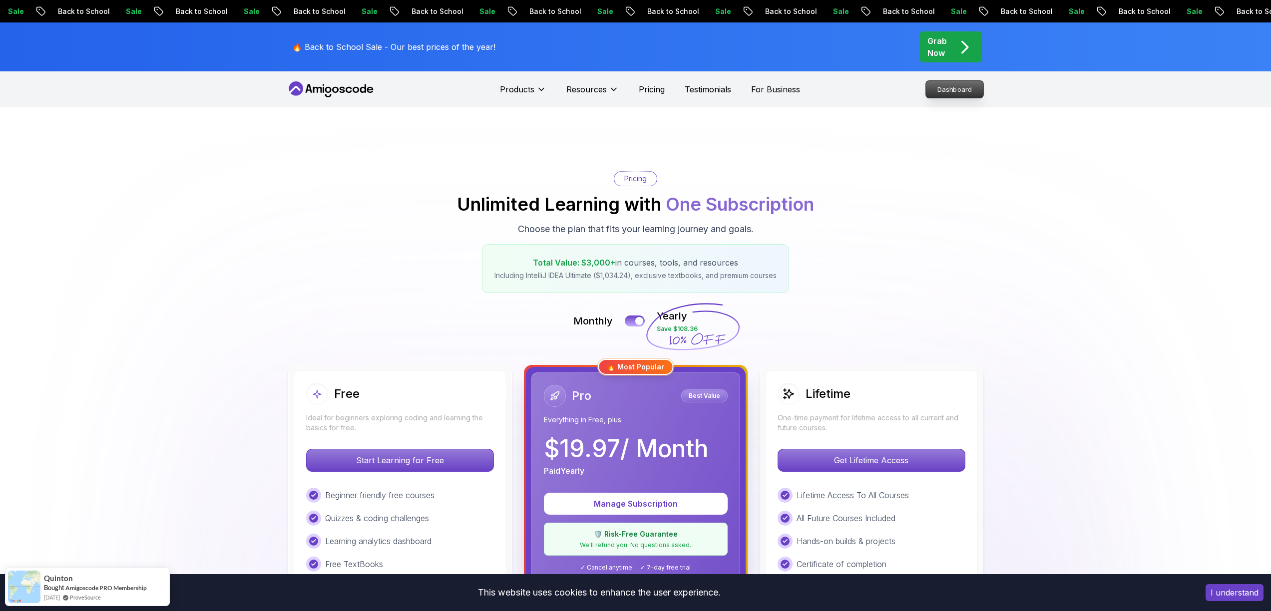
click at [962, 96] on p "Dashboard" at bounding box center [954, 89] width 57 height 17
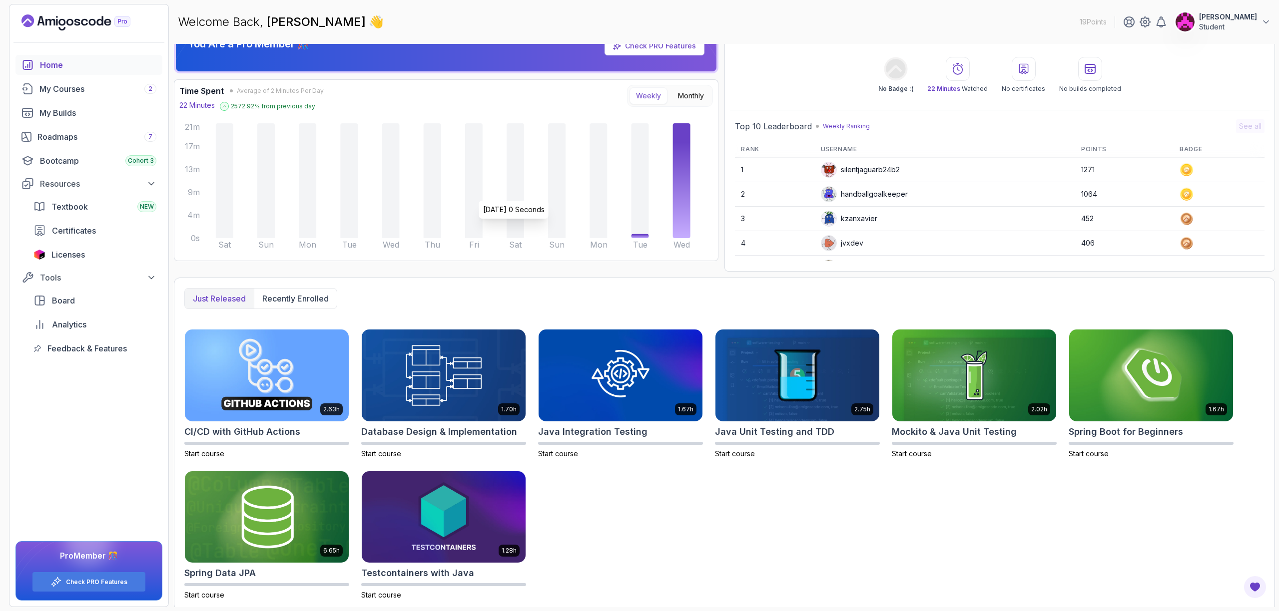
scroll to position [29, 0]
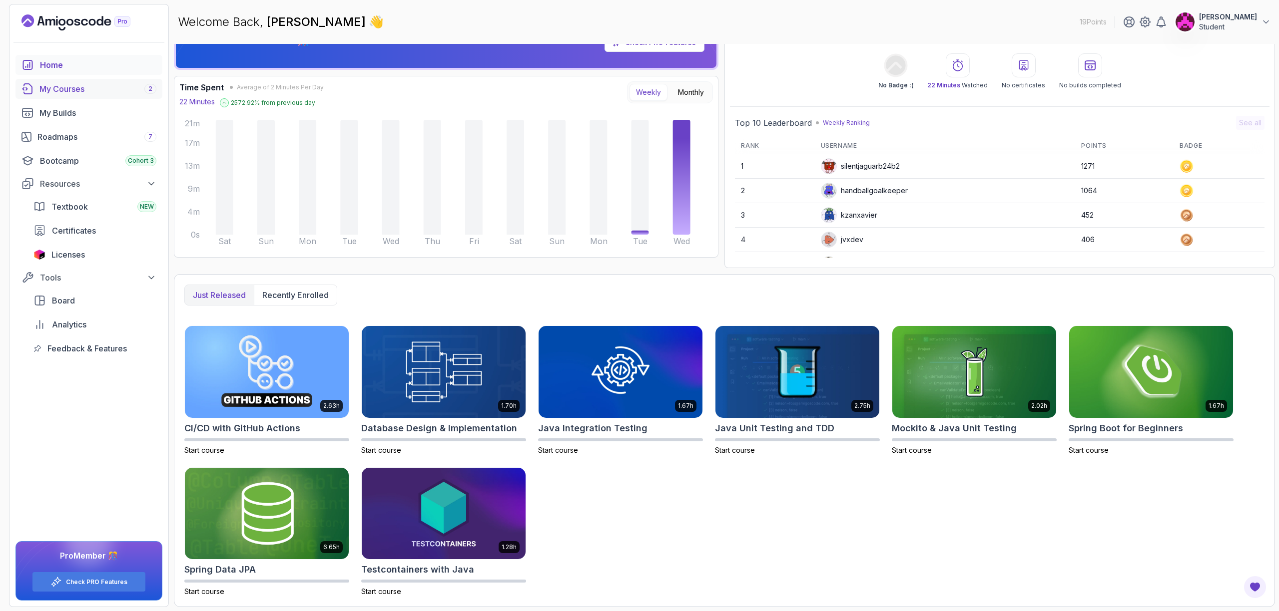
click at [107, 86] on div "My Courses 2" at bounding box center [97, 89] width 117 height 12
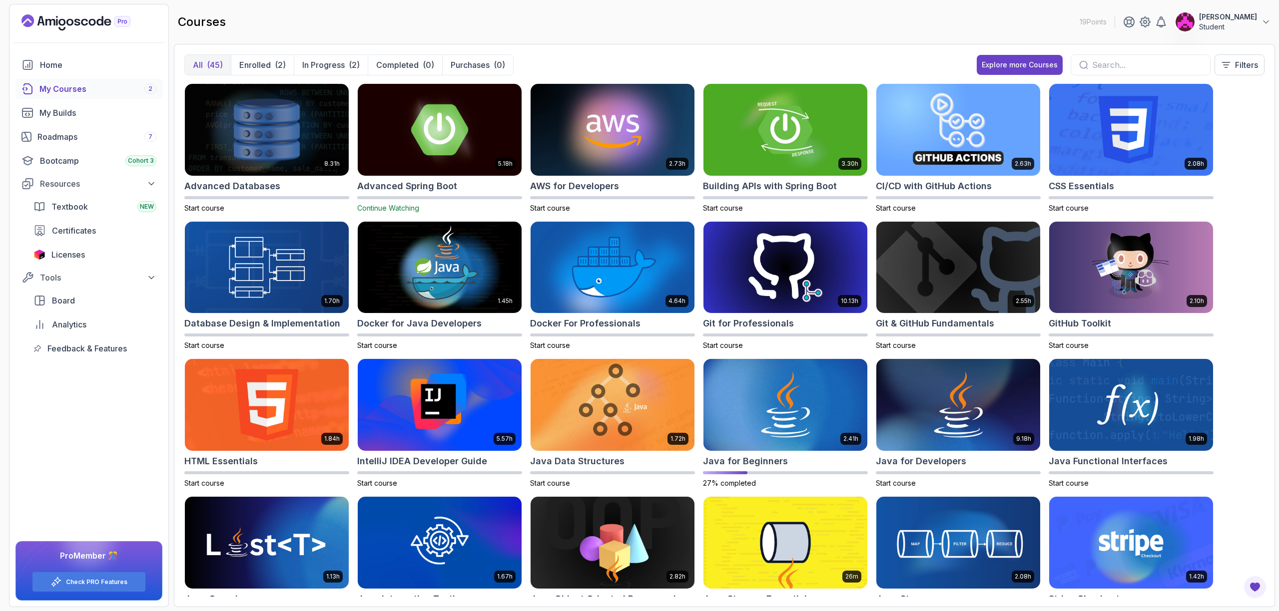
click at [434, 158] on img at bounding box center [440, 129] width 172 height 96
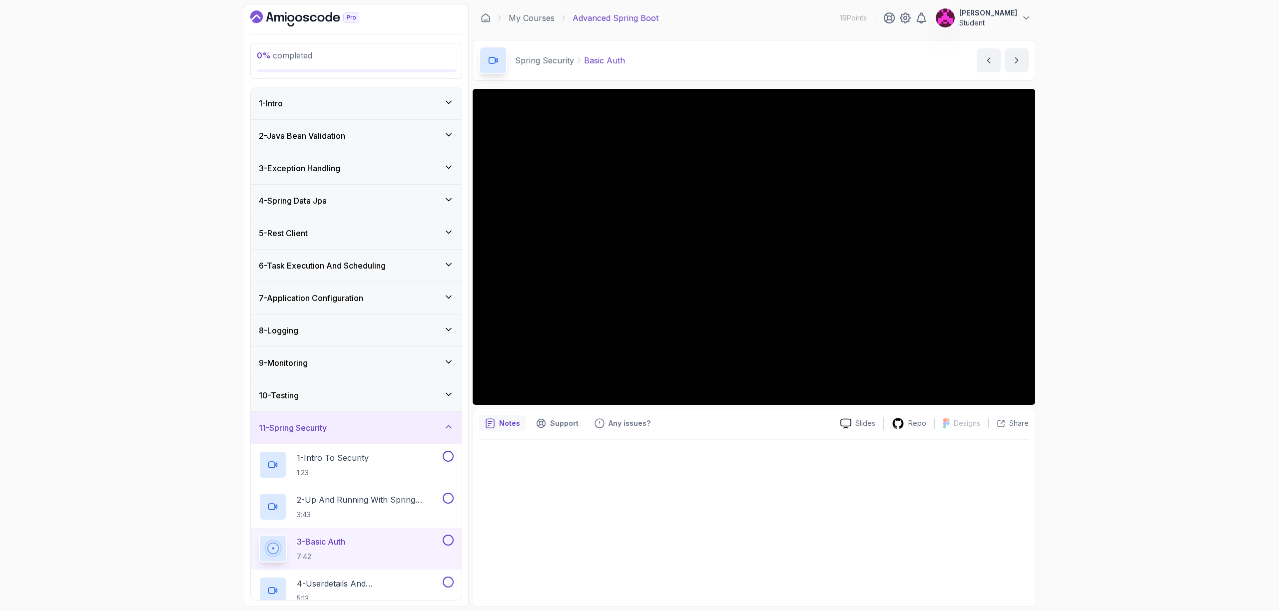
click at [395, 332] on div "8 - Logging" at bounding box center [356, 331] width 195 height 12
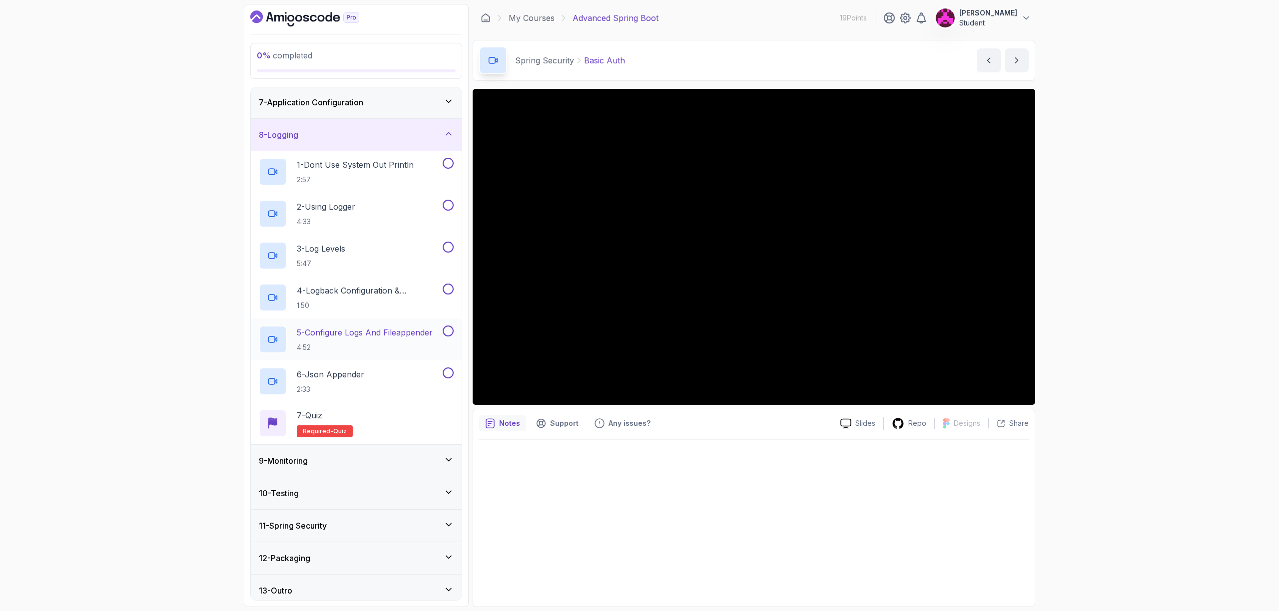
scroll to position [202, 0]
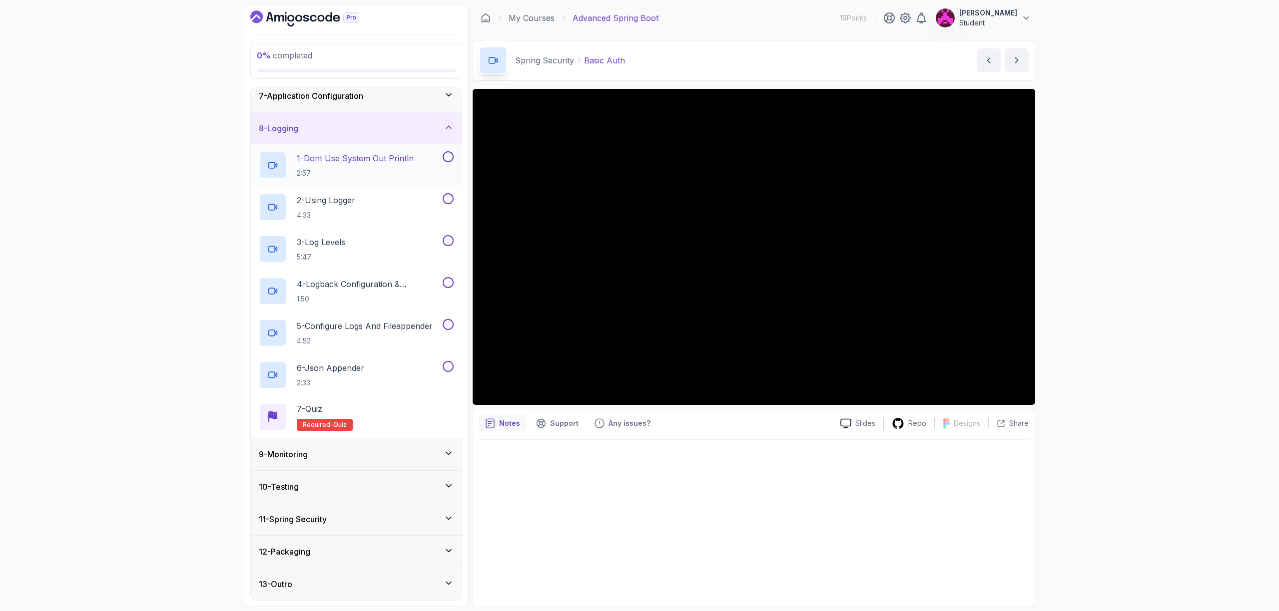
click at [350, 172] on p "2:57" at bounding box center [355, 173] width 117 height 10
click at [366, 204] on div "2 - Using Logger 4:33" at bounding box center [350, 207] width 182 height 28
click at [378, 249] on div "3 - Log Levels 5:47" at bounding box center [350, 249] width 182 height 28
click at [424, 106] on div "7 - Application Configuration" at bounding box center [356, 96] width 211 height 32
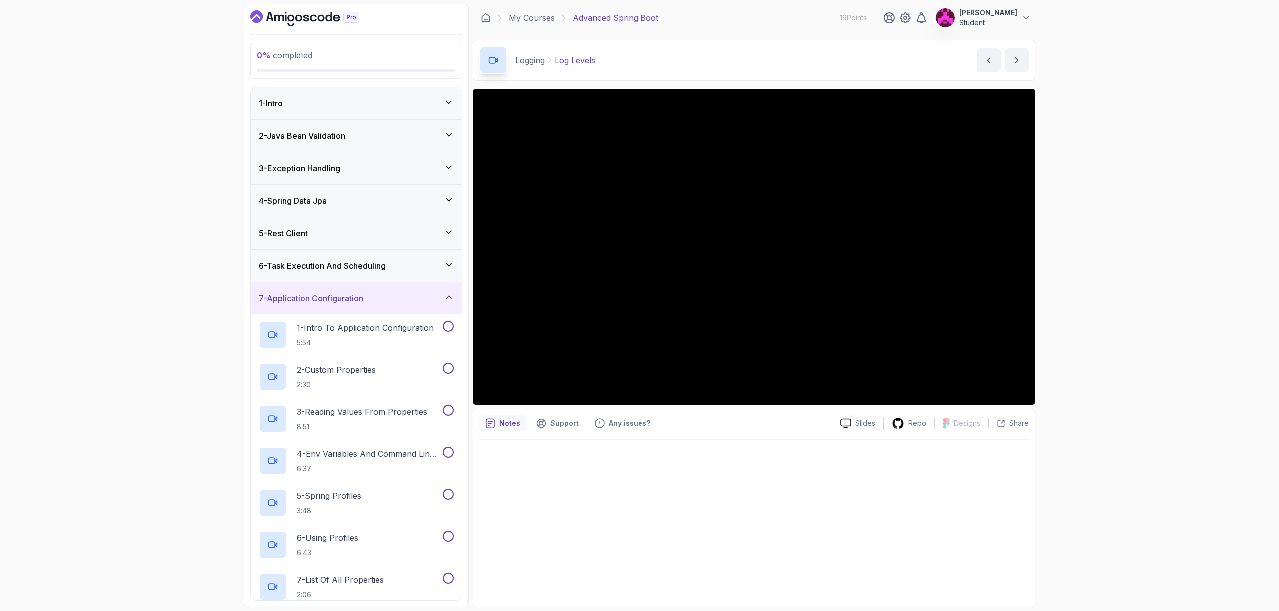
click at [391, 305] on div "7 - Application Configuration" at bounding box center [356, 298] width 211 height 32
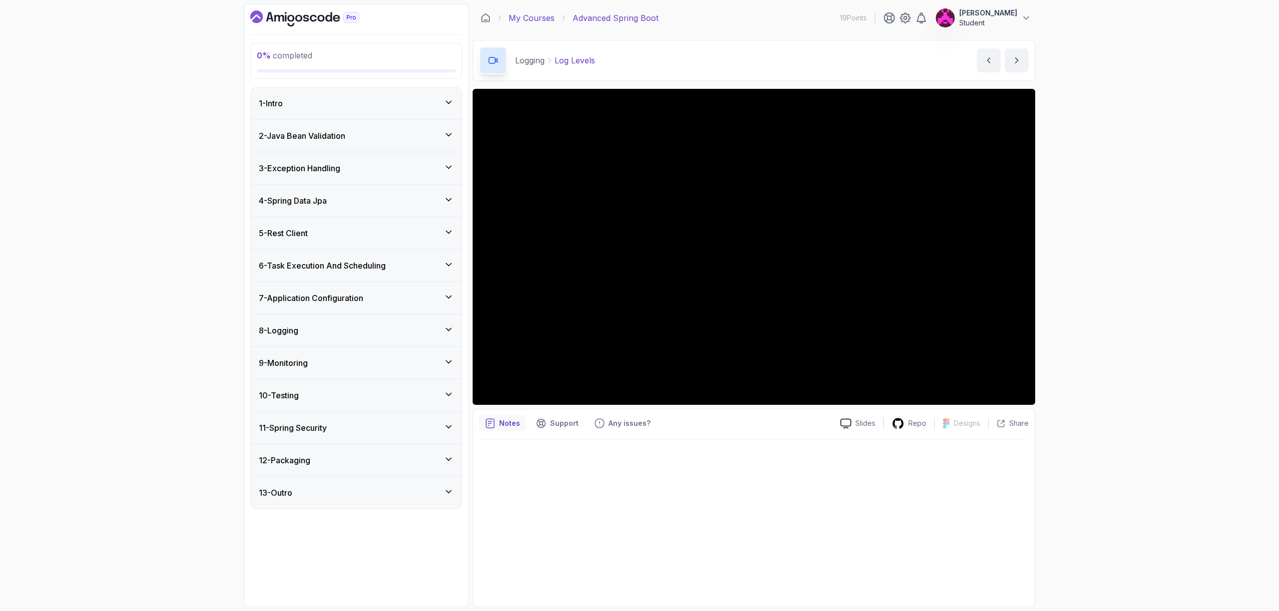
click at [526, 18] on link "My Courses" at bounding box center [532, 18] width 46 height 12
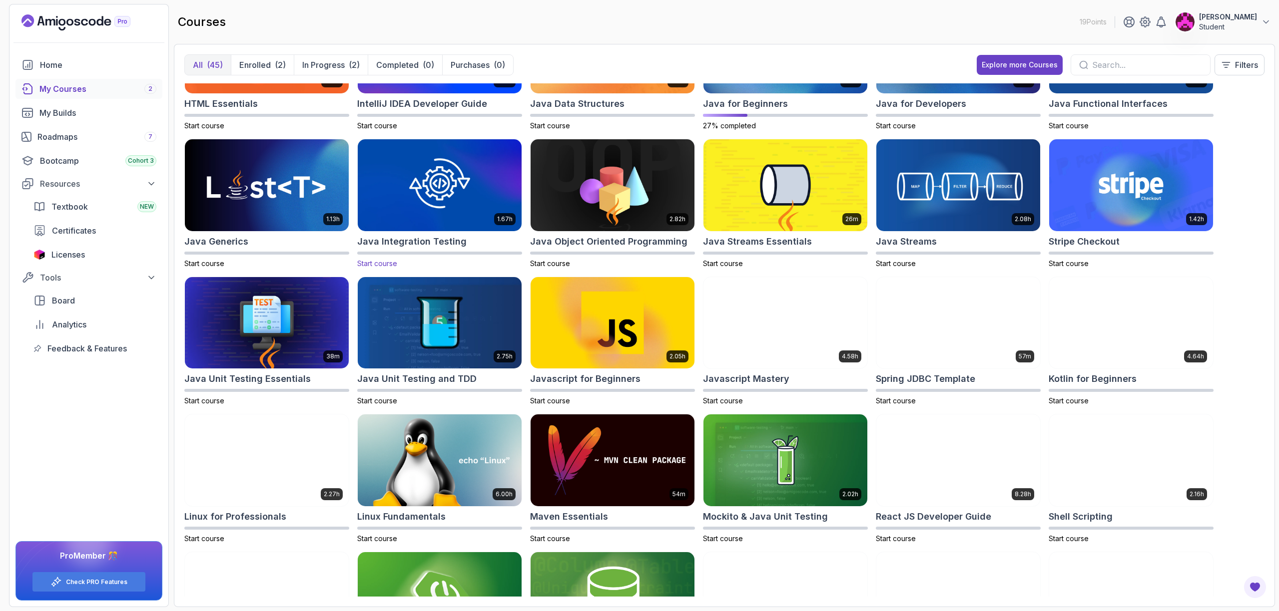
scroll to position [374, 0]
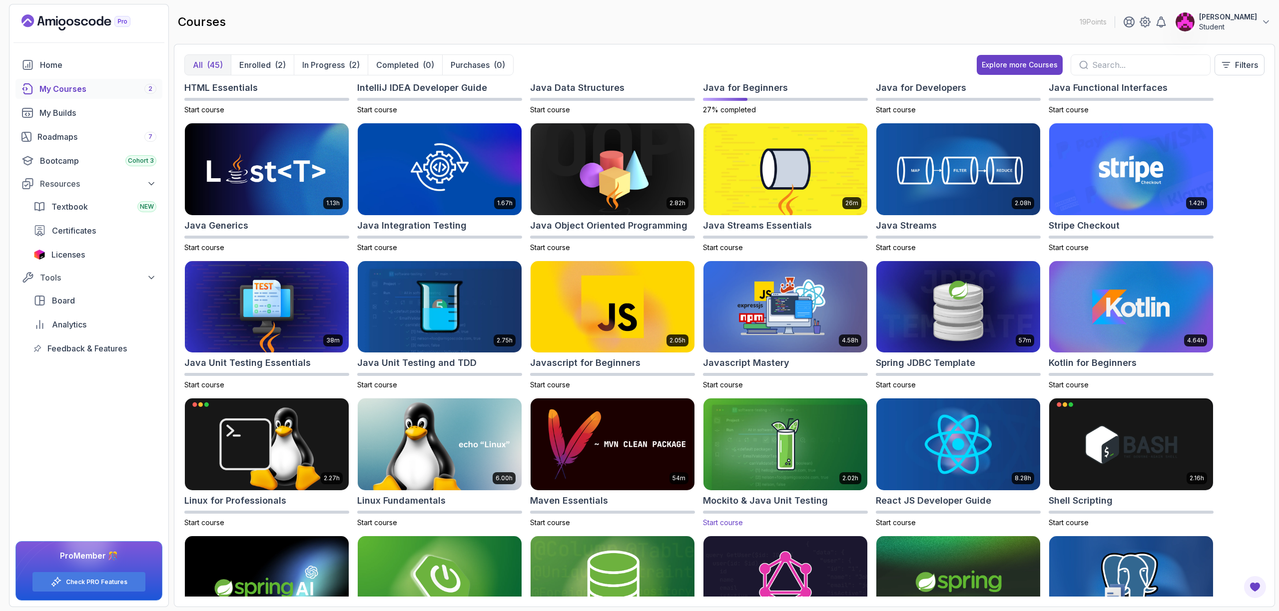
click at [746, 410] on img at bounding box center [785, 445] width 172 height 96
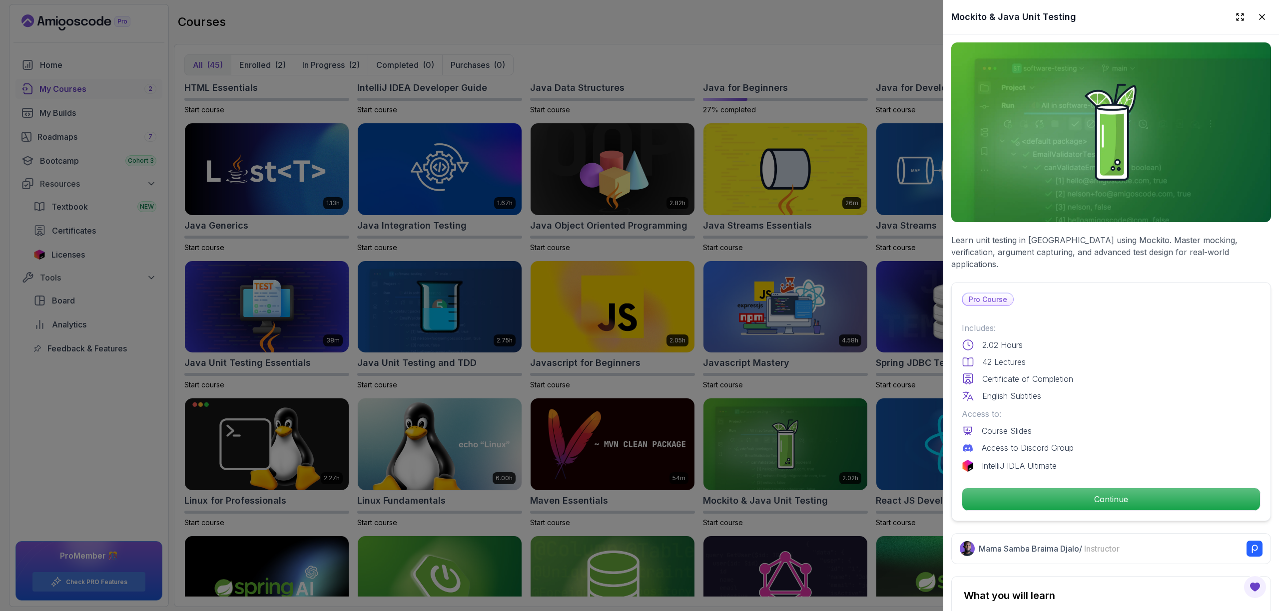
click at [70, 420] on div at bounding box center [639, 305] width 1279 height 611
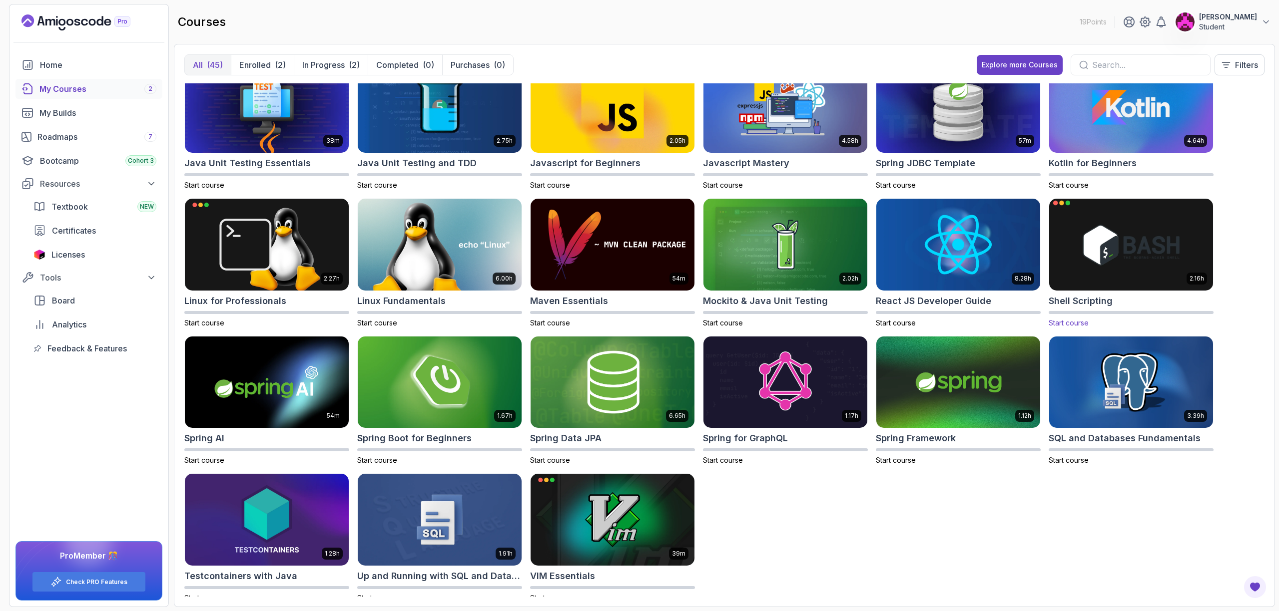
scroll to position [592, 0]
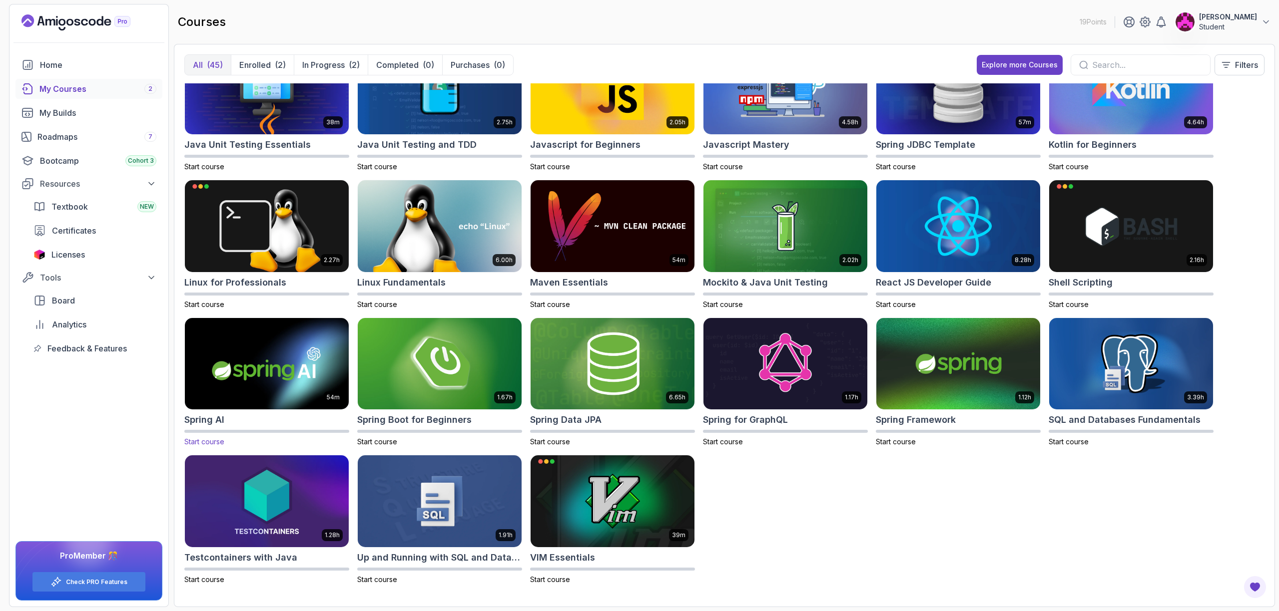
click at [299, 381] on img at bounding box center [267, 364] width 172 height 96
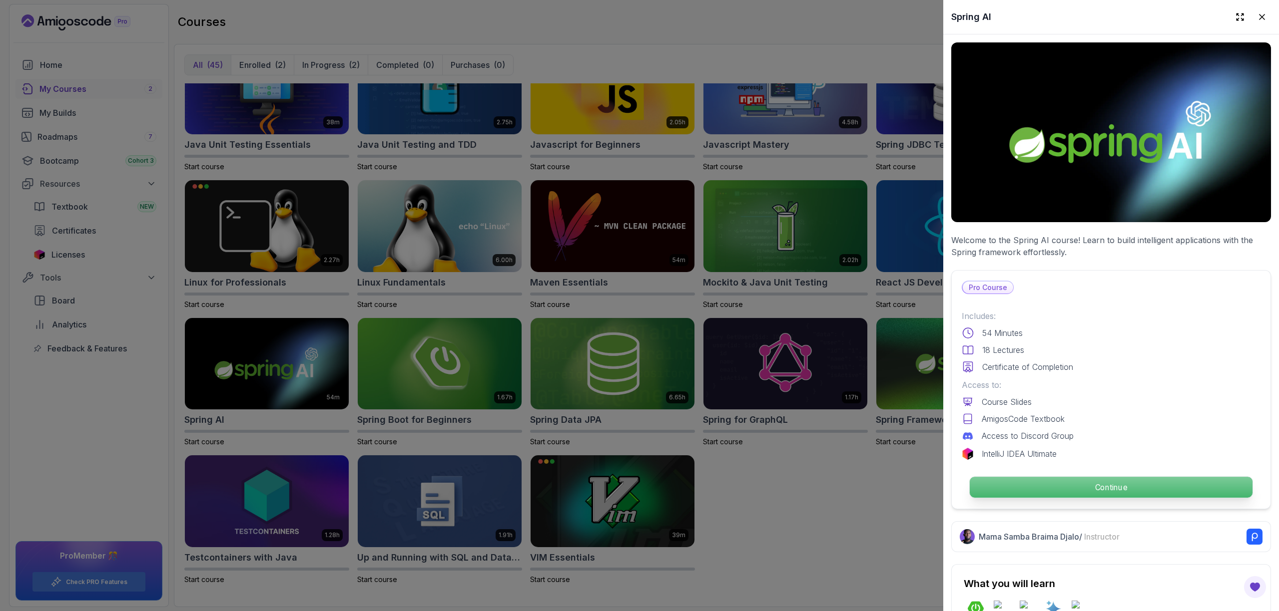
click at [1155, 477] on p "Continue" at bounding box center [1111, 487] width 283 height 21
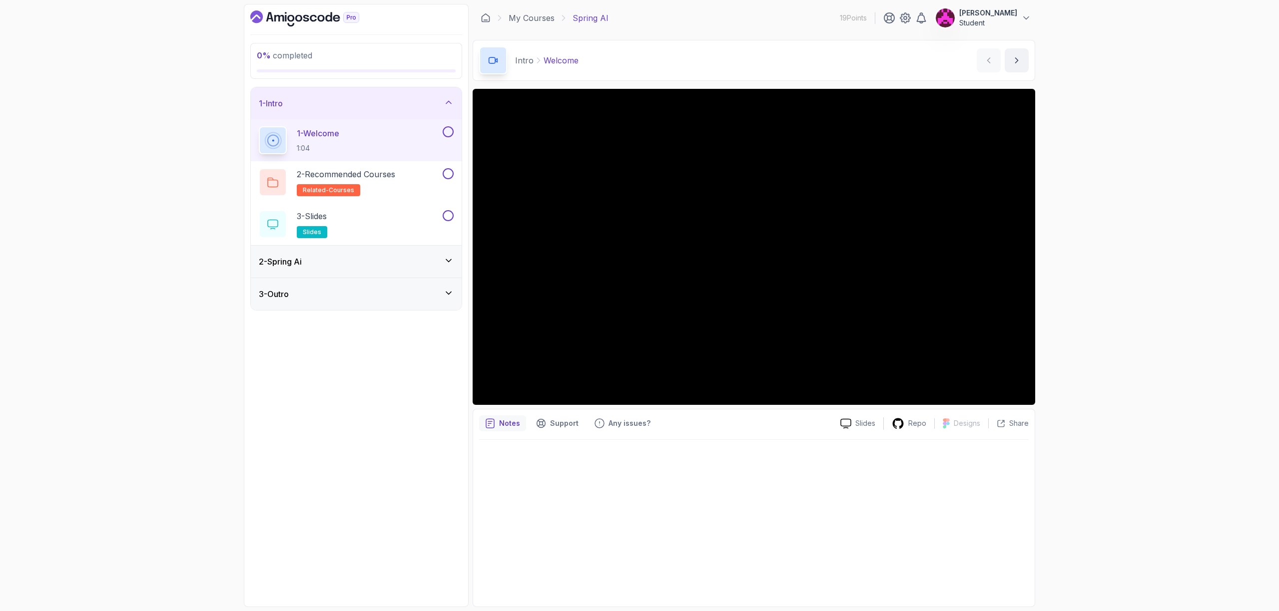
click at [351, 267] on div "2 - Spring Ai" at bounding box center [356, 262] width 195 height 12
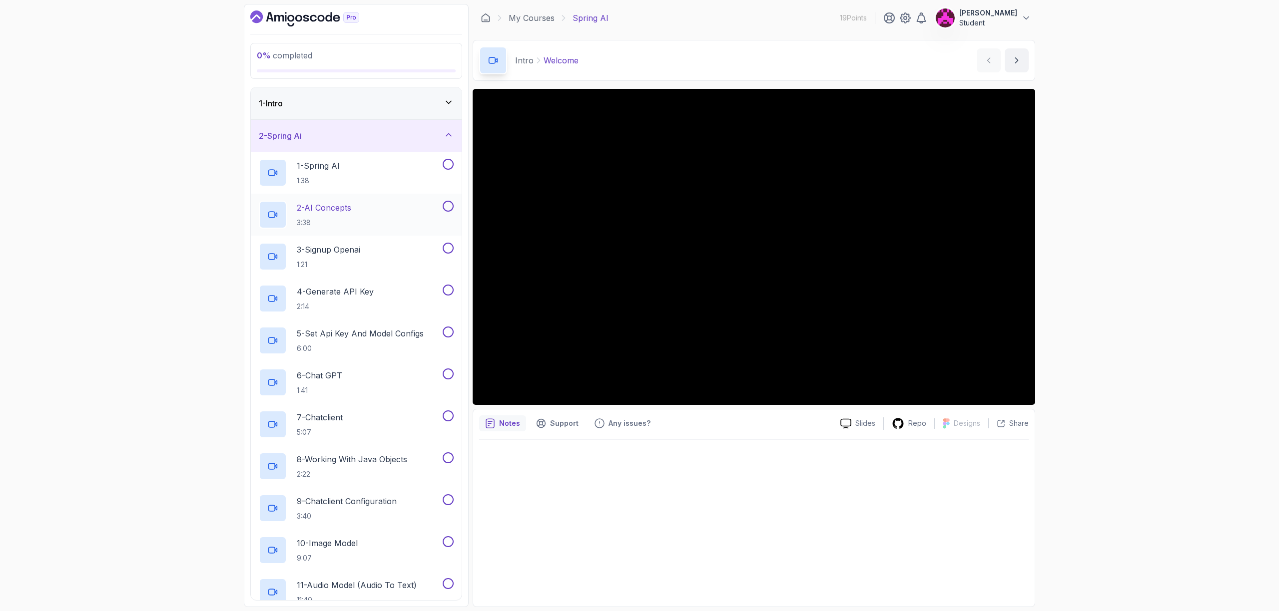
click at [361, 222] on div "2 - AI Concepts 3:38" at bounding box center [350, 215] width 182 height 28
click at [360, 264] on p "1:21" at bounding box center [328, 265] width 63 height 10
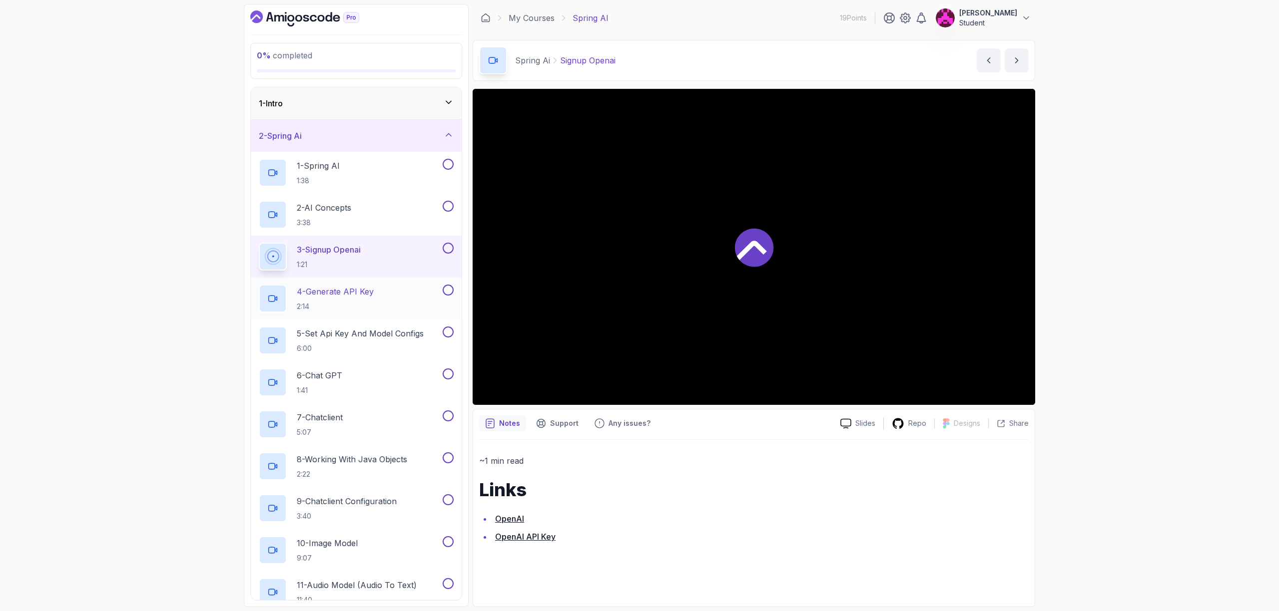
click at [365, 298] on h2 "4 - Generate API Key 2:14" at bounding box center [335, 299] width 77 height 26
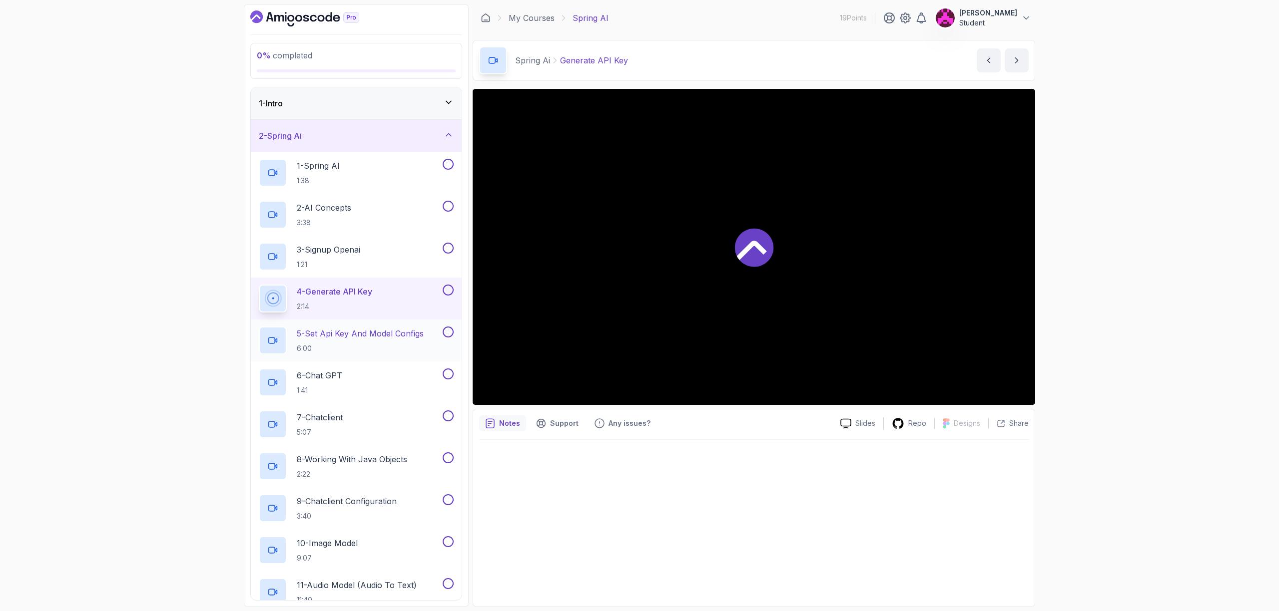
click at [366, 329] on p "5 - Set Api Key And Model Configs" at bounding box center [360, 334] width 127 height 12
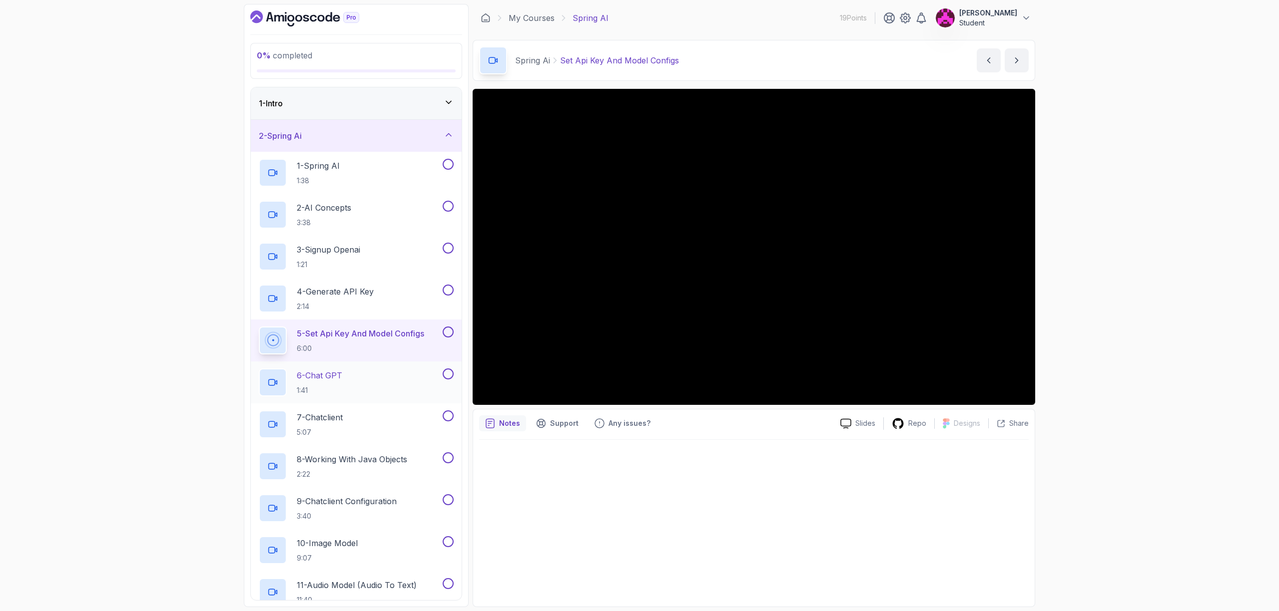
click at [351, 371] on div "6 - Chat GPT 1:41" at bounding box center [350, 383] width 182 height 28
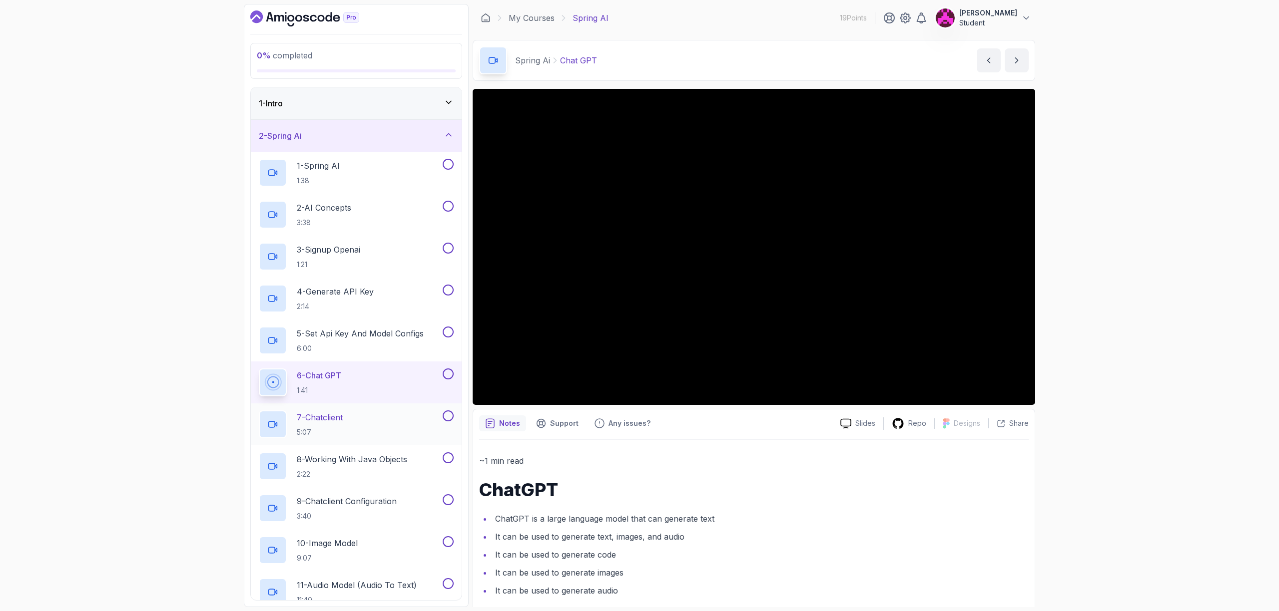
click at [356, 422] on div "7 - Chatclient 5:07" at bounding box center [350, 425] width 182 height 28
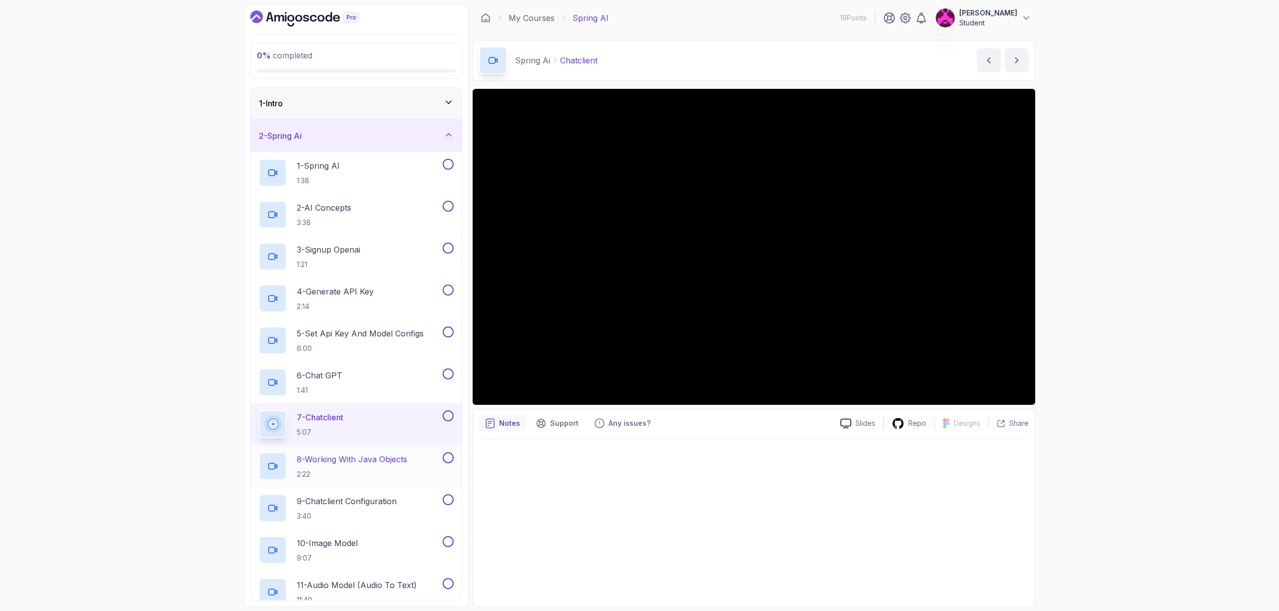
click at [358, 464] on p "8 - Working With Java Objects" at bounding box center [352, 460] width 110 height 12
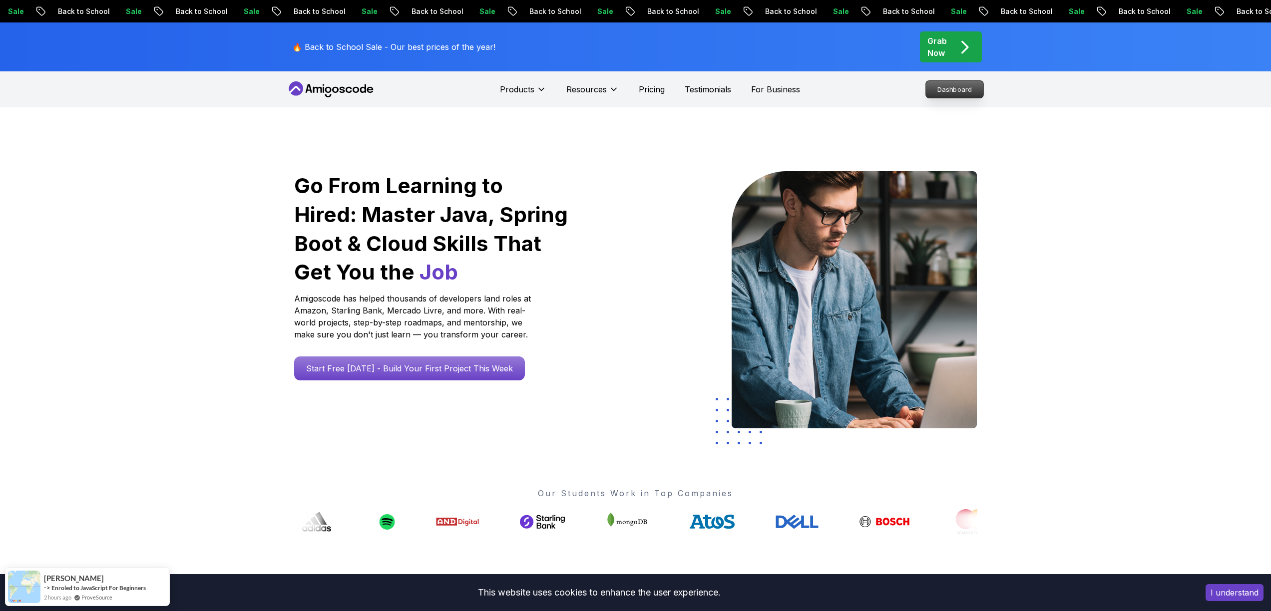
click at [924, 95] on div "Dashboard" at bounding box center [954, 89] width 61 height 19
click at [943, 88] on p "Dashboard" at bounding box center [954, 89] width 57 height 17
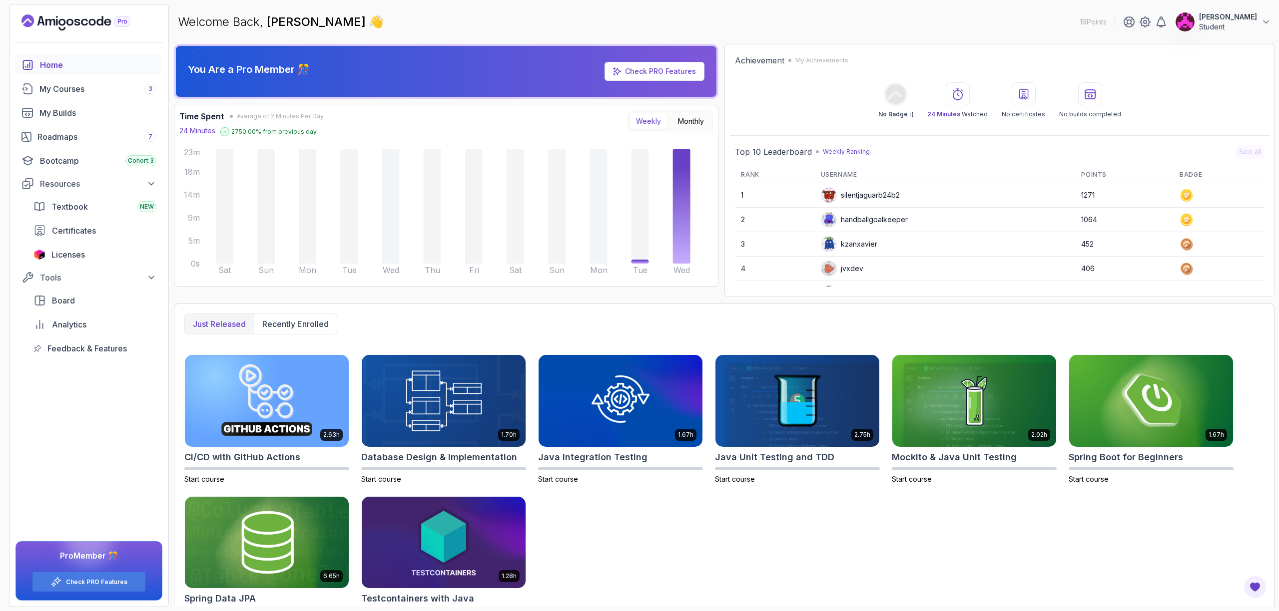
click at [95, 68] on div "Home" at bounding box center [98, 65] width 116 height 12
click at [87, 68] on div "Home" at bounding box center [98, 65] width 116 height 12
click at [38, 68] on link "Home" at bounding box center [88, 65] width 147 height 20
click at [123, 586] on div "Check PRO Features" at bounding box center [88, 581] width 113 height 19
click at [121, 576] on div "Check PRO Features" at bounding box center [88, 581] width 113 height 19
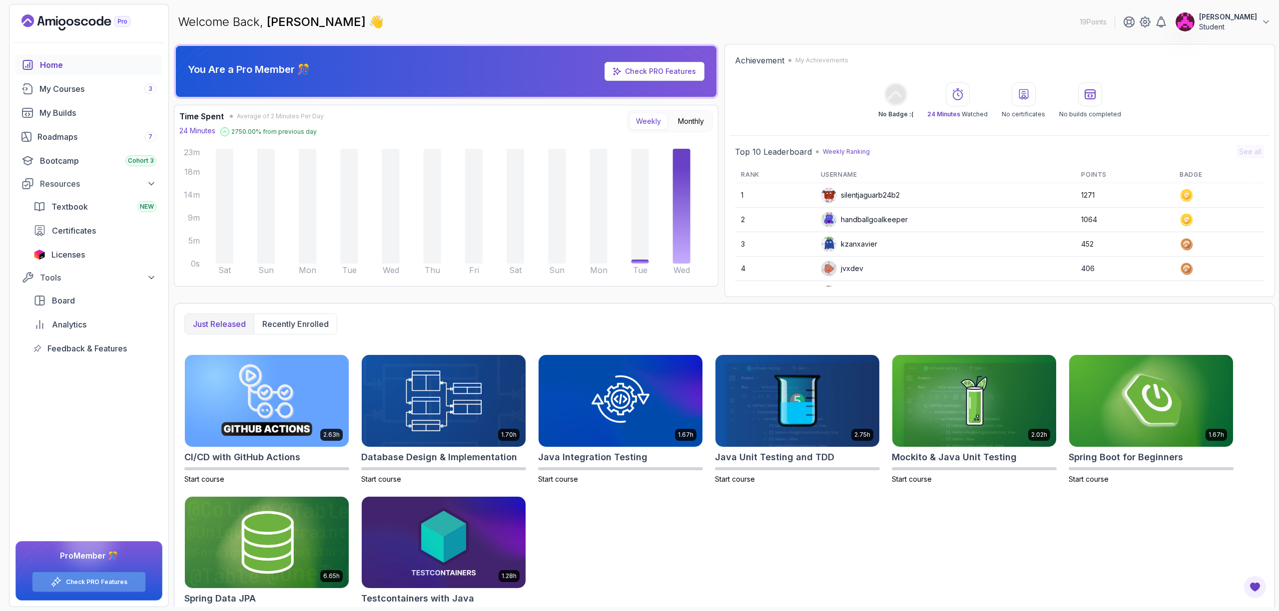
click at [106, 580] on link "Check PRO Features" at bounding box center [96, 582] width 61 height 8
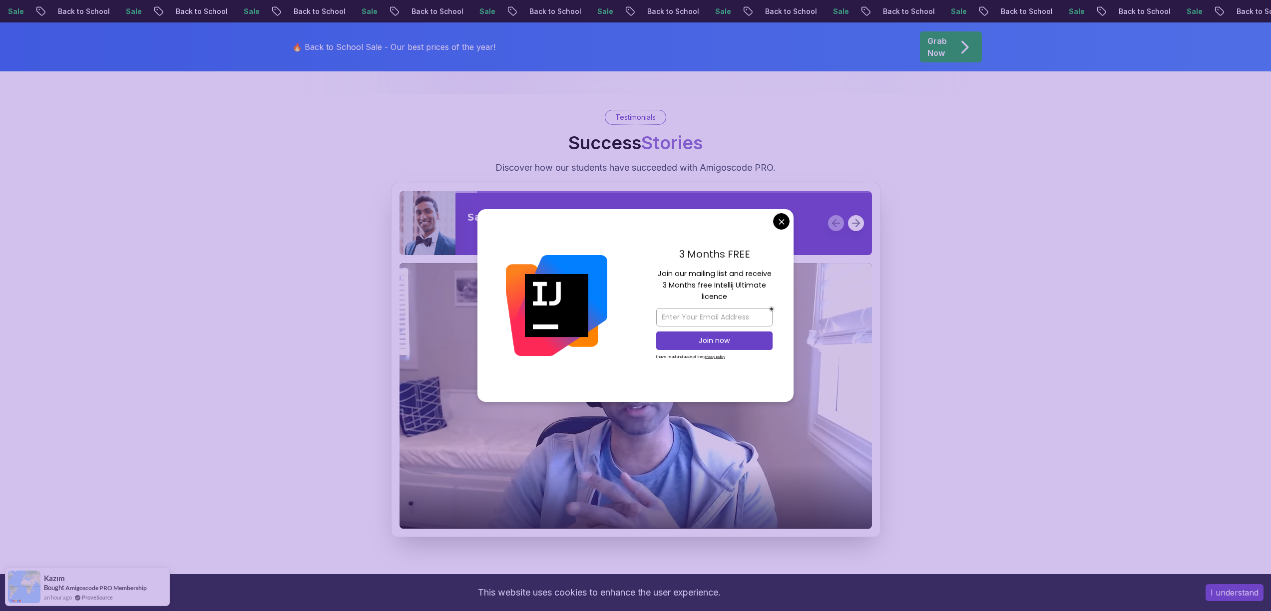
scroll to position [1091, 0]
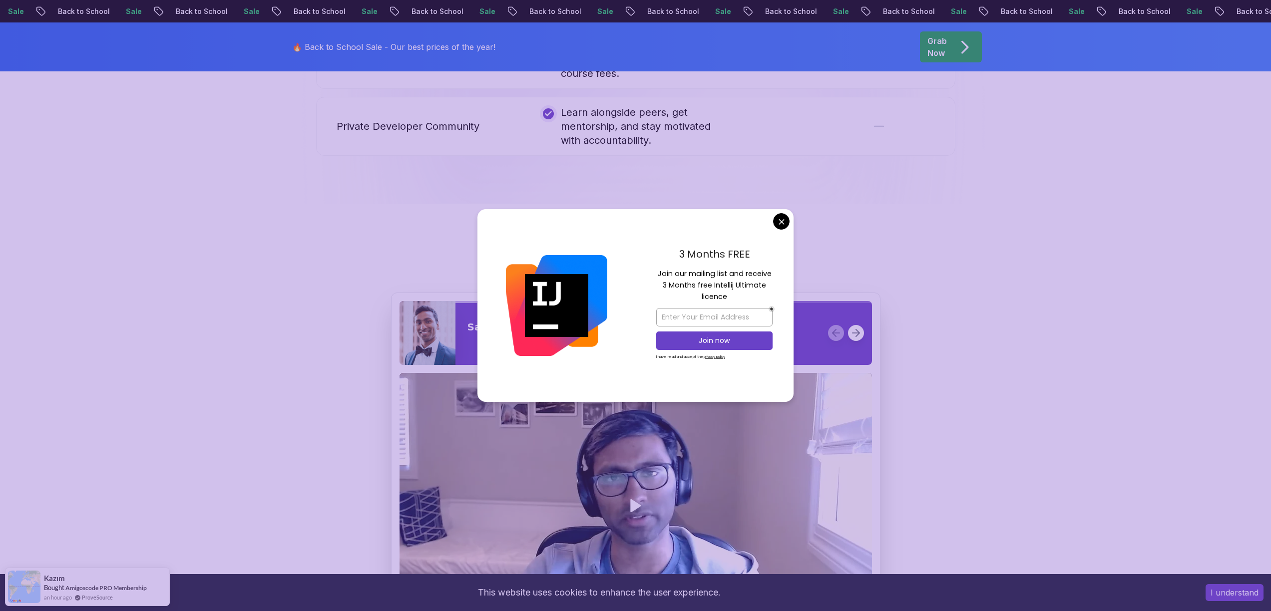
click at [771, 220] on div "3 Months FREE Join our mailing list and receive 3 Months free Intellij Ultimate…" at bounding box center [714, 305] width 158 height 193
click at [769, 222] on div "3 Months FREE Join our mailing list and receive 3 Months free Intellij Ultimate…" at bounding box center [714, 305] width 158 height 193
click at [789, 218] on body "Sale Back to School Sale Back to School Sale Back to School Sale Back to School…" at bounding box center [635, 368] width 1271 height 2918
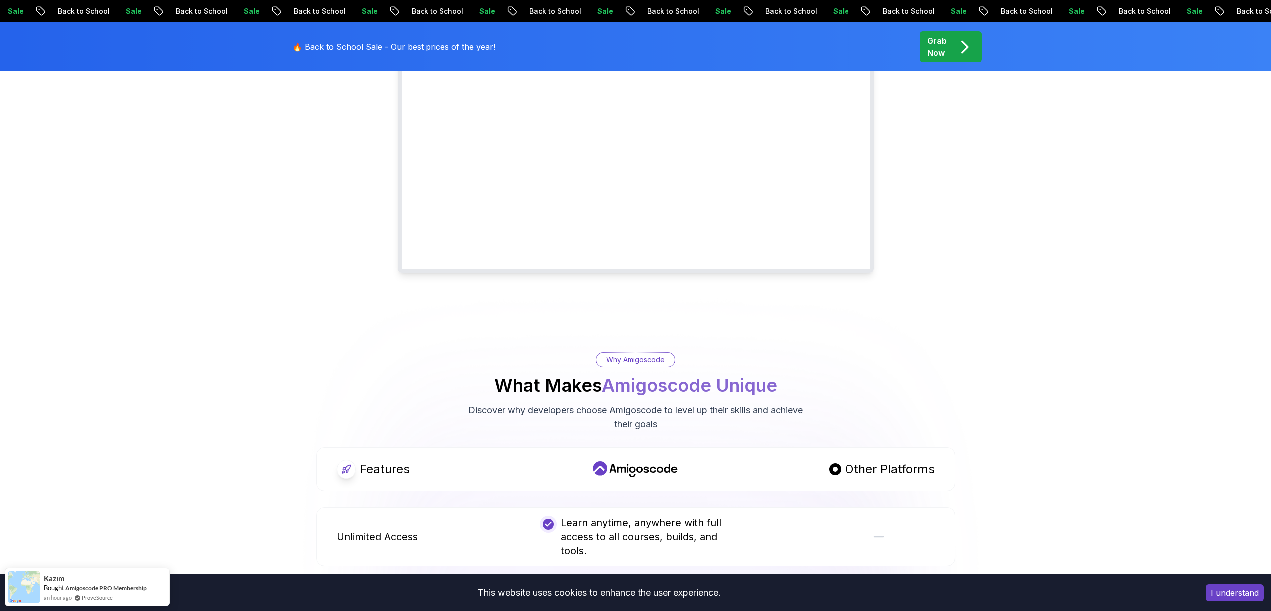
scroll to position [0, 0]
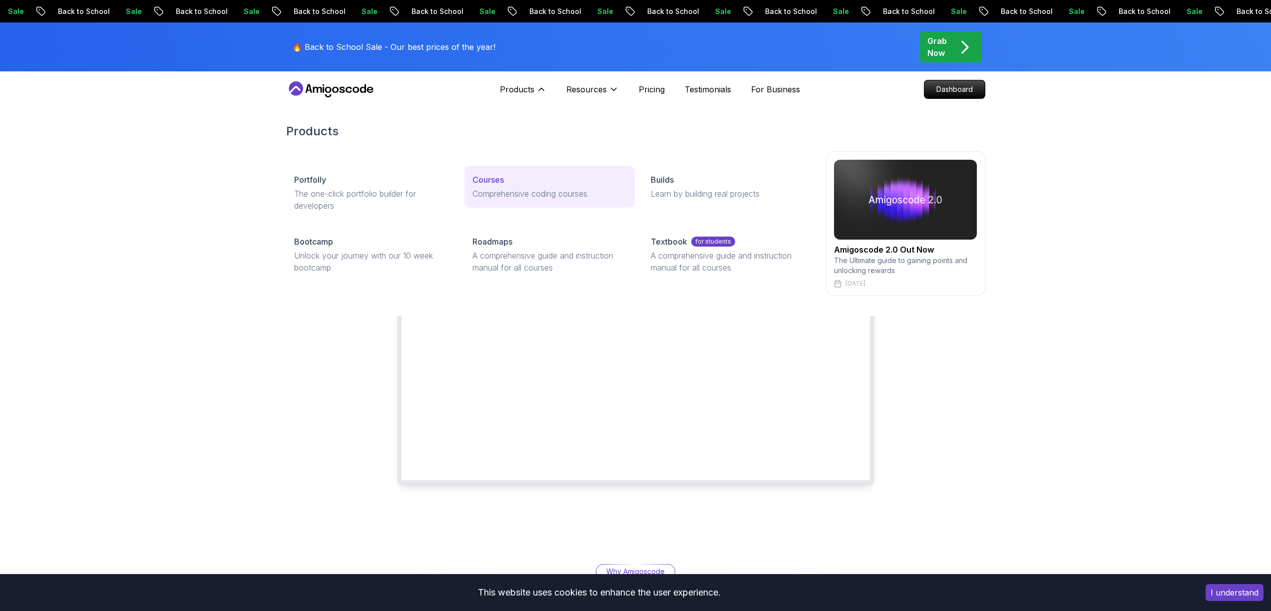
click at [489, 184] on p "Courses" at bounding box center [488, 180] width 31 height 12
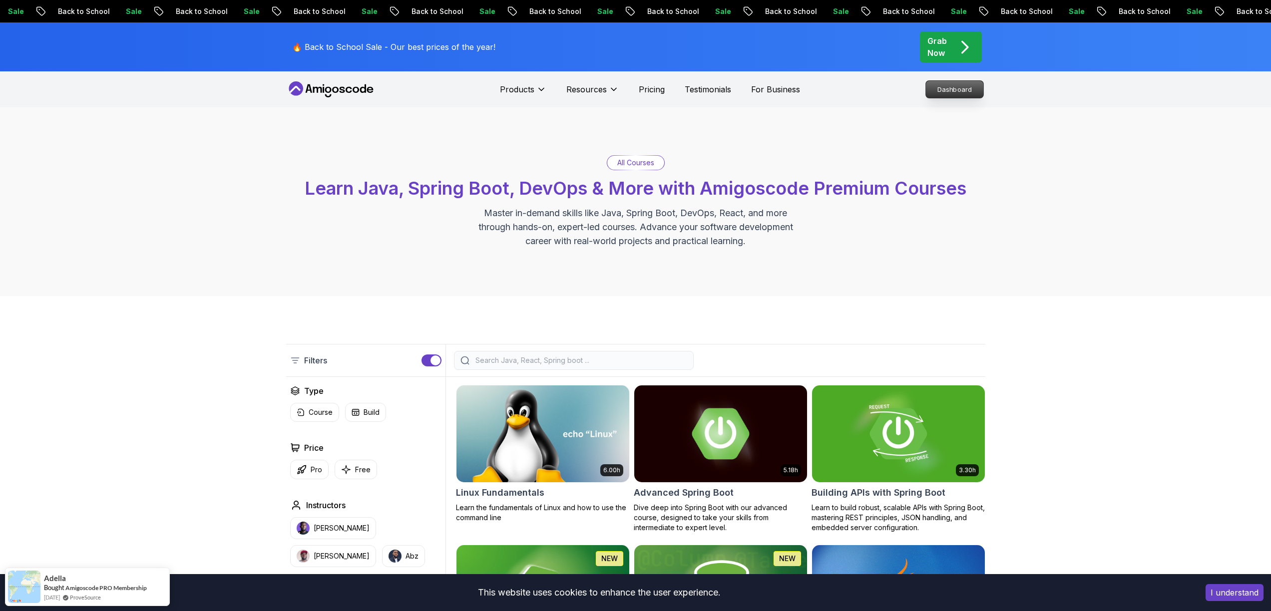
click at [956, 81] on p "Dashboard" at bounding box center [954, 89] width 57 height 17
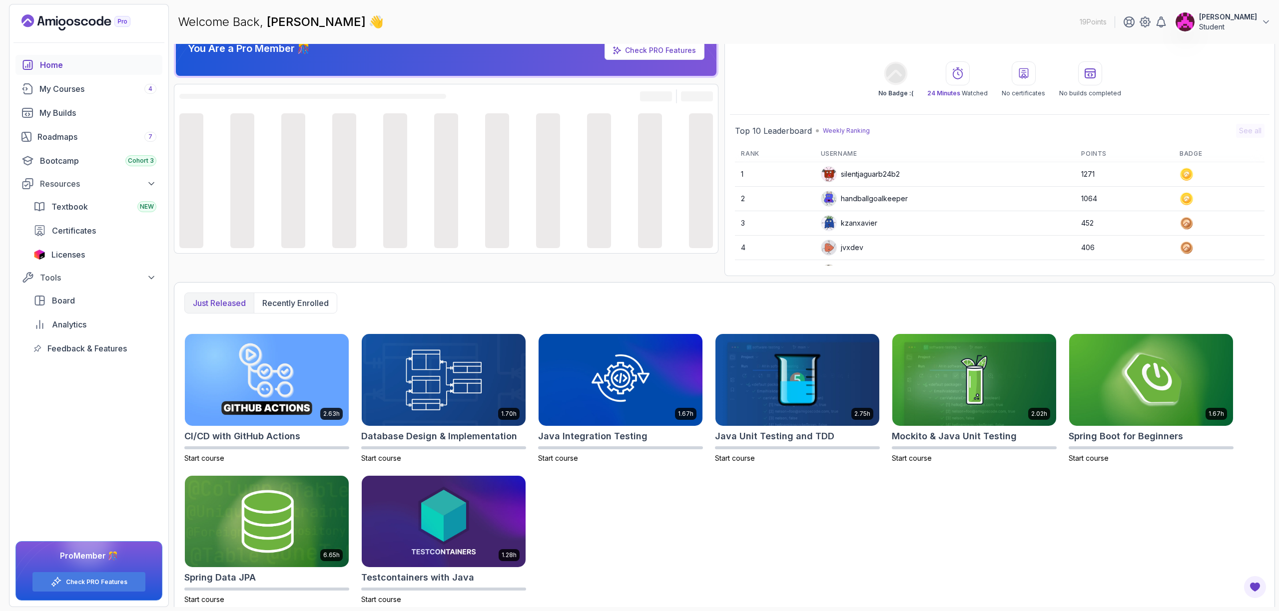
scroll to position [29, 0]
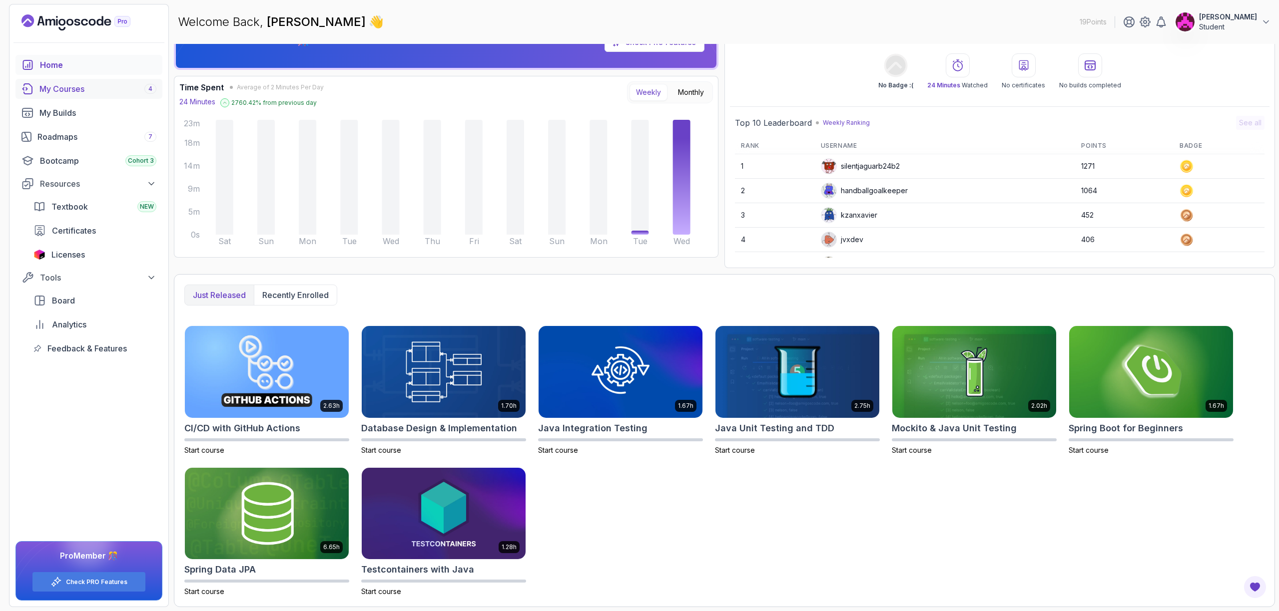
click at [111, 95] on link "My Courses 4" at bounding box center [88, 89] width 147 height 20
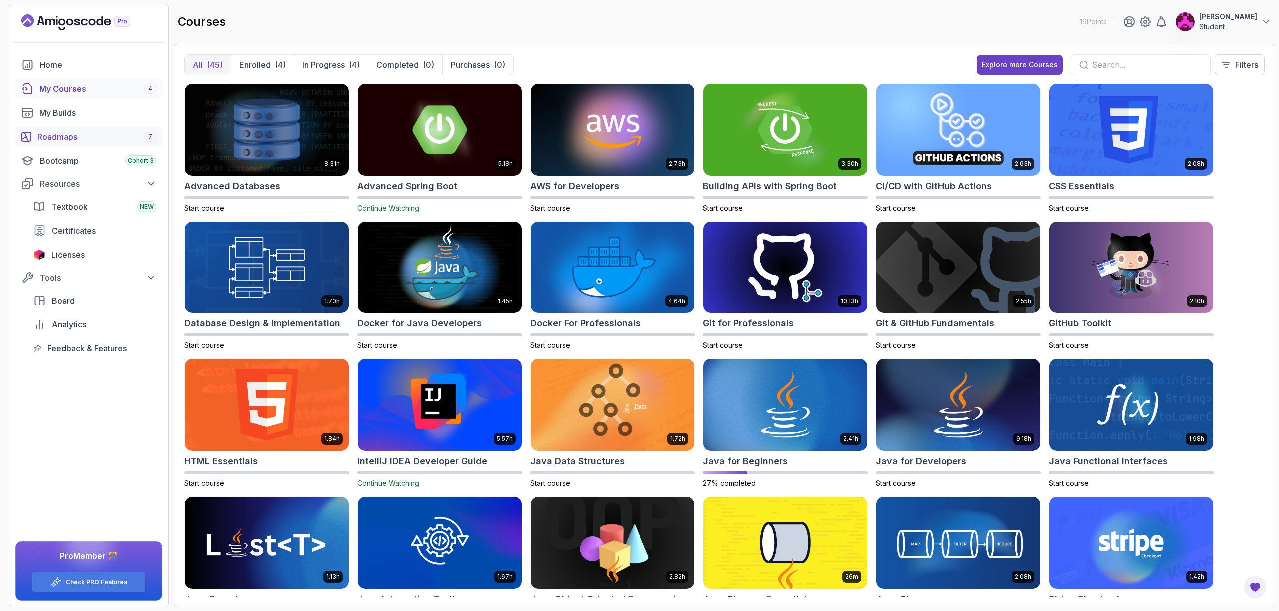
click at [81, 136] on div "Roadmaps 7" at bounding box center [96, 137] width 119 height 12
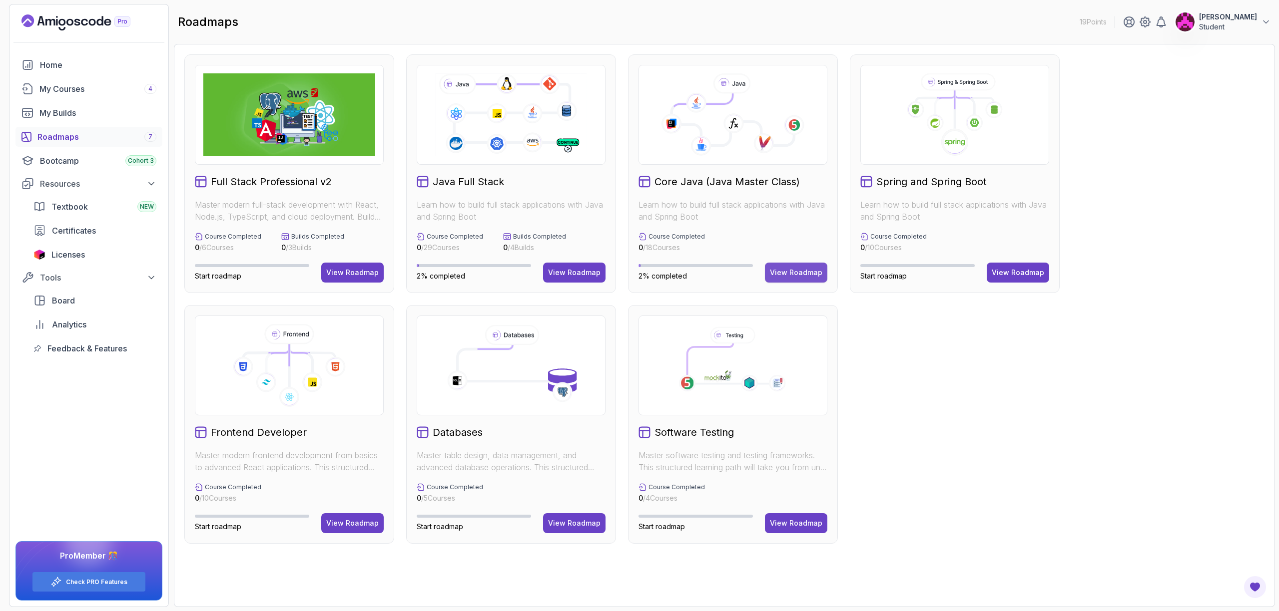
click at [793, 277] on div "View Roadmap" at bounding box center [796, 273] width 52 height 10
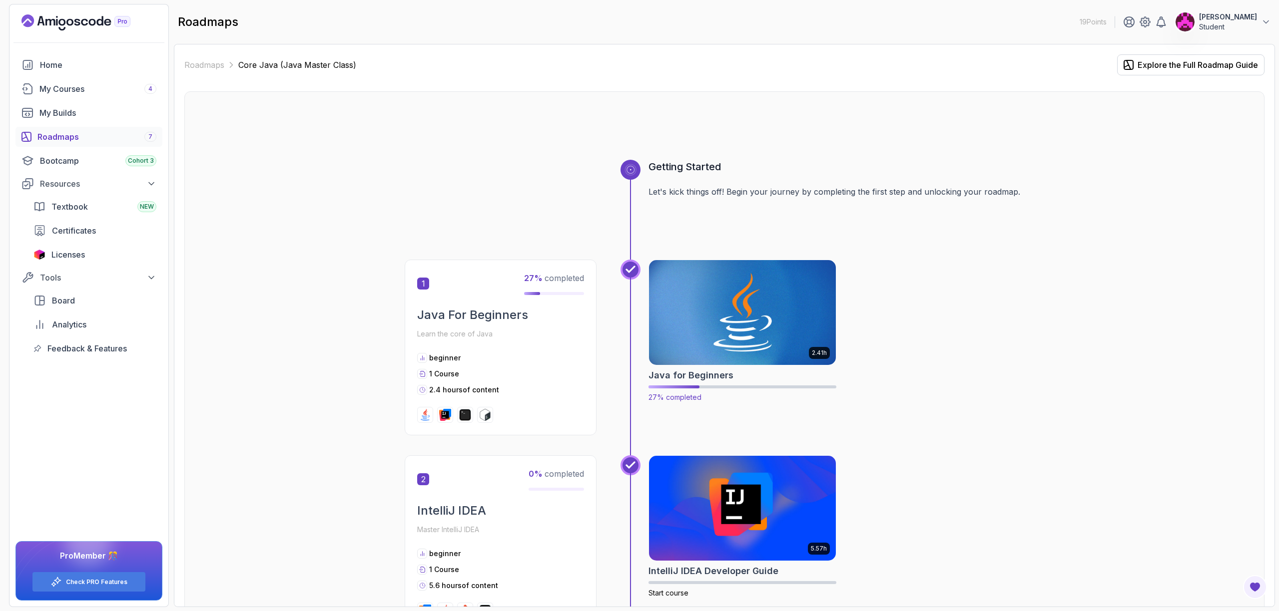
click at [731, 316] on img at bounding box center [742, 313] width 196 height 110
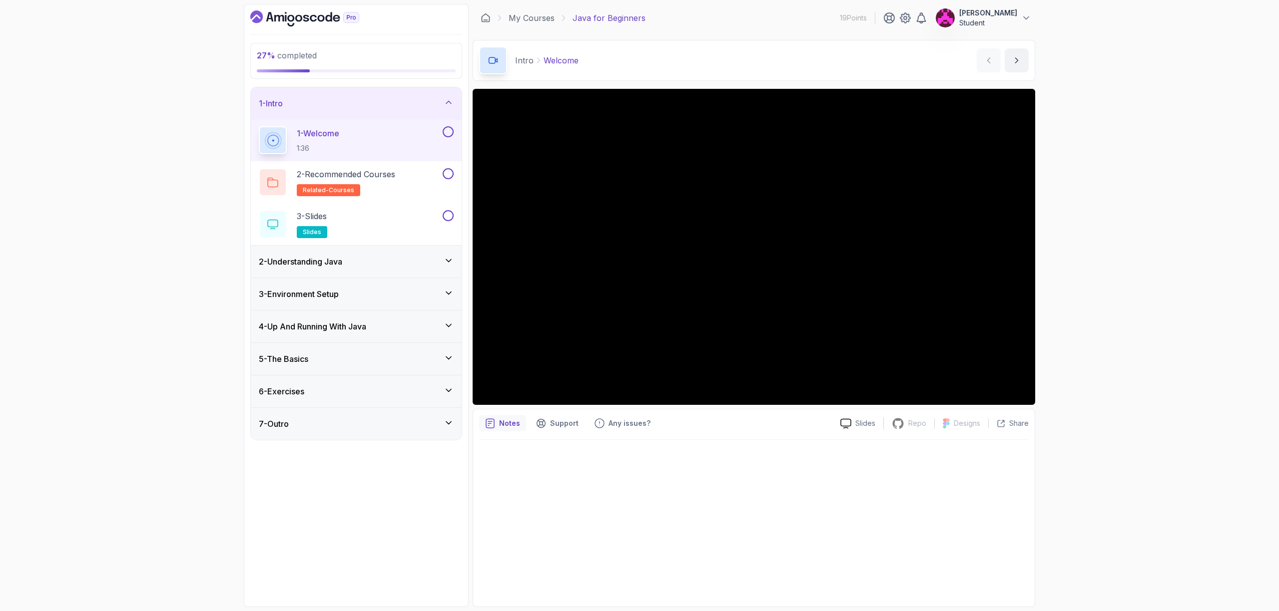
click at [362, 262] on div "2 - Understanding Java" at bounding box center [356, 262] width 195 height 12
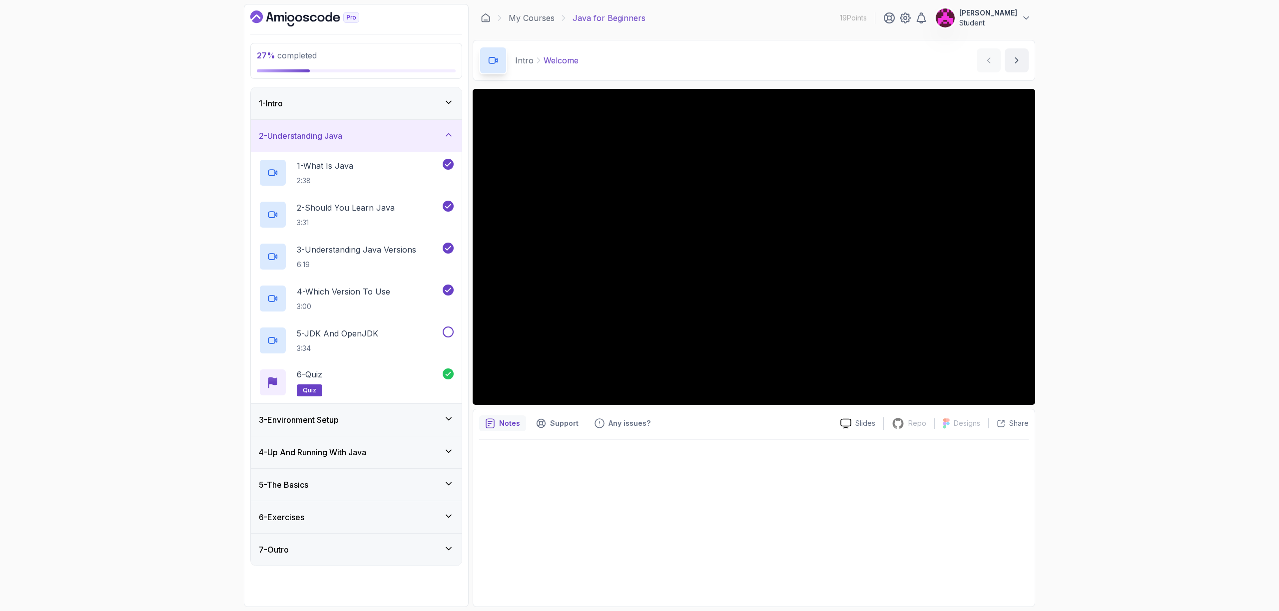
click at [373, 421] on div "3 - Environment Setup" at bounding box center [356, 420] width 195 height 12
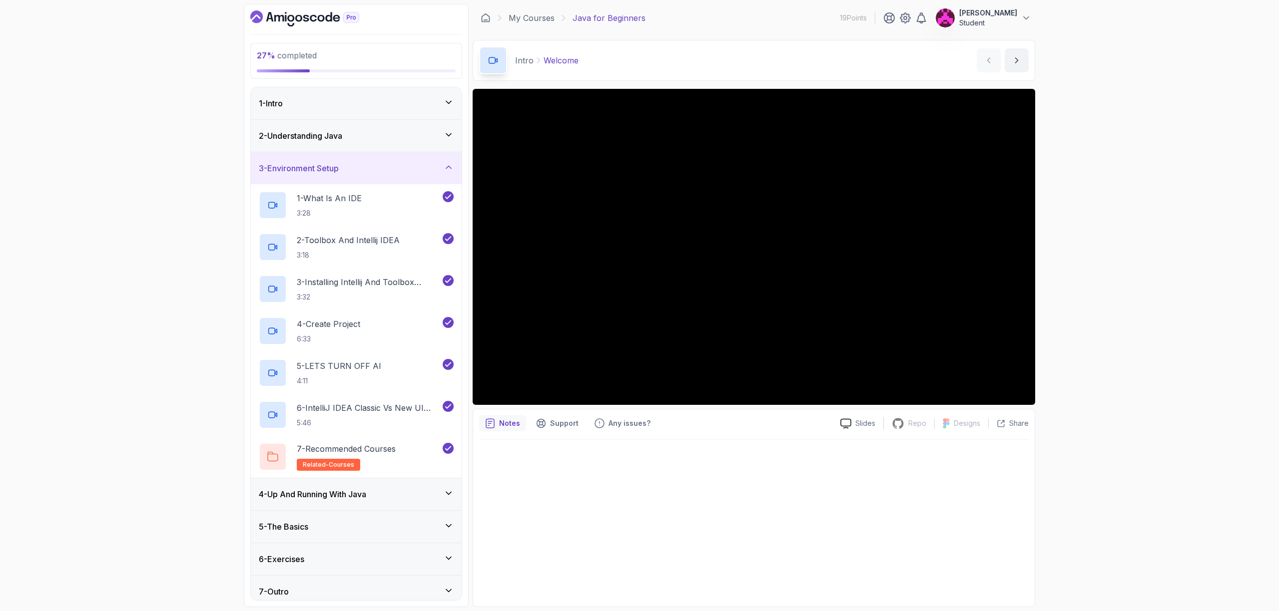
click at [354, 501] on div "4 - Up And Running With Java" at bounding box center [356, 495] width 211 height 32
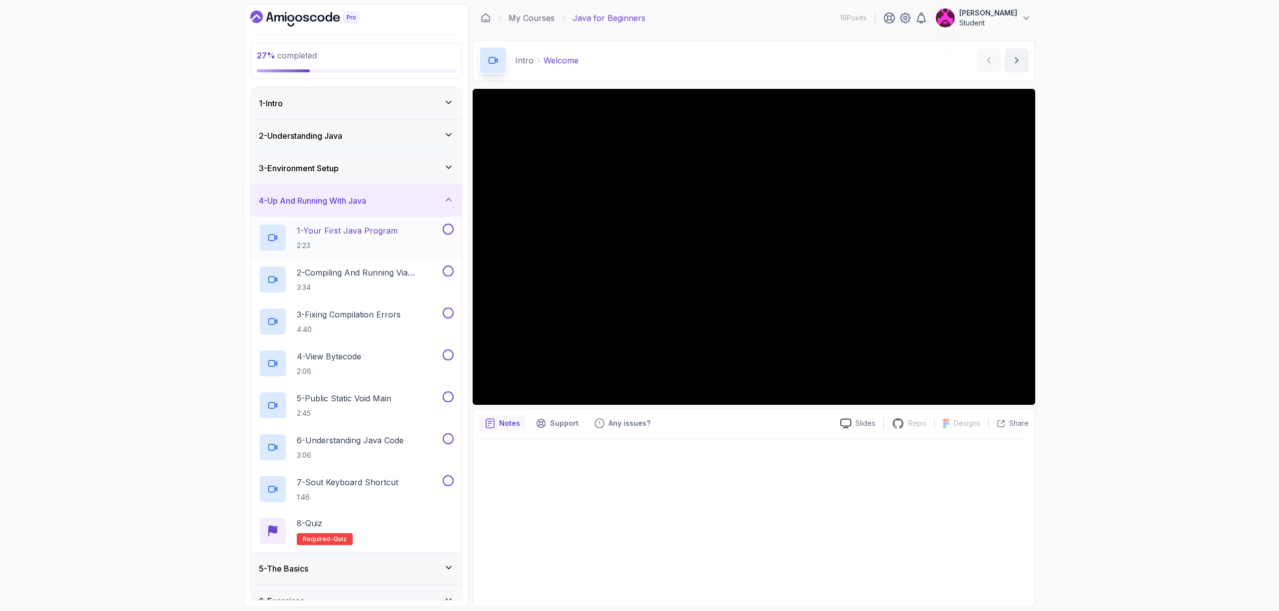
click at [361, 237] on h2 "1 - Your First Java Program 2:23" at bounding box center [347, 238] width 101 height 26
click at [1138, 175] on div "27 % completed 1 - Intro 2 - Understanding Java 3 - Environment Setup 4 - Up An…" at bounding box center [639, 305] width 1279 height 611
click at [360, 276] on p "2 - Compiling And Running Via Terminal" at bounding box center [369, 273] width 144 height 12
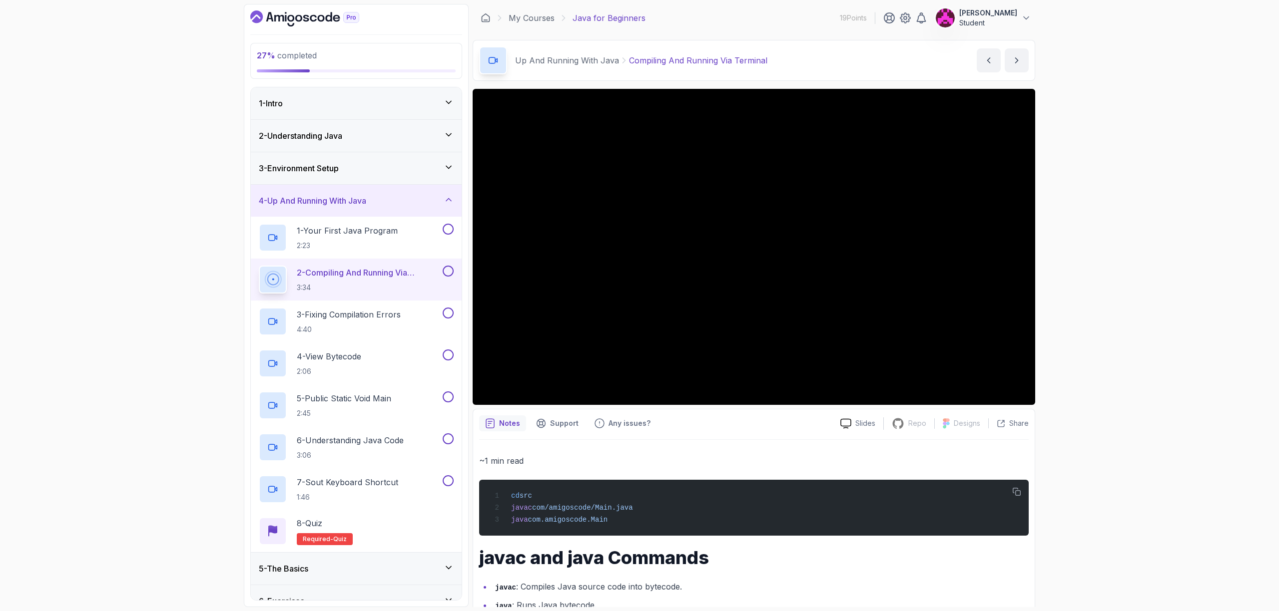
click at [1106, 209] on div "27 % completed 1 - Intro 2 - Understanding Java 3 - Environment Setup 4 - Up An…" at bounding box center [639, 305] width 1279 height 611
click at [1113, 158] on div "27 % completed 1 - Intro 2 - Understanding Java 3 - Environment Setup 4 - Up An…" at bounding box center [639, 305] width 1279 height 611
click at [448, 272] on button at bounding box center [448, 271] width 11 height 11
click at [381, 313] on p "3 - Fixing Compilation Errors" at bounding box center [349, 315] width 104 height 12
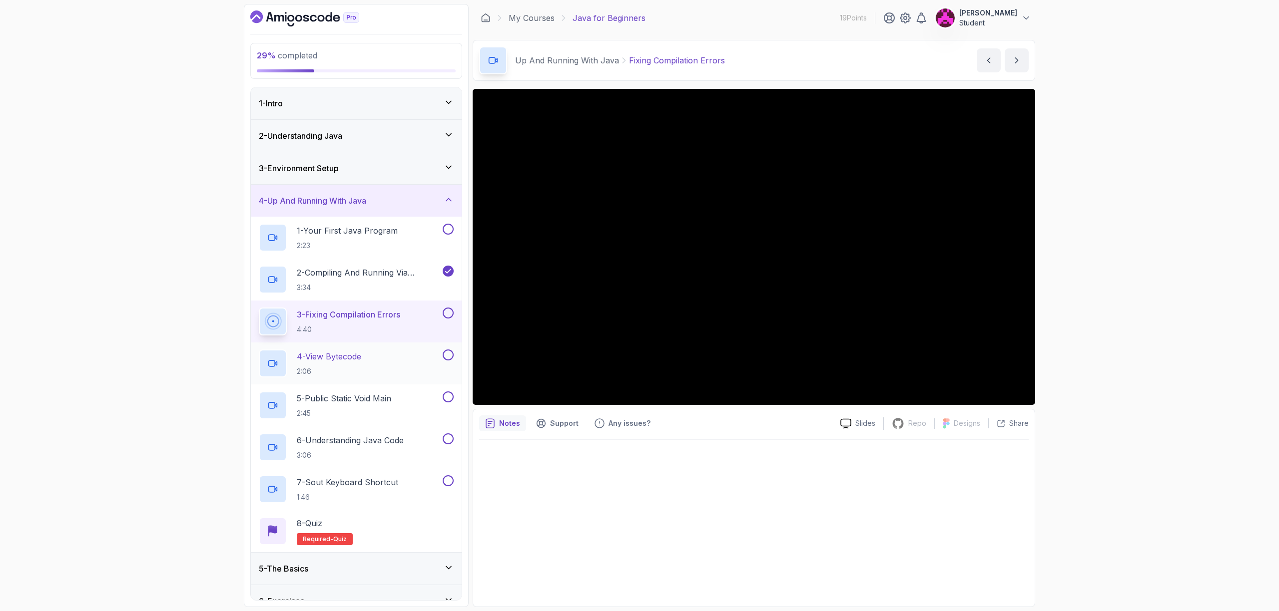
click at [350, 365] on h2 "4 - View Bytecode 2:06" at bounding box center [329, 364] width 64 height 26
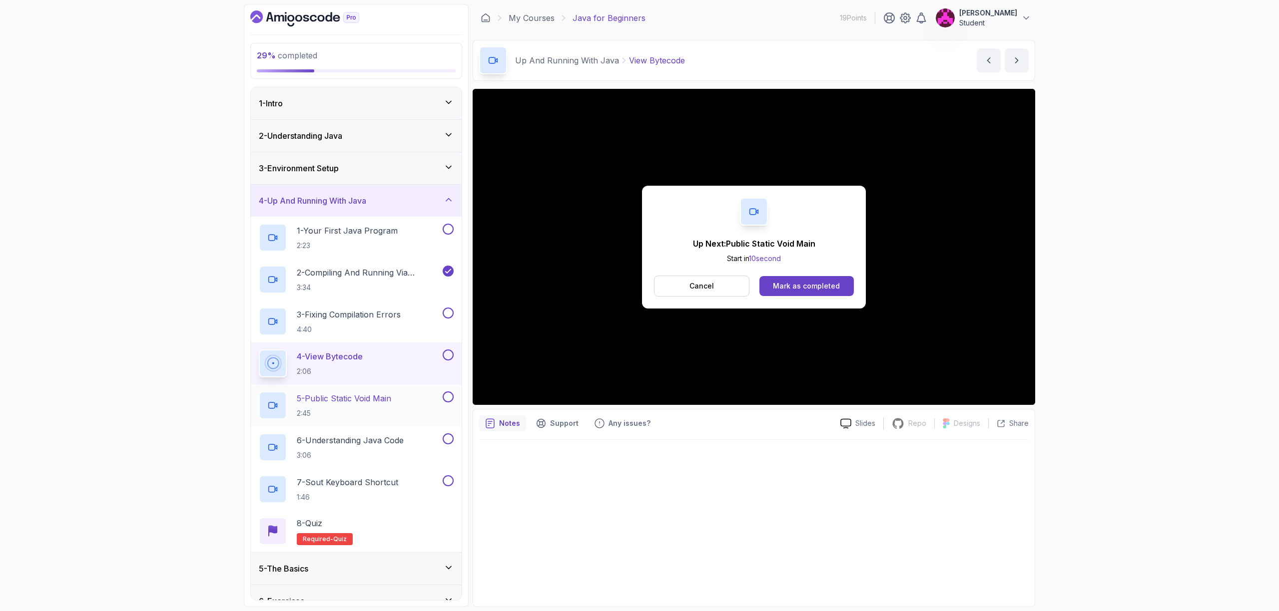
click at [384, 407] on h2 "5 - Public Static Void Main 2:45" at bounding box center [344, 406] width 94 height 26
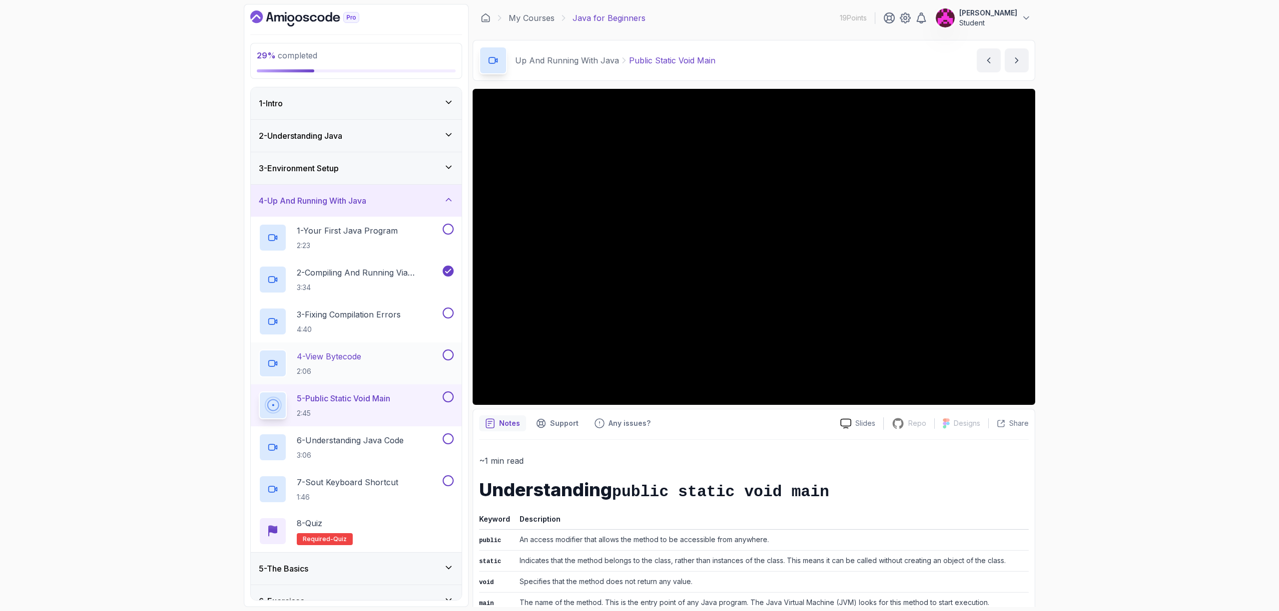
click at [337, 366] on h2 "4 - View Bytecode 2:06" at bounding box center [329, 364] width 64 height 26
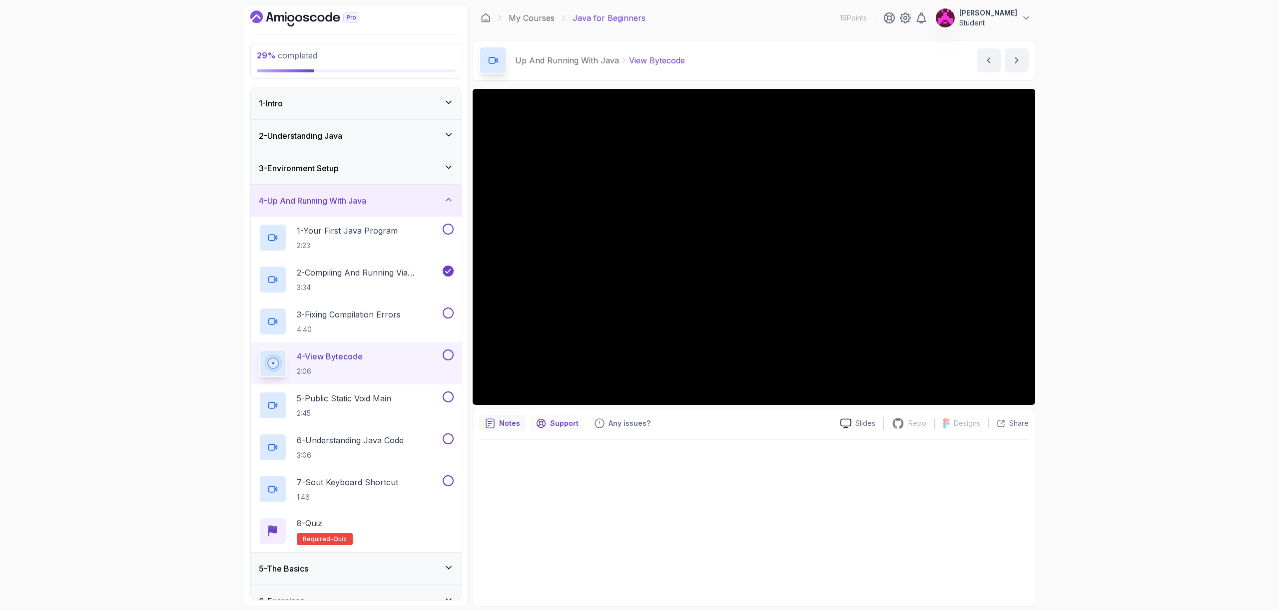
click at [553, 428] on p "Support" at bounding box center [564, 424] width 28 height 10
click at [617, 424] on p "Any issues?" at bounding box center [629, 424] width 42 height 10
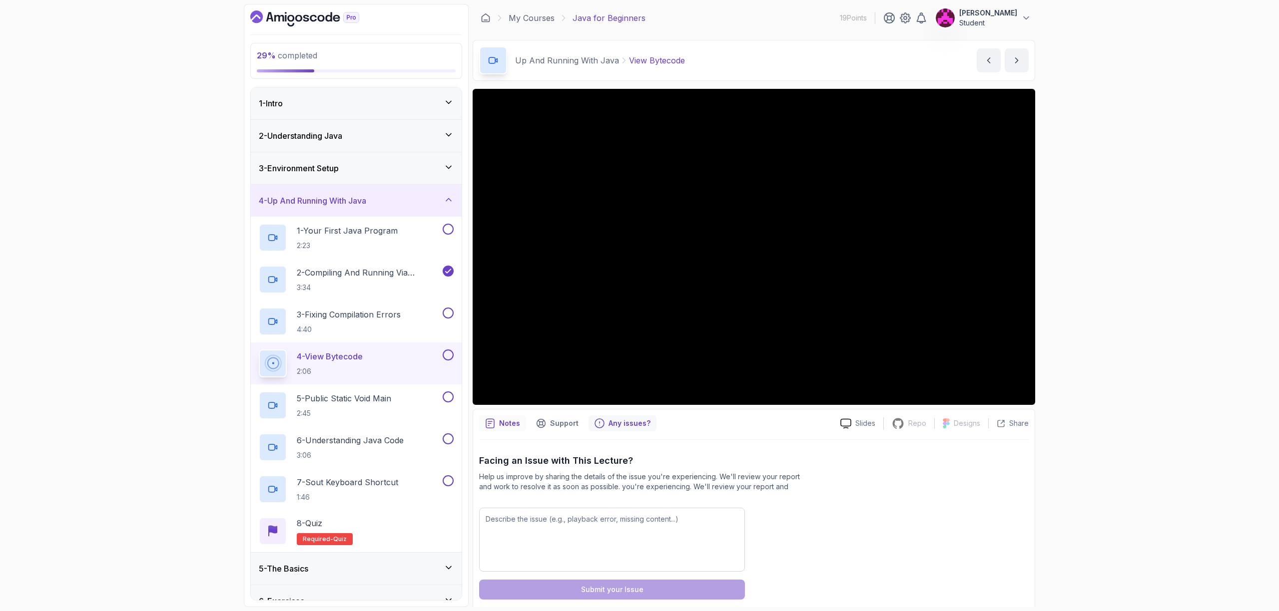
drag, startPoint x: 530, startPoint y: 426, endPoint x: 522, endPoint y: 424, distance: 9.2
click at [530, 426] on div "Support" at bounding box center [557, 424] width 54 height 16
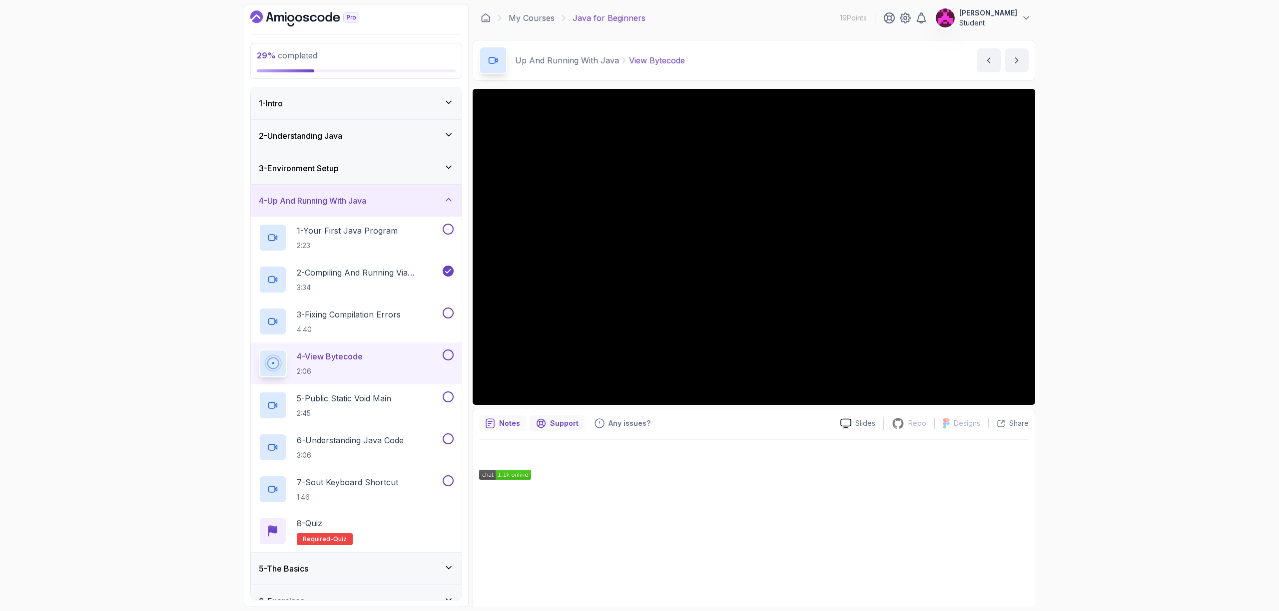
drag, startPoint x: 486, startPoint y: 422, endPoint x: 493, endPoint y: 421, distance: 7.1
click at [486, 422] on icon "notes button" at bounding box center [490, 424] width 10 height 10
click at [585, 424] on div "Notes Support Any issues?" at bounding box center [655, 424] width 353 height 16
drag, startPoint x: 557, startPoint y: 421, endPoint x: 563, endPoint y: 421, distance: 6.5
click at [557, 421] on p "Support" at bounding box center [564, 424] width 28 height 10
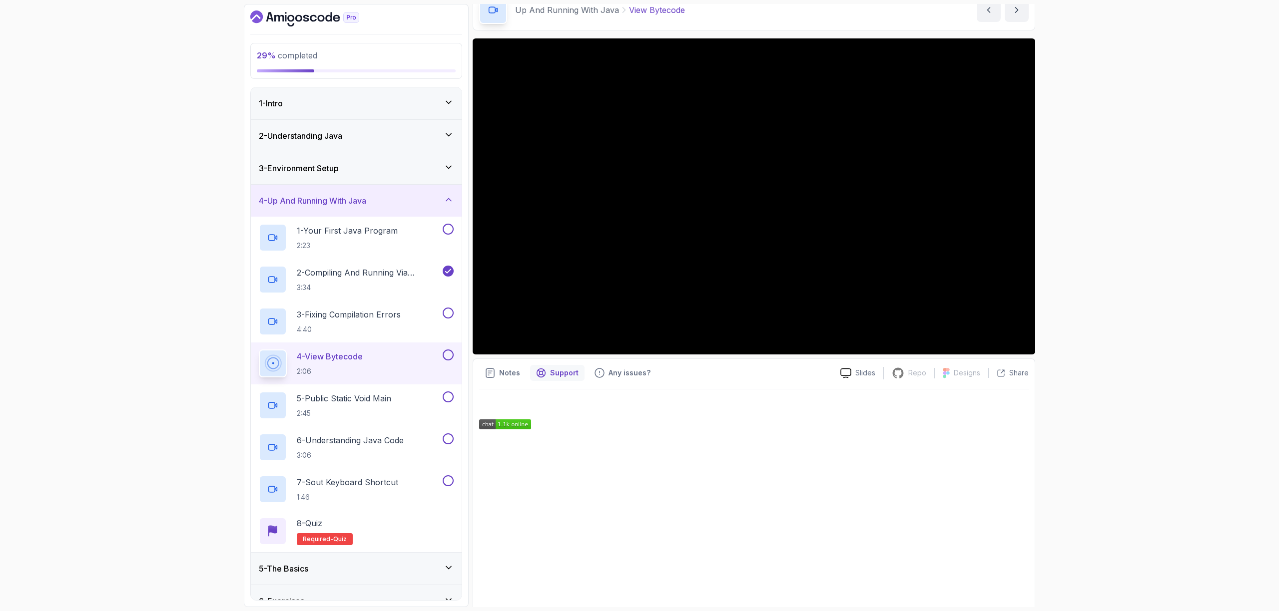
scroll to position [59, 0]
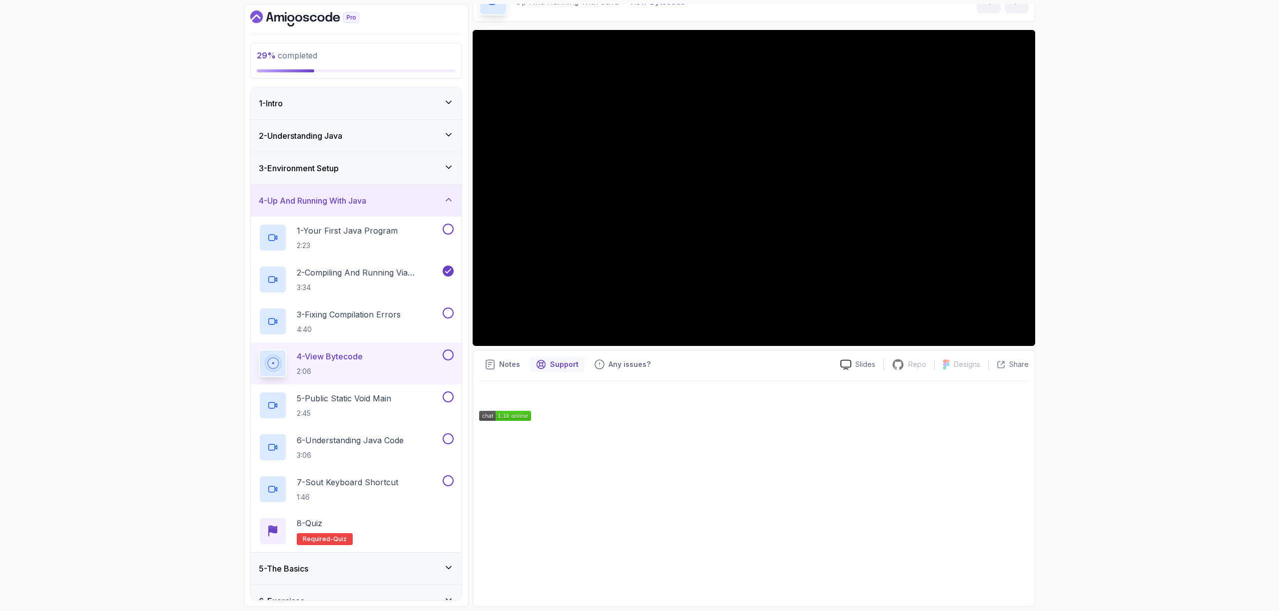
click at [493, 362] on icon "notes button" at bounding box center [490, 365] width 10 height 10
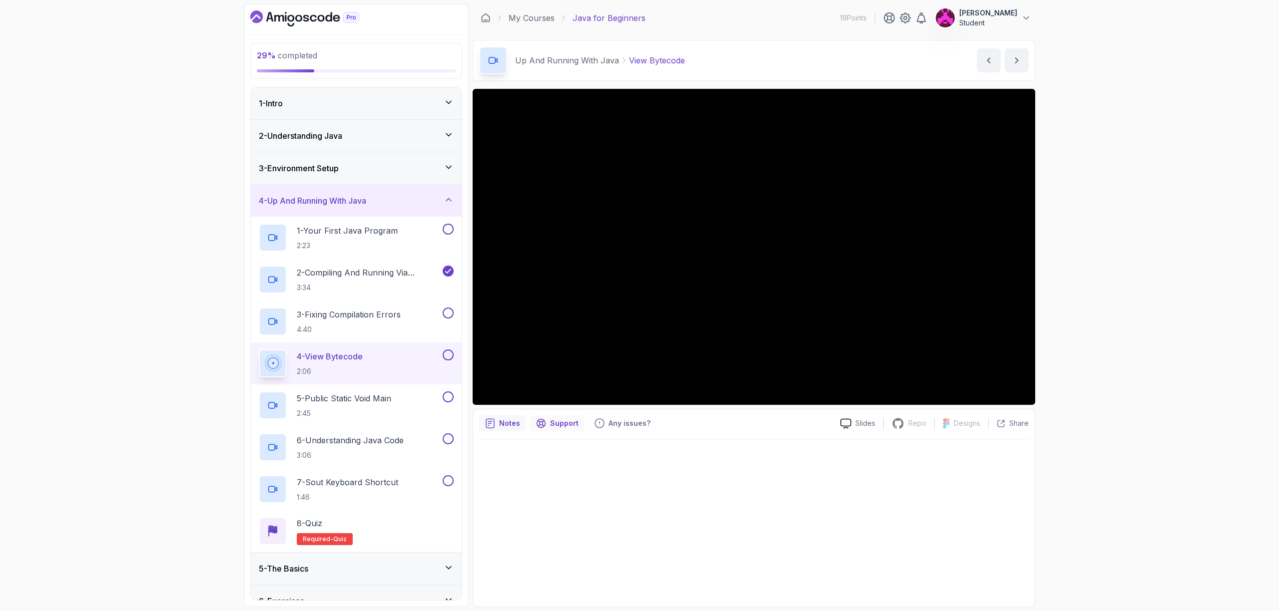
click at [555, 418] on div "Support" at bounding box center [557, 424] width 54 height 16
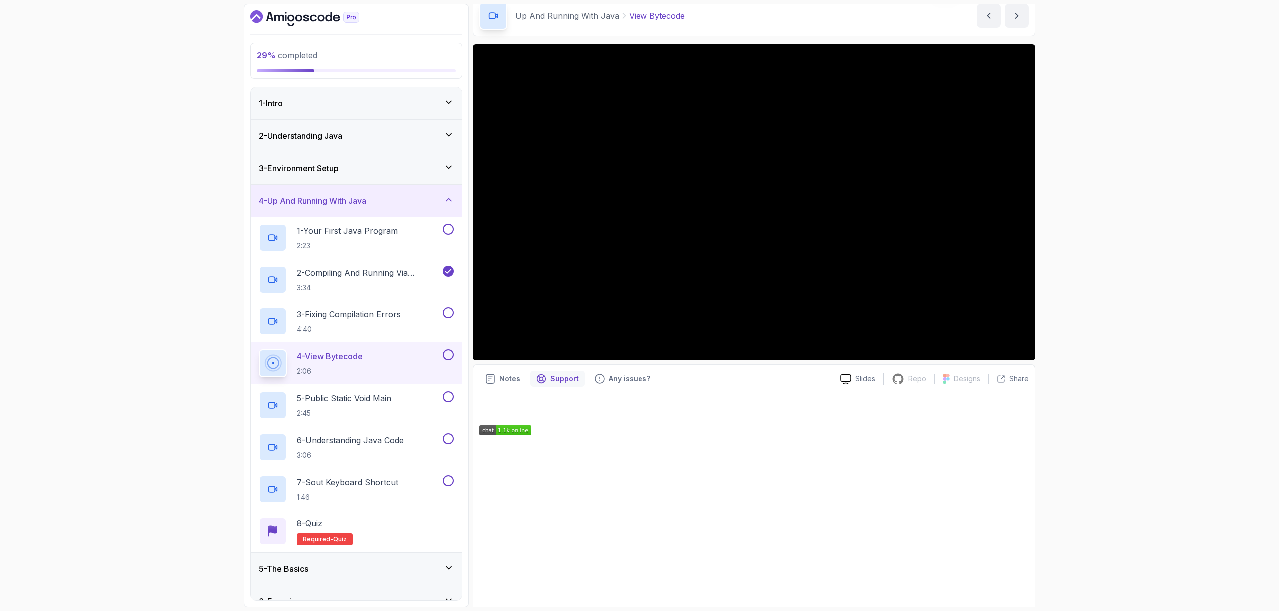
scroll to position [59, 0]
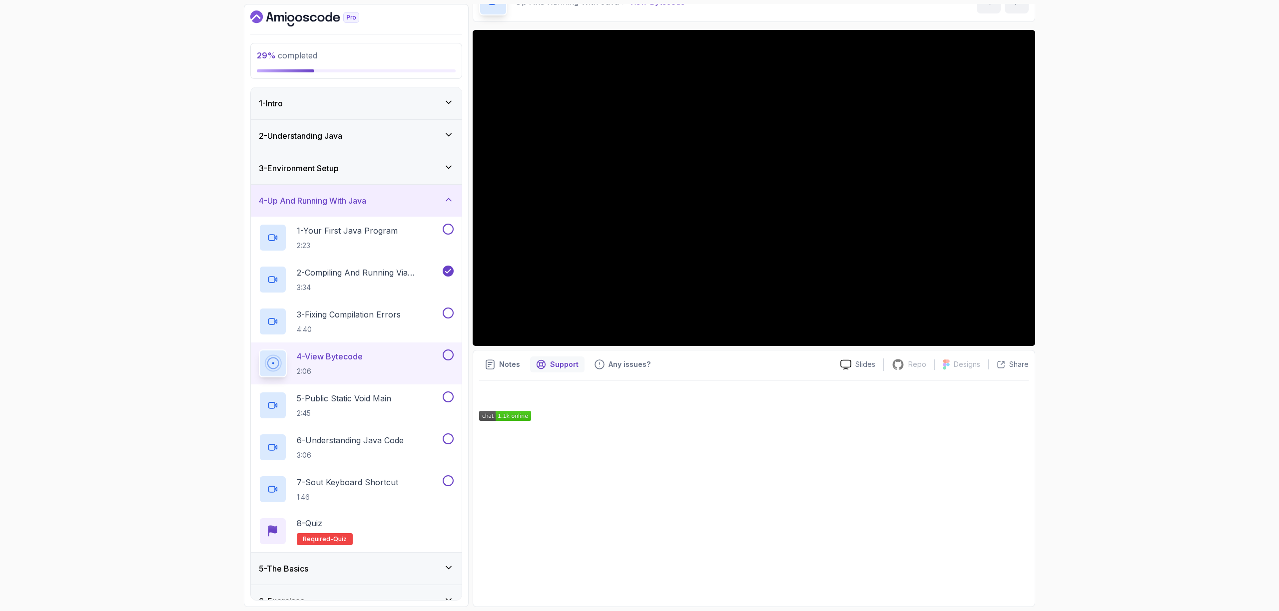
click at [514, 413] on img at bounding box center [505, 416] width 52 height 10
click at [631, 363] on p "Any issues?" at bounding box center [629, 365] width 42 height 10
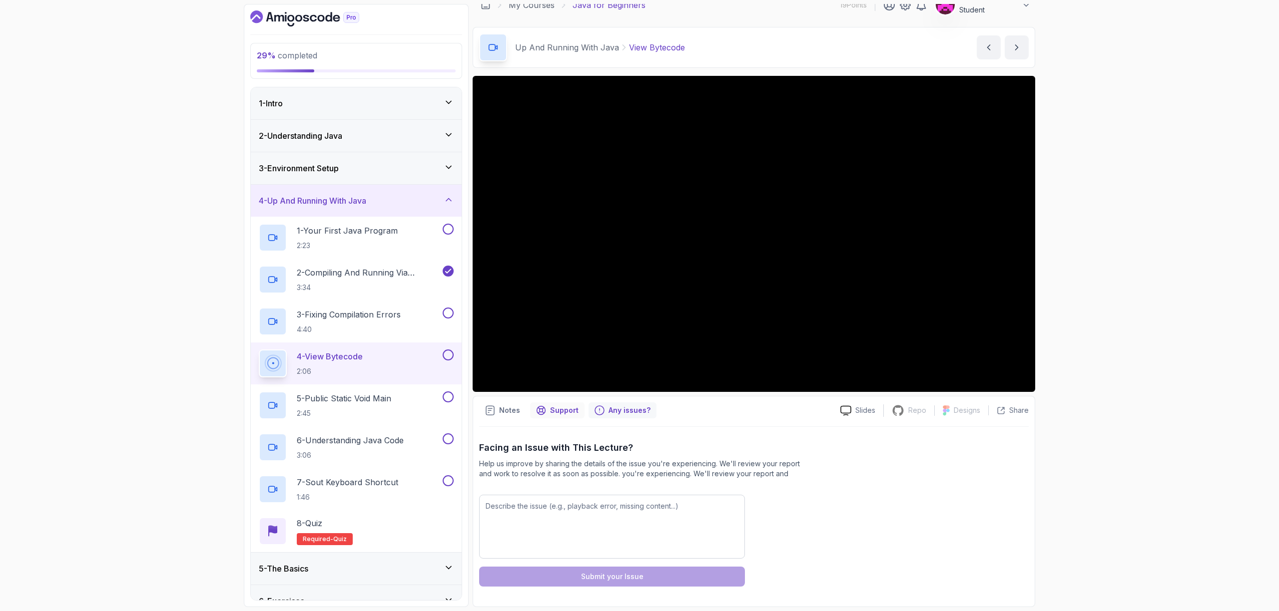
click at [566, 413] on p "Support" at bounding box center [564, 411] width 28 height 10
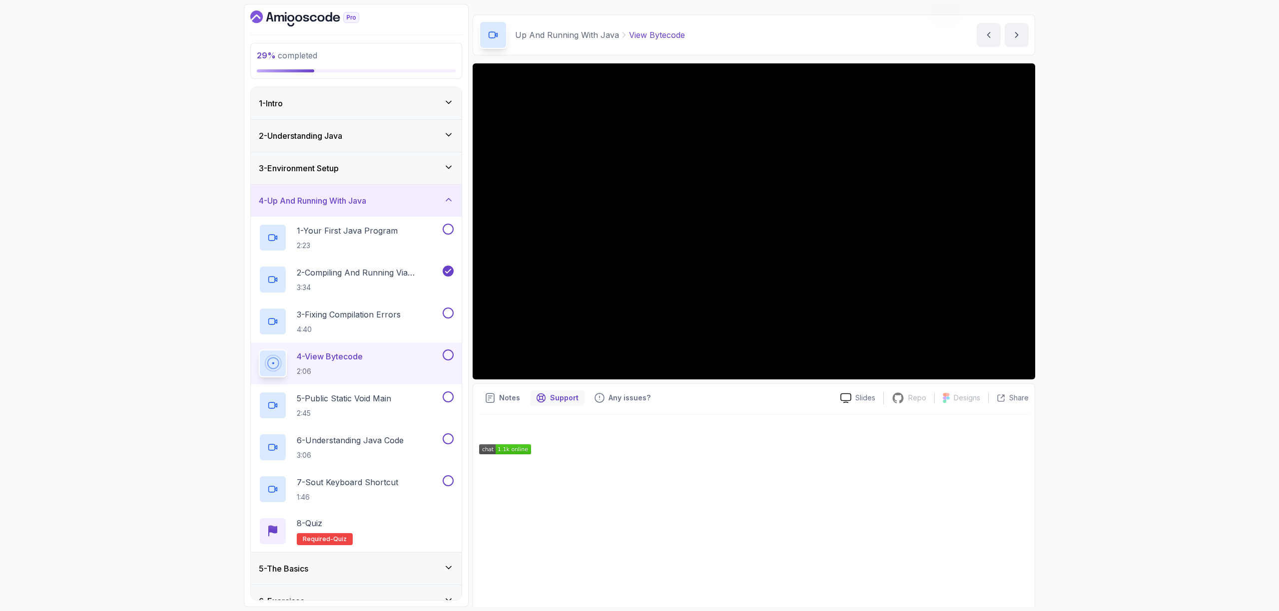
scroll to position [59, 0]
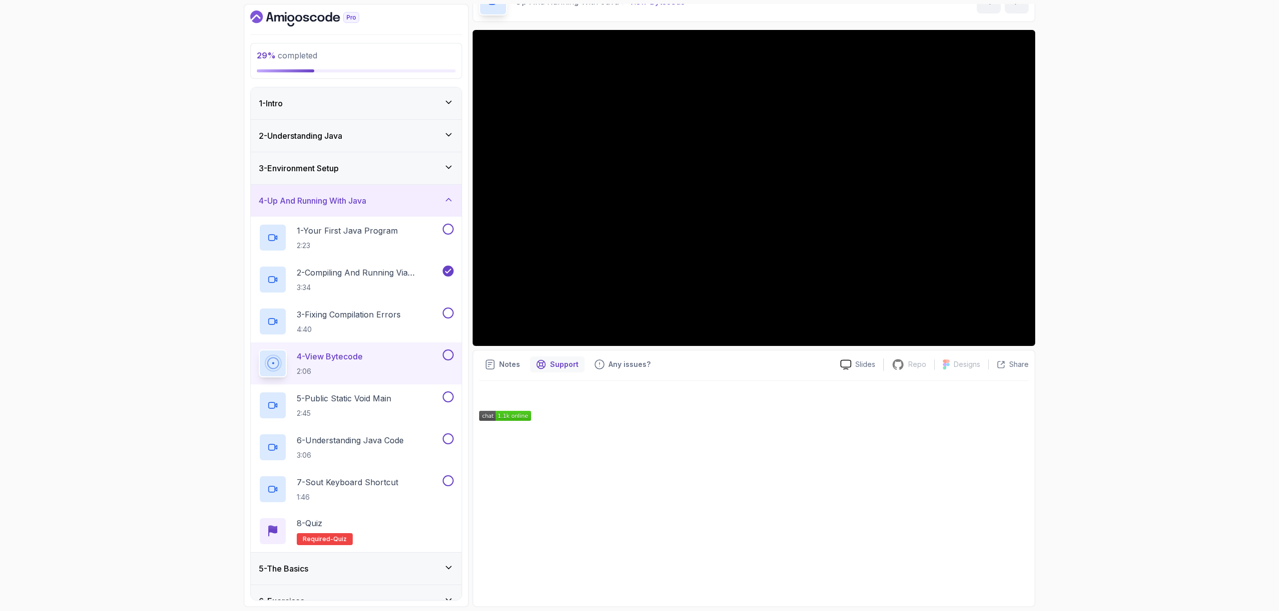
click at [508, 367] on p "Notes" at bounding box center [509, 365] width 21 height 10
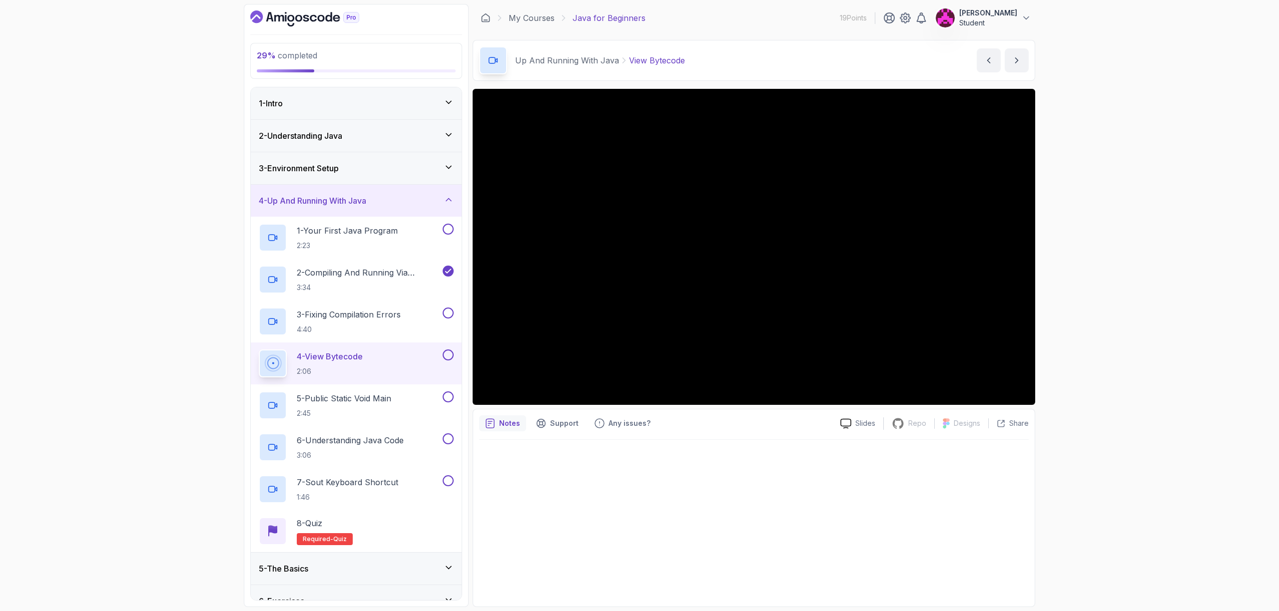
scroll to position [0, 0]
drag, startPoint x: 452, startPoint y: 353, endPoint x: 447, endPoint y: 334, distance: 19.6
click at [452, 353] on button at bounding box center [448, 355] width 11 height 11
click at [450, 312] on button at bounding box center [448, 313] width 11 height 11
click at [391, 397] on p "5 - Public Static Void Main" at bounding box center [344, 399] width 94 height 12
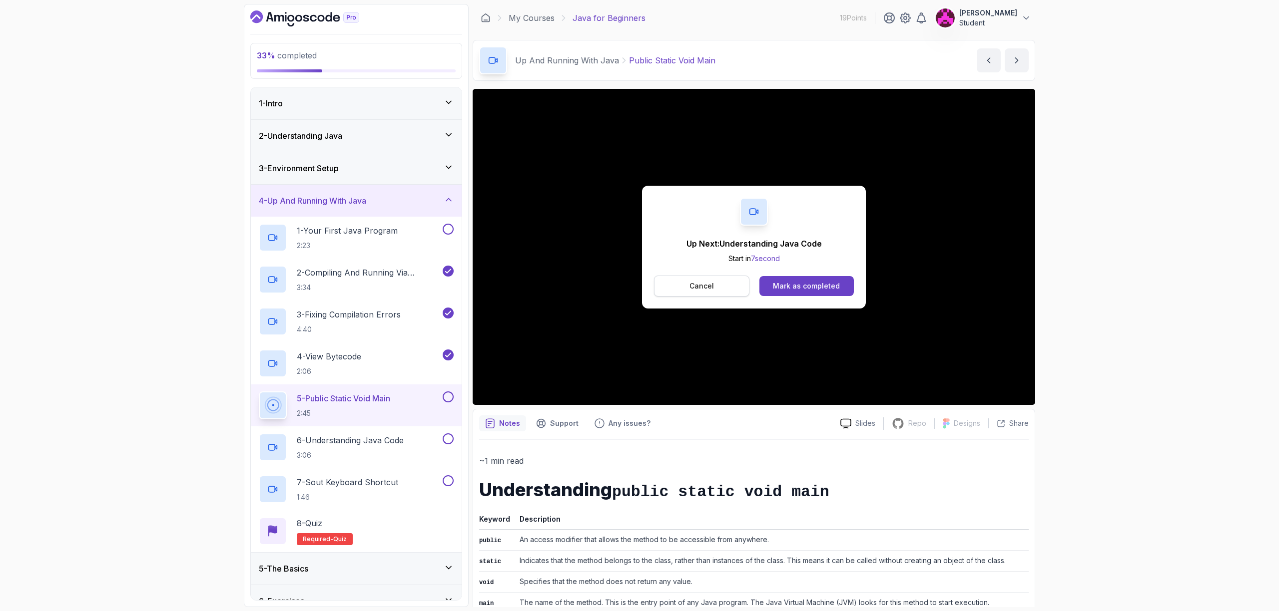
click at [689, 294] on button "Cancel" at bounding box center [701, 286] width 95 height 21
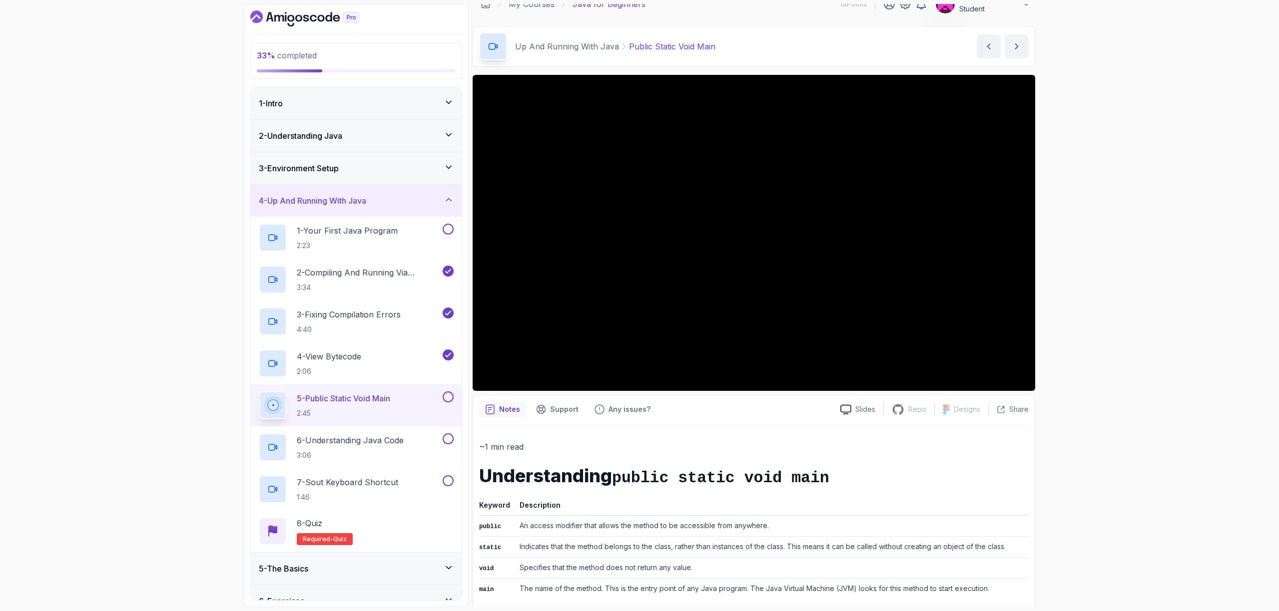
scroll to position [63, 0]
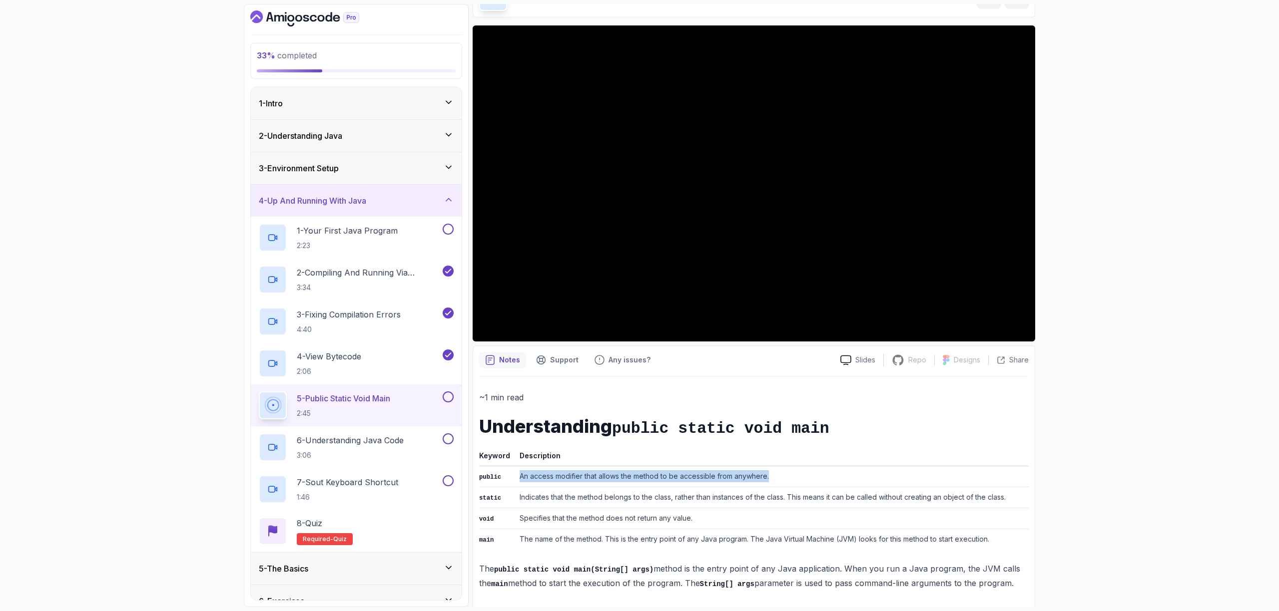
drag, startPoint x: 518, startPoint y: 475, endPoint x: 774, endPoint y: 478, distance: 256.3
click at [774, 478] on td "An access modifier that allows the method to be accessible from anywhere." at bounding box center [772, 477] width 513 height 21
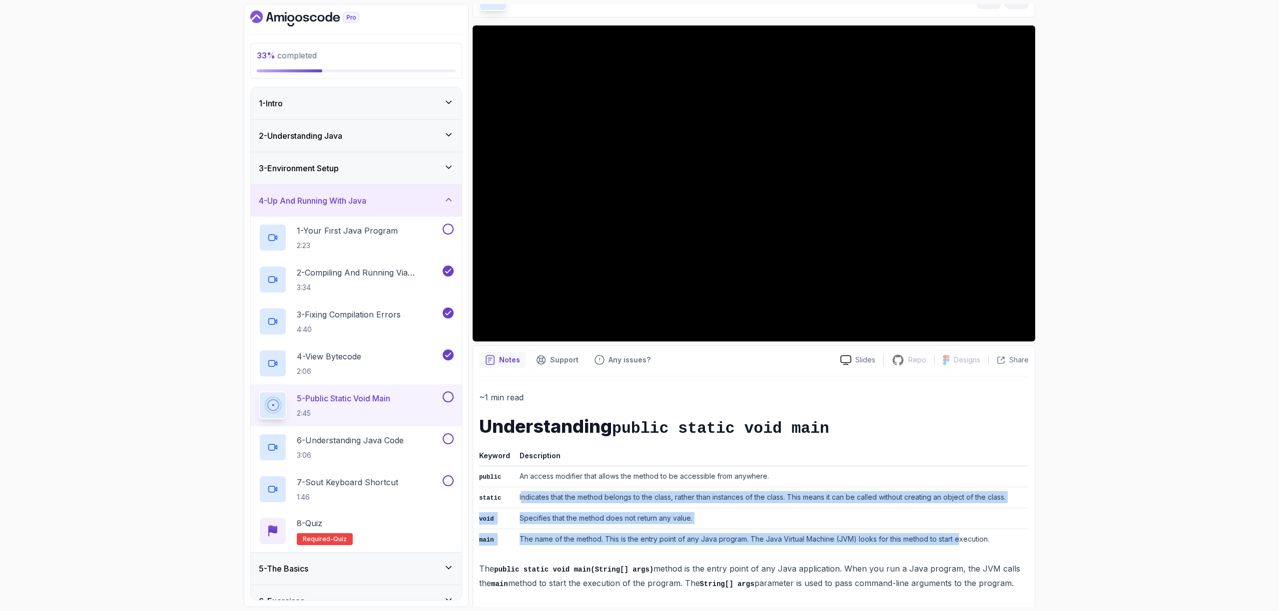
drag, startPoint x: 520, startPoint y: 497, endPoint x: 959, endPoint y: 534, distance: 440.7
click at [959, 534] on tbody "public An access modifier that allows the method to be accessible from anywhere…" at bounding box center [753, 509] width 549 height 84
click at [904, 510] on td "Specifies that the method does not return any value." at bounding box center [772, 519] width 513 height 21
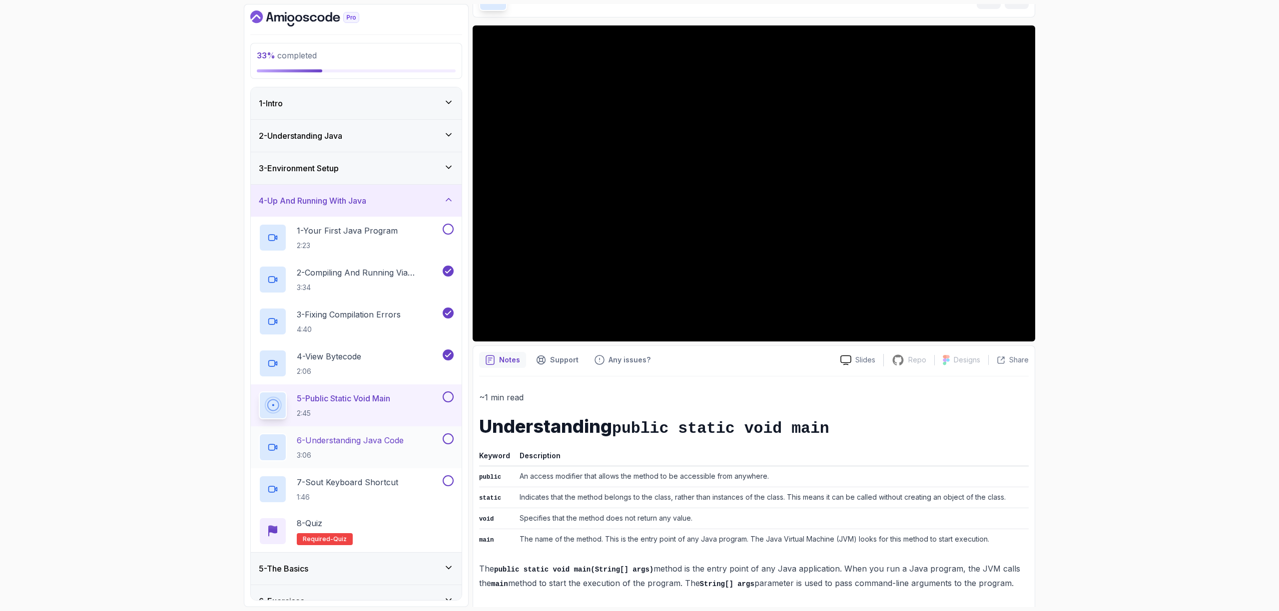
click at [374, 440] on p "6 - Understanding Java Code" at bounding box center [350, 441] width 107 height 12
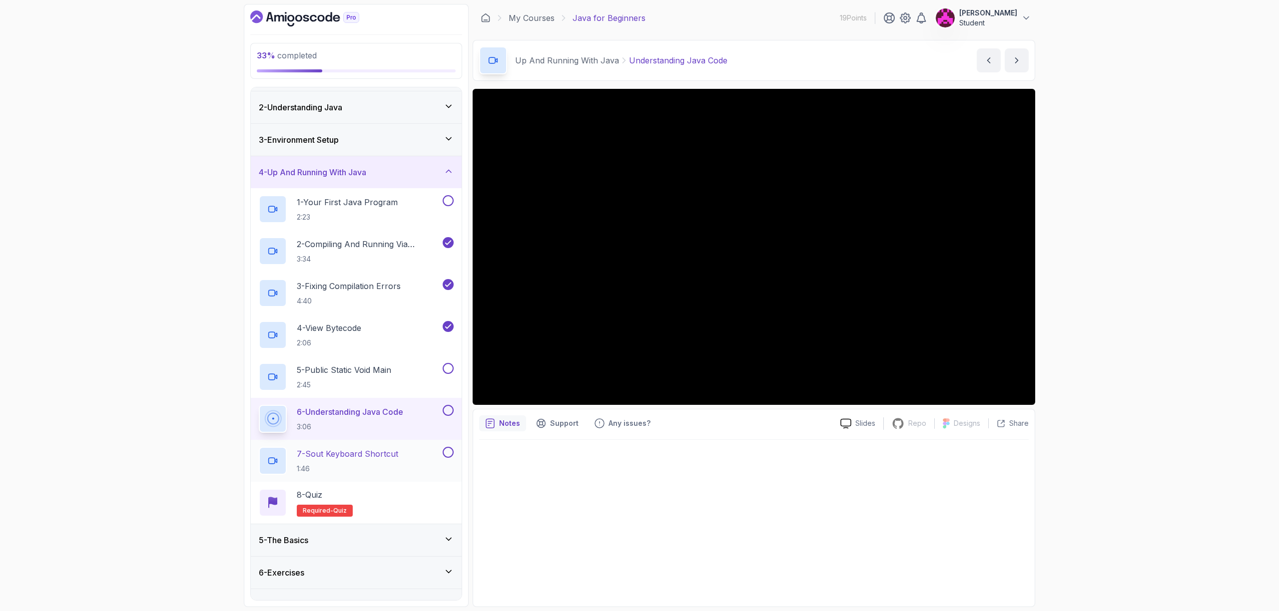
scroll to position [49, 0]
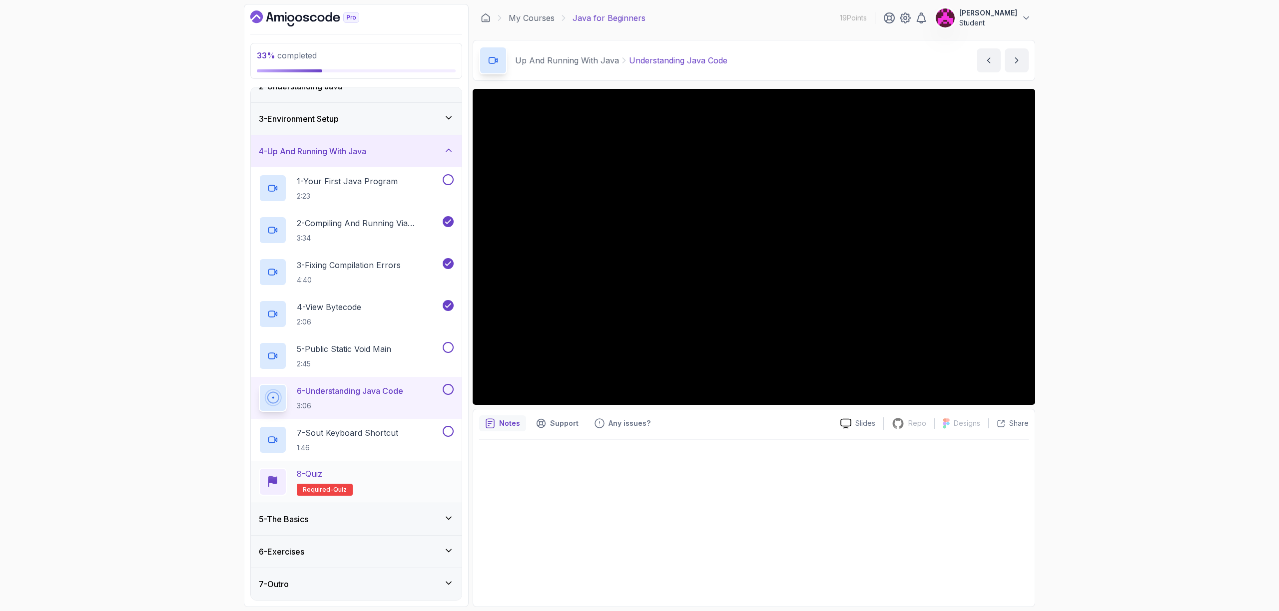
click at [378, 489] on div "8 - Quiz Required- quiz" at bounding box center [356, 482] width 195 height 28
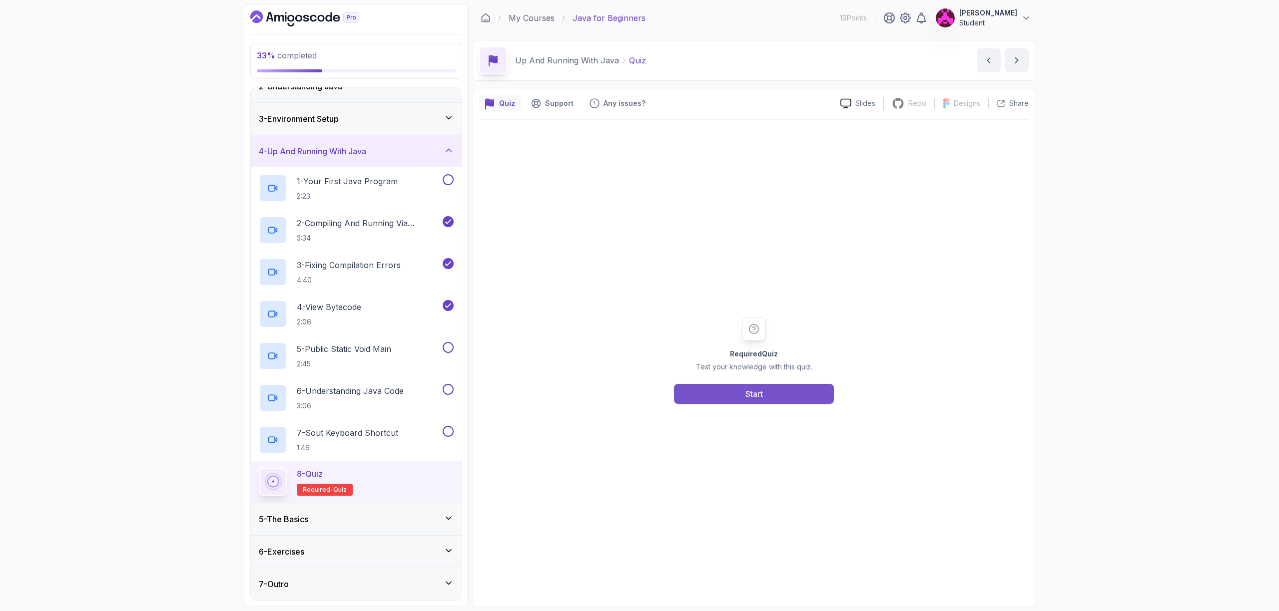
click at [736, 397] on button "Start" at bounding box center [754, 394] width 160 height 20
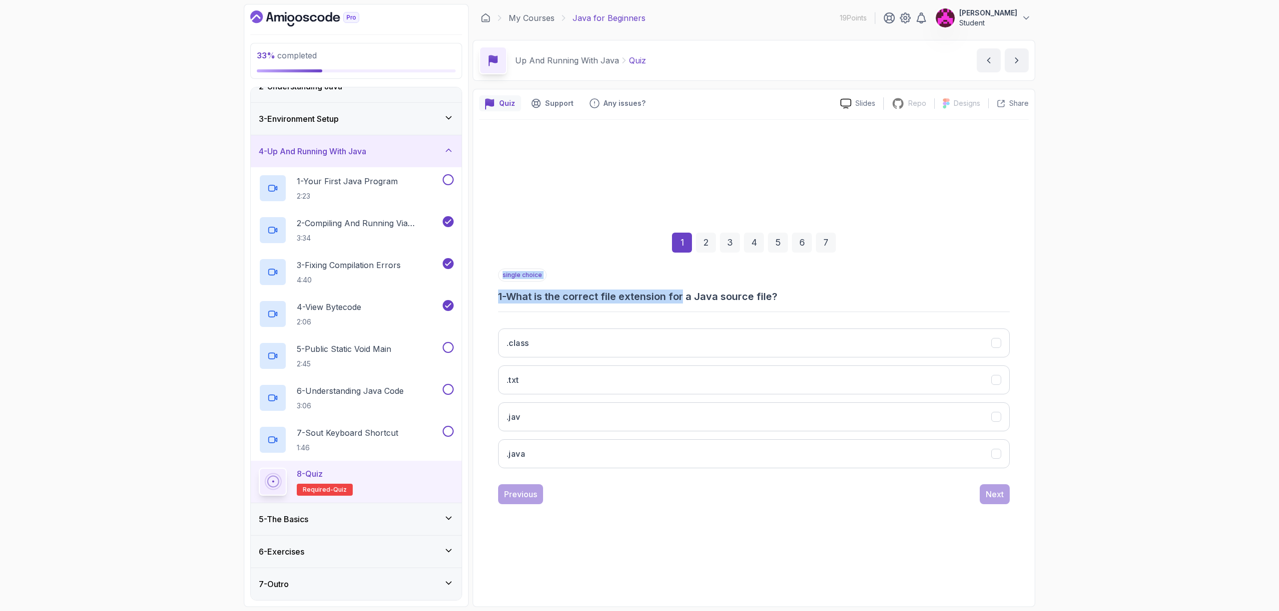
drag, startPoint x: 602, startPoint y: 305, endPoint x: 686, endPoint y: 302, distance: 84.0
click at [686, 302] on div "single choice 1 - What is the correct file extension for a Java source file? .c…" at bounding box center [754, 373] width 512 height 208
click at [567, 451] on button ".java" at bounding box center [754, 454] width 512 height 29
click at [991, 500] on div "Next" at bounding box center [995, 495] width 18 height 12
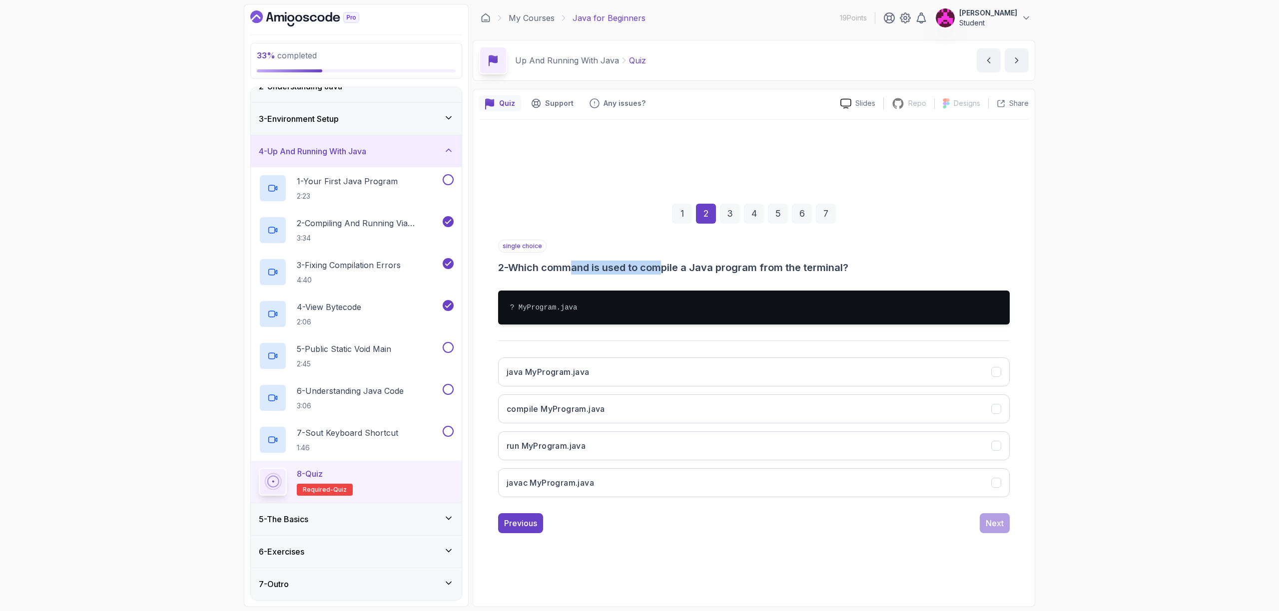
drag, startPoint x: 575, startPoint y: 266, endPoint x: 656, endPoint y: 273, distance: 80.7
click at [669, 272] on h3 "2 - Which command is used to compile a Java program from the terminal?" at bounding box center [754, 268] width 512 height 14
drag, startPoint x: 598, startPoint y: 479, endPoint x: 603, endPoint y: 482, distance: 5.4
click at [598, 480] on button "javac MyProgram.java" at bounding box center [754, 483] width 512 height 29
click at [998, 529] on button "Next" at bounding box center [995, 524] width 30 height 20
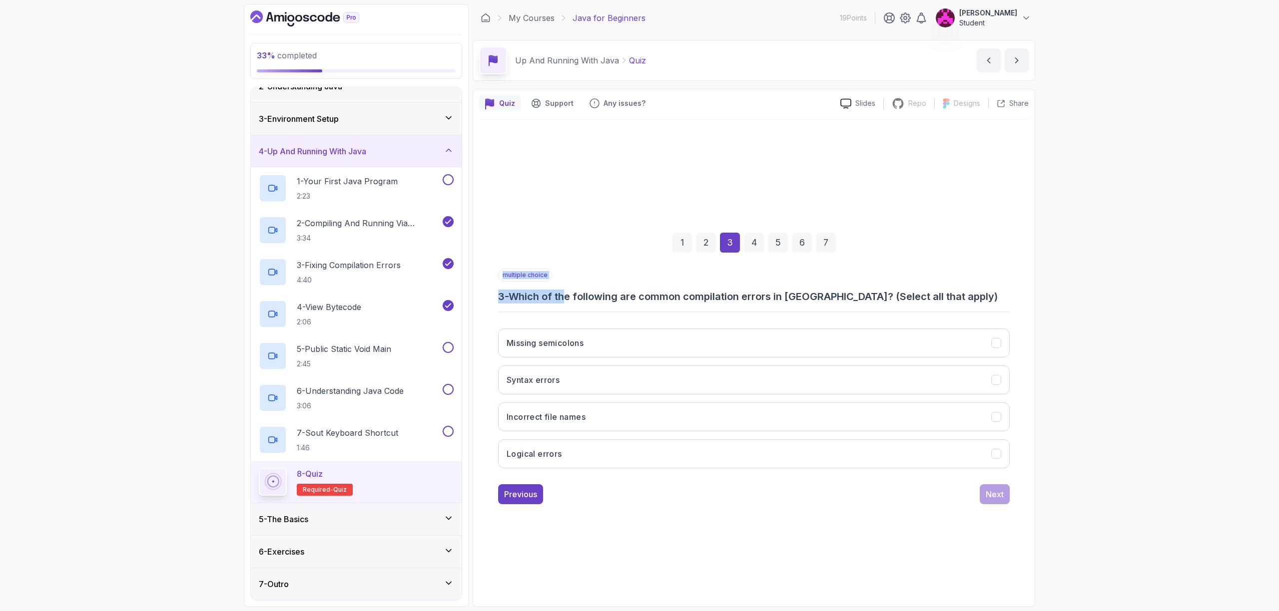
drag, startPoint x: 586, startPoint y: 297, endPoint x: 642, endPoint y: 307, distance: 56.8
click at [642, 307] on div "multiple choice 3 - Which of the following are common compilation errors in Jav…" at bounding box center [754, 373] width 512 height 208
click at [715, 301] on h3 "3 - Which of the following are common compilation errors in Java? (Select all t…" at bounding box center [754, 297] width 512 height 14
click at [583, 456] on button "Logical errors" at bounding box center [754, 454] width 512 height 29
click at [584, 426] on button "Incorrect file names" at bounding box center [754, 417] width 512 height 29
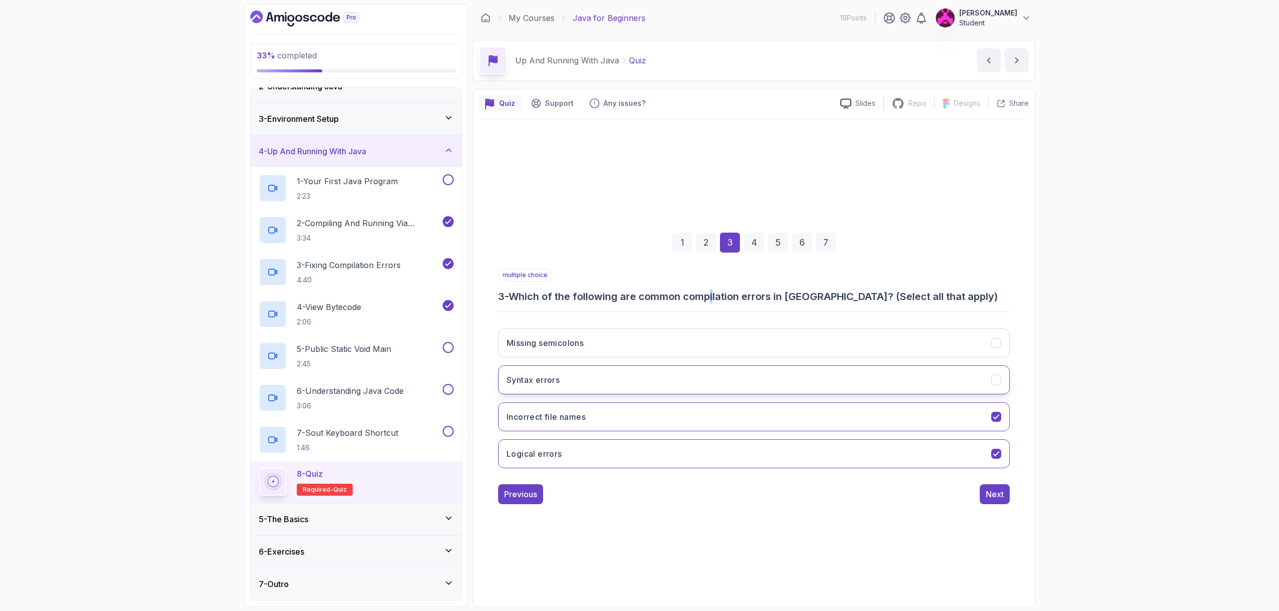
drag, startPoint x: 589, startPoint y: 387, endPoint x: 594, endPoint y: 378, distance: 10.3
click at [589, 386] on button "Syntax errors" at bounding box center [754, 380] width 512 height 29
click at [609, 360] on div "Missing semicolons Syntax errors Incorrect file names Logical errors" at bounding box center [754, 399] width 512 height 156
drag, startPoint x: 766, startPoint y: 329, endPoint x: 772, endPoint y: 335, distance: 9.2
click at [766, 329] on button "Missing semicolons" at bounding box center [754, 343] width 512 height 29
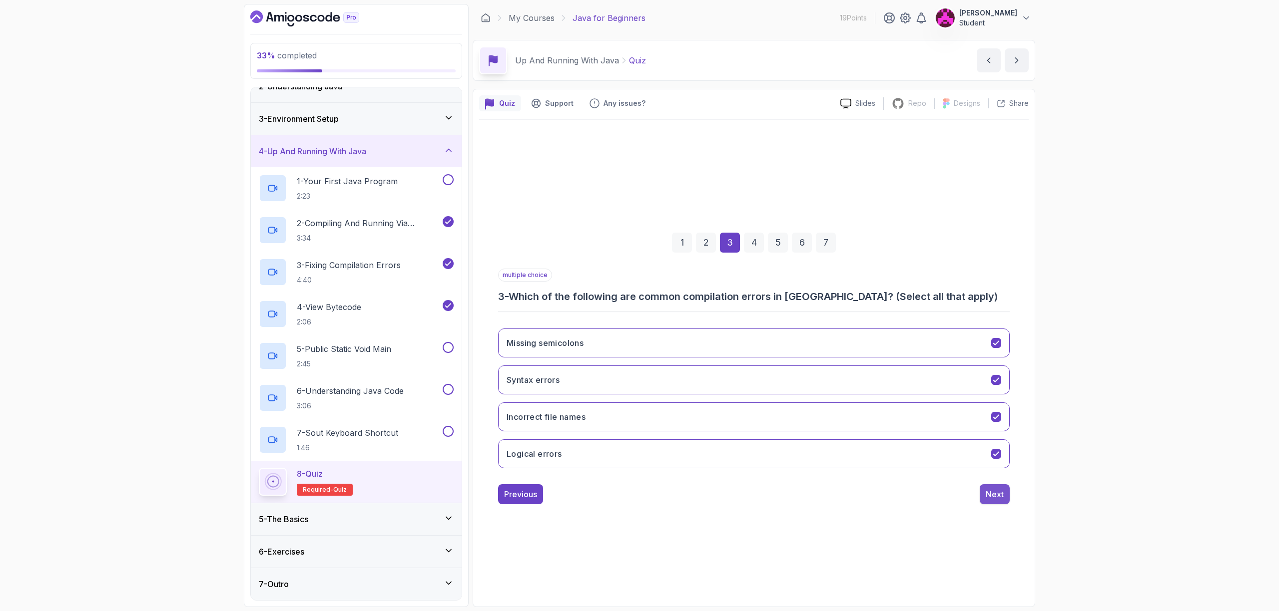
click at [999, 500] on button "Next" at bounding box center [995, 495] width 30 height 20
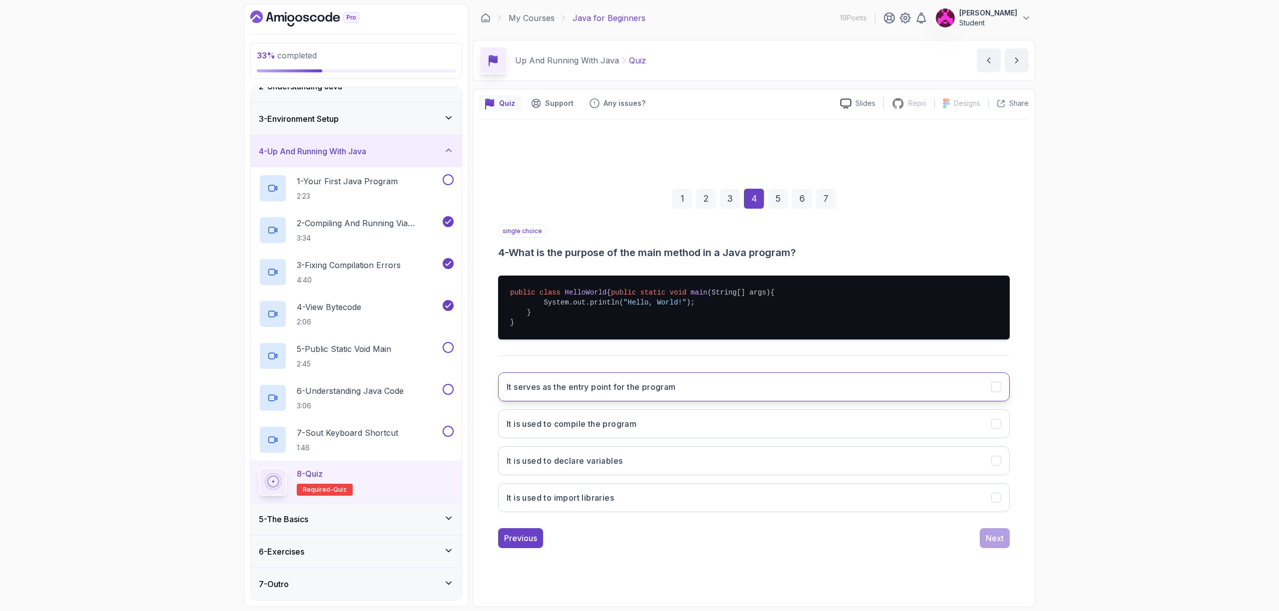
click at [627, 393] on h3 "It serves as the entry point for the program" at bounding box center [591, 387] width 169 height 12
click at [999, 544] on div "Next" at bounding box center [995, 538] width 18 height 12
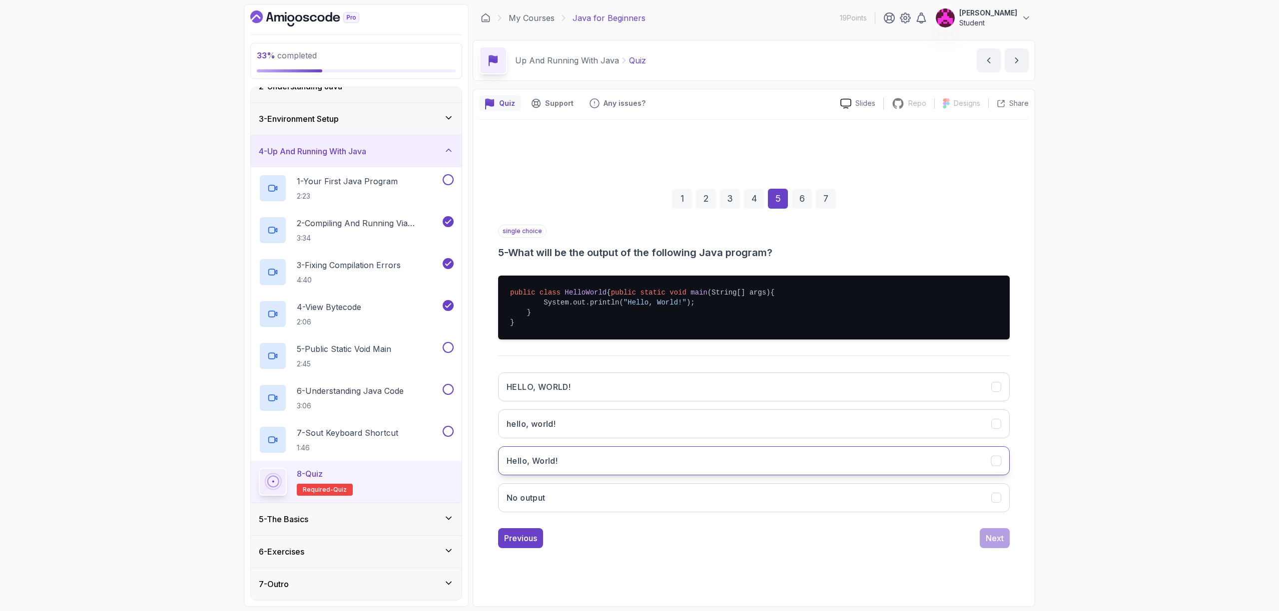
click at [617, 465] on button "Hello, World!" at bounding box center [754, 461] width 512 height 29
click at [992, 544] on div "Next" at bounding box center [995, 538] width 18 height 12
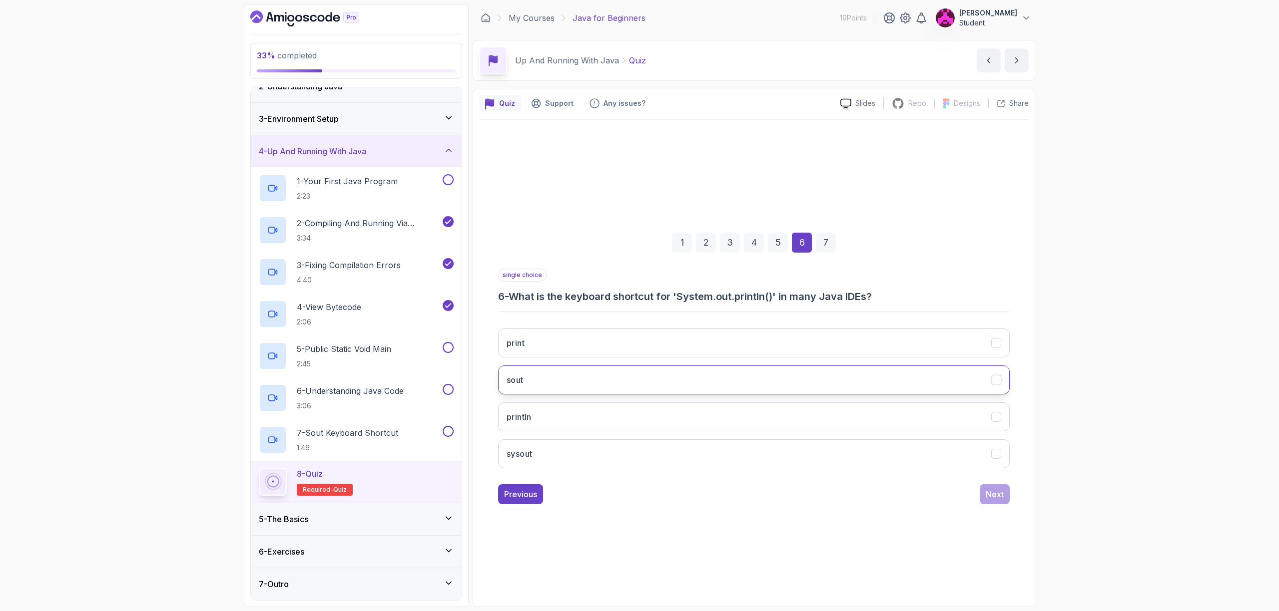
click at [562, 380] on button "sout" at bounding box center [754, 380] width 512 height 29
click at [999, 495] on div "Next" at bounding box center [995, 495] width 18 height 12
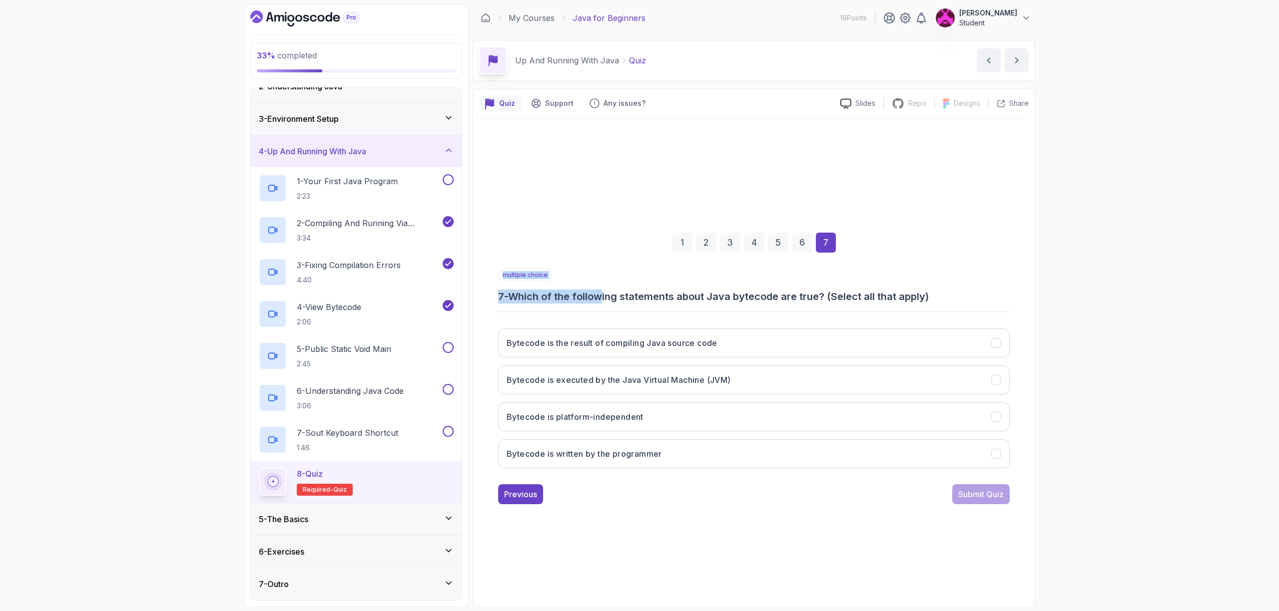
click at [608, 305] on div "multiple choice 7 - Which of the following statements about Java bytecode are t…" at bounding box center [754, 373] width 512 height 208
click at [596, 347] on h3 "Bytecode is the result of compiling Java source code" at bounding box center [612, 343] width 211 height 12
click at [995, 492] on div "Submit Quiz" at bounding box center [980, 495] width 45 height 12
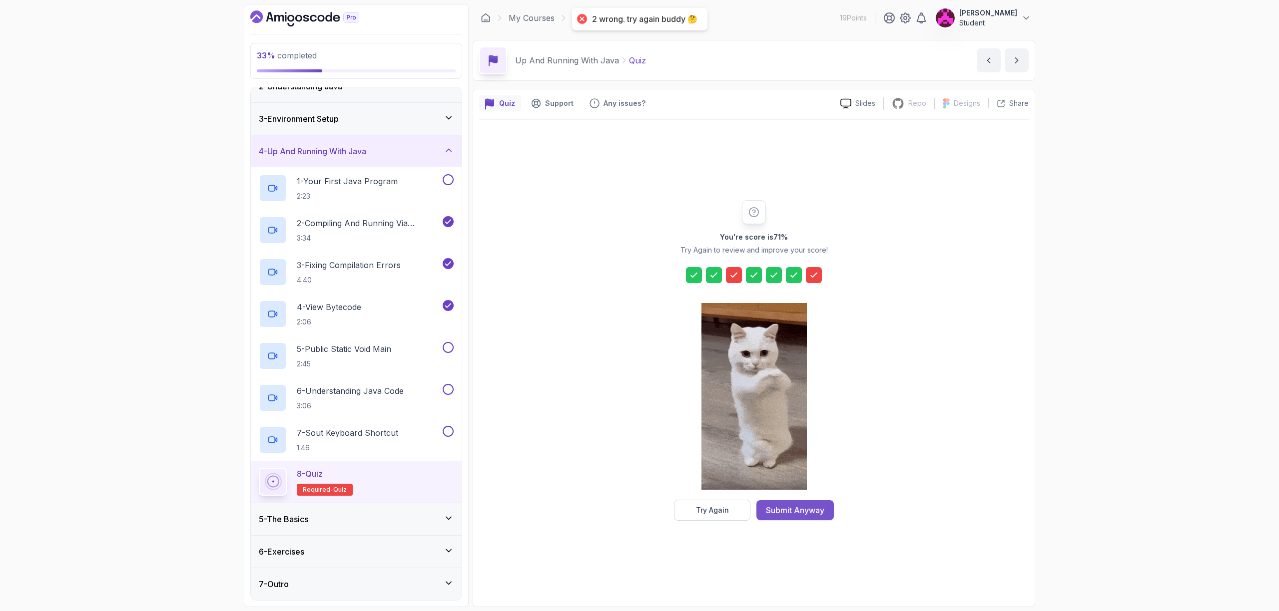
click at [798, 513] on div "Submit Anyway" at bounding box center [795, 511] width 58 height 12
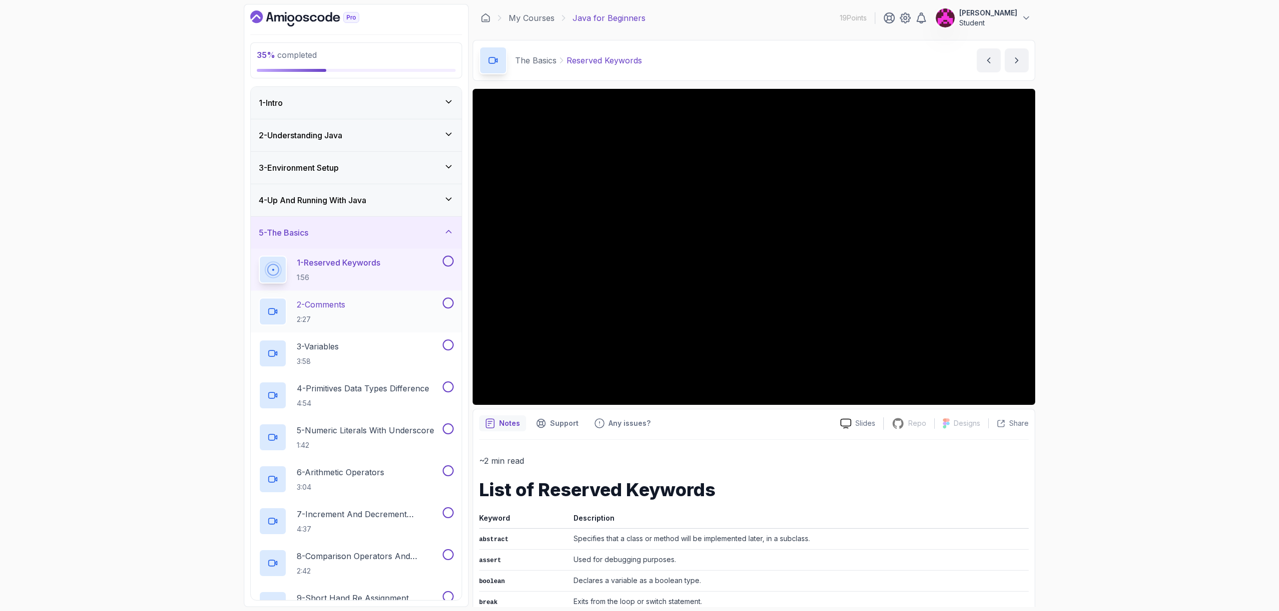
click at [363, 310] on div "2 - Comments 2:27" at bounding box center [350, 312] width 182 height 28
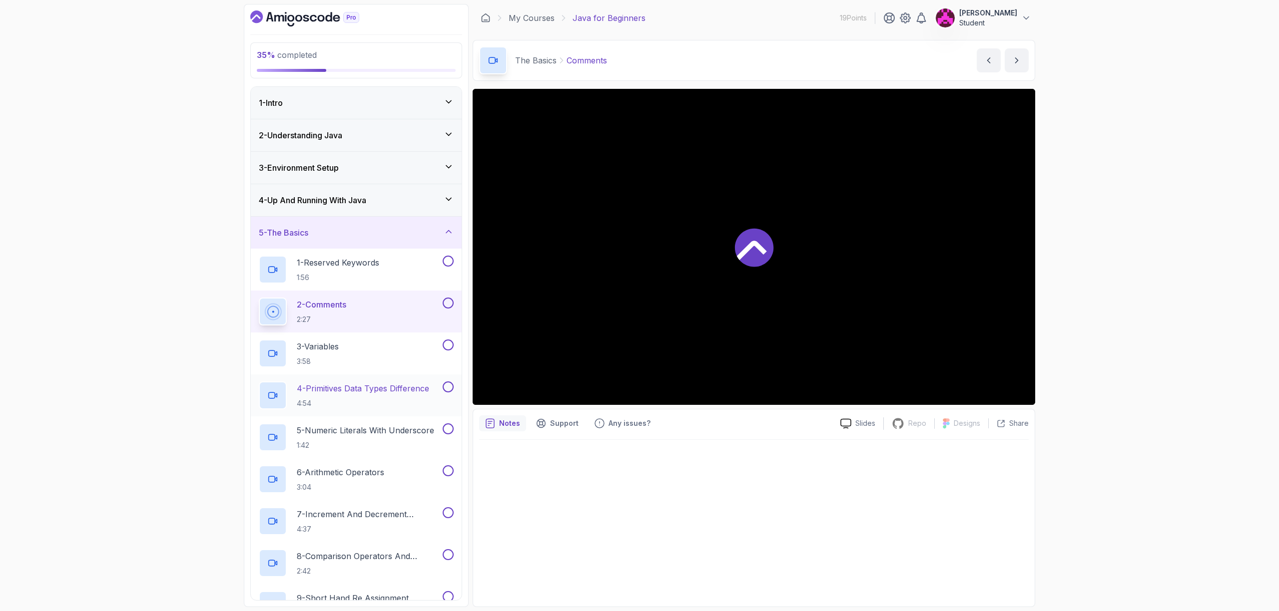
drag, startPoint x: 371, startPoint y: 361, endPoint x: 378, endPoint y: 375, distance: 15.0
click at [371, 362] on div "3 - Variables 3:58" at bounding box center [350, 354] width 182 height 28
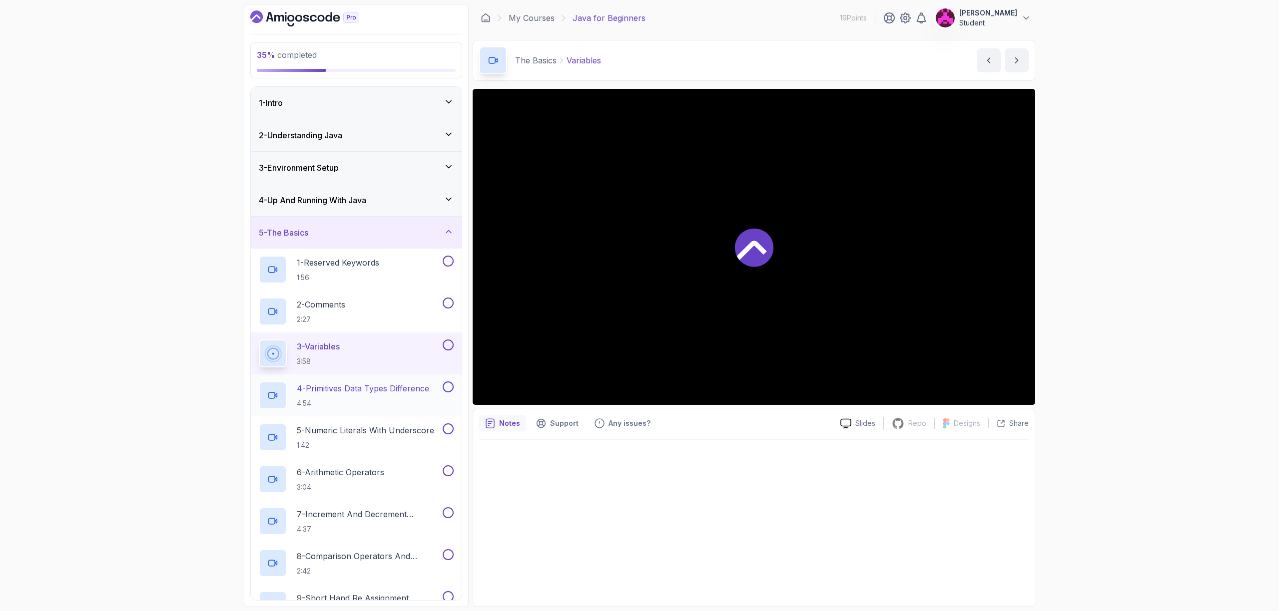
click at [380, 389] on p "4 - Primitives Data Types Difference" at bounding box center [363, 389] width 132 height 12
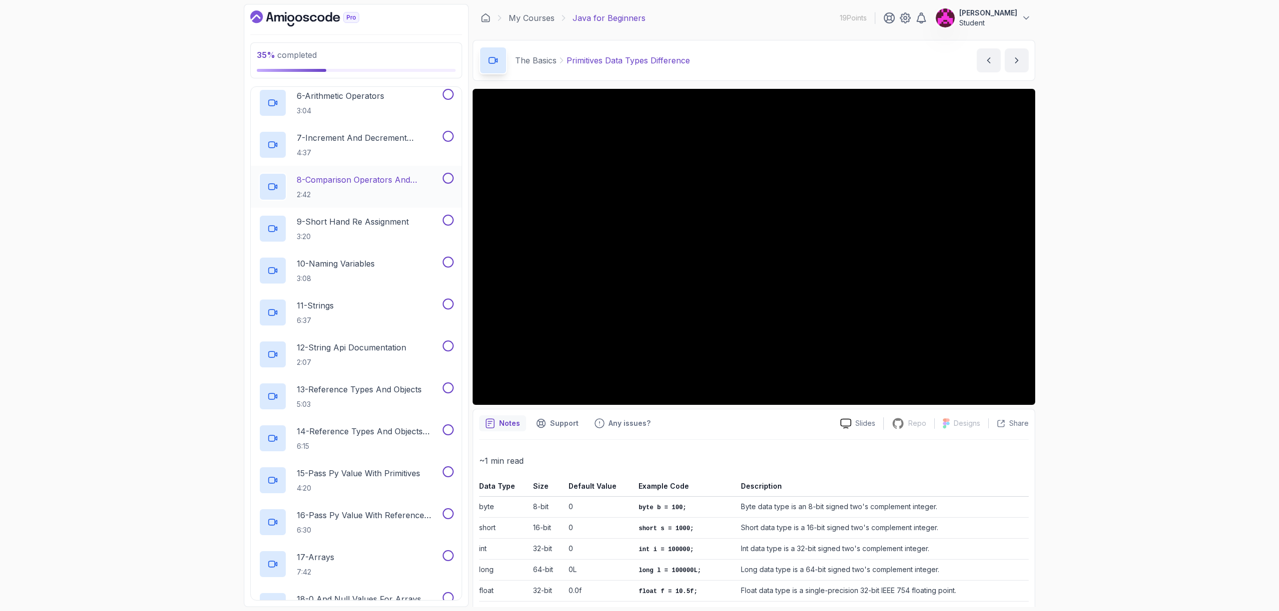
scroll to position [141, 0]
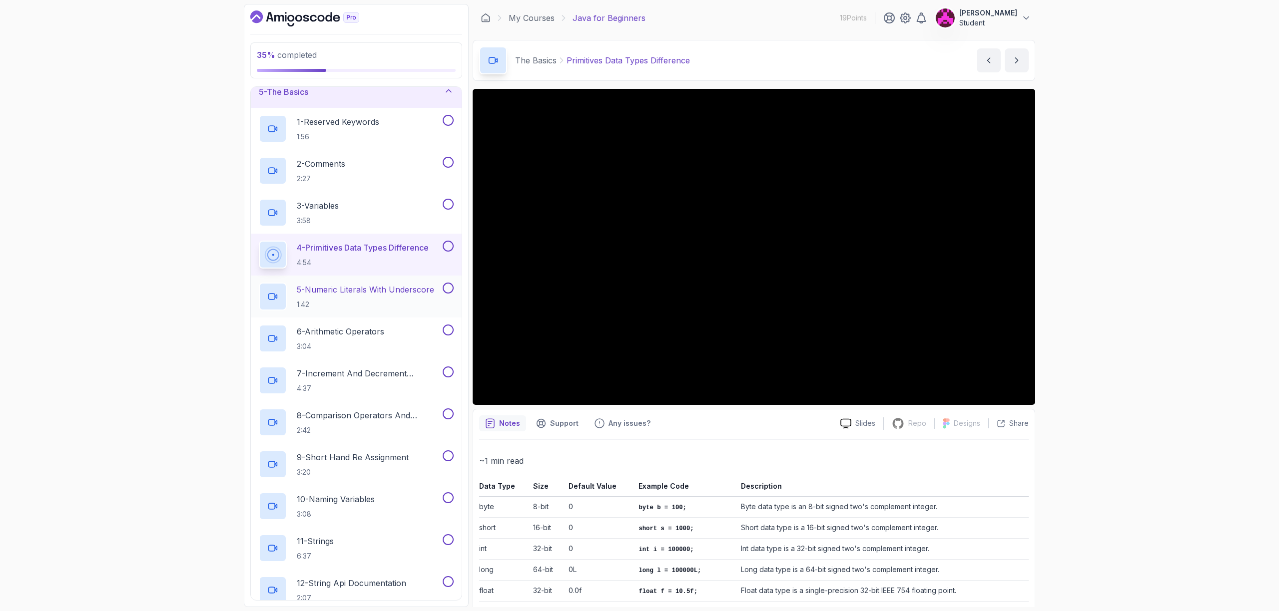
click at [368, 294] on p "5 - Numeric Literals With Underscore" at bounding box center [365, 290] width 137 height 12
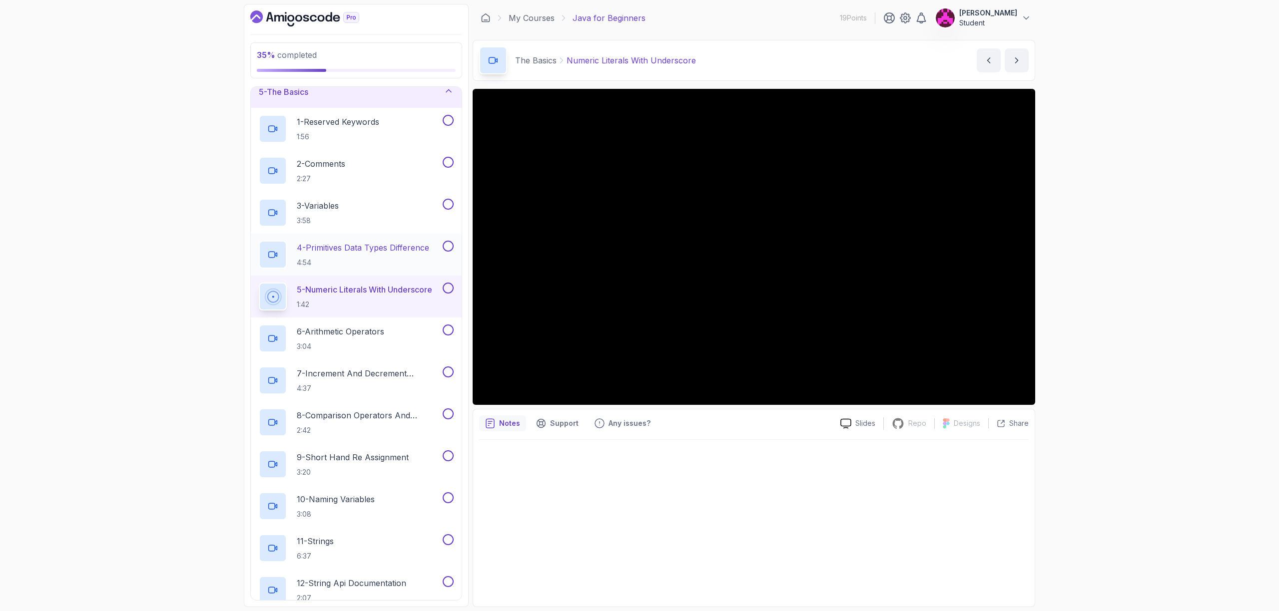
click at [454, 247] on div "4 - Primitives Data Types Difference 4:54" at bounding box center [356, 255] width 211 height 42
click at [448, 204] on button at bounding box center [448, 204] width 11 height 11
click at [450, 246] on button at bounding box center [448, 246] width 11 height 11
drag, startPoint x: 452, startPoint y: 161, endPoint x: 450, endPoint y: 156, distance: 5.4
click at [452, 161] on button at bounding box center [448, 162] width 11 height 11
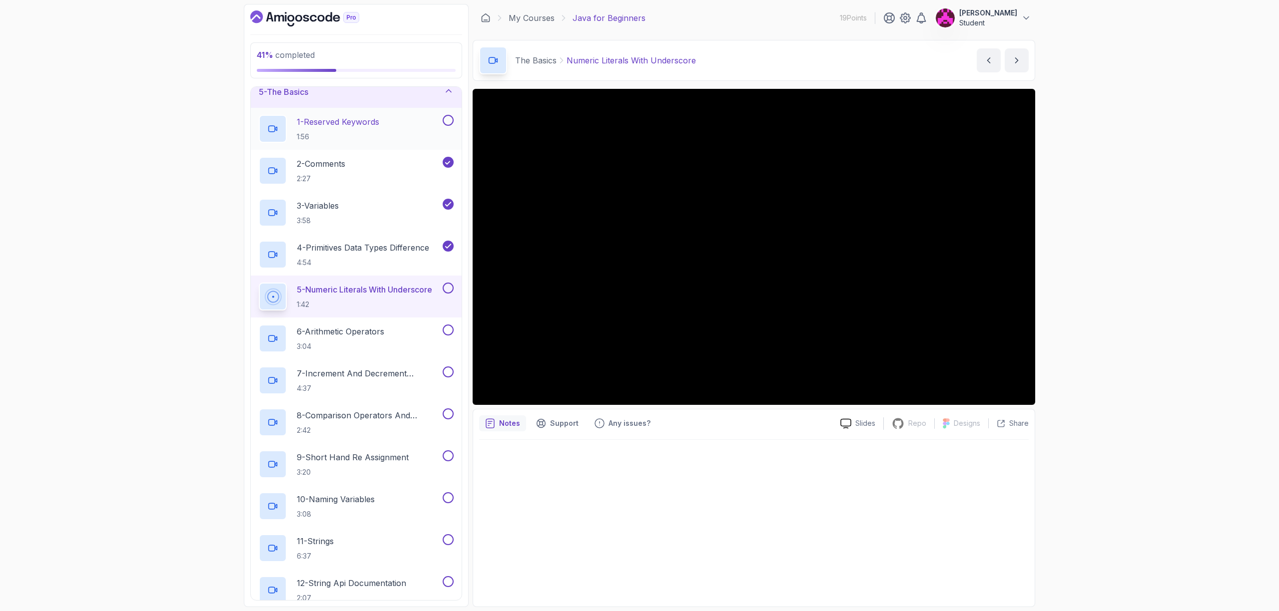
click at [451, 118] on button at bounding box center [448, 120] width 11 height 11
click at [1118, 307] on div "43 % completed 1 - Intro 2 - Understanding Java 3 - Environment Setup 4 - Up An…" at bounding box center [639, 305] width 1279 height 611
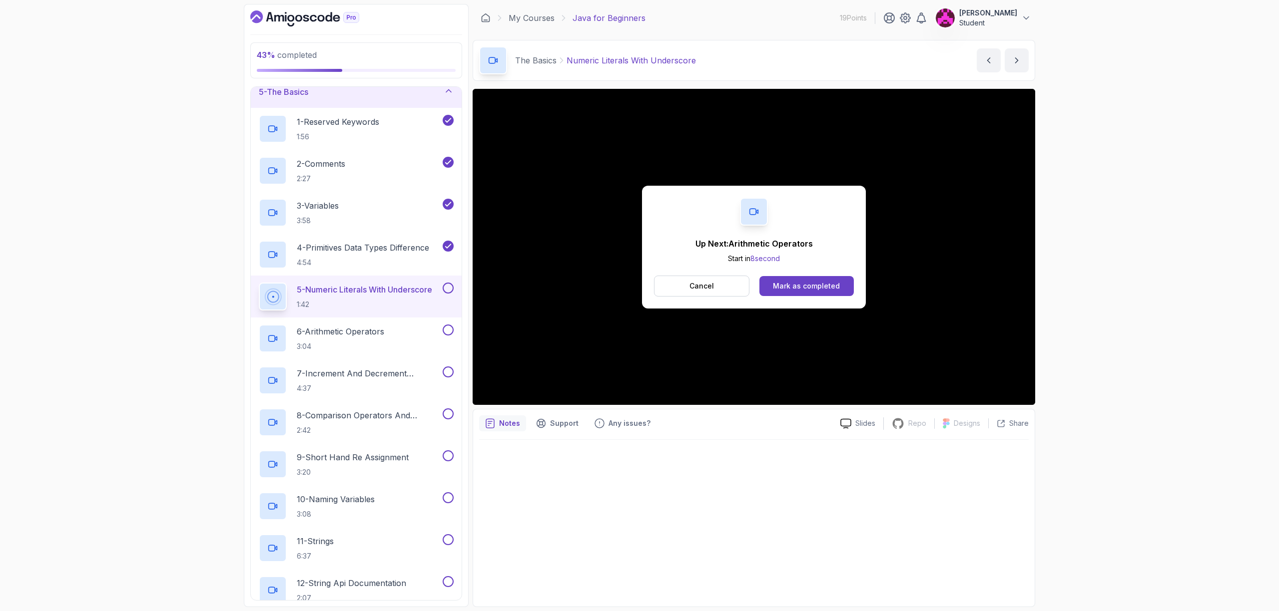
click at [446, 289] on button at bounding box center [448, 288] width 11 height 11
click at [357, 331] on p "6 - Arithmetic Operators" at bounding box center [340, 332] width 87 height 12
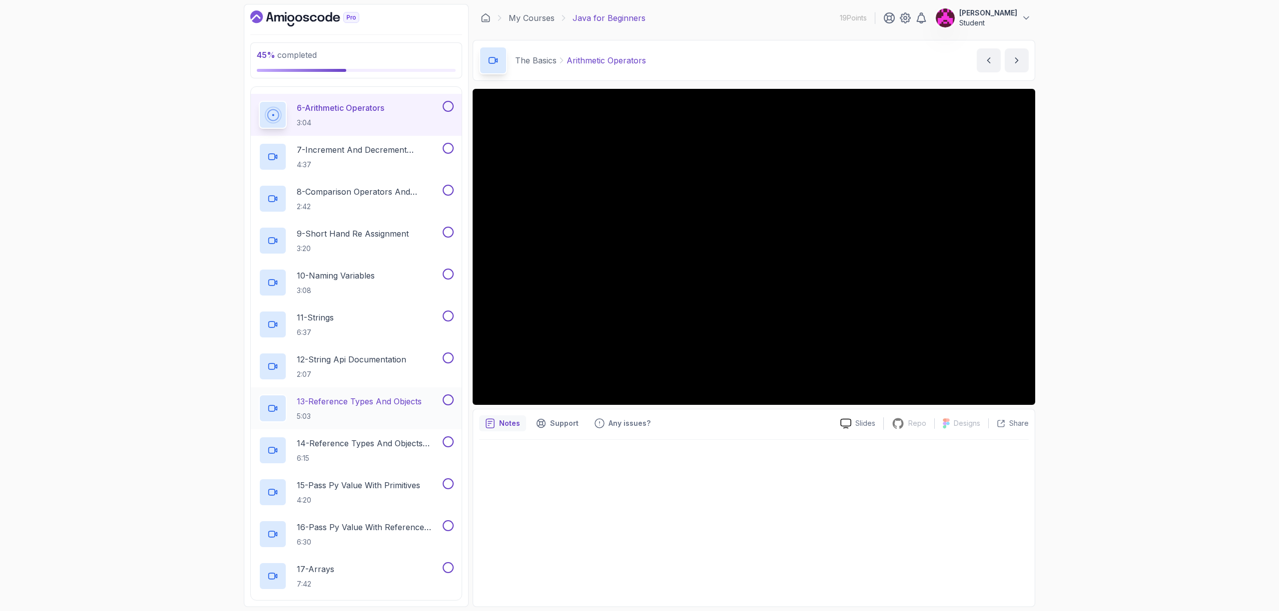
scroll to position [394, 0]
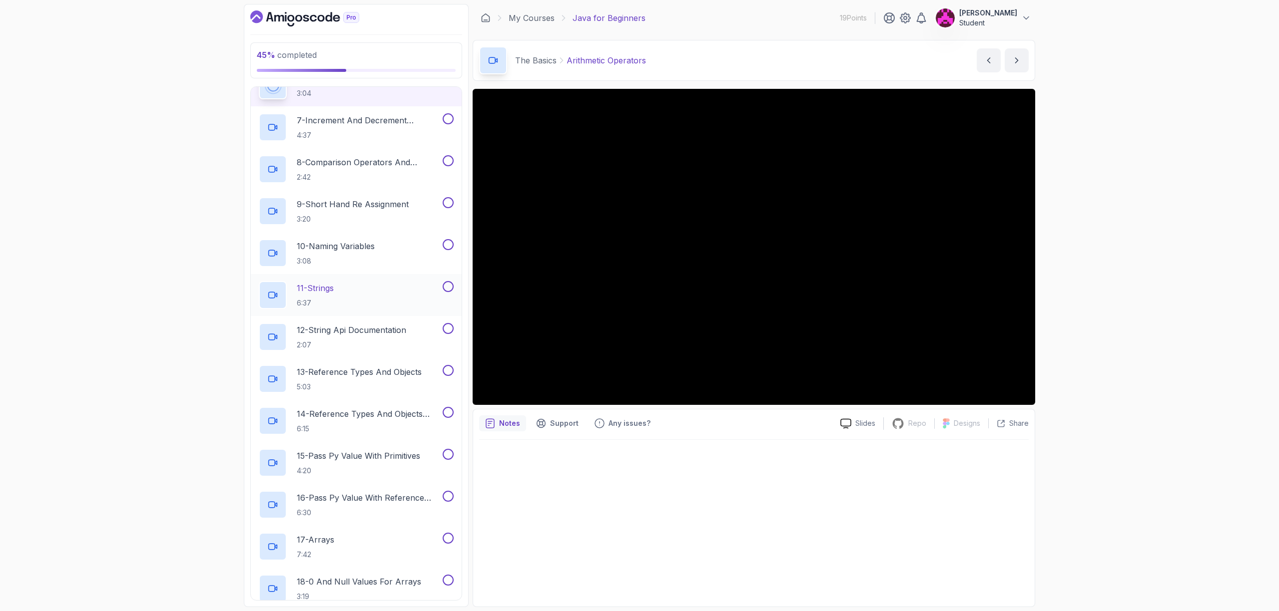
click at [363, 292] on div "11 - Strings 6:37" at bounding box center [350, 295] width 182 height 28
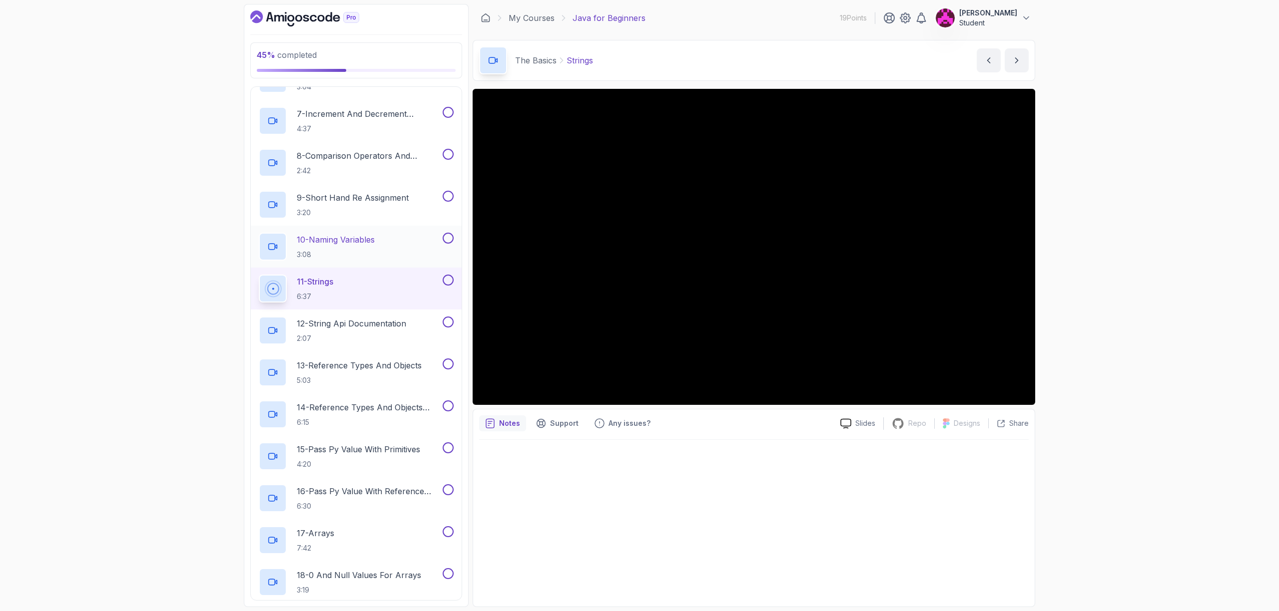
click at [453, 246] on button "10 - Naming Variables 3:08" at bounding box center [356, 247] width 195 height 28
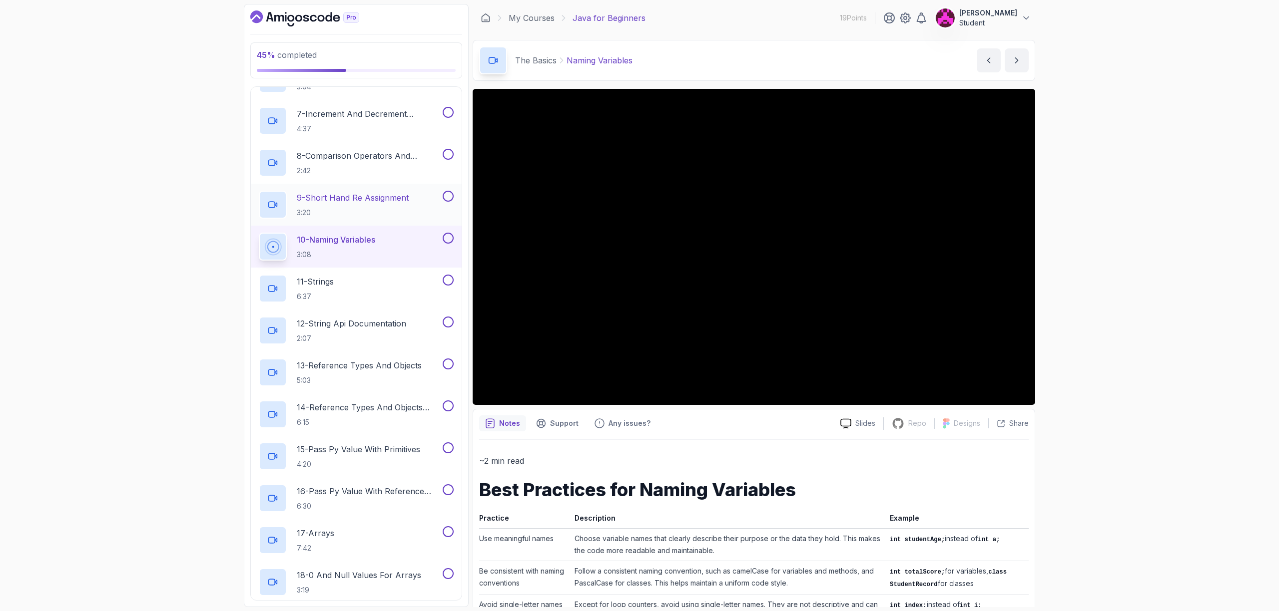
click at [389, 195] on p "9 - Short Hand Re Assignment" at bounding box center [353, 198] width 112 height 12
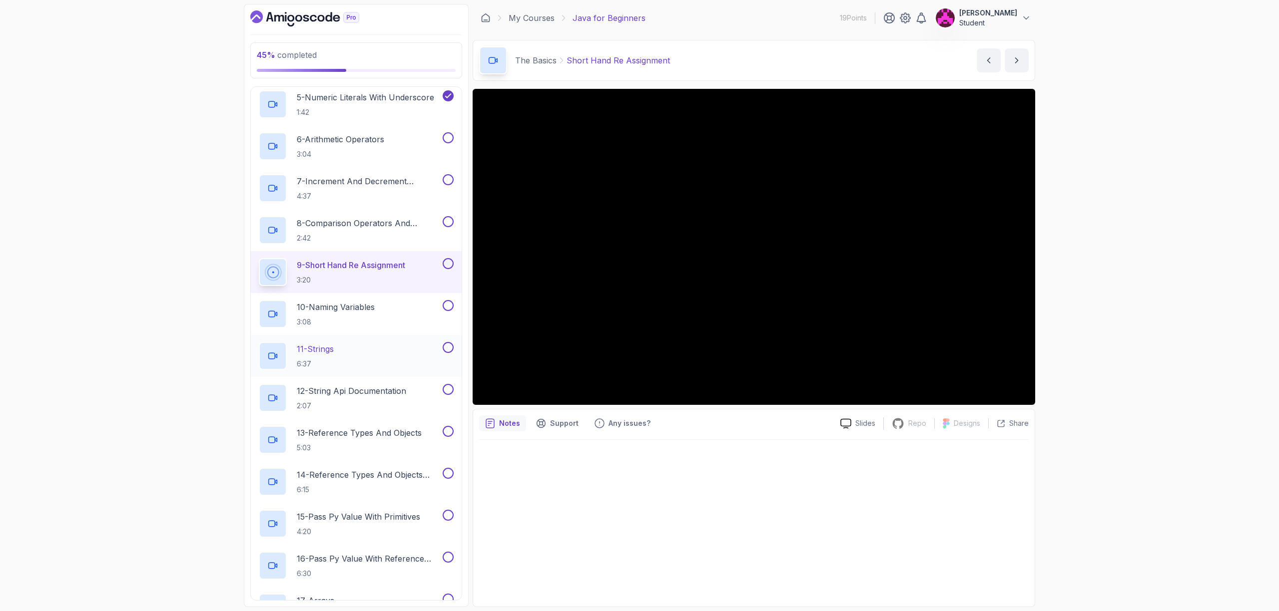
scroll to position [241, 0]
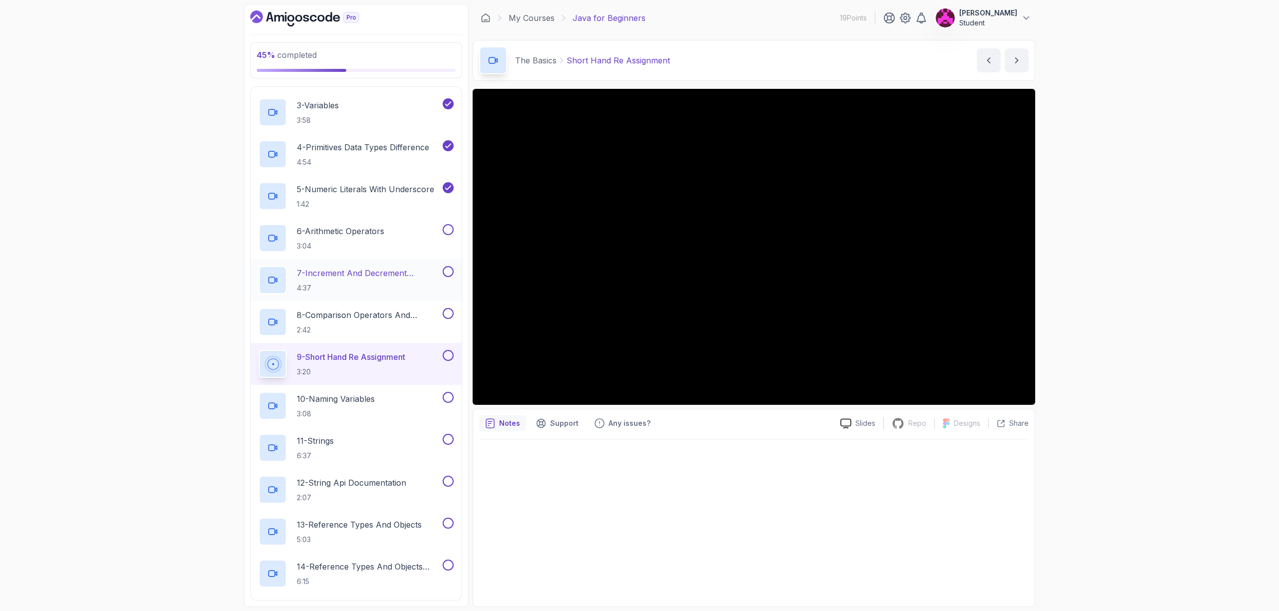
drag, startPoint x: 448, startPoint y: 313, endPoint x: 447, endPoint y: 293, distance: 20.5
click at [448, 313] on button at bounding box center [448, 313] width 11 height 11
click at [449, 274] on button at bounding box center [448, 271] width 11 height 11
click at [450, 230] on button at bounding box center [448, 229] width 11 height 11
click at [449, 353] on button at bounding box center [448, 355] width 11 height 11
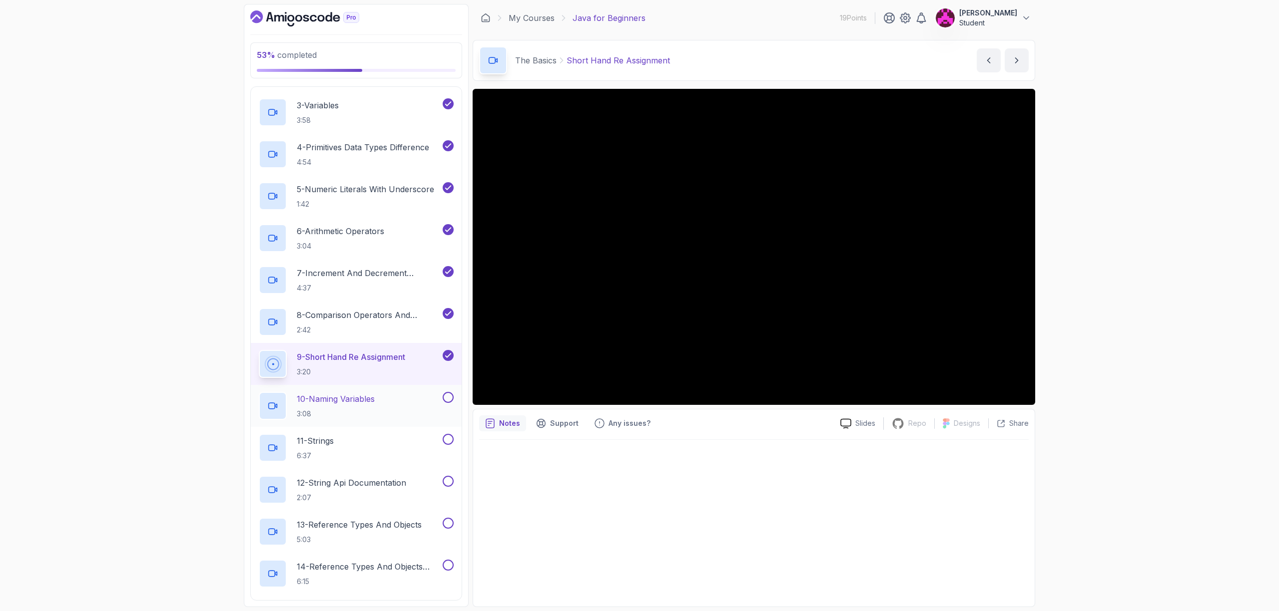
click at [385, 396] on div "10 - Naming Variables 3:08" at bounding box center [350, 406] width 182 height 28
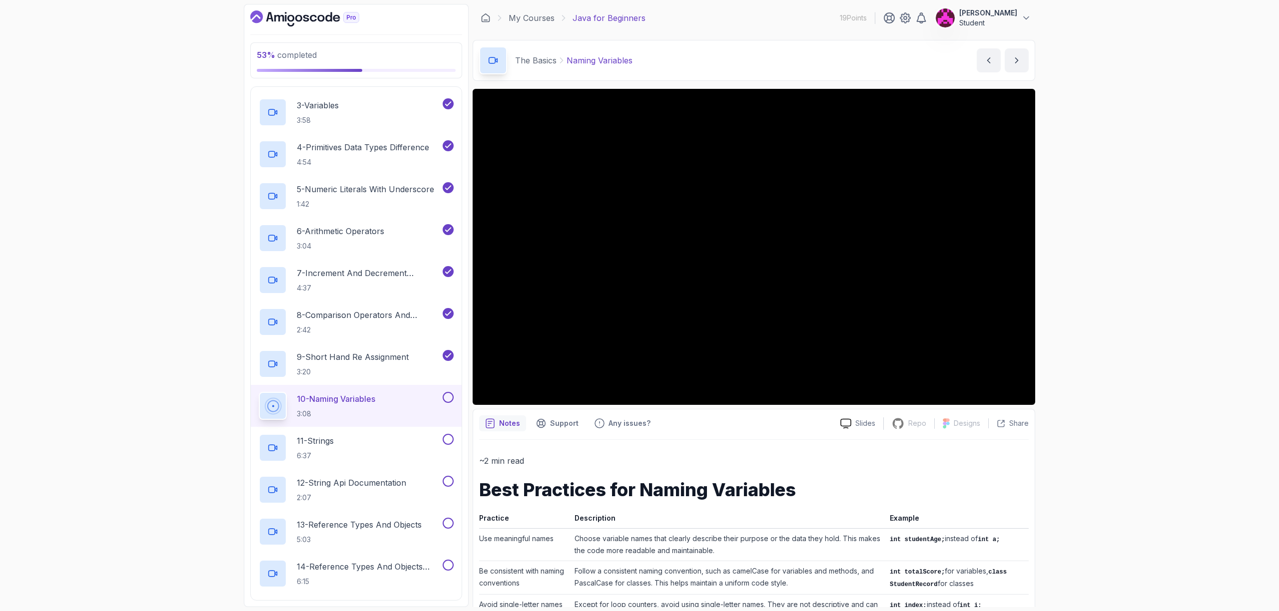
click at [451, 397] on button at bounding box center [448, 397] width 11 height 11
click at [405, 445] on div "11 - Strings 6:37" at bounding box center [350, 448] width 182 height 28
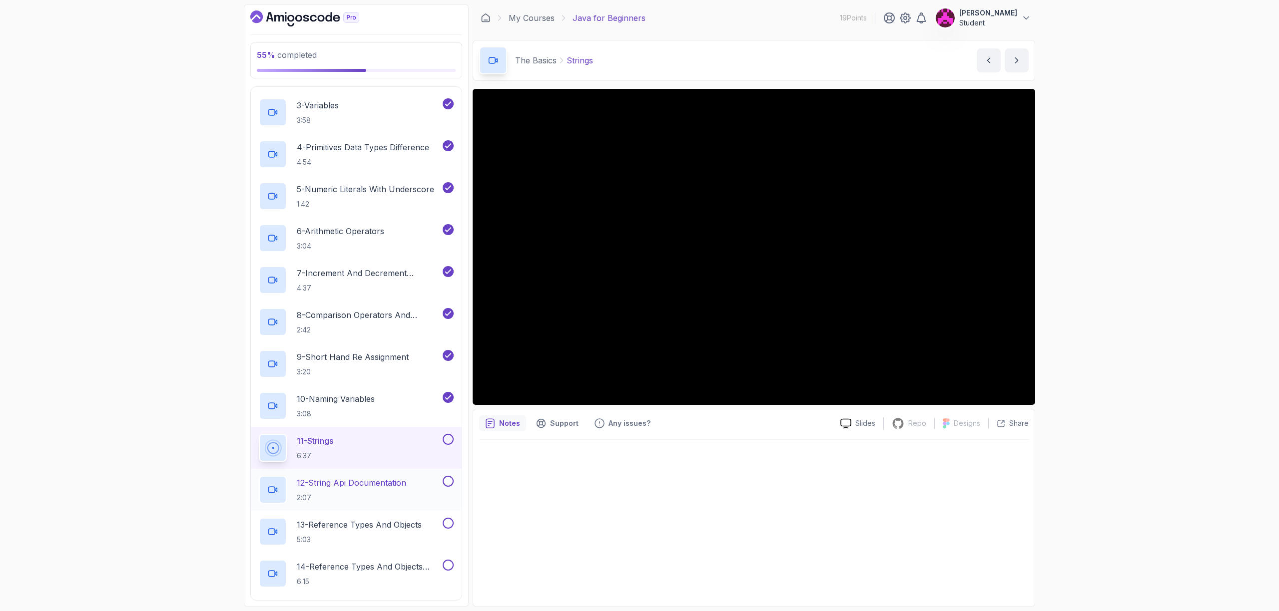
click at [381, 485] on p "12 - String Api Documentation" at bounding box center [351, 483] width 109 height 12
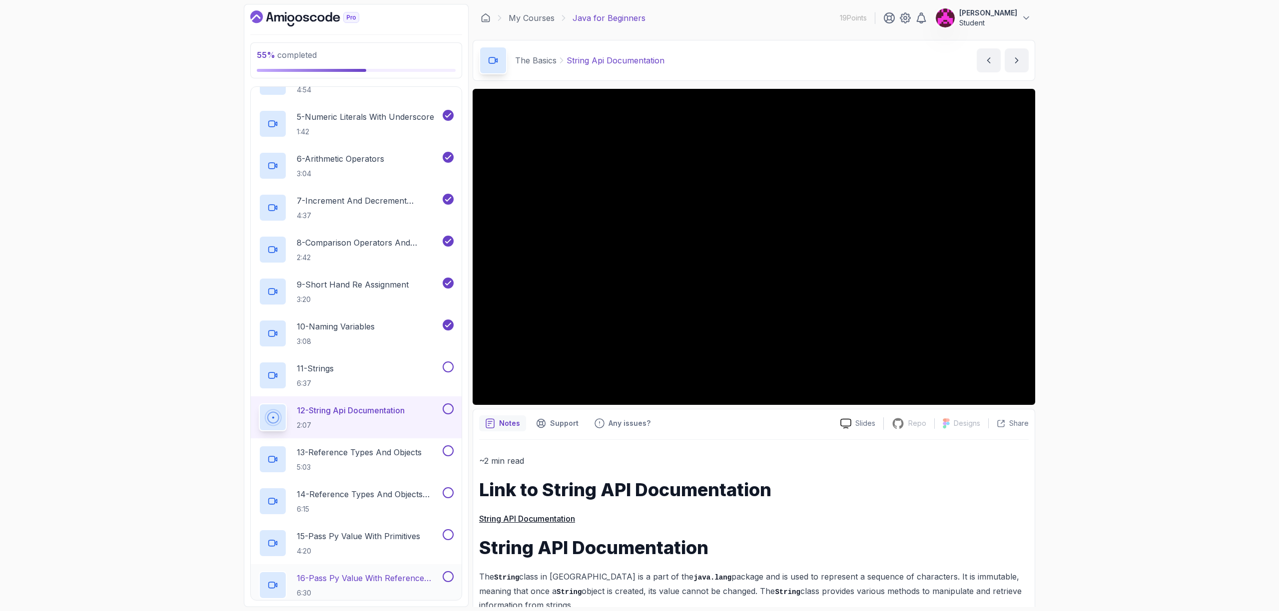
scroll to position [397, 0]
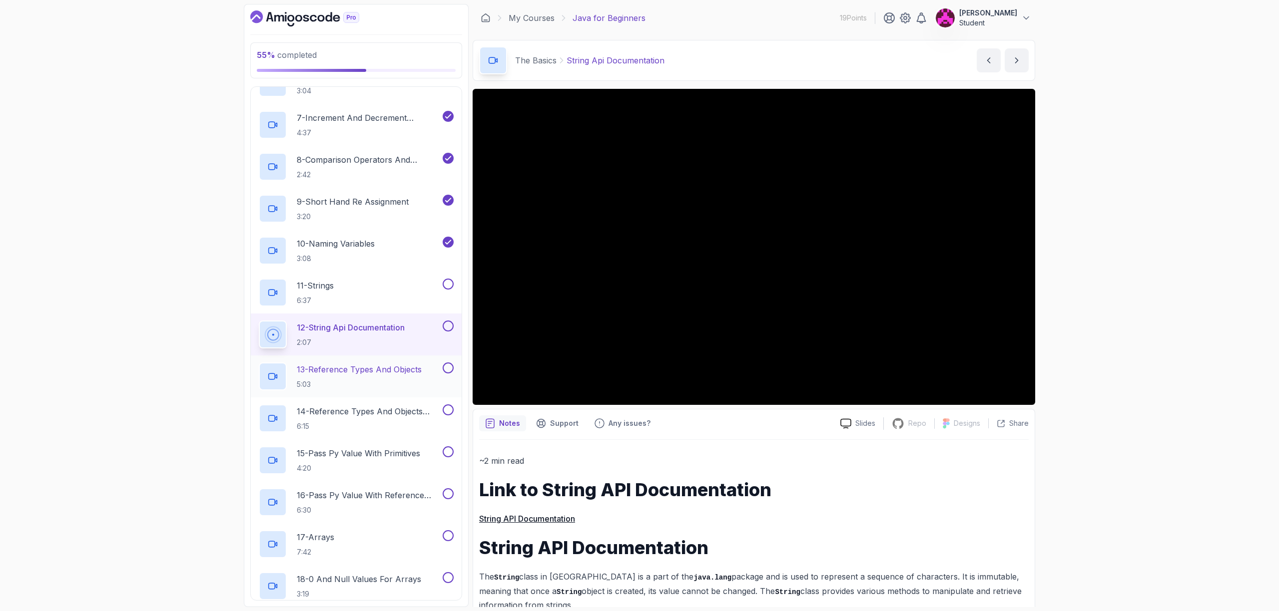
click at [367, 384] on p "5:03" at bounding box center [359, 385] width 125 height 10
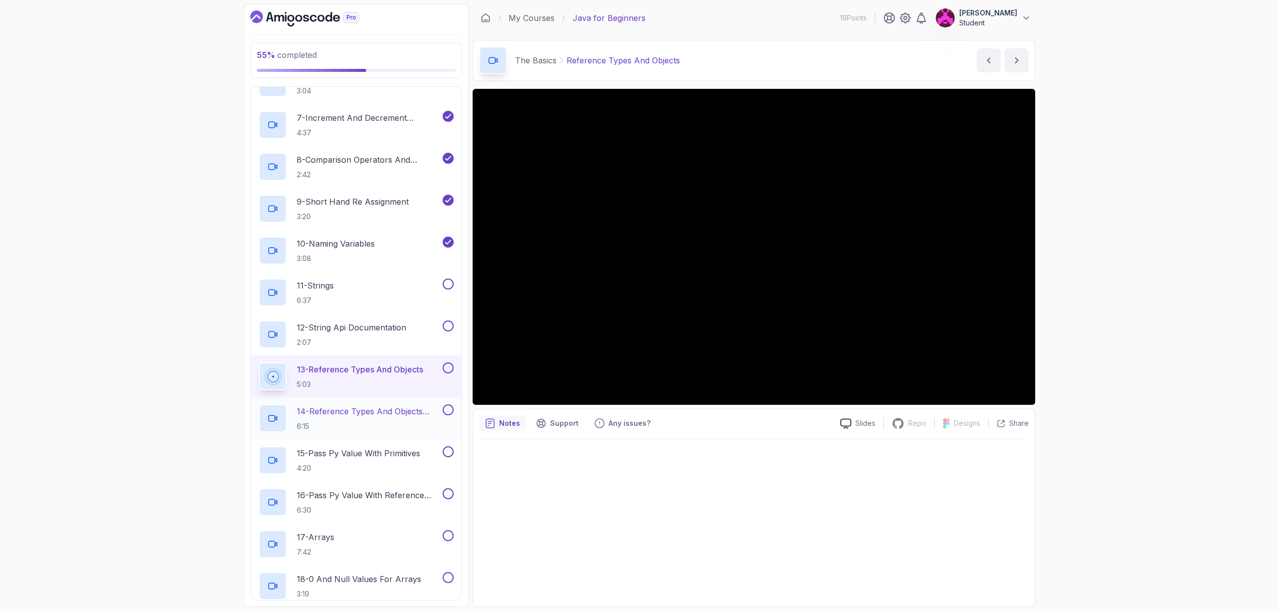
click at [380, 418] on h2 "14 - Reference Types And Objects Diferences 6:15" at bounding box center [369, 419] width 144 height 26
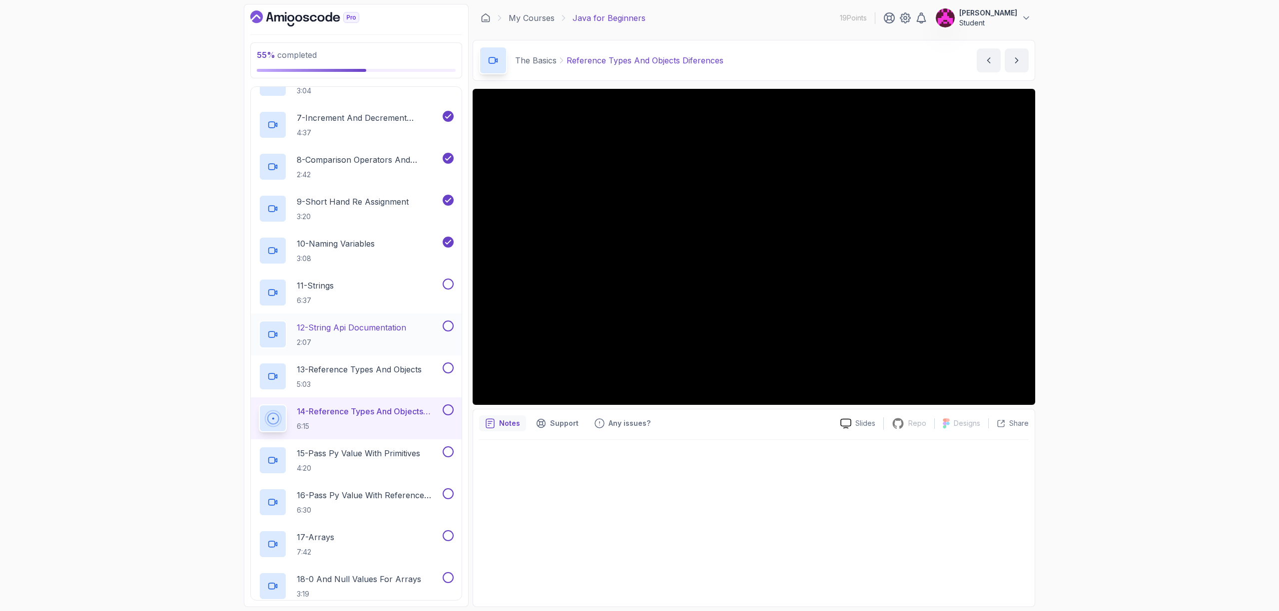
drag, startPoint x: 448, startPoint y: 366, endPoint x: 445, endPoint y: 349, distance: 17.2
click at [448, 365] on button at bounding box center [448, 368] width 11 height 11
click at [447, 314] on div "12 - String Api Documentation 2:07" at bounding box center [356, 335] width 211 height 42
click at [445, 330] on button at bounding box center [448, 326] width 11 height 11
click at [446, 284] on button at bounding box center [448, 284] width 11 height 11
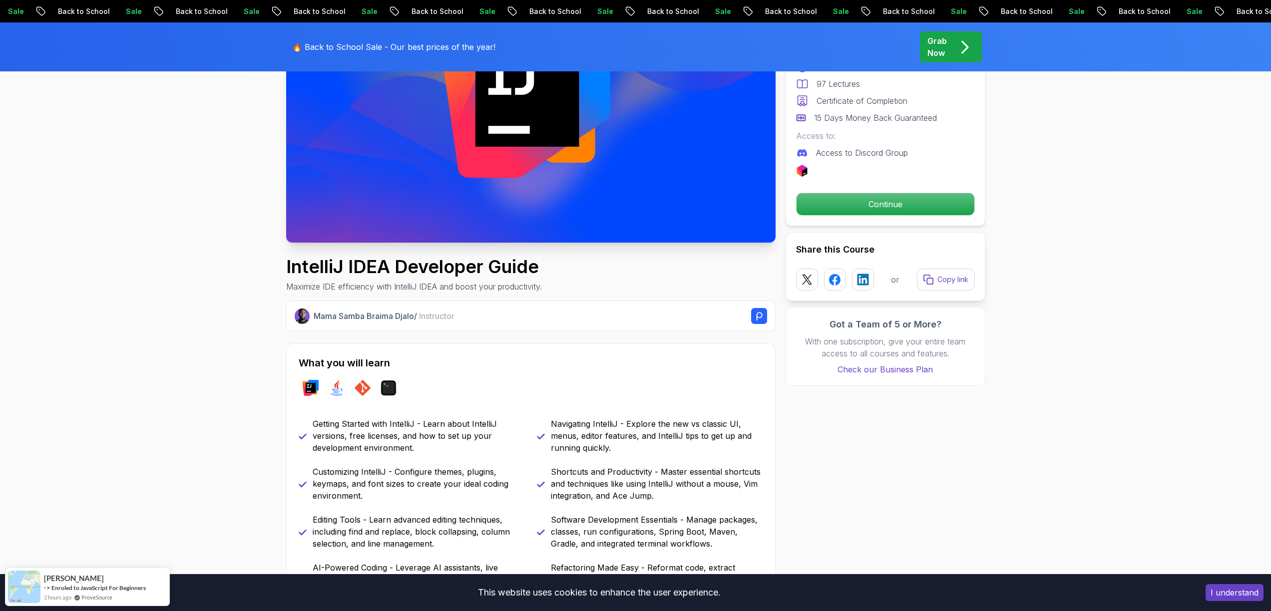
scroll to position [179, 0]
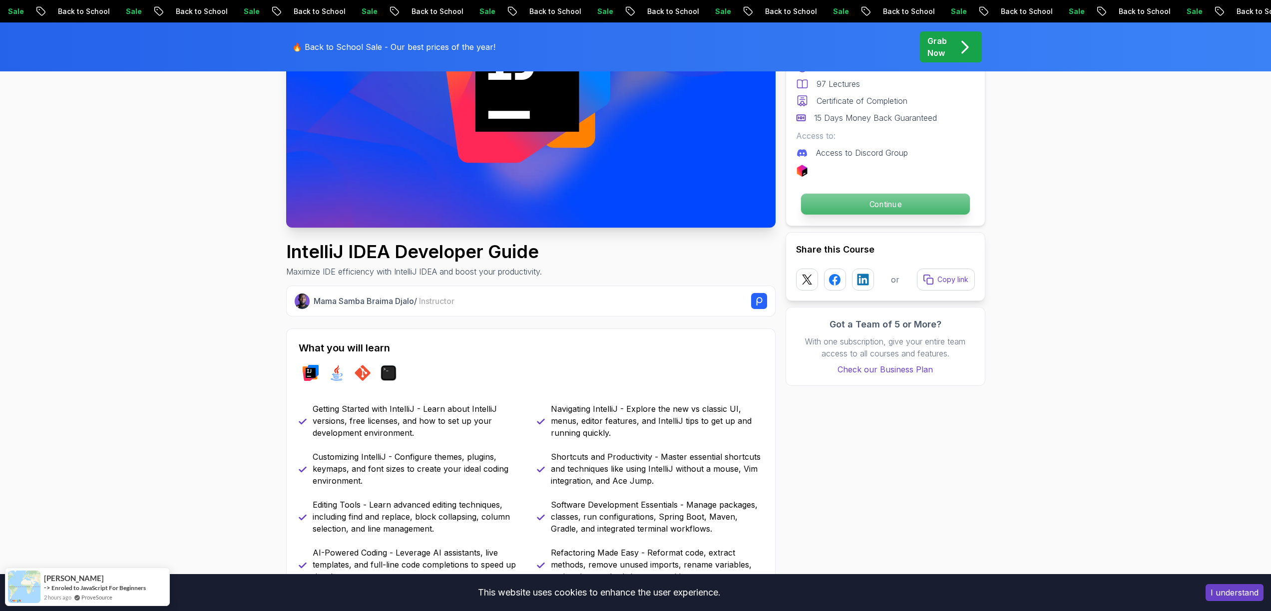
drag, startPoint x: 850, startPoint y: 209, endPoint x: 844, endPoint y: 211, distance: 6.8
click at [850, 209] on p "Continue" at bounding box center [885, 204] width 169 height 21
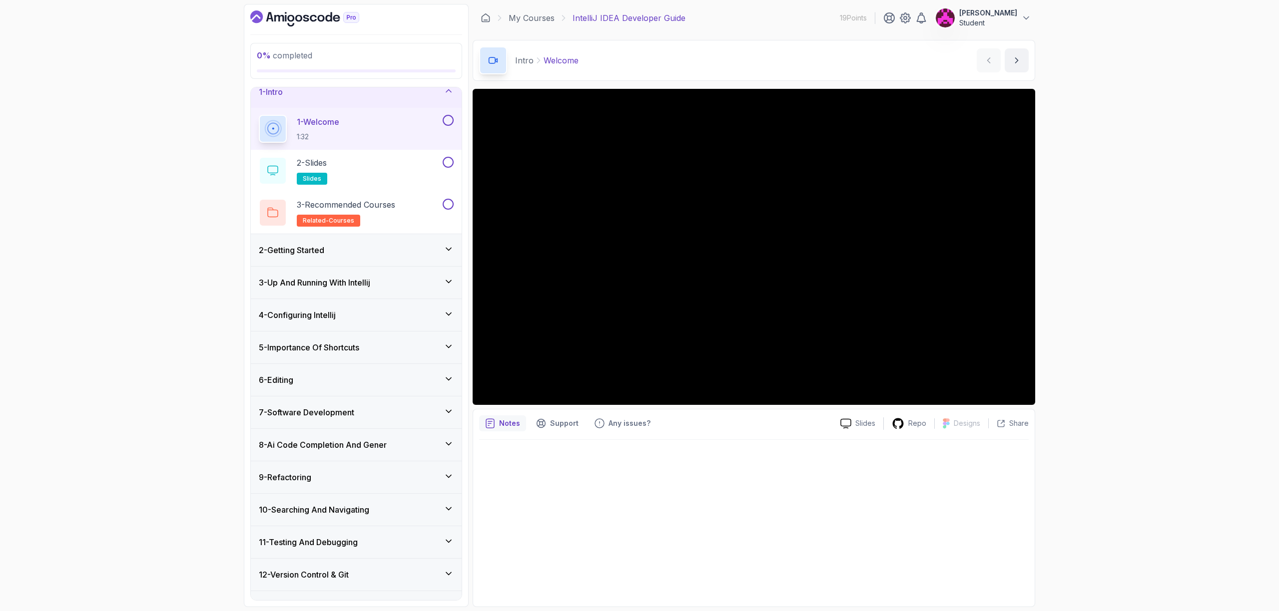
scroll to position [67, 0]
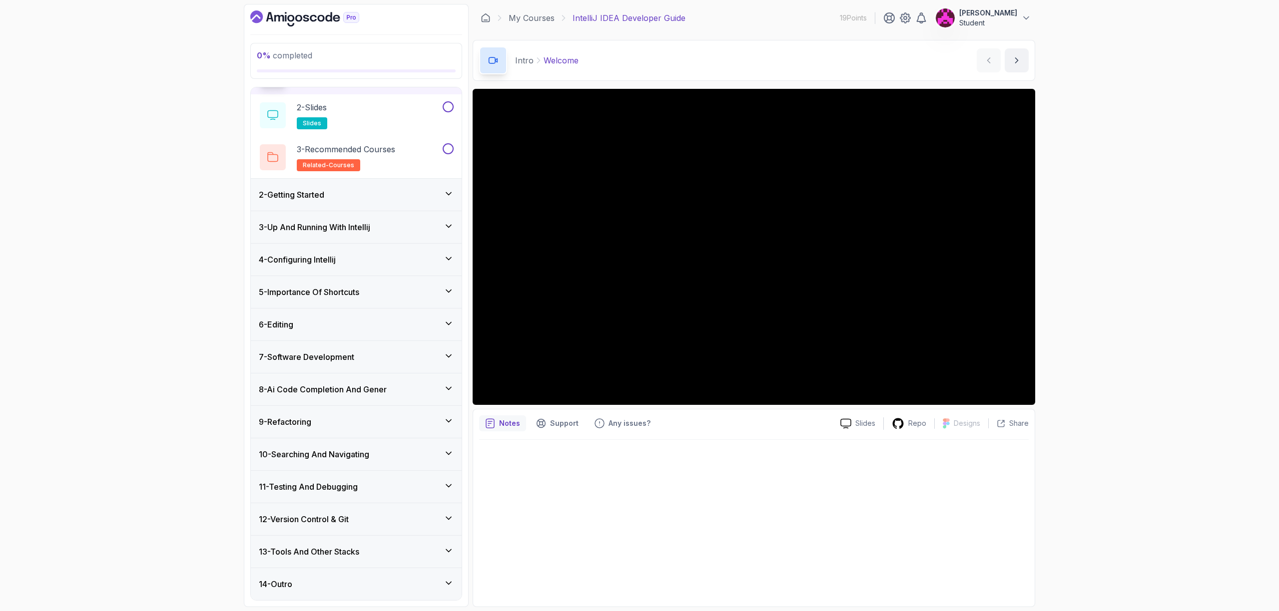
click at [352, 429] on div "9 - Refactoring" at bounding box center [356, 422] width 211 height 32
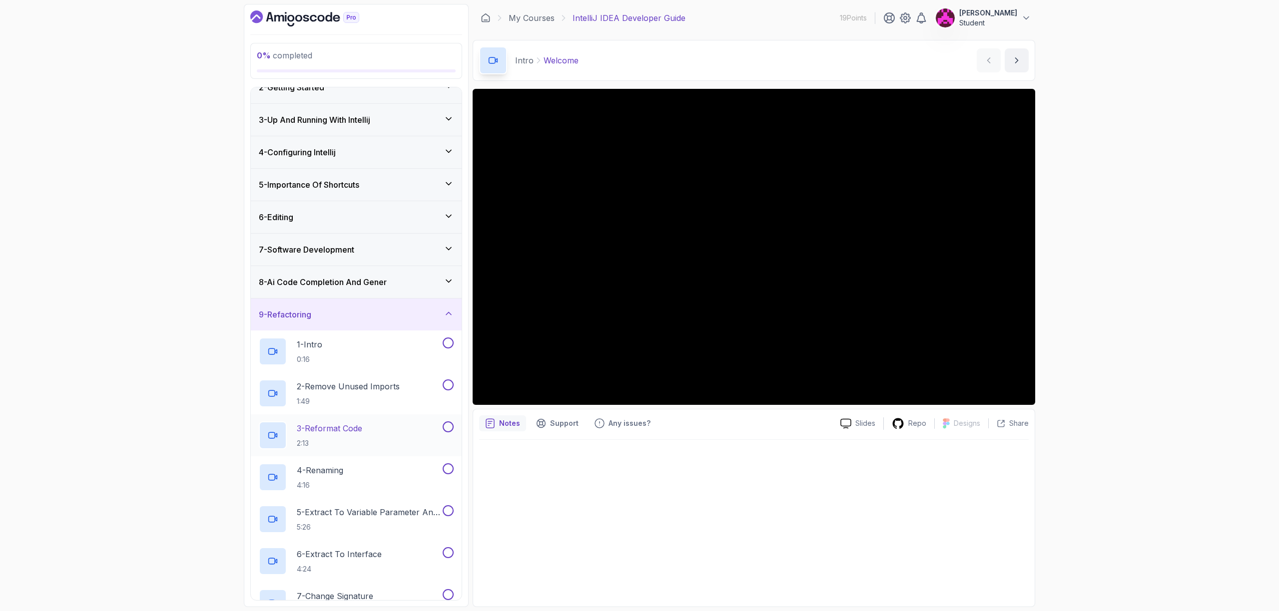
scroll to position [277, 0]
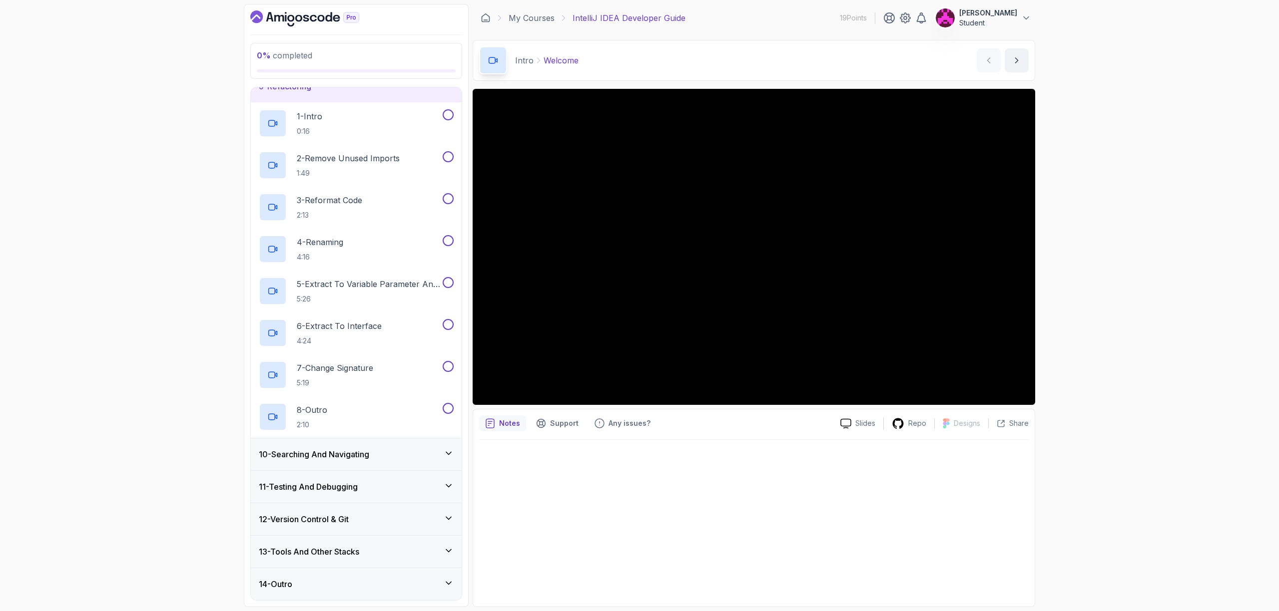
click at [358, 483] on h3 "11 - Testing And Debugging" at bounding box center [308, 487] width 99 height 12
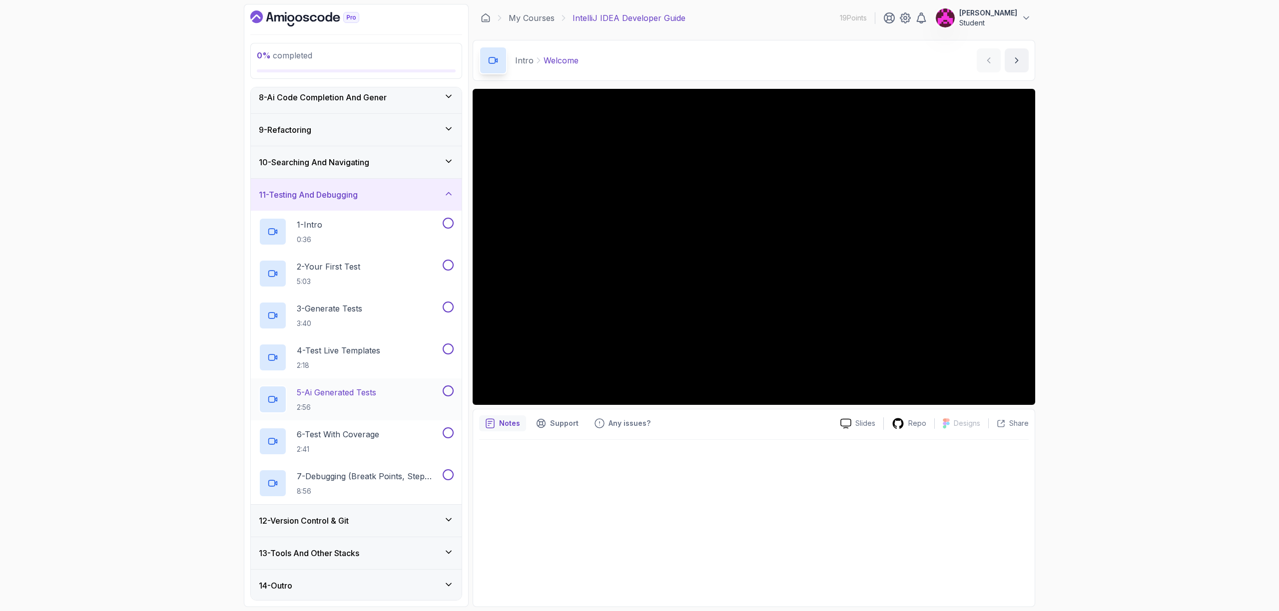
scroll to position [235, 0]
click at [394, 519] on div "12 - Version Control & Git" at bounding box center [356, 520] width 195 height 12
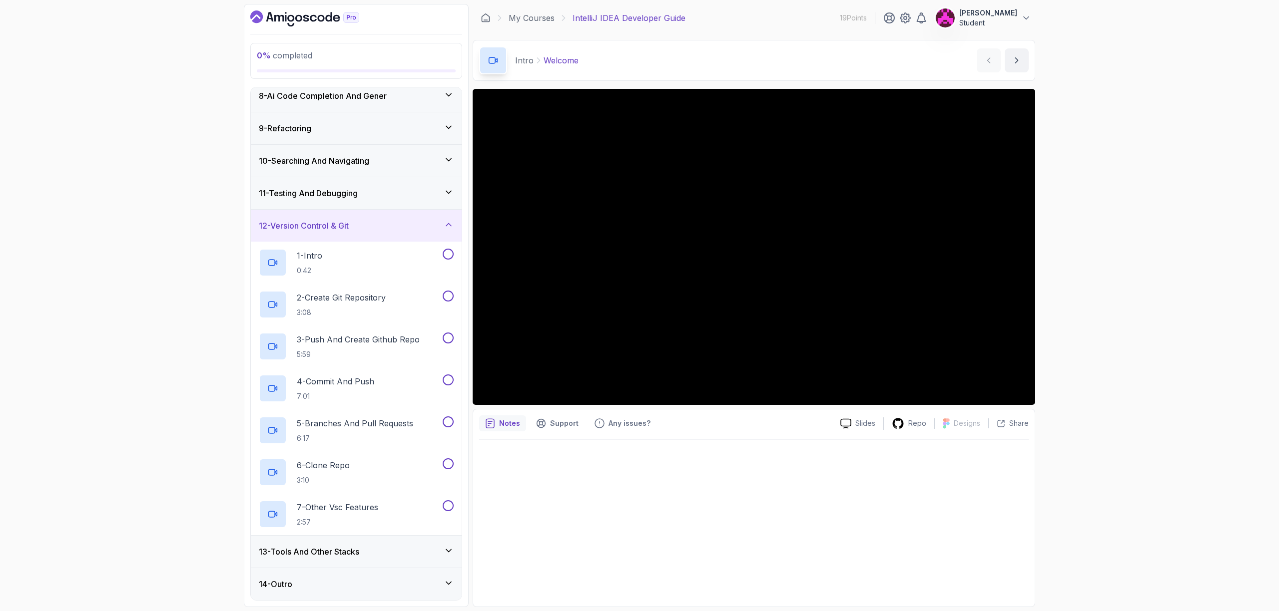
click at [355, 555] on h3 "13 - Tools And Other Stacks" at bounding box center [309, 552] width 100 height 12
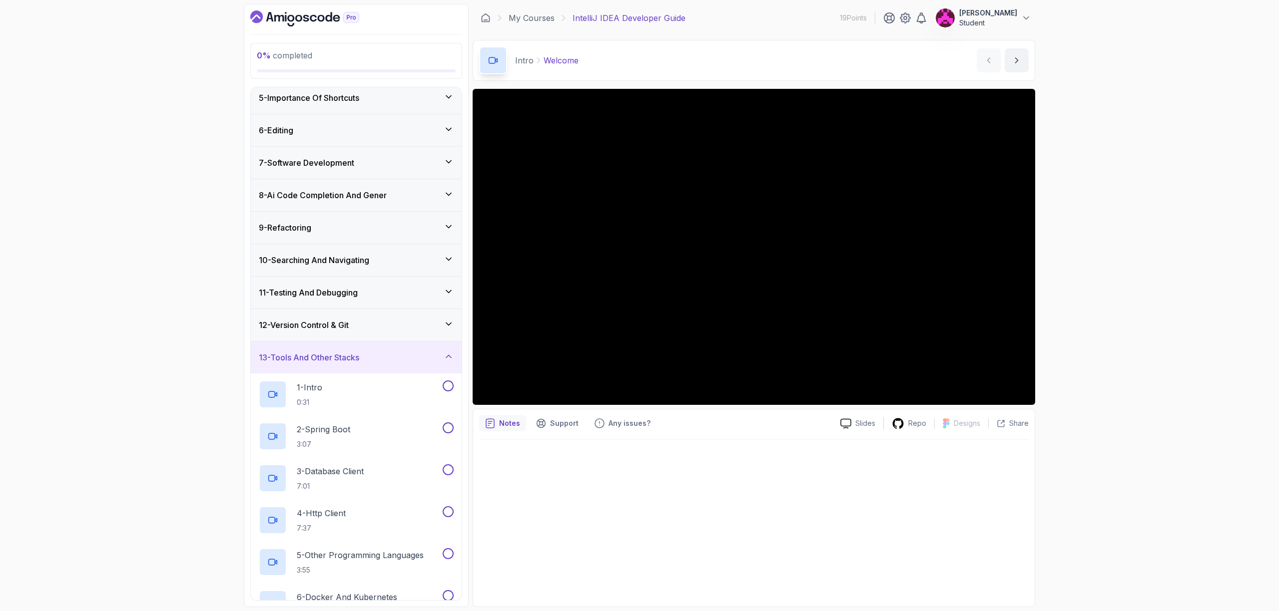
scroll to position [0, 0]
